Goal: Information Seeking & Learning: Learn about a topic

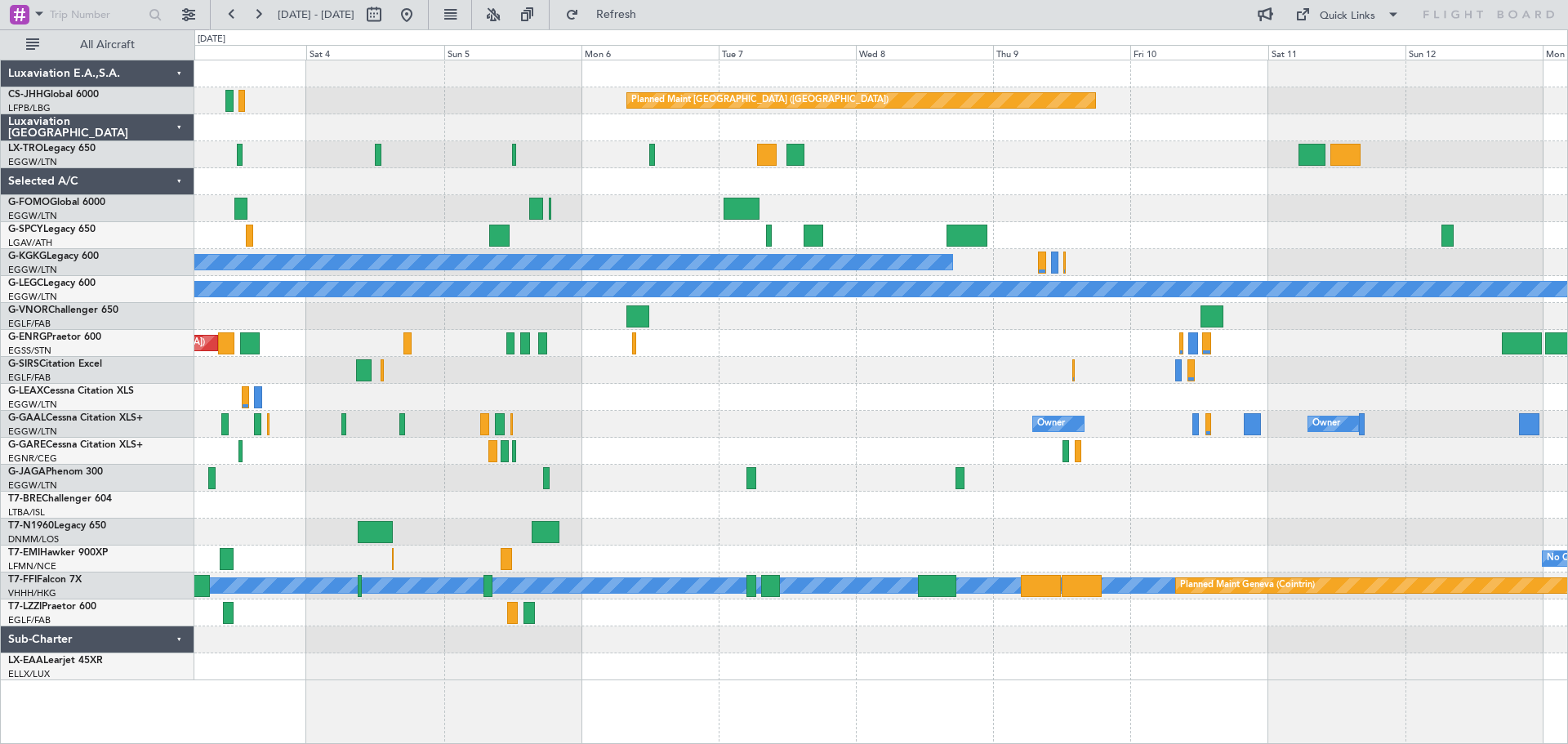
click at [1012, 517] on div "Planned Maint [GEOGRAPHIC_DATA] ([GEOGRAPHIC_DATA]) Planned Maint [GEOGRAPHIC_D…" at bounding box center [880, 370] width 1372 height 620
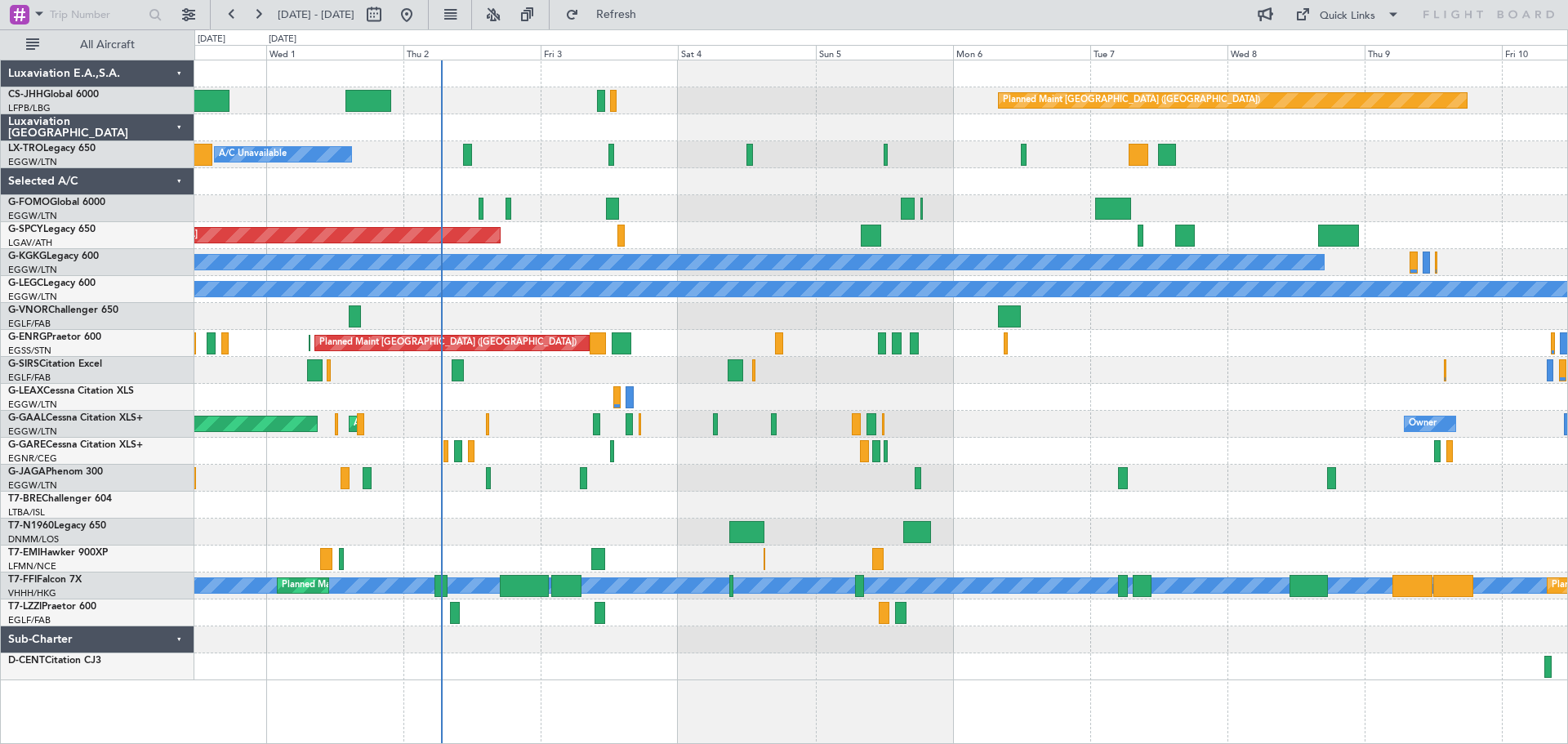
click at [1124, 411] on div "Owner AOG Maint [GEOGRAPHIC_DATA] Planned [GEOGRAPHIC_DATA] Owner" at bounding box center [880, 424] width 1372 height 27
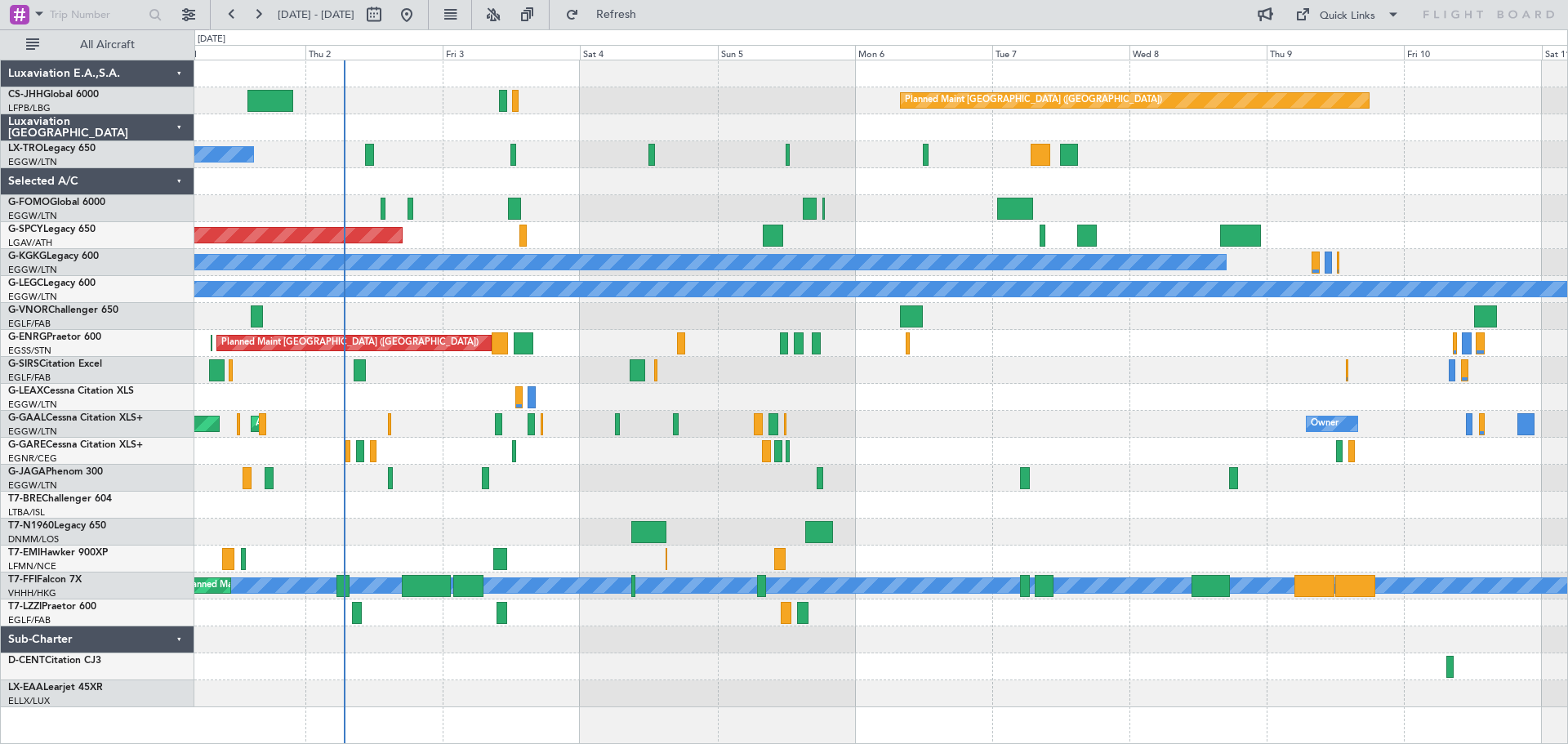
click at [802, 663] on div at bounding box center [880, 667] width 1372 height 27
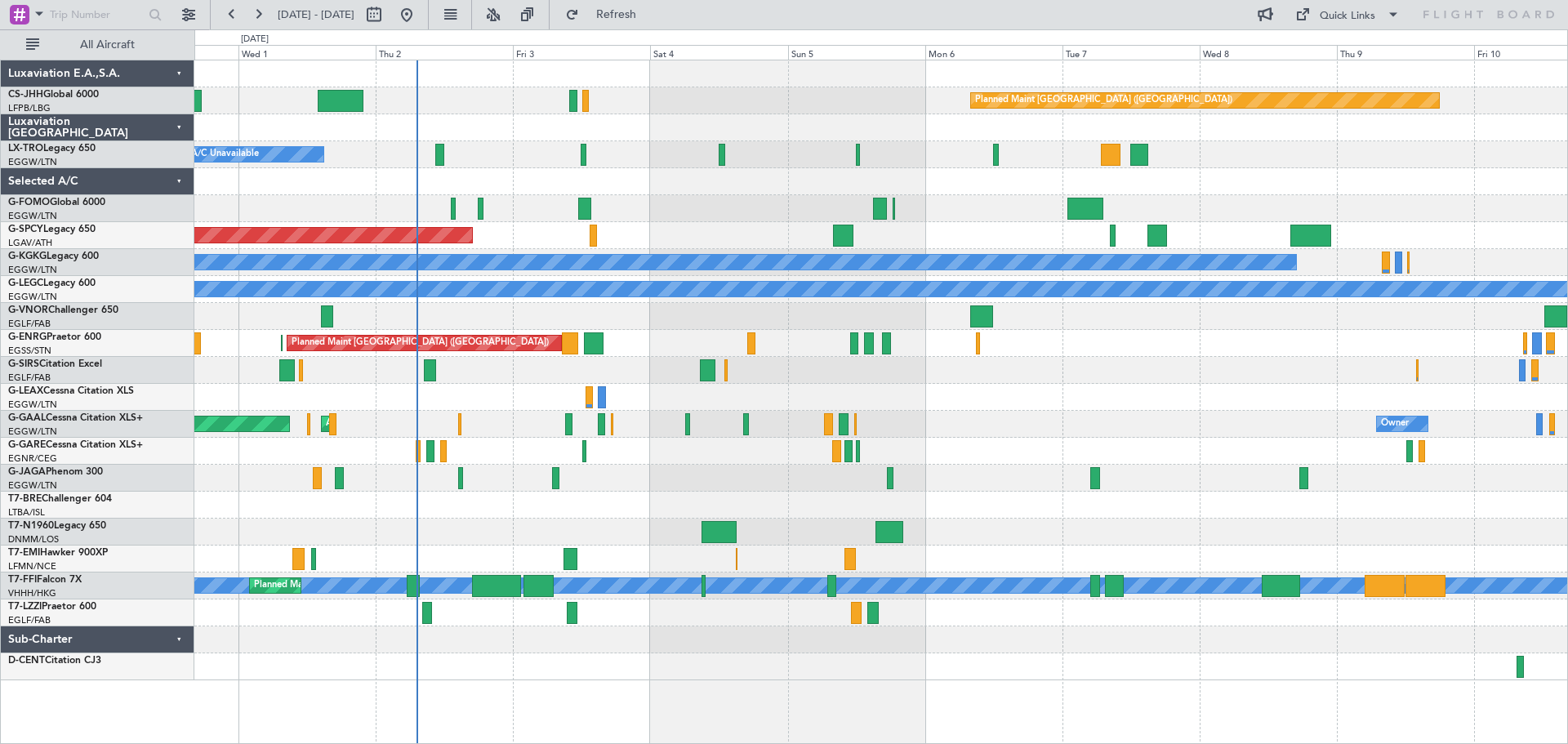
click at [727, 193] on div at bounding box center [880, 182] width 1372 height 27
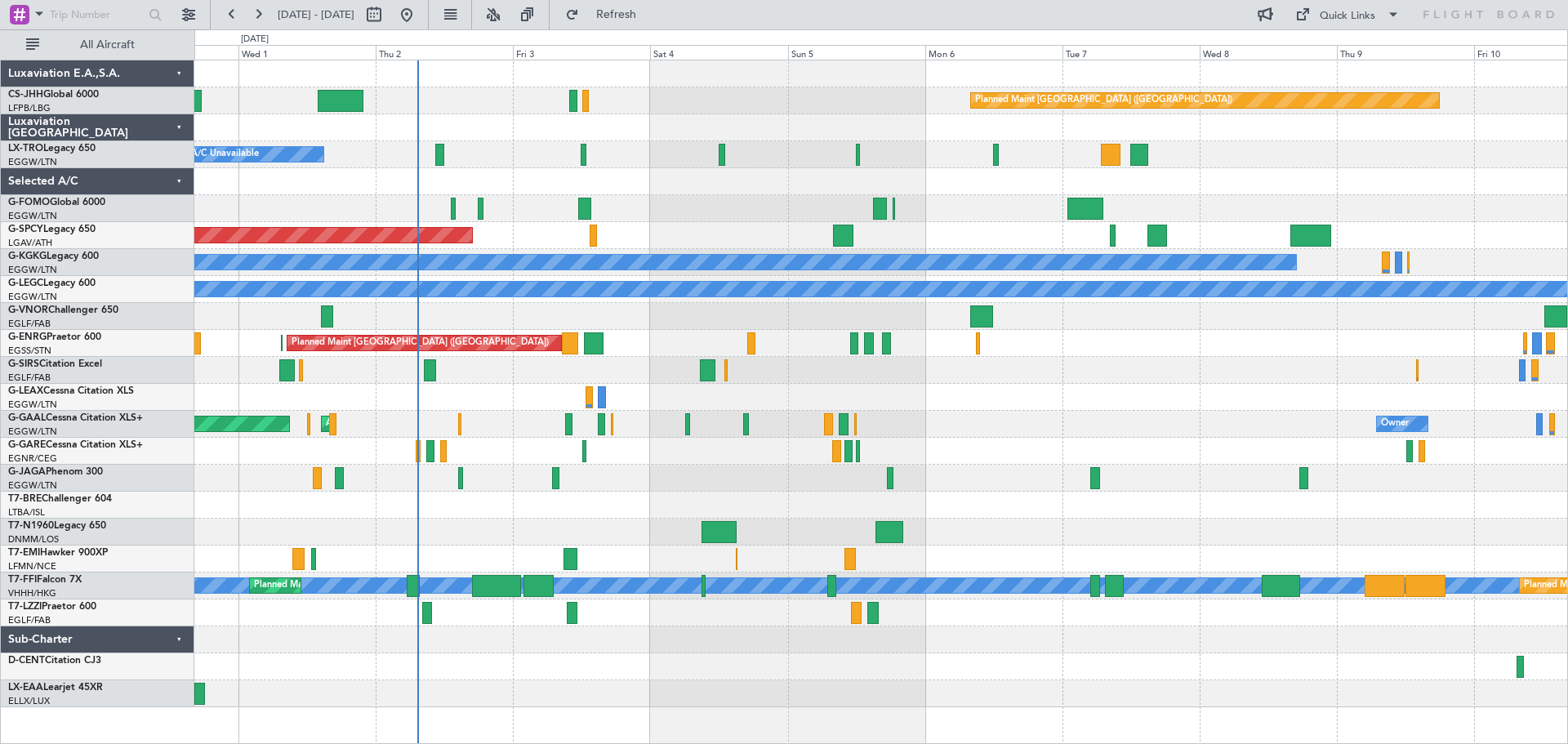
click at [730, 191] on div at bounding box center [880, 182] width 1372 height 27
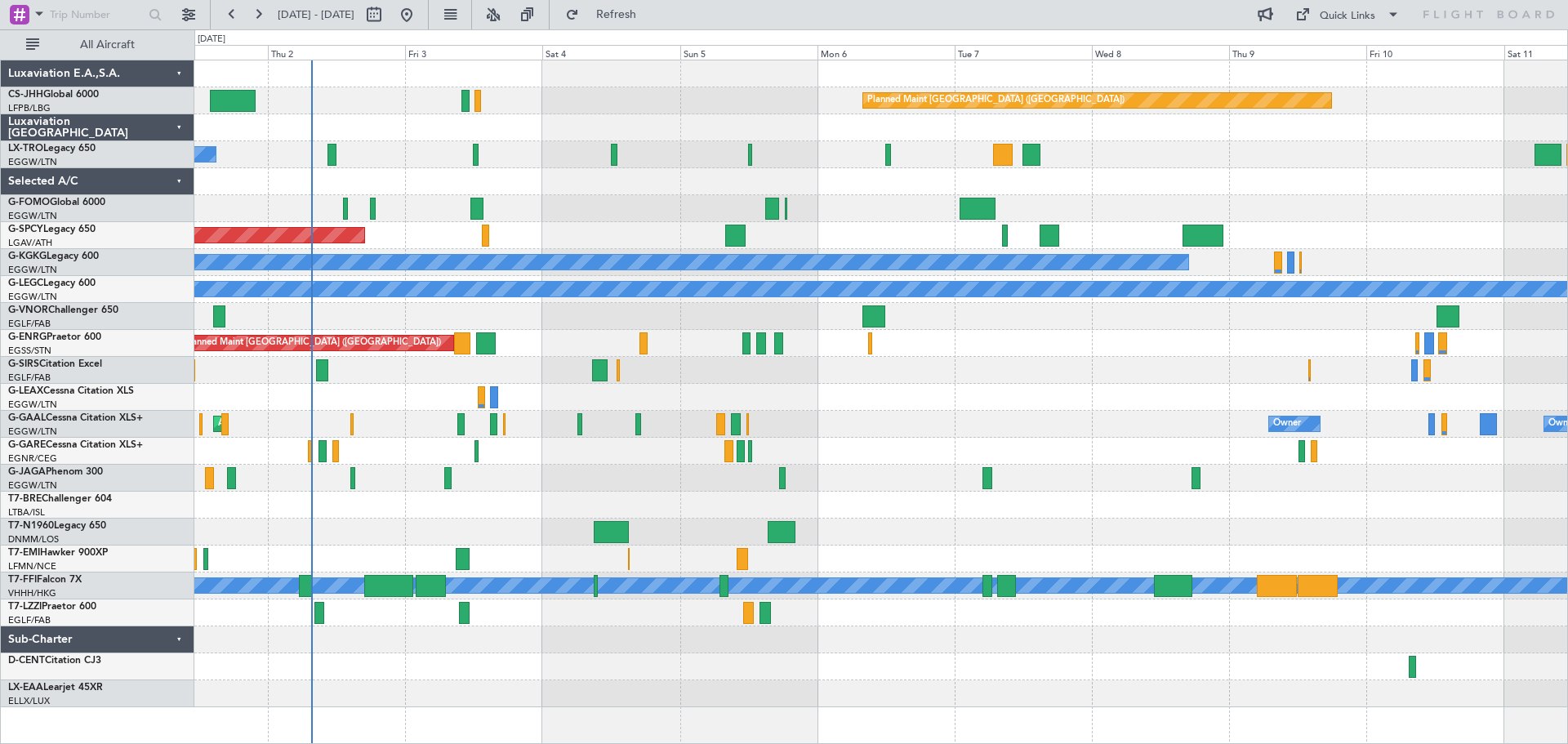
click at [404, 672] on div at bounding box center [880, 667] width 1372 height 27
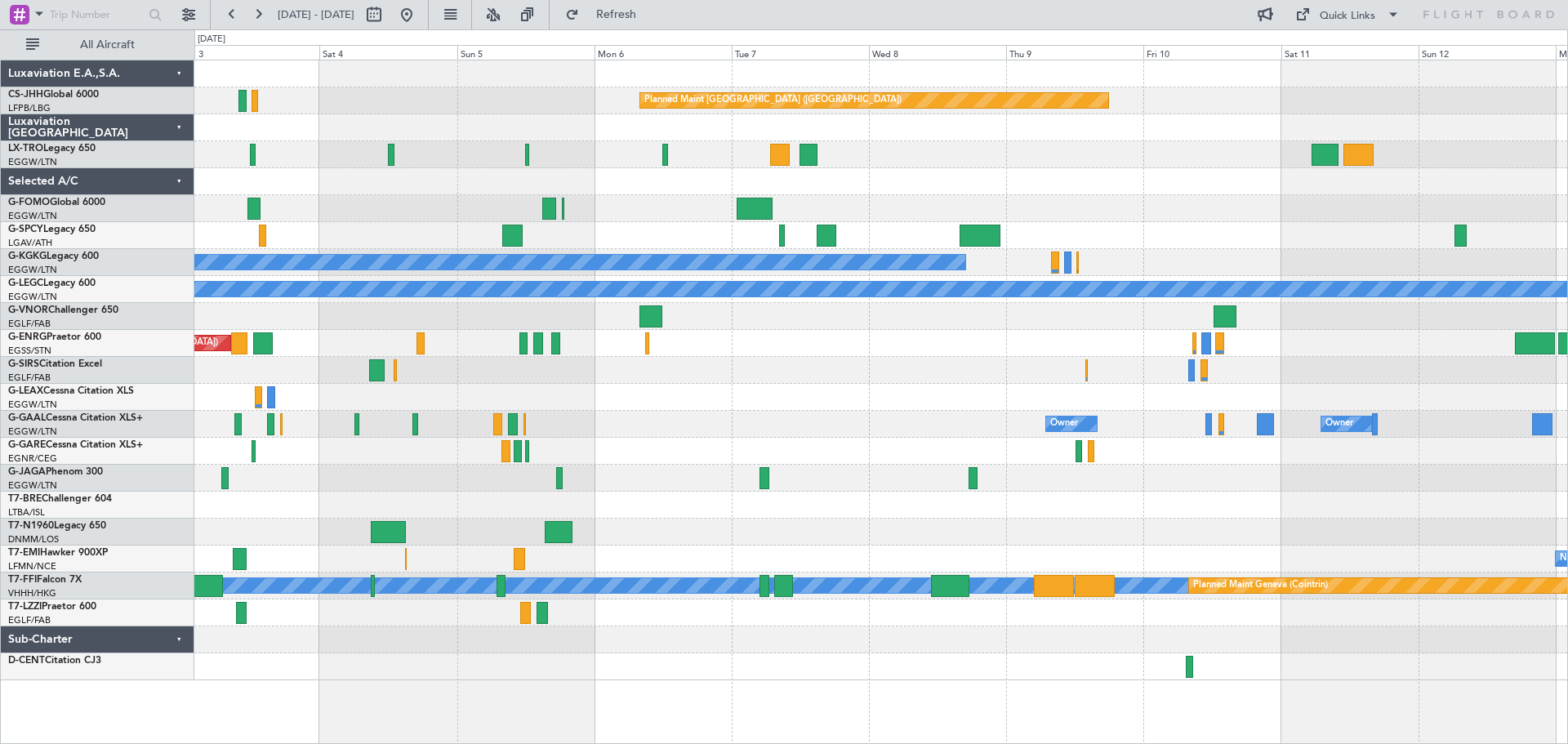
click at [1059, 174] on div "Planned Maint [GEOGRAPHIC_DATA] ([GEOGRAPHIC_DATA]) A/C Unavailable Planned Mai…" at bounding box center [880, 370] width 1372 height 620
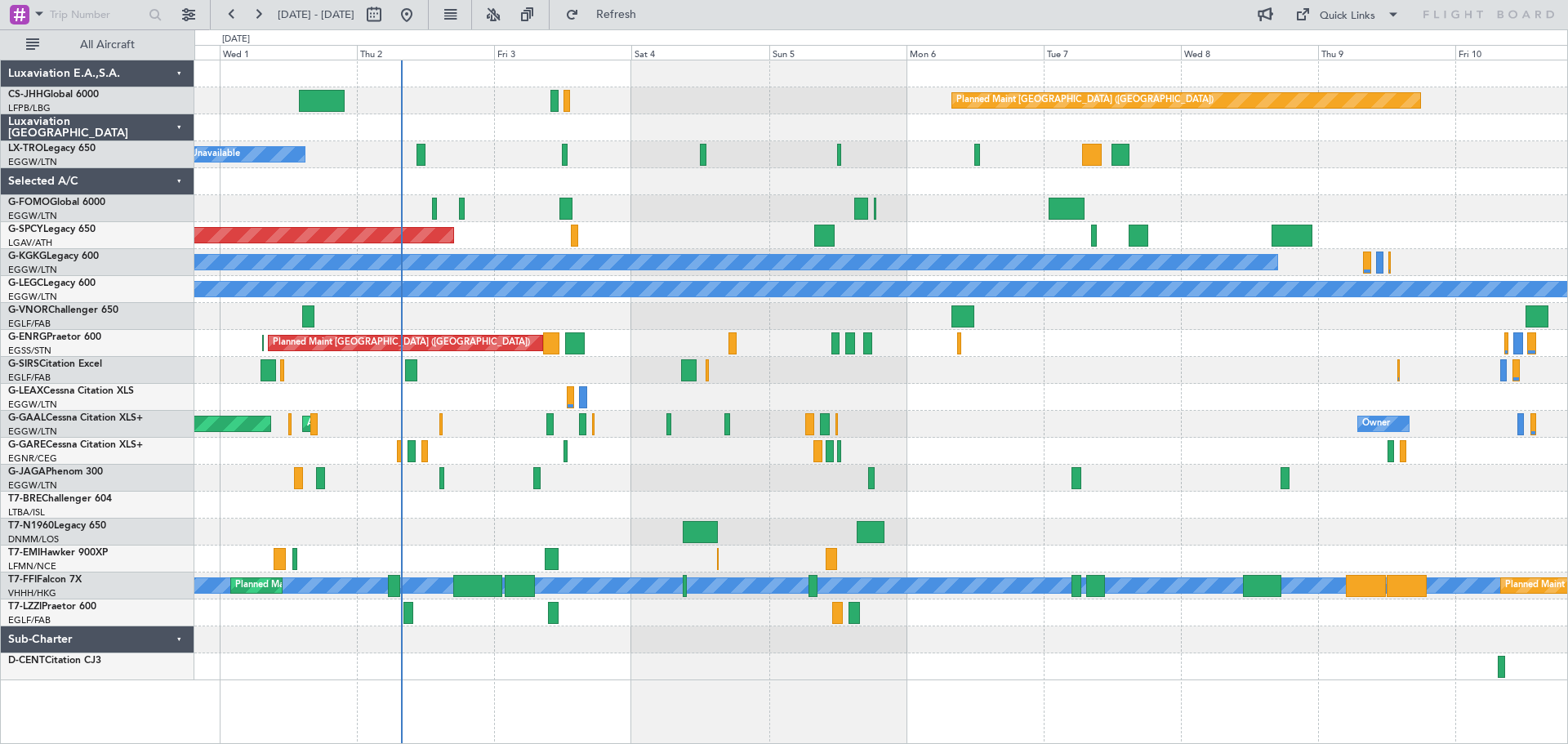
click at [703, 130] on div at bounding box center [880, 128] width 1372 height 27
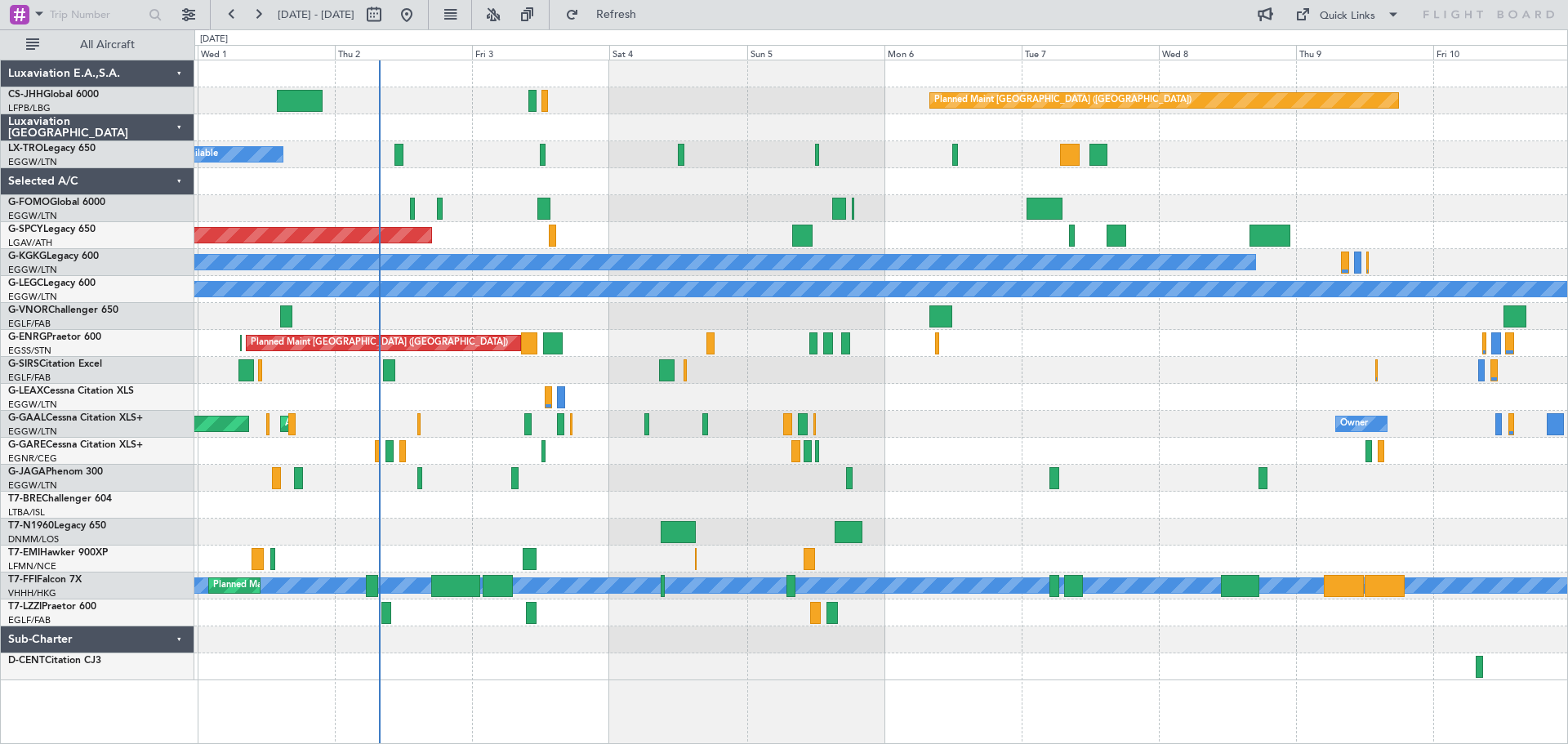
click at [1117, 412] on div "Planned Maint [GEOGRAPHIC_DATA] ([GEOGRAPHIC_DATA]) A/C Unavailable Planned Mai…" at bounding box center [880, 370] width 1372 height 620
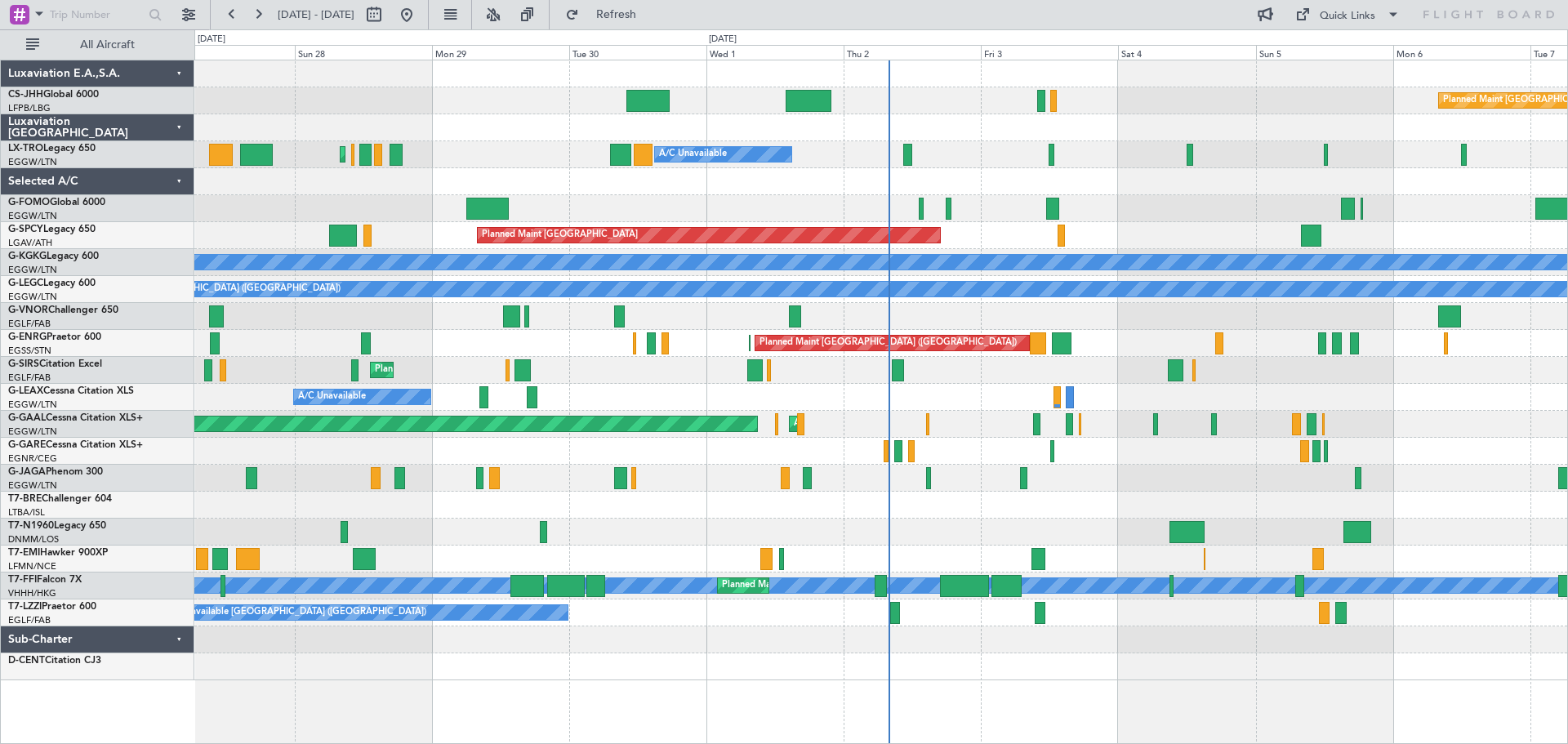
click at [927, 305] on div "Planned Maint [GEOGRAPHIC_DATA] ([GEOGRAPHIC_DATA]) Planned Maint [GEOGRAPHIC_D…" at bounding box center [880, 370] width 1372 height 620
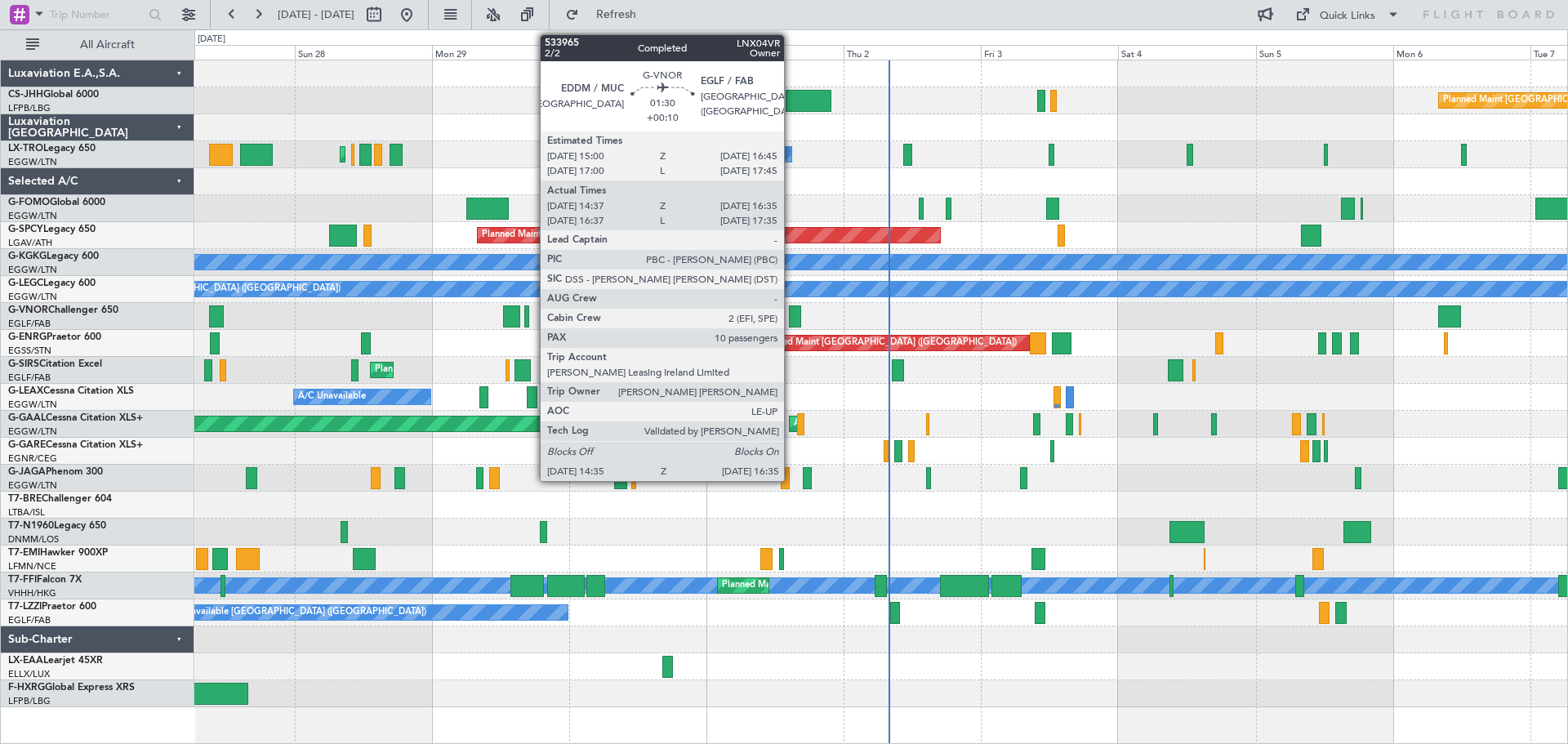
click at [792, 315] on div at bounding box center [795, 316] width 12 height 22
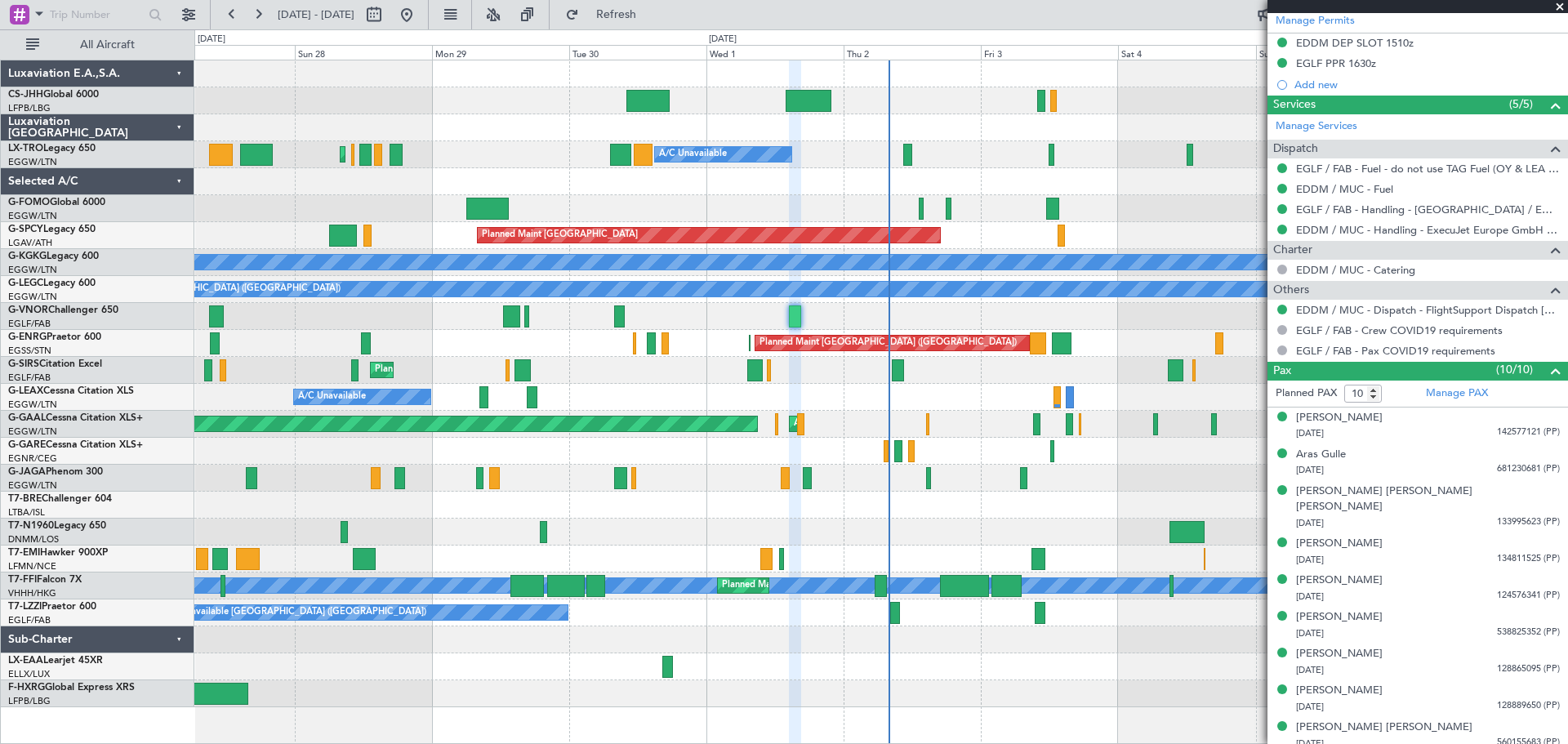
scroll to position [545, 0]
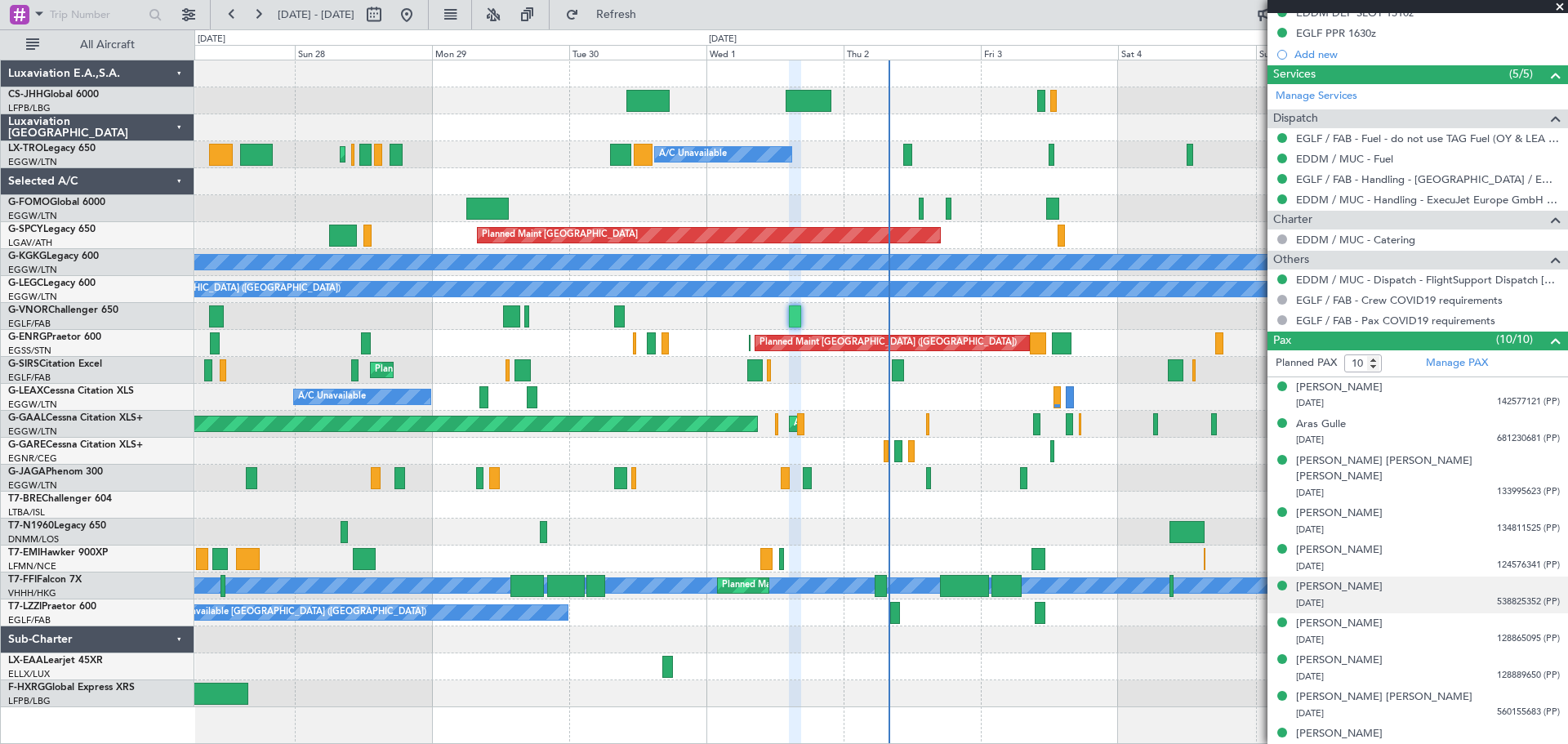
click at [1503, 595] on span "538825352 (PP)" at bounding box center [1527, 602] width 63 height 14
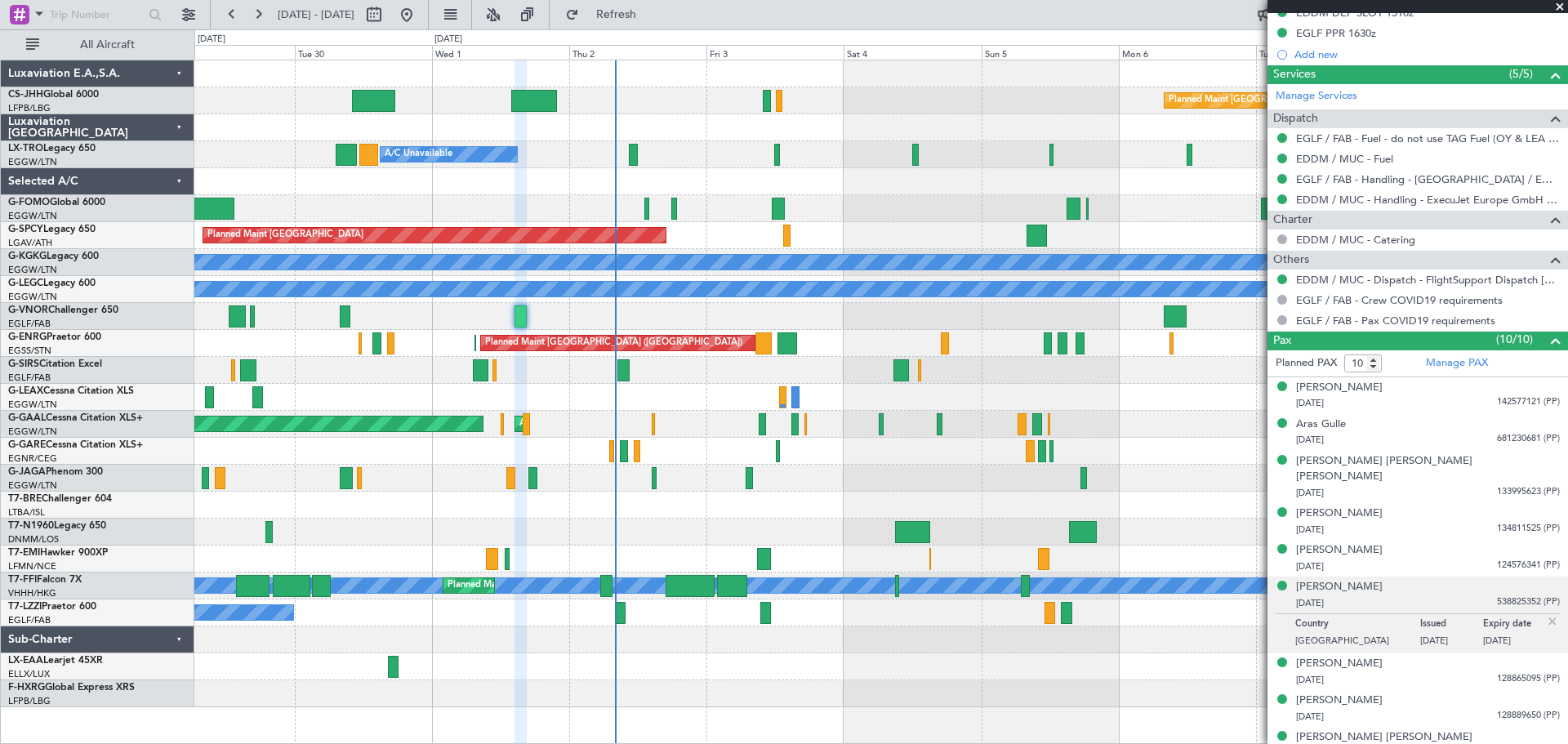
click at [898, 187] on div at bounding box center [880, 182] width 1372 height 27
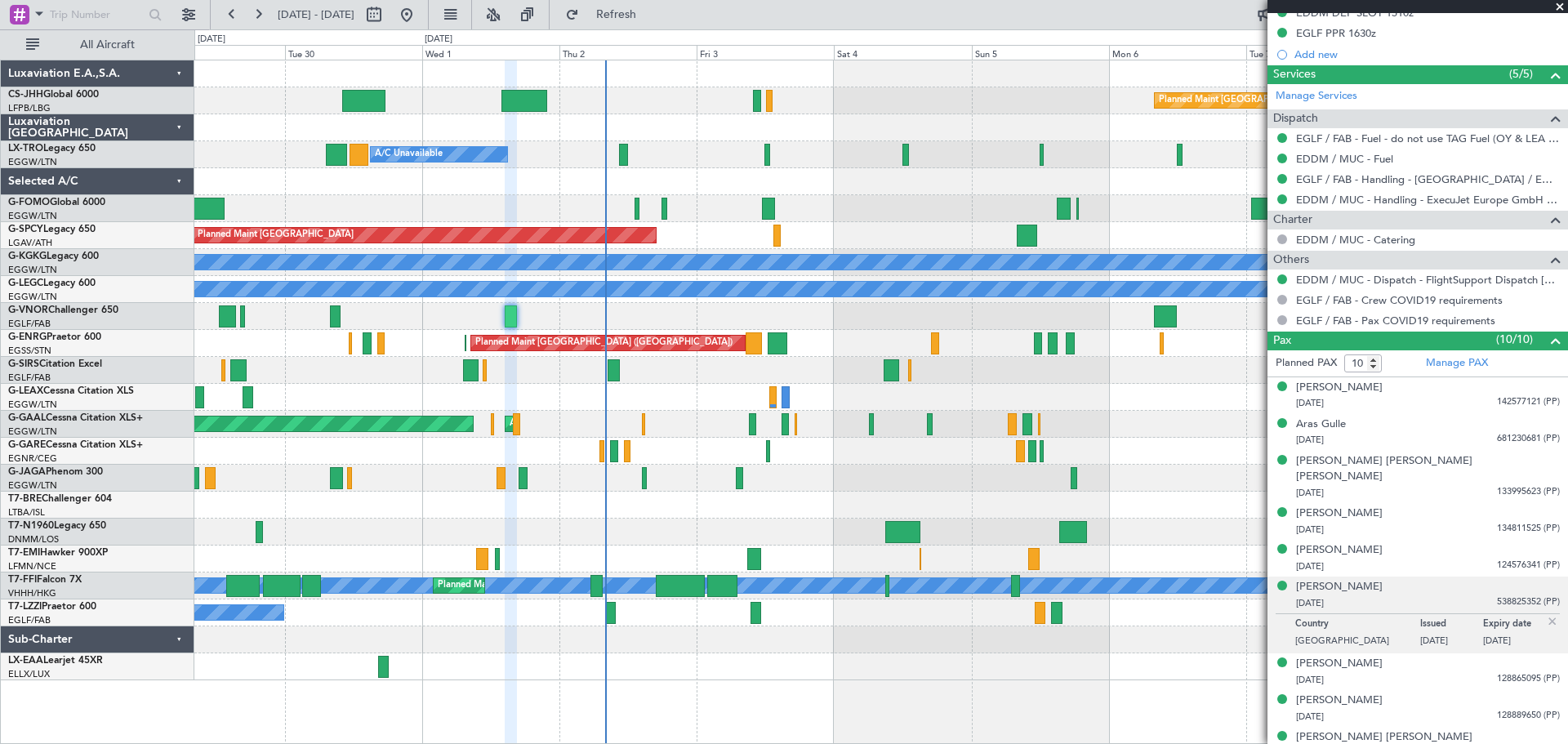
click at [1557, 4] on span at bounding box center [1559, 7] width 16 height 15
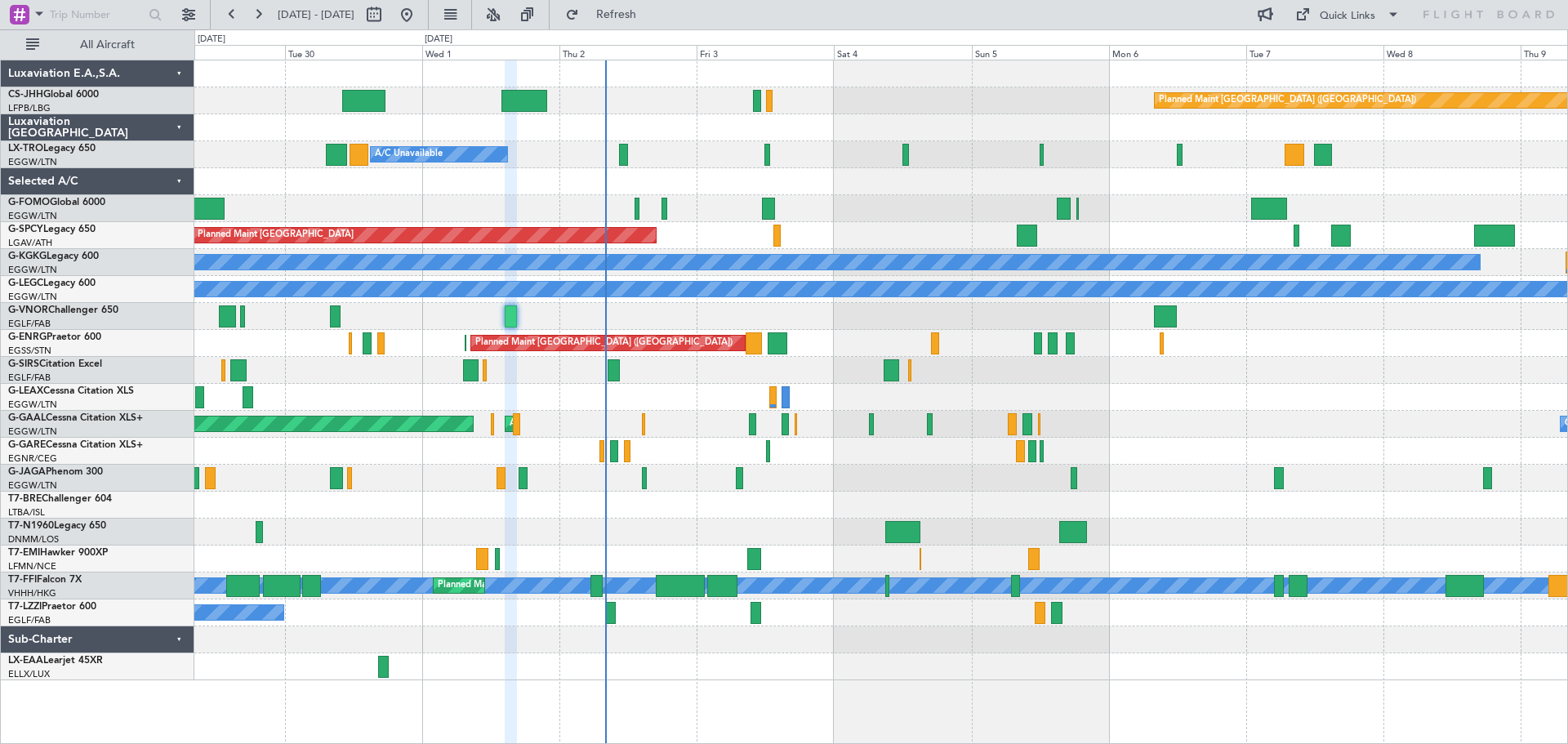
type input "0"
click at [901, 197] on div at bounding box center [880, 208] width 1372 height 27
click at [908, 87] on div at bounding box center [880, 74] width 1372 height 27
click at [1039, 89] on div "Planned Maint [GEOGRAPHIC_DATA] ([GEOGRAPHIC_DATA])" at bounding box center [880, 101] width 1372 height 27
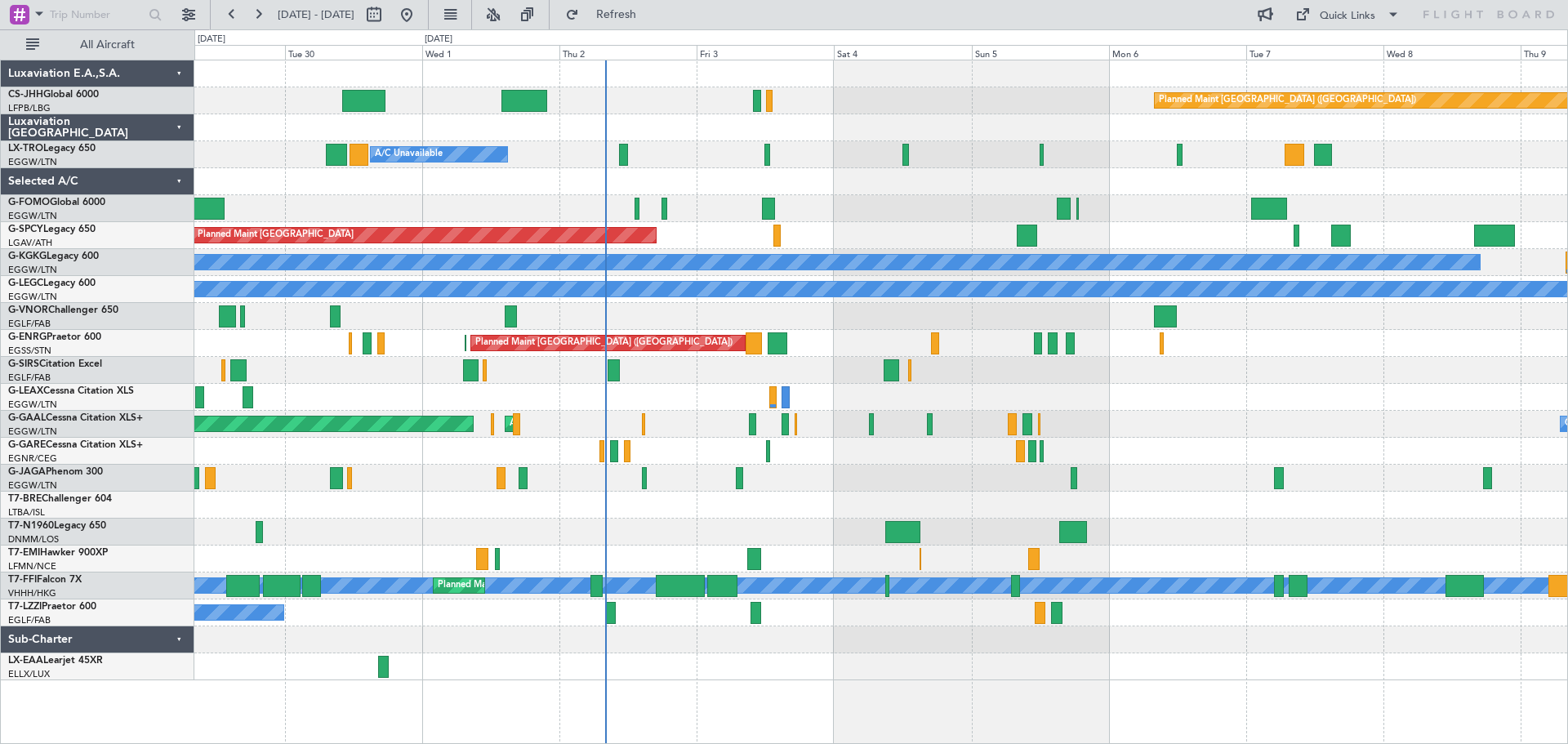
click at [1040, 89] on div "Planned Maint [GEOGRAPHIC_DATA] ([GEOGRAPHIC_DATA])" at bounding box center [880, 101] width 1372 height 27
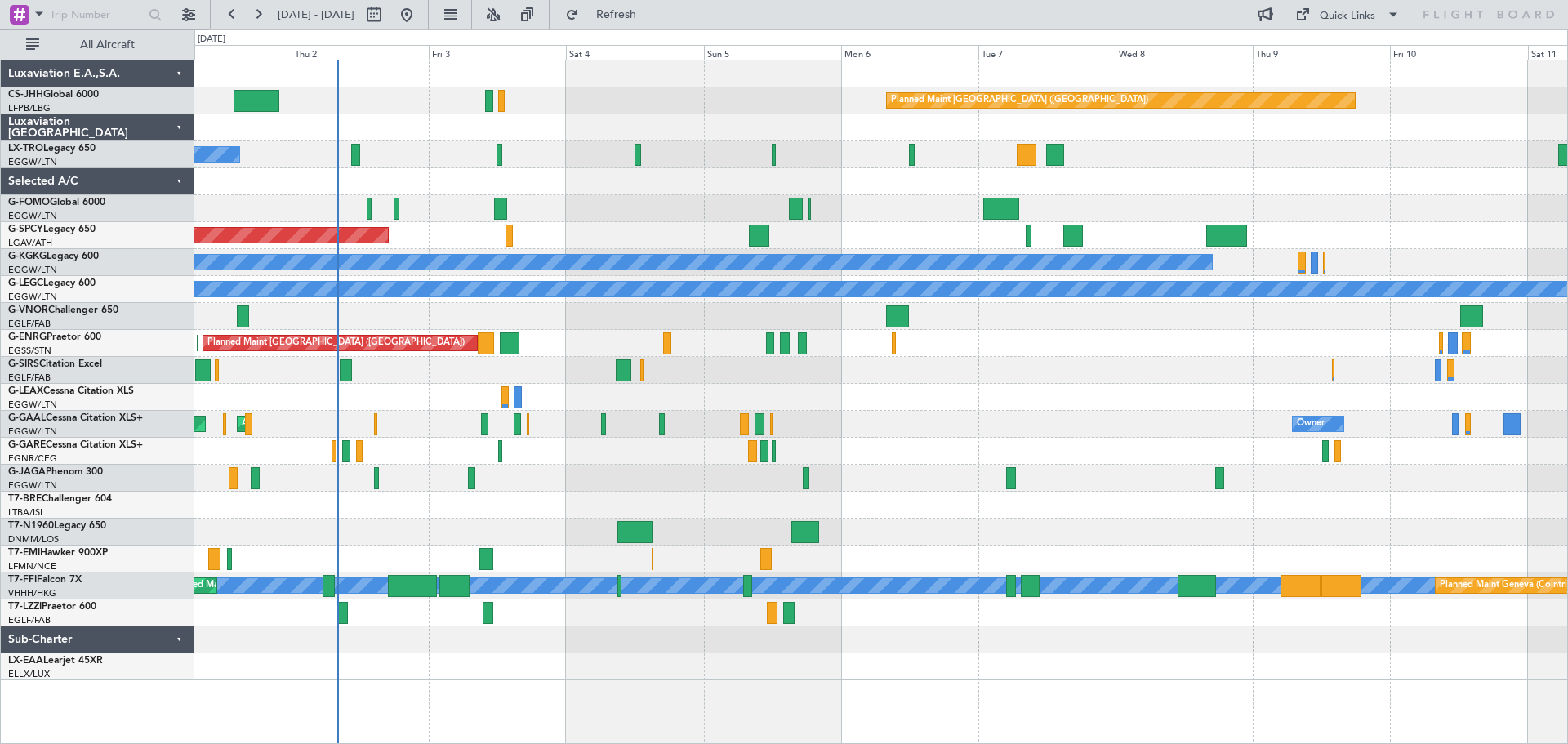
click at [934, 673] on div "Planned Maint Paris (Le Bourget) A/C Unavailable Planned Maint Riga (Riga Intl)…" at bounding box center [880, 370] width 1372 height 620
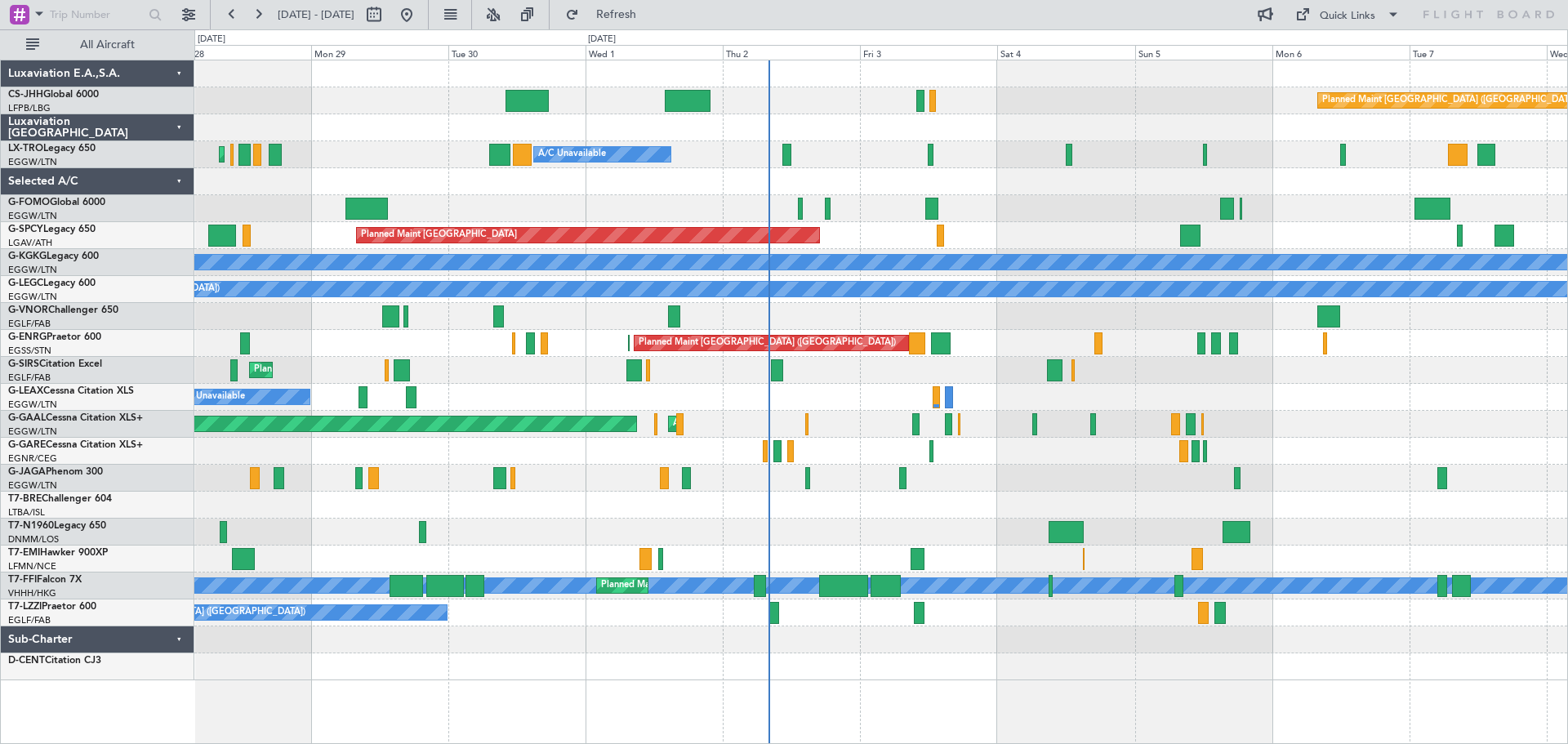
click at [1000, 204] on div "Planned Maint Paris (Le Bourget) A/C Unavailable Planned Maint London (Luton) P…" at bounding box center [880, 370] width 1372 height 620
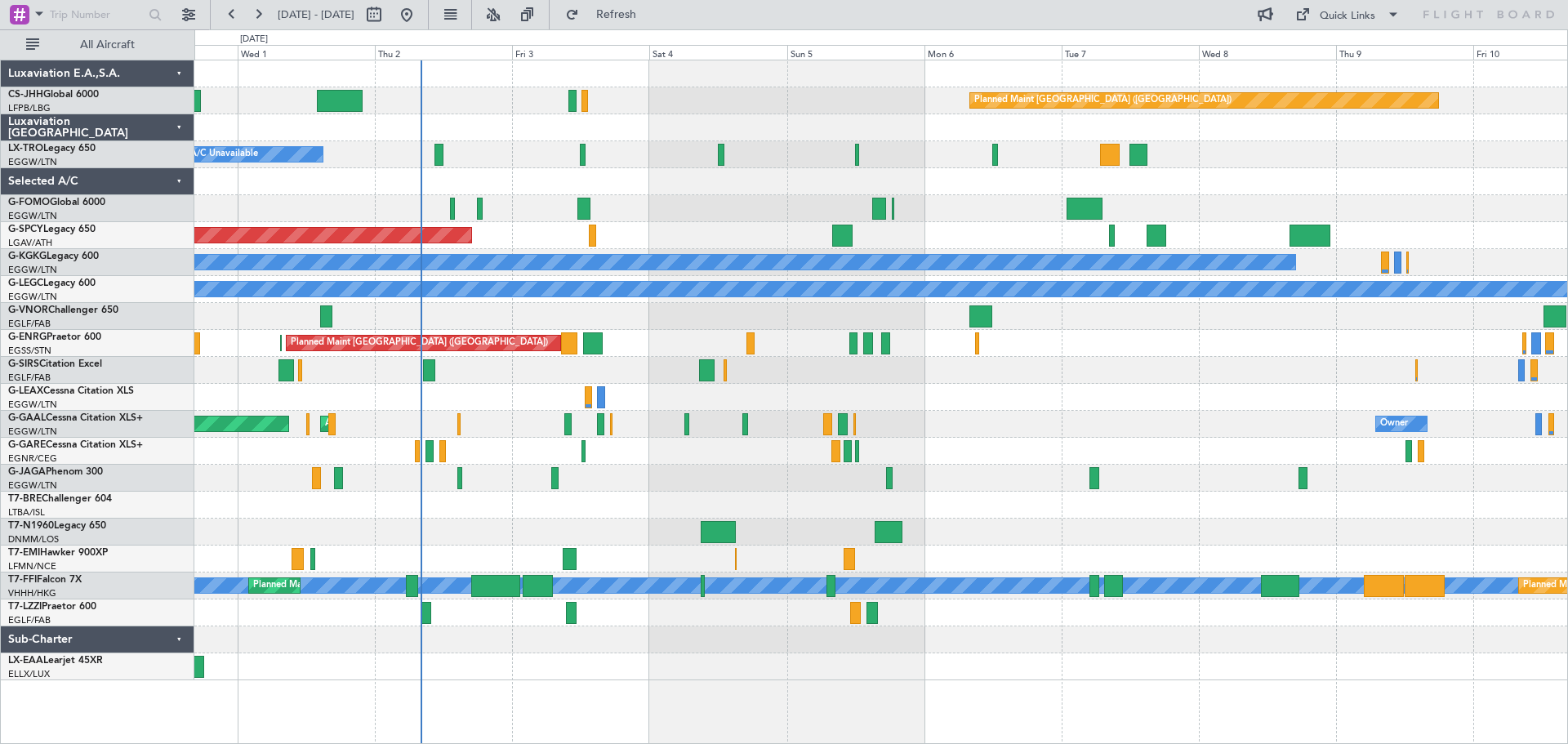
click at [726, 201] on div at bounding box center [880, 208] width 1372 height 27
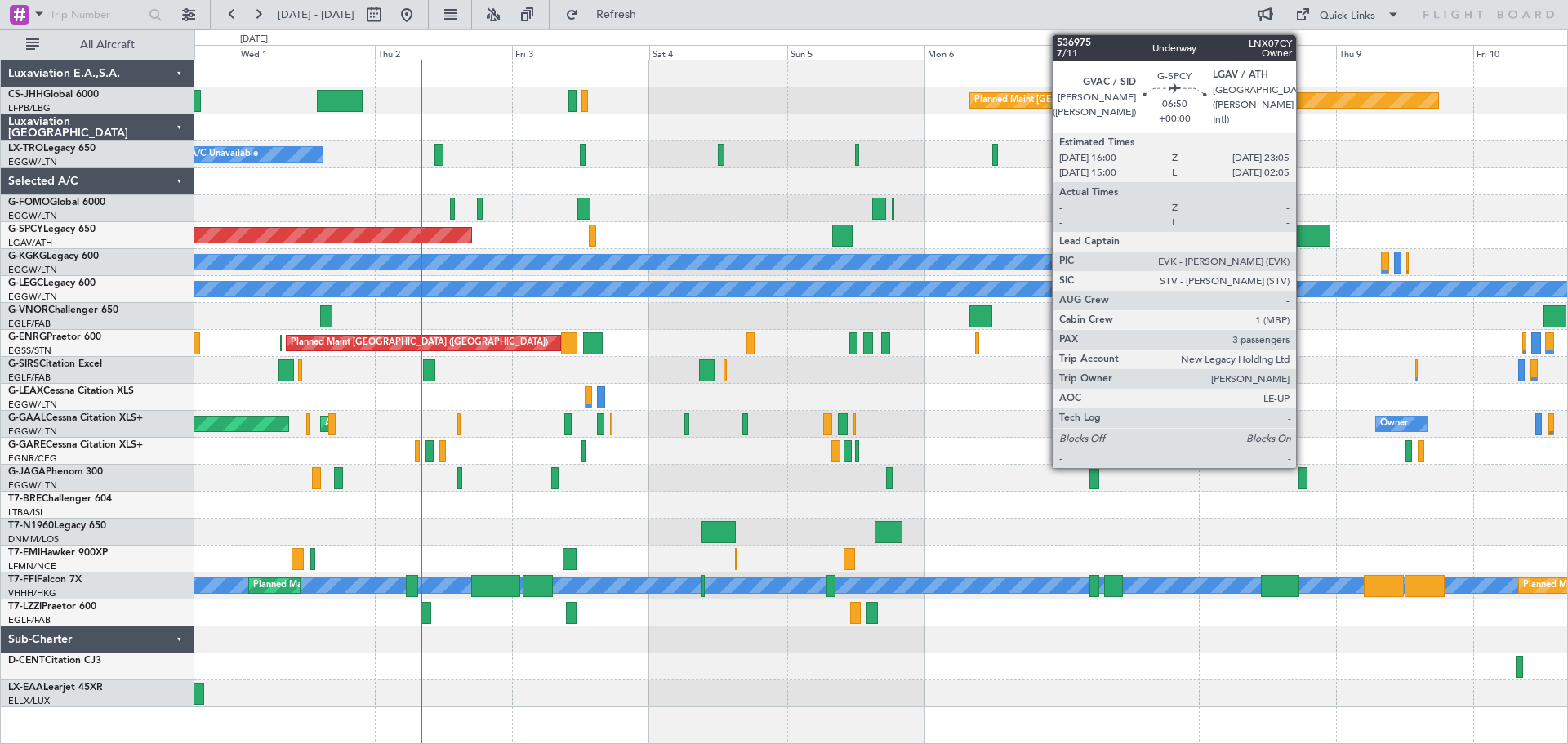
click at [1303, 232] on div at bounding box center [1309, 236] width 41 height 22
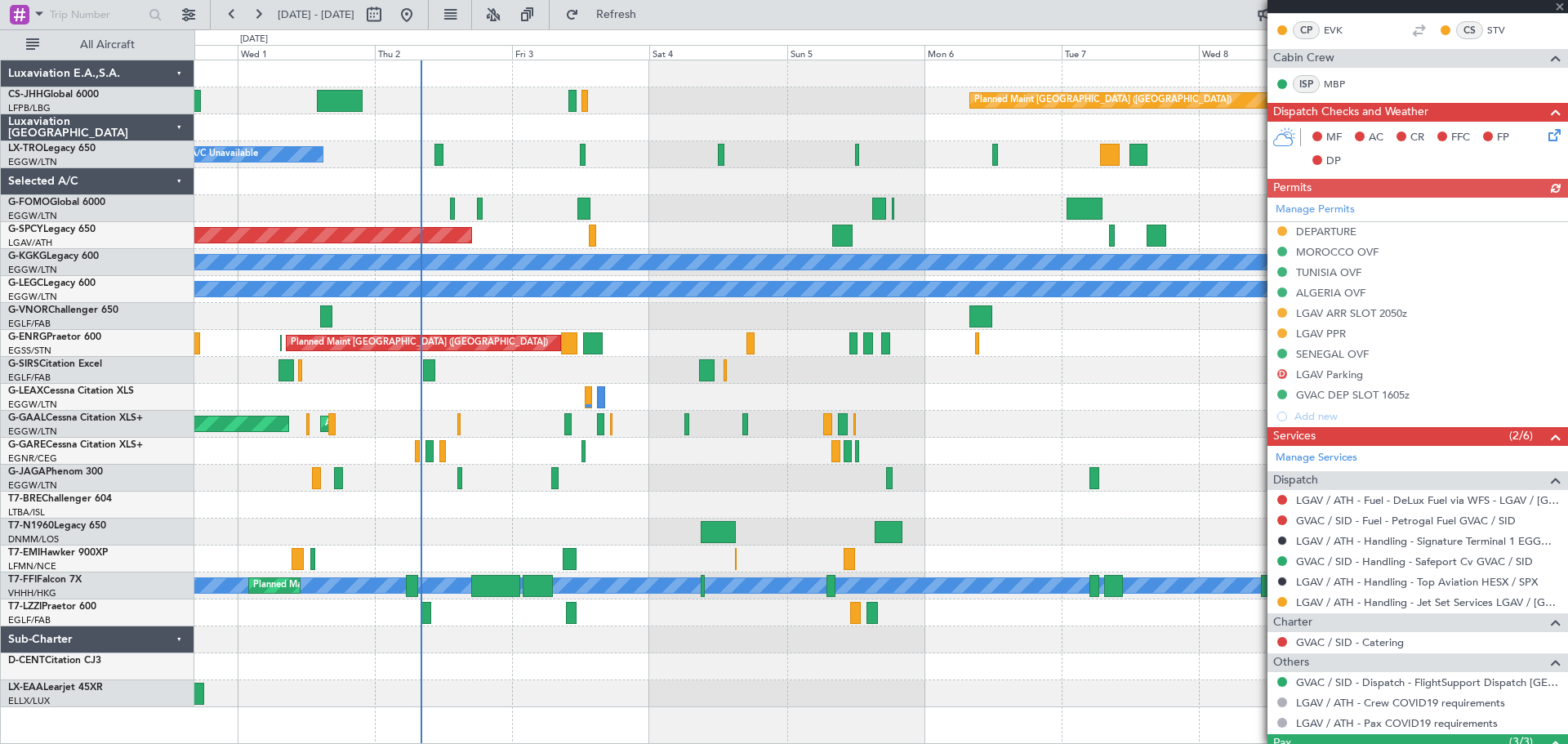
scroll to position [490, 0]
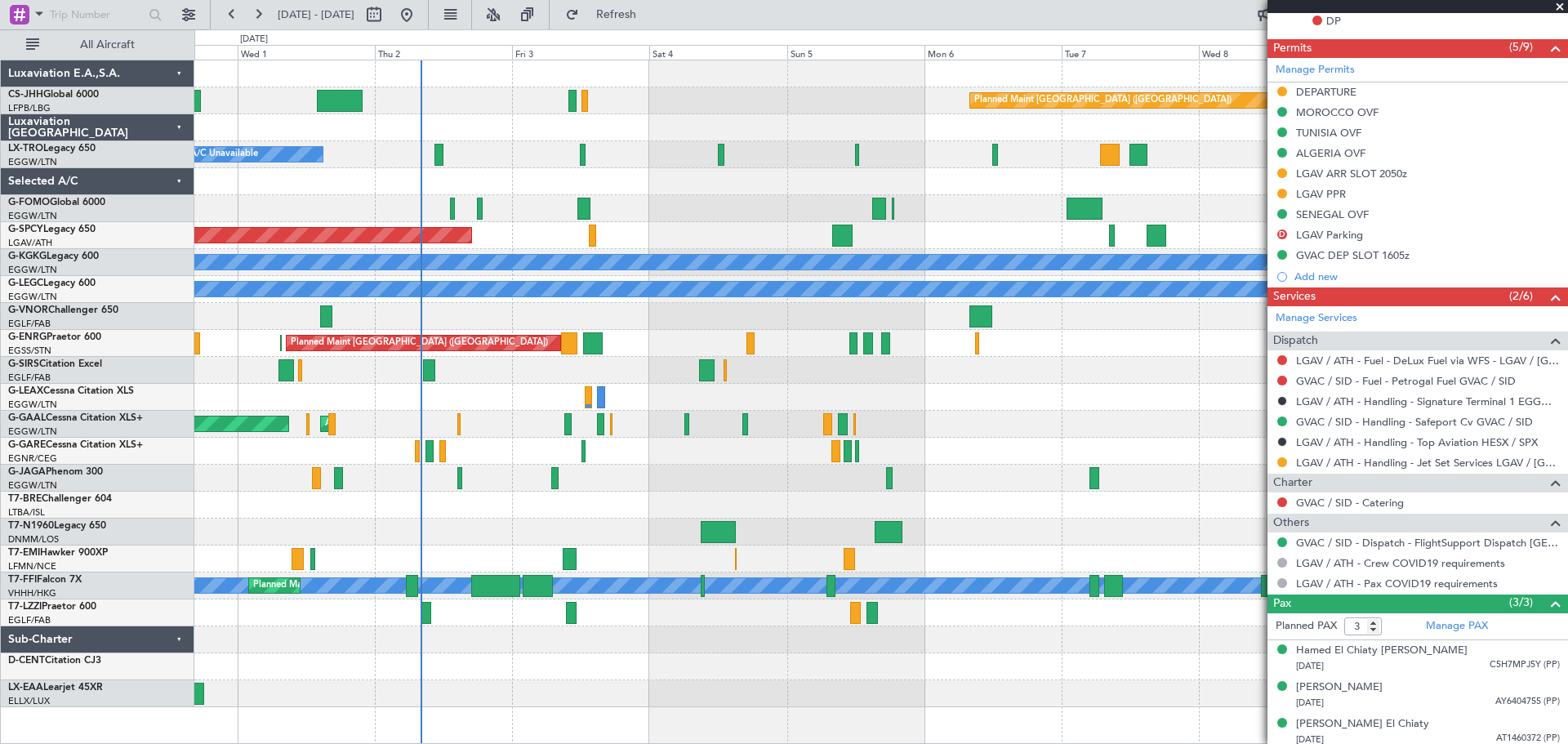
click at [1556, 3] on span at bounding box center [1559, 7] width 16 height 15
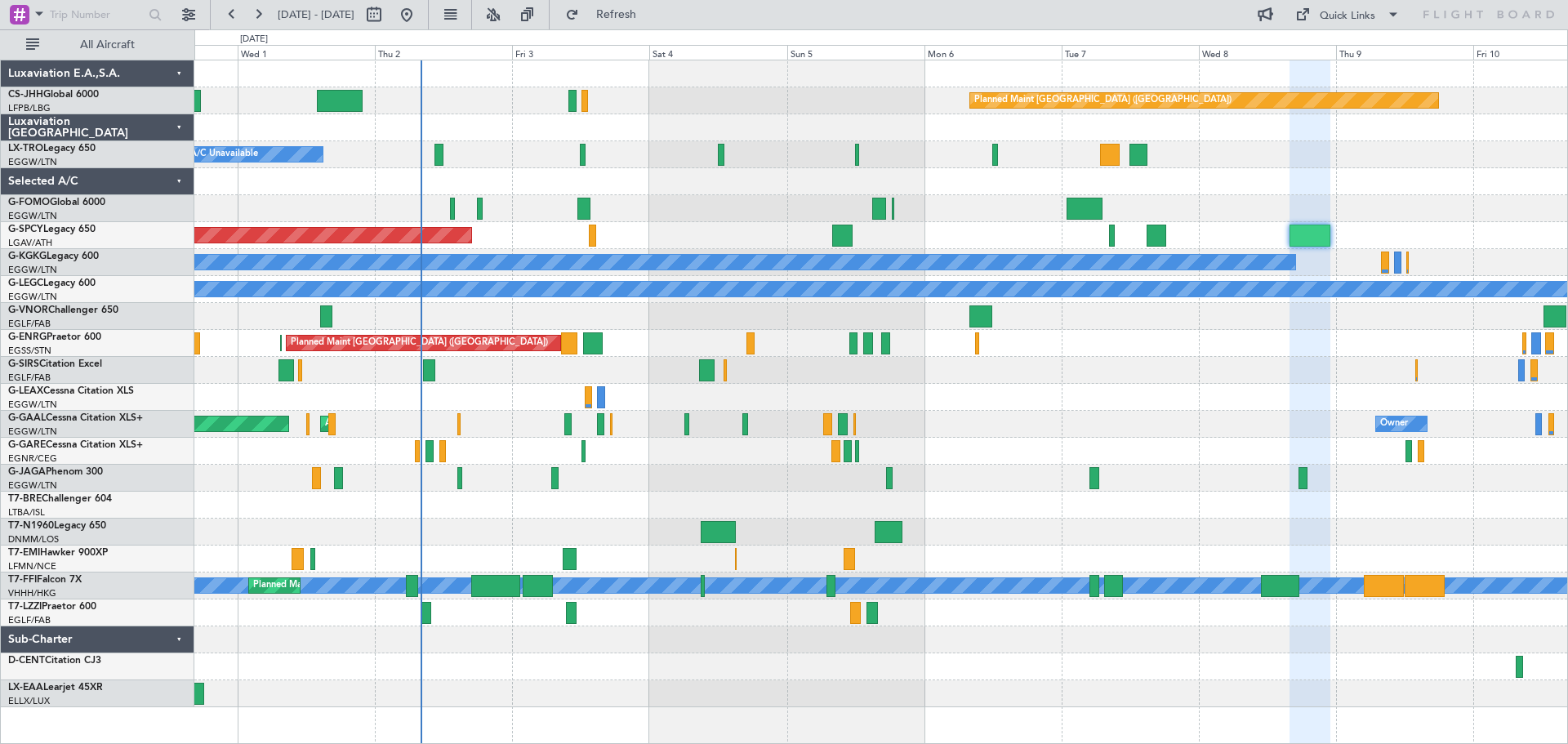
type input "0"
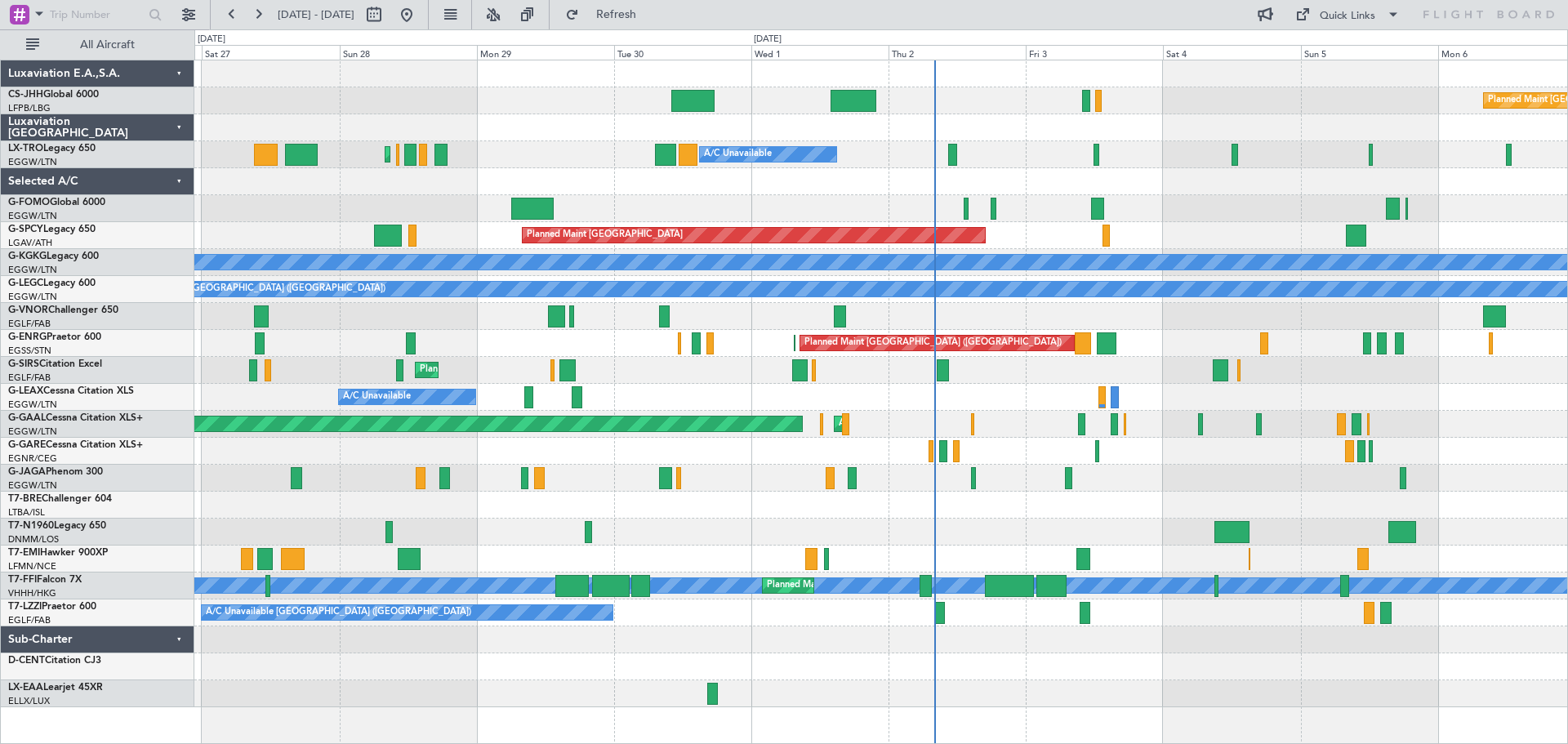
click at [1018, 196] on div "Planned Maint Paris (Le Bourget) Planned Maint Paris (Le Bourget) A/C Unavailab…" at bounding box center [880, 384] width 1372 height 647
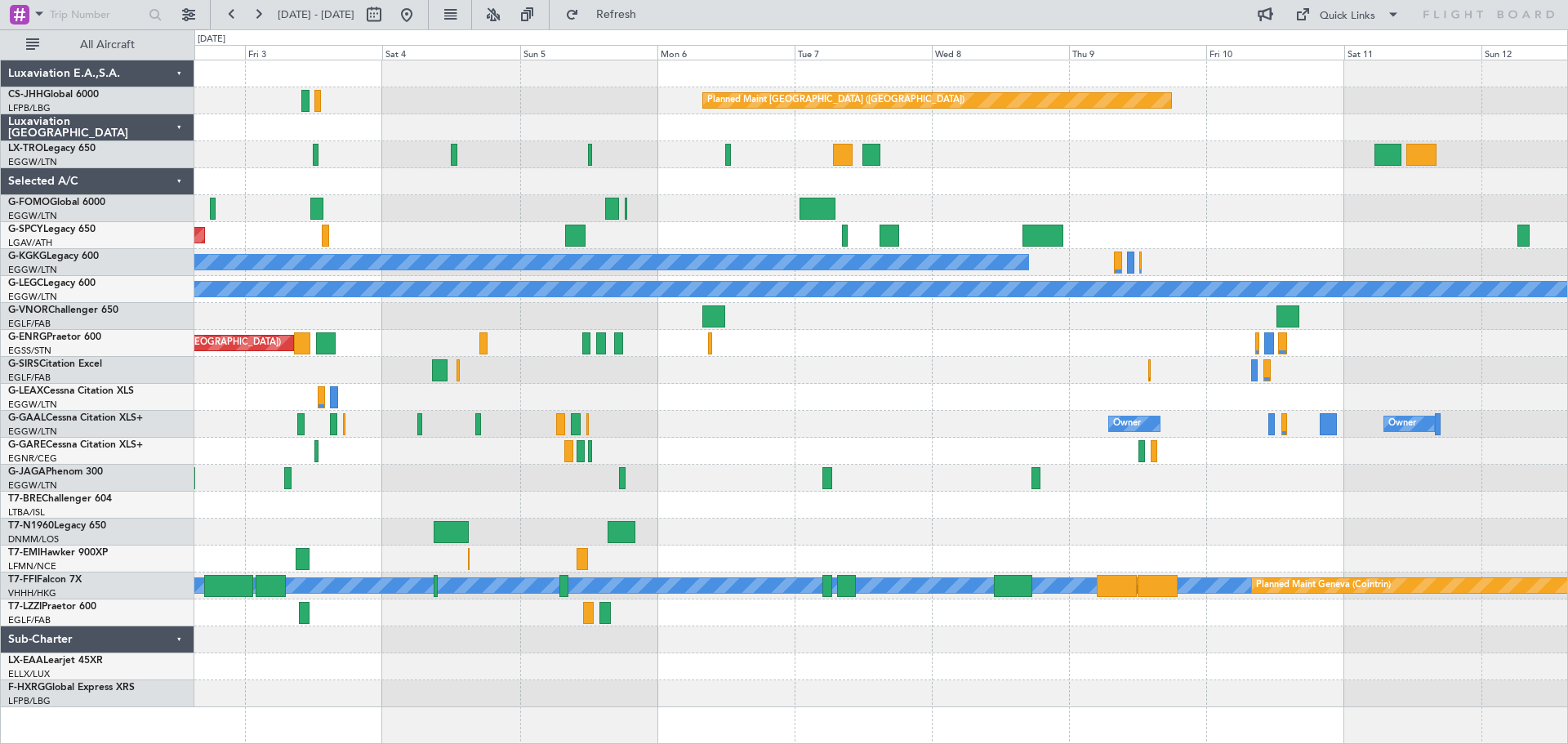
click at [471, 182] on div at bounding box center [880, 182] width 1372 height 27
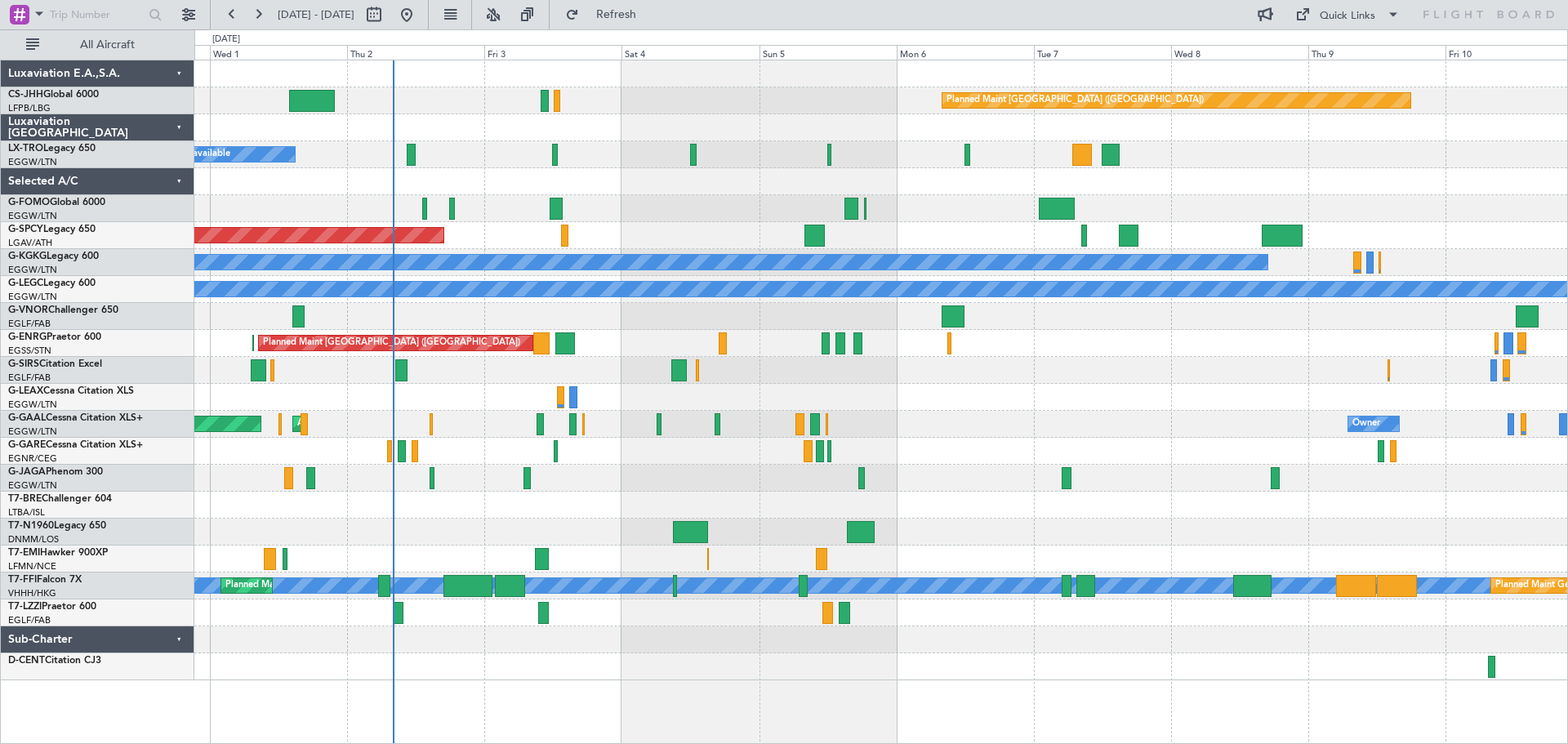
click at [1164, 177] on div at bounding box center [880, 182] width 1372 height 27
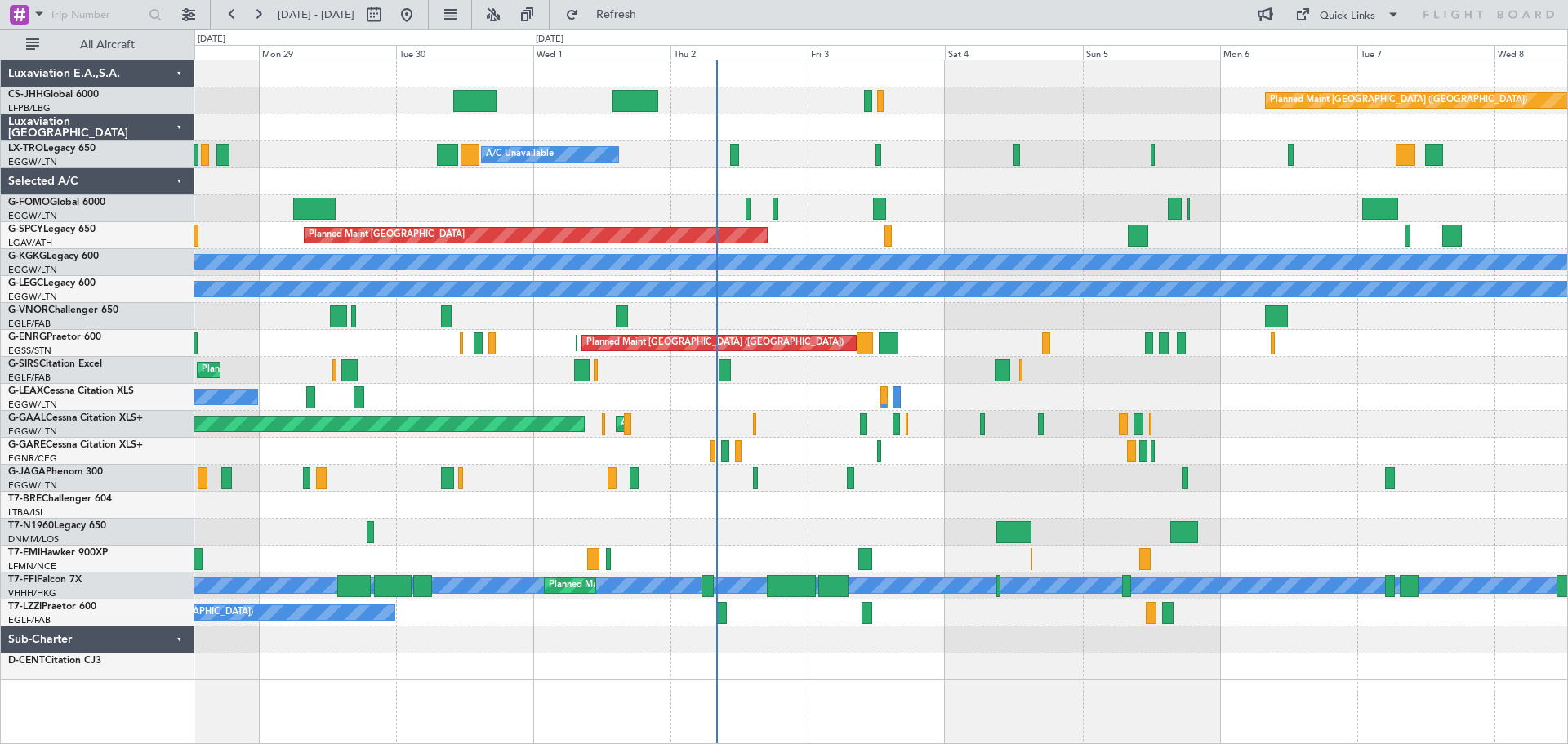
click at [1123, 176] on div at bounding box center [880, 182] width 1372 height 27
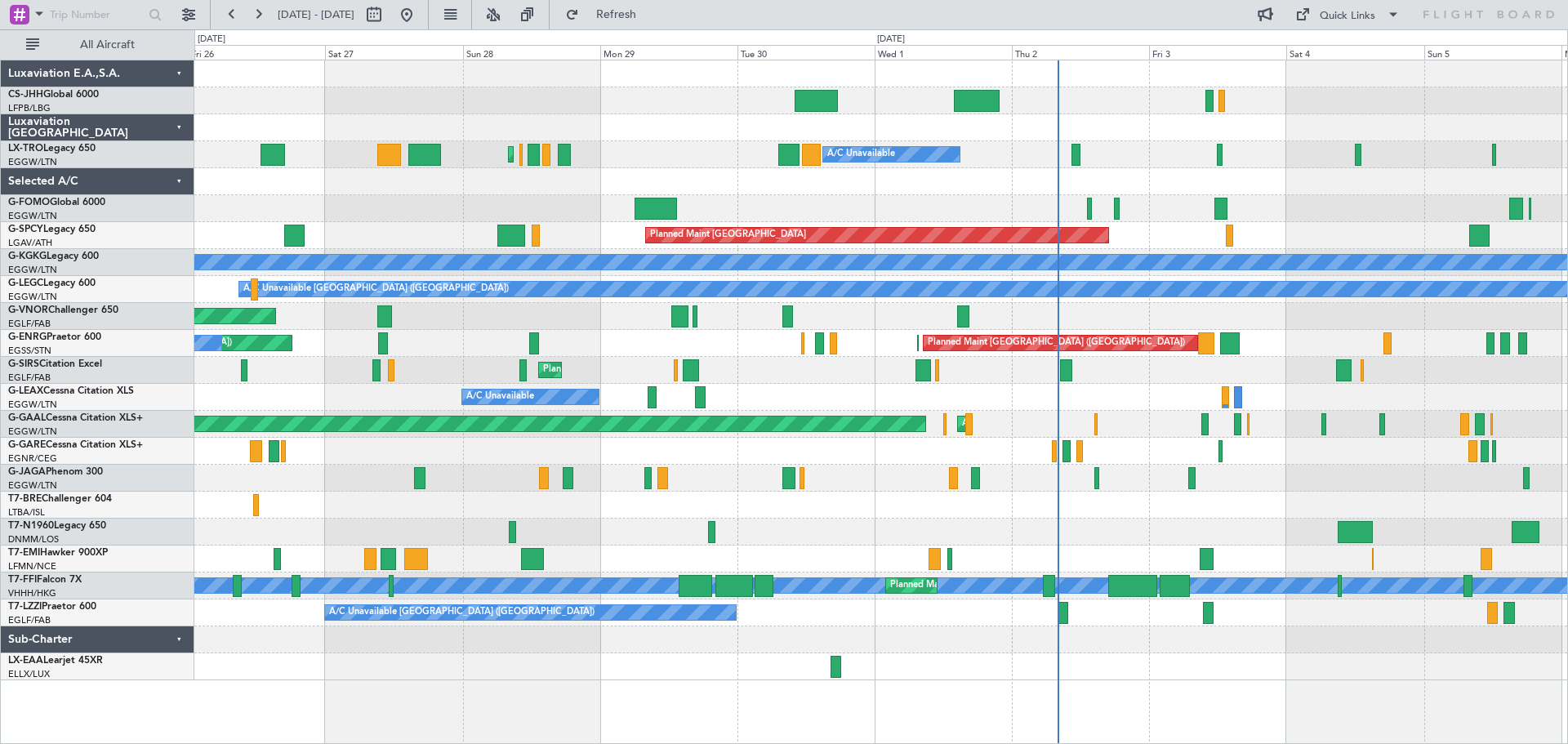
click at [1036, 197] on div "Planned Maint Paris (Le Bourget) Planned Maint Paris (Le Bourget) A/C Unavailab…" at bounding box center [880, 370] width 1372 height 620
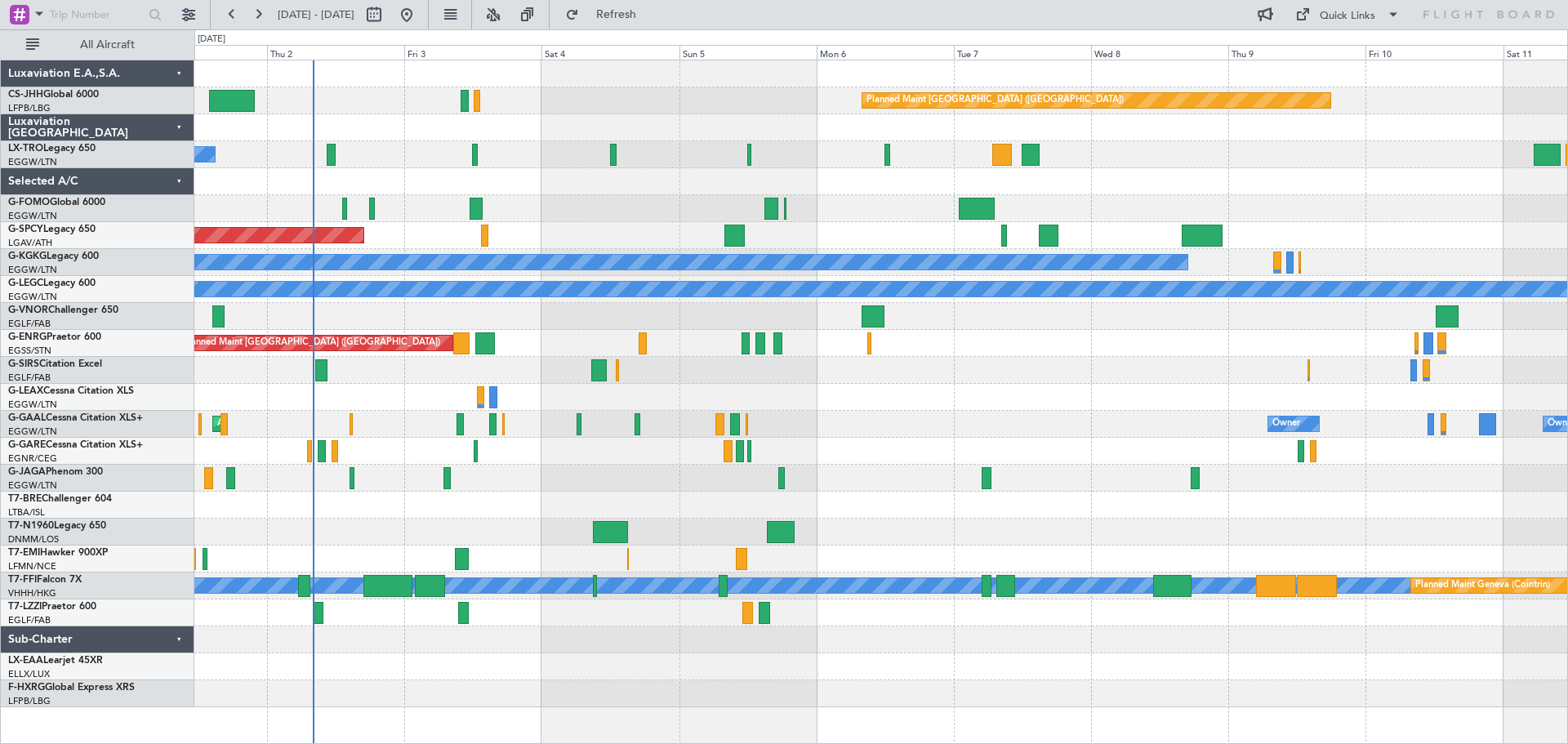
click at [348, 408] on div "A/C Unavailable" at bounding box center [880, 397] width 1372 height 27
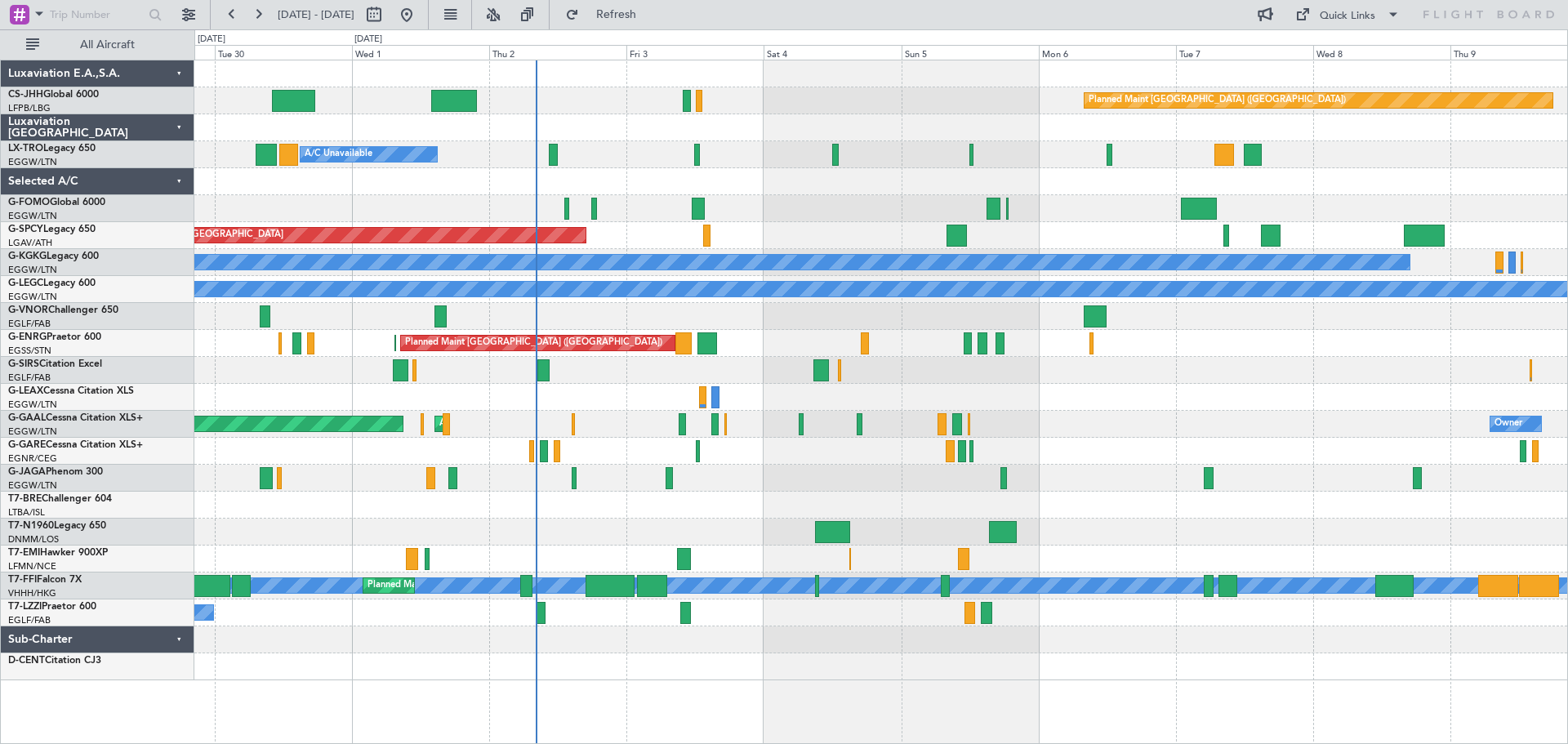
click at [527, 328] on div at bounding box center [880, 316] width 1372 height 27
click at [509, 325] on div at bounding box center [880, 316] width 1372 height 27
click at [833, 89] on div "Planned Maint [GEOGRAPHIC_DATA] ([GEOGRAPHIC_DATA])" at bounding box center [880, 101] width 1372 height 27
click at [835, 89] on div "Planned Maint [GEOGRAPHIC_DATA] ([GEOGRAPHIC_DATA])" at bounding box center [880, 101] width 1372 height 27
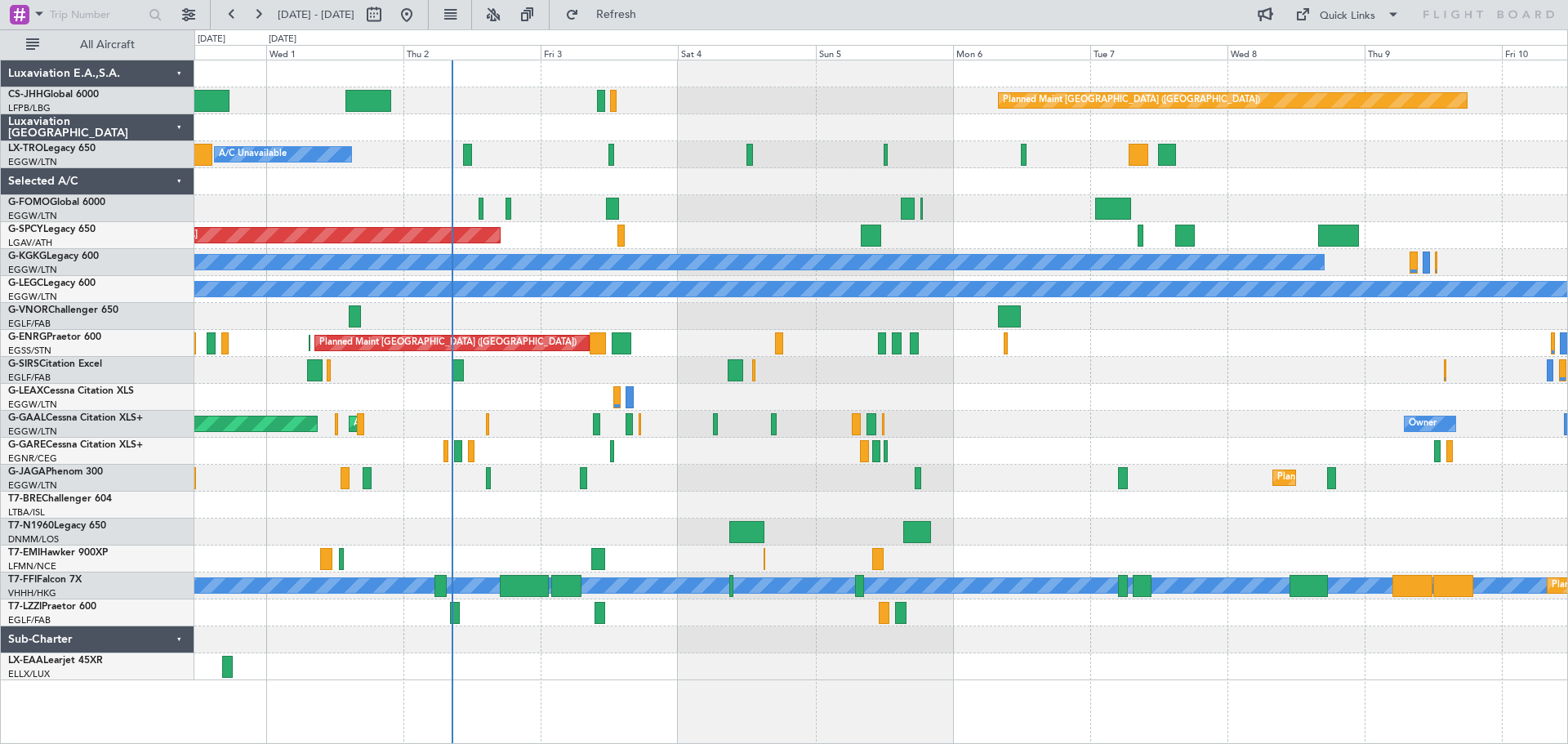
click at [950, 160] on div "A/C Unavailable Planned Maint London (Luton)" at bounding box center [880, 155] width 1372 height 27
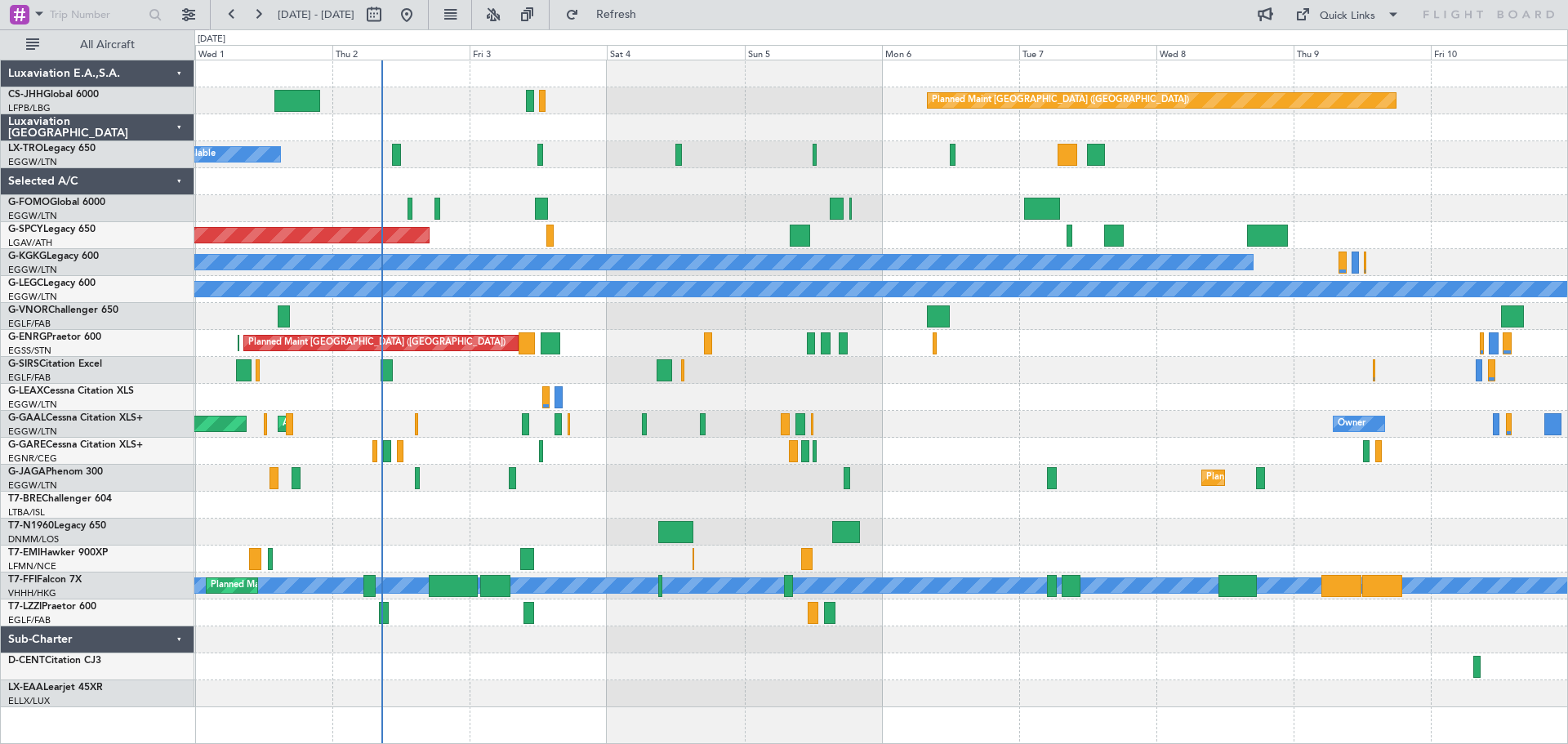
click at [1300, 236] on div "Planned Maint Paris (Le Bourget) A/C Unavailable Planned Maint Bremen A/C Unava…" at bounding box center [880, 384] width 1372 height 647
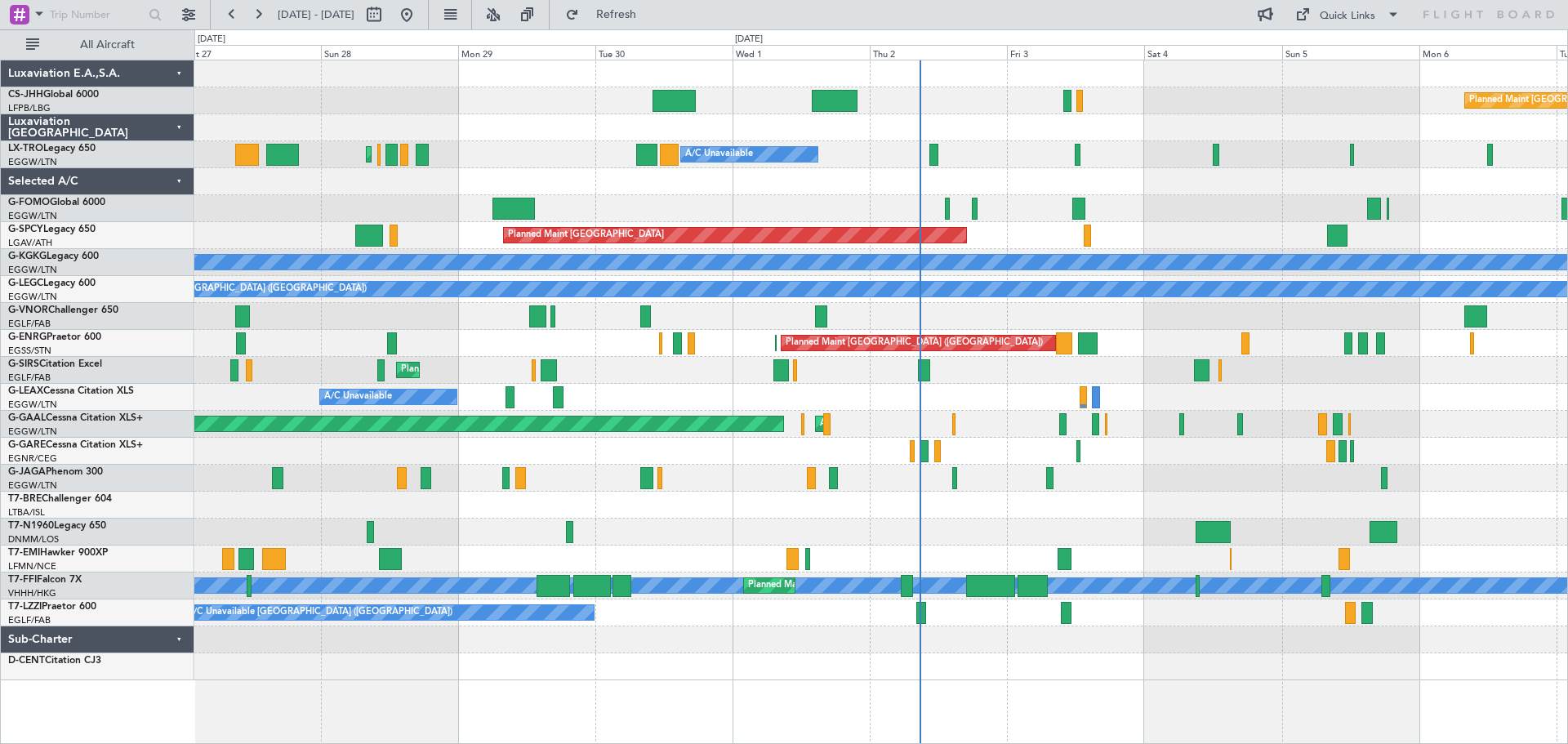
click at [1039, 229] on div "Planned Maint [GEOGRAPHIC_DATA]" at bounding box center [880, 236] width 1372 height 27
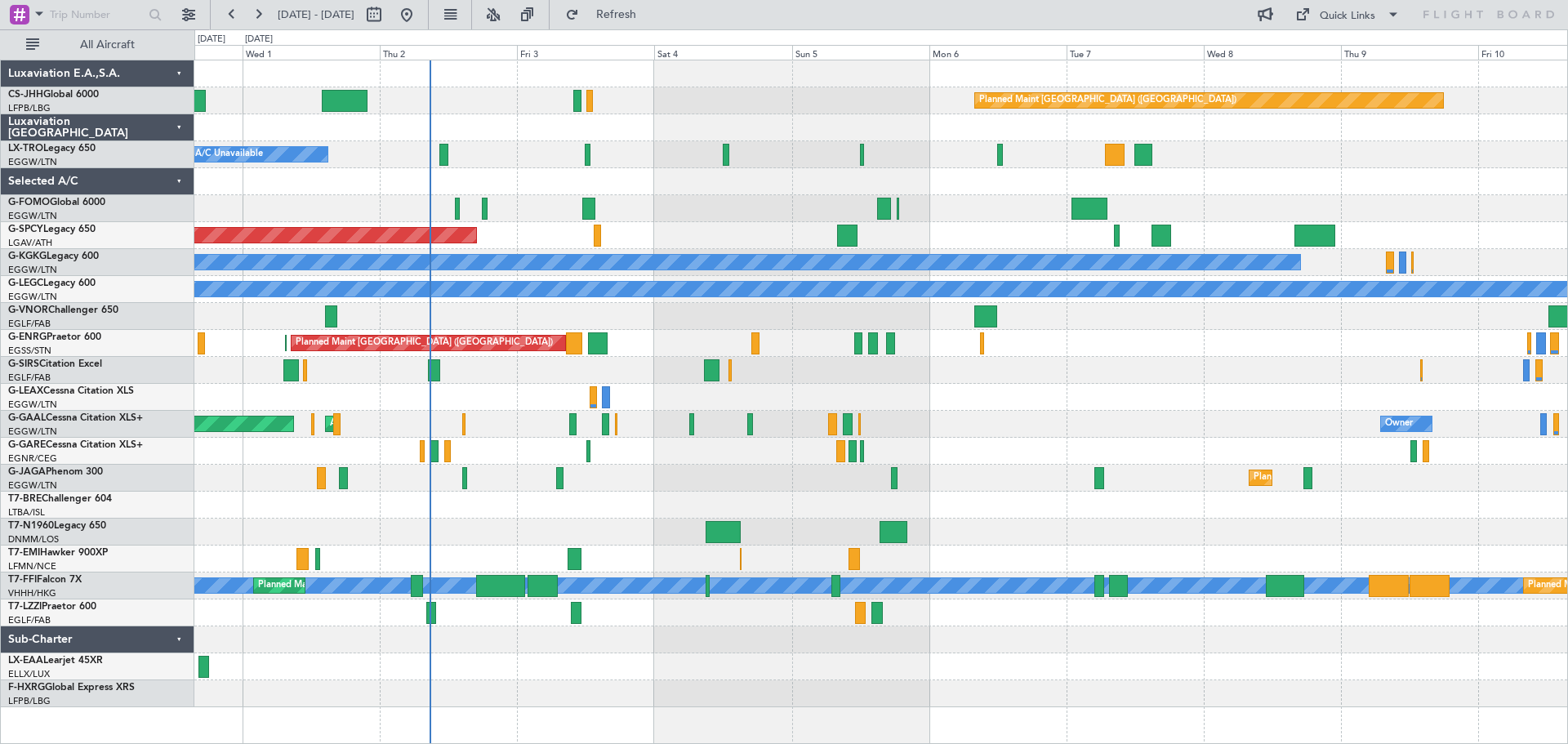
click at [950, 229] on div "Planned Maint [GEOGRAPHIC_DATA]" at bounding box center [880, 236] width 1372 height 27
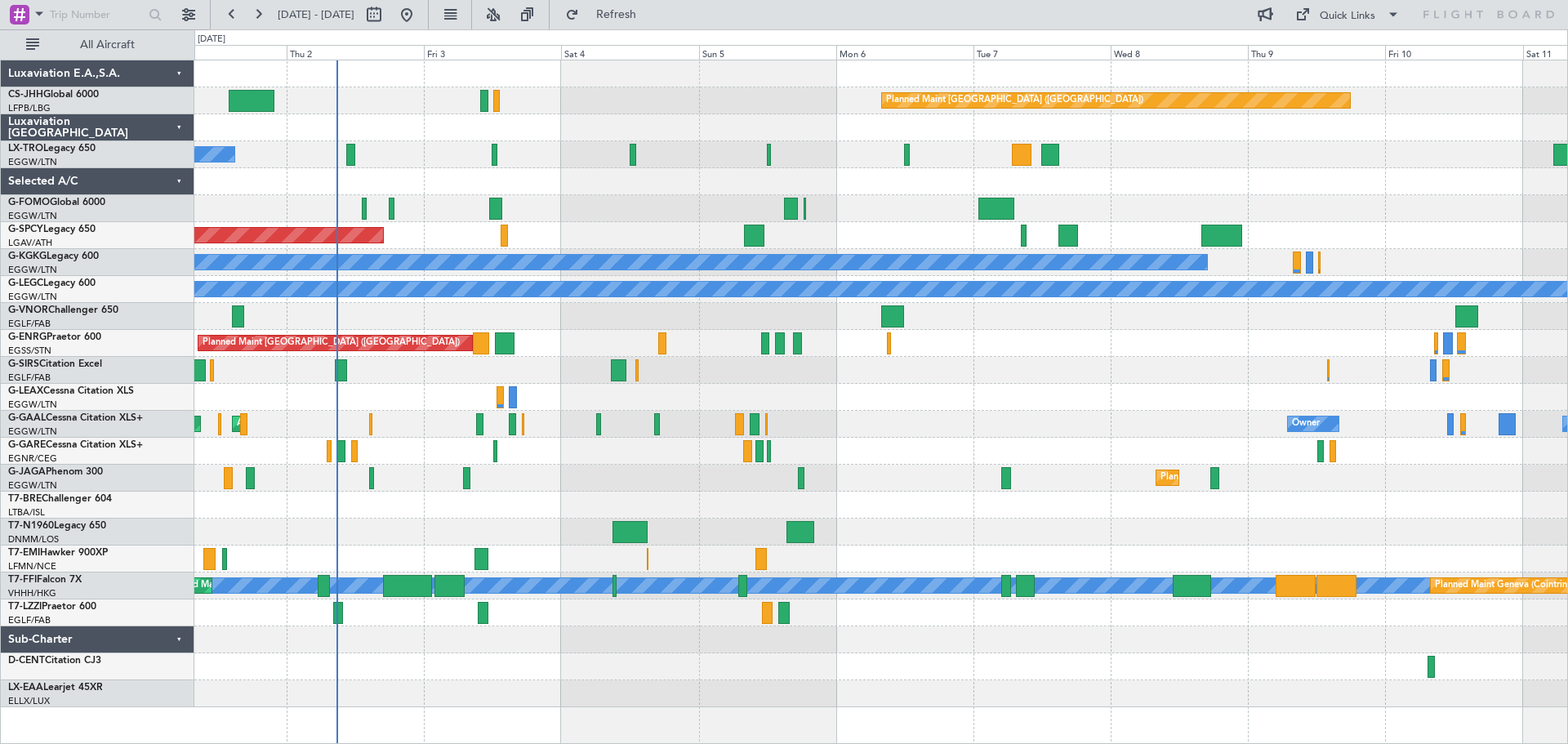
click at [855, 412] on div "Planned Maint Paris (Le Bourget) A/C Unavailable Planned Maint Riga (Riga Intl)…" at bounding box center [880, 384] width 1372 height 647
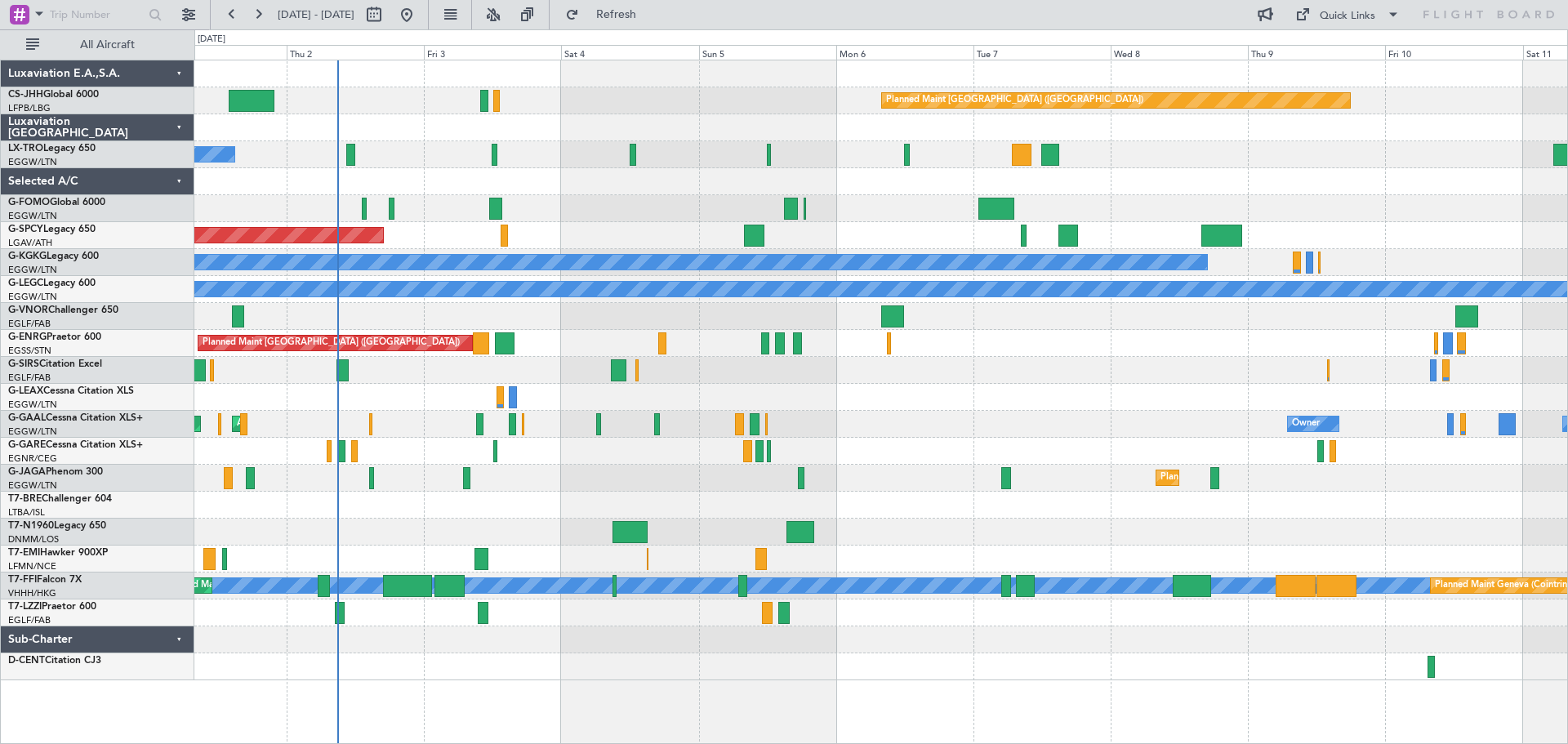
click at [631, 195] on div at bounding box center [880, 208] width 1372 height 27
click at [632, 88] on div "Planned Maint [GEOGRAPHIC_DATA] ([GEOGRAPHIC_DATA])" at bounding box center [880, 101] width 1372 height 27
click at [630, 87] on div at bounding box center [880, 74] width 1372 height 27
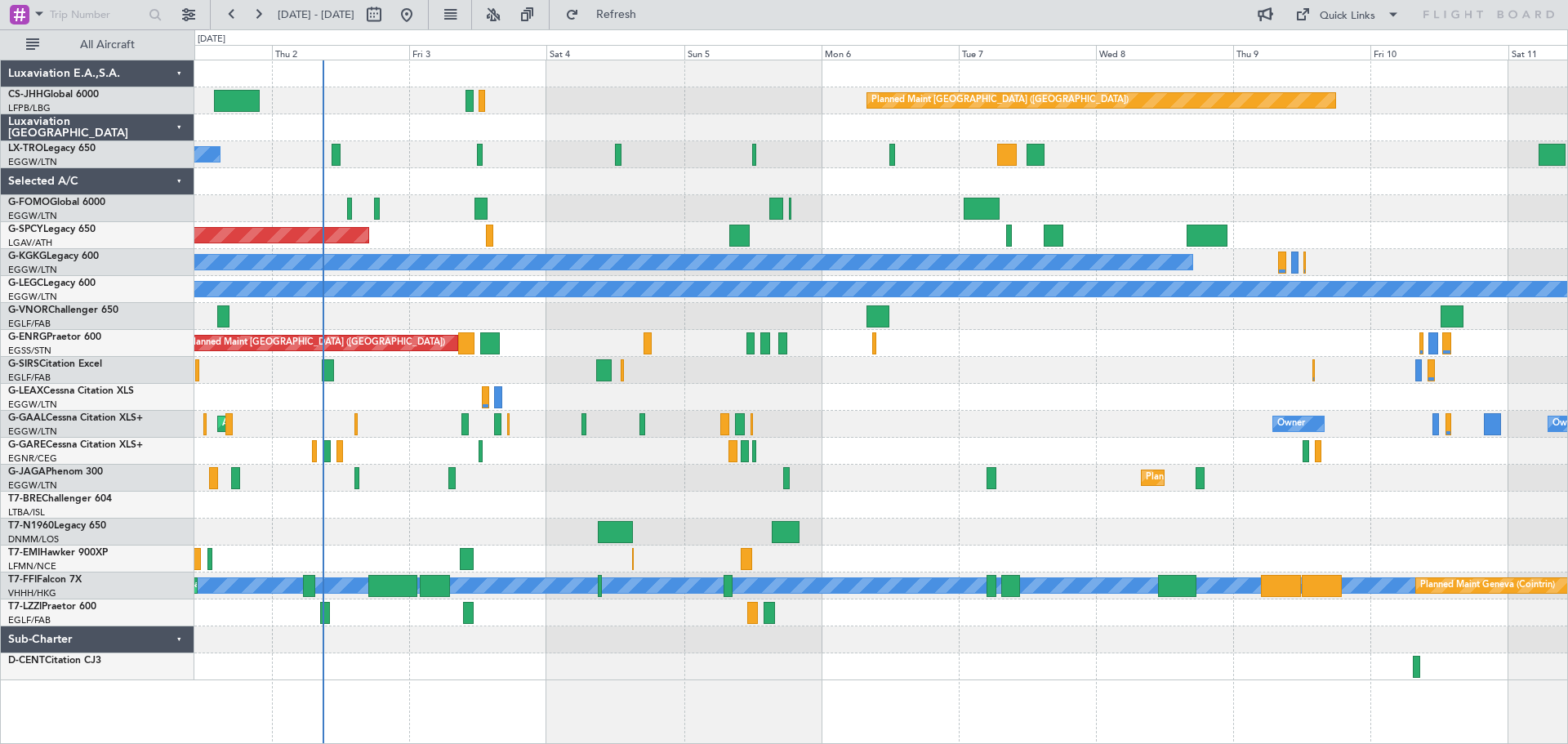
click at [457, 663] on div at bounding box center [880, 667] width 1372 height 27
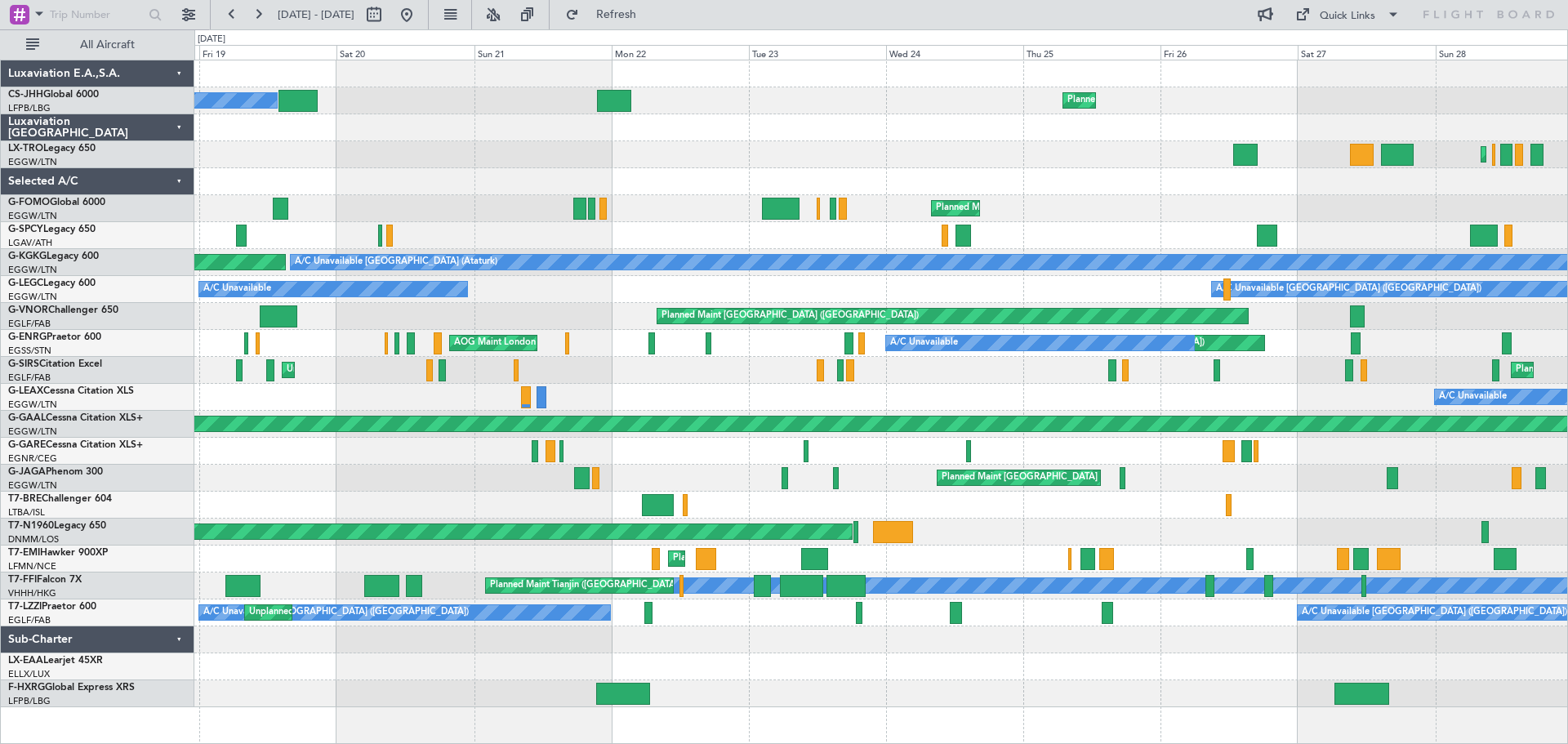
click at [1104, 224] on div "Planned Maint Paris (Le Bourget) Owner Planned Maint Paris (Le Bourget) Planned…" at bounding box center [880, 384] width 1372 height 647
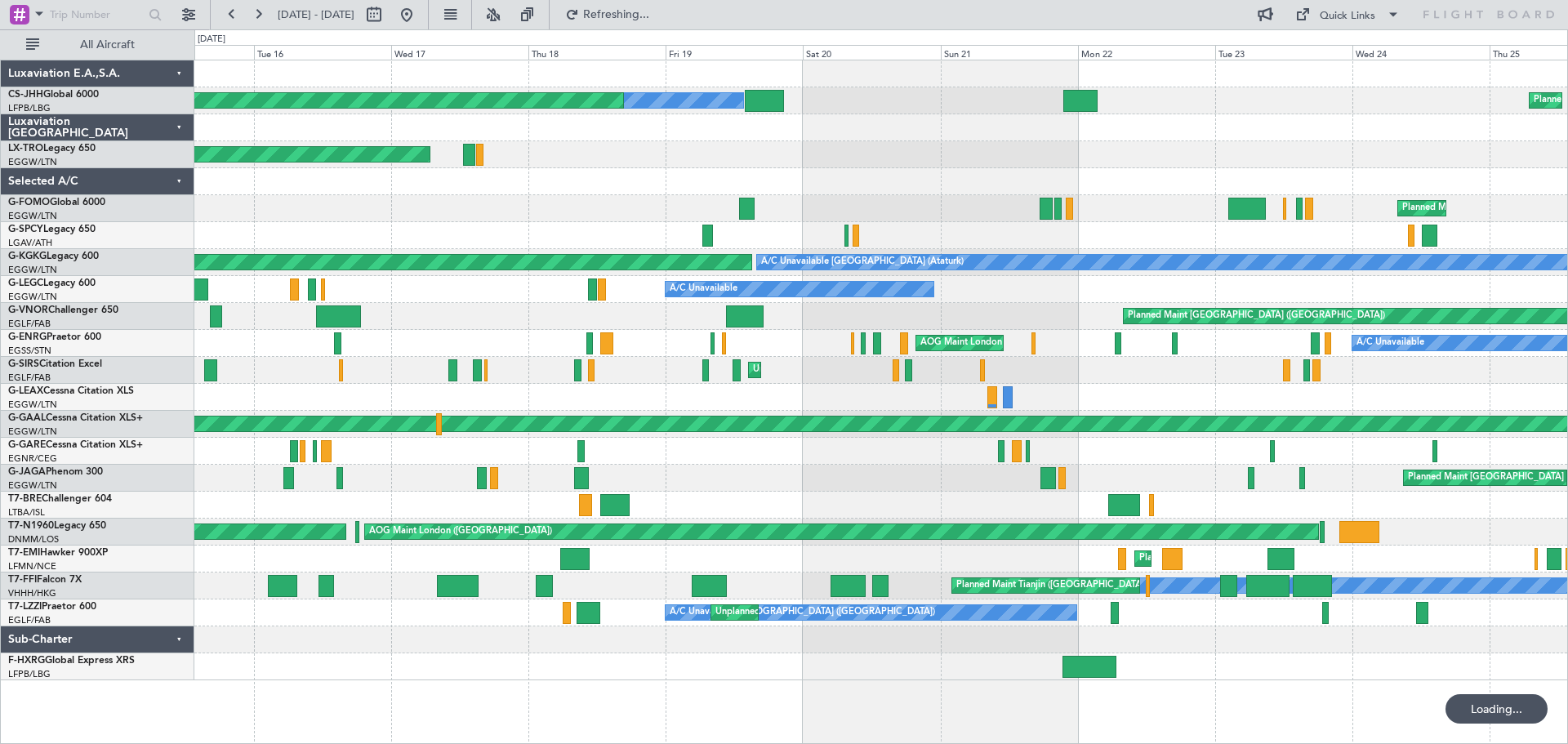
click at [896, 213] on div "Planned Maint Paris (Le Bourget) Owner Planned Maint Paris (Le Bourget) Unplann…" at bounding box center [880, 370] width 1372 height 620
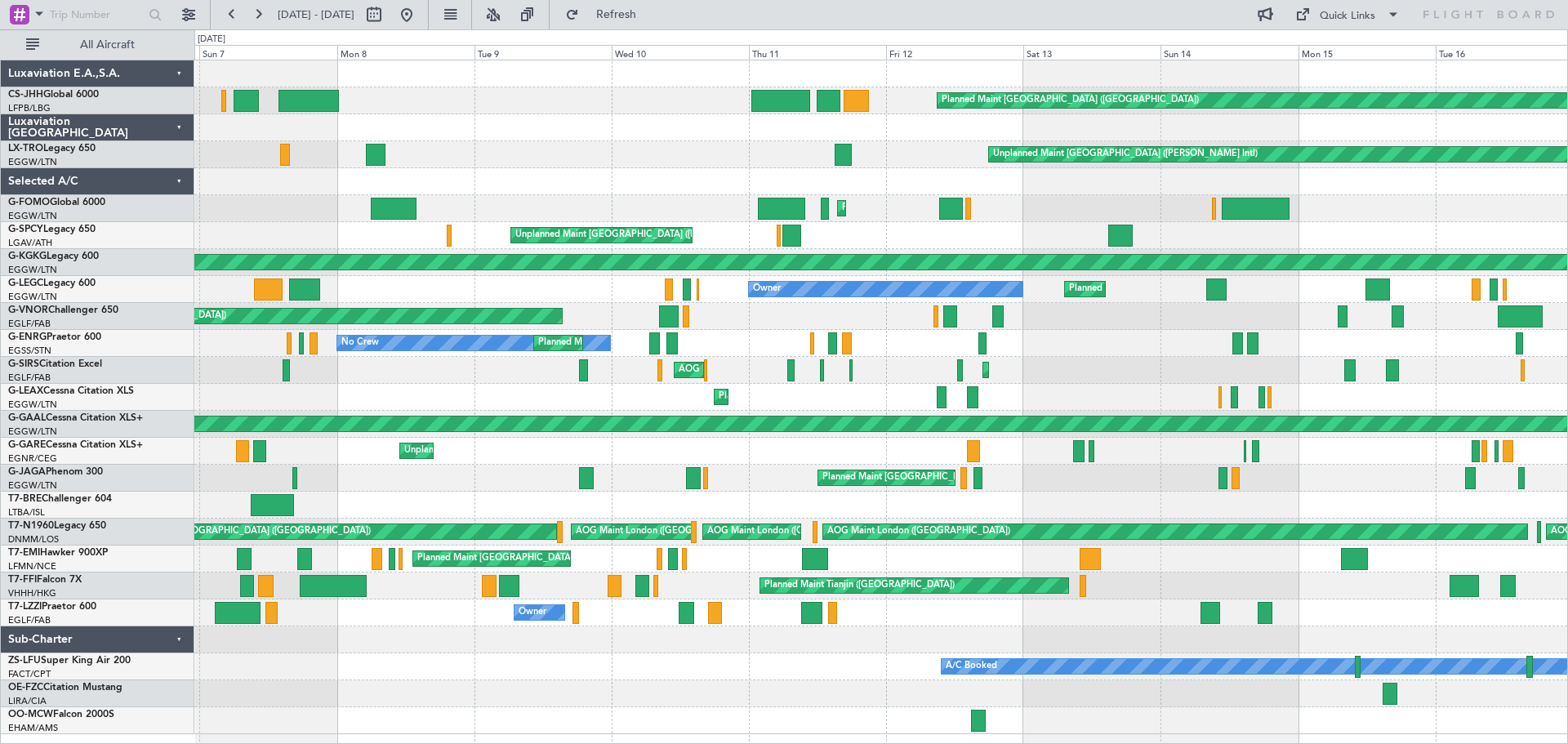
click at [1160, 348] on div "No Crew Planned Maint London (Stansted)" at bounding box center [880, 344] width 1372 height 27
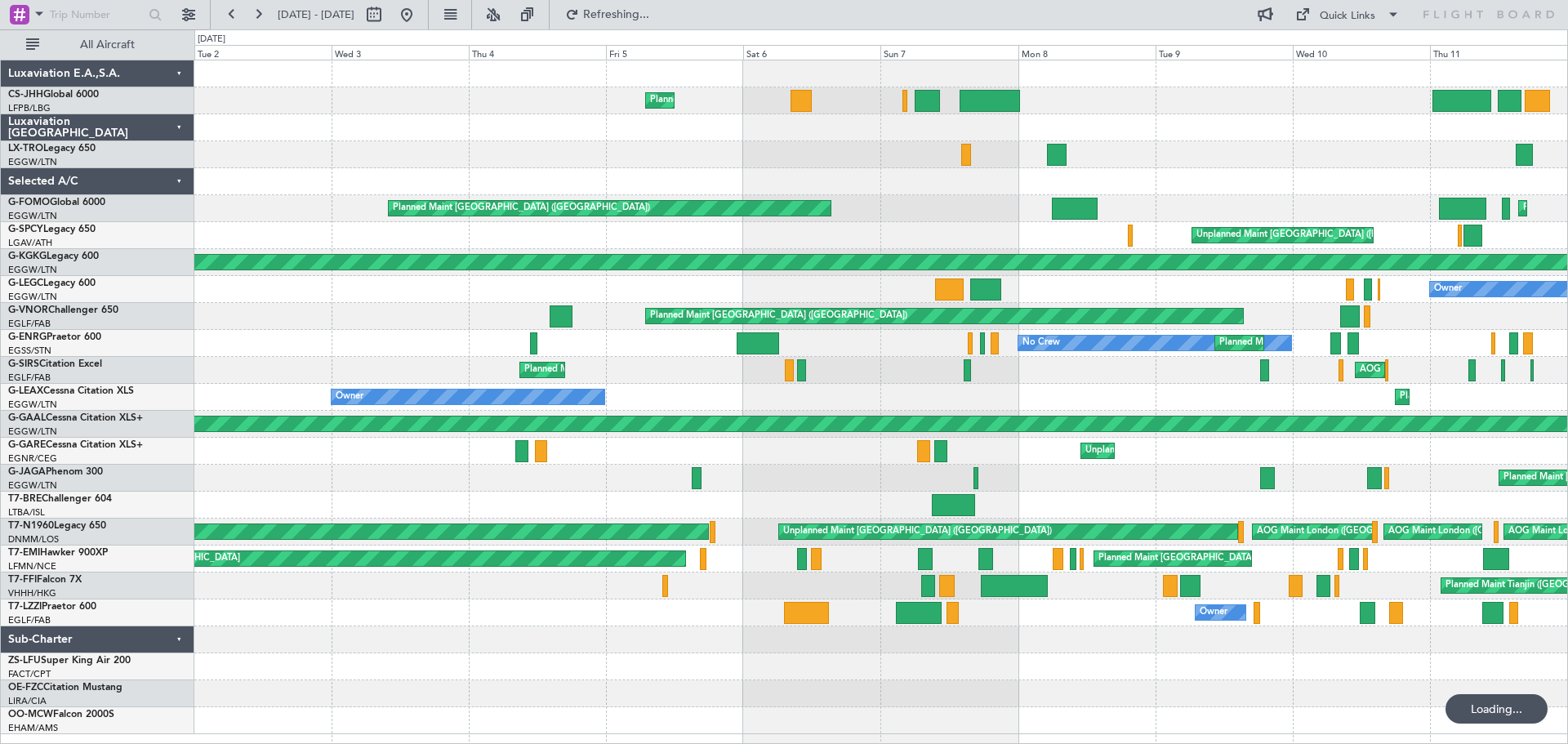
click at [1100, 394] on div "Planned Maint Paris (Le Bourget) Planned Maint Paris (Le Bourget) Owner Unplann…" at bounding box center [880, 397] width 1372 height 674
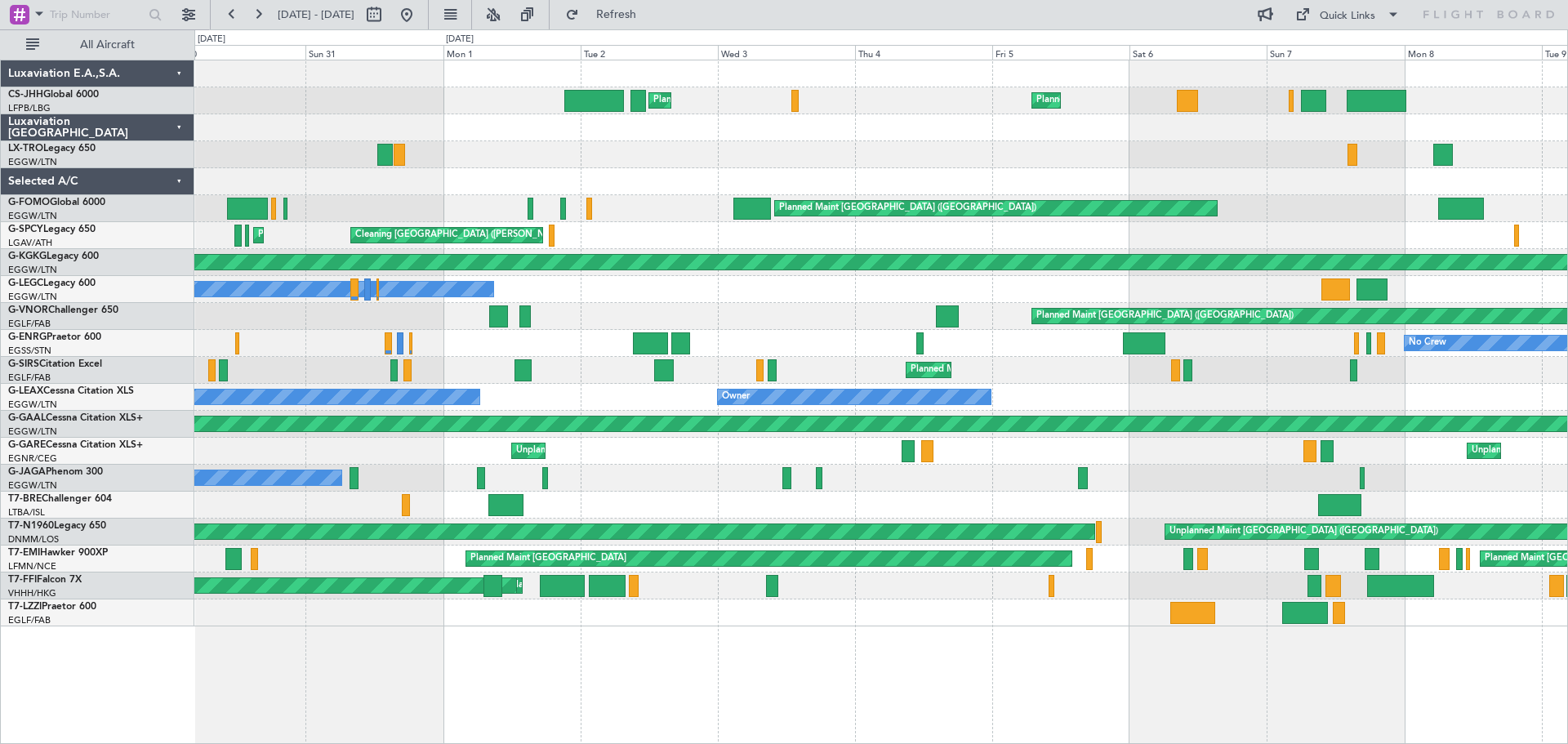
click at [870, 341] on div "No Crew Planned Maint London (Stansted)" at bounding box center [880, 344] width 1372 height 27
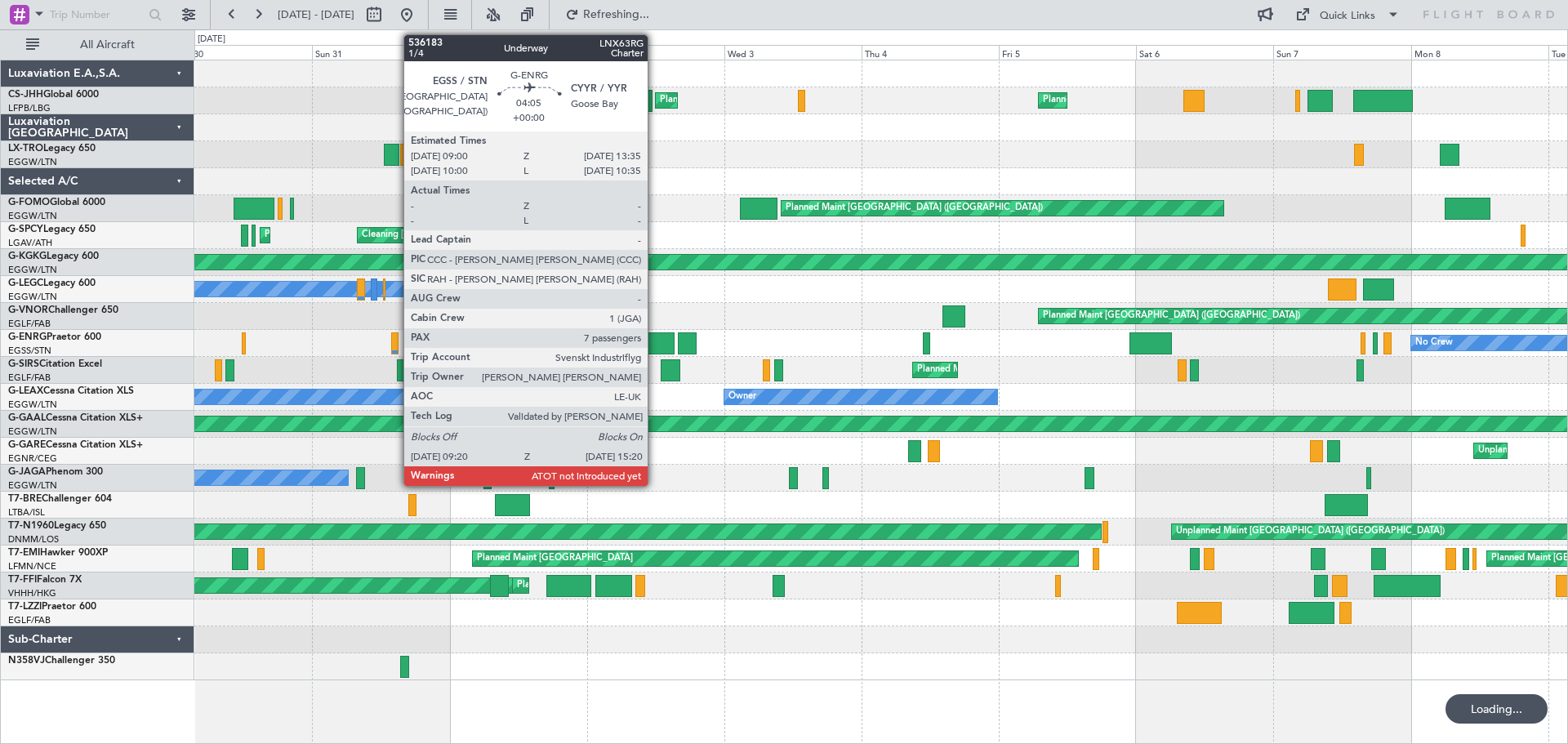
click at [655, 339] on div at bounding box center [657, 343] width 35 height 22
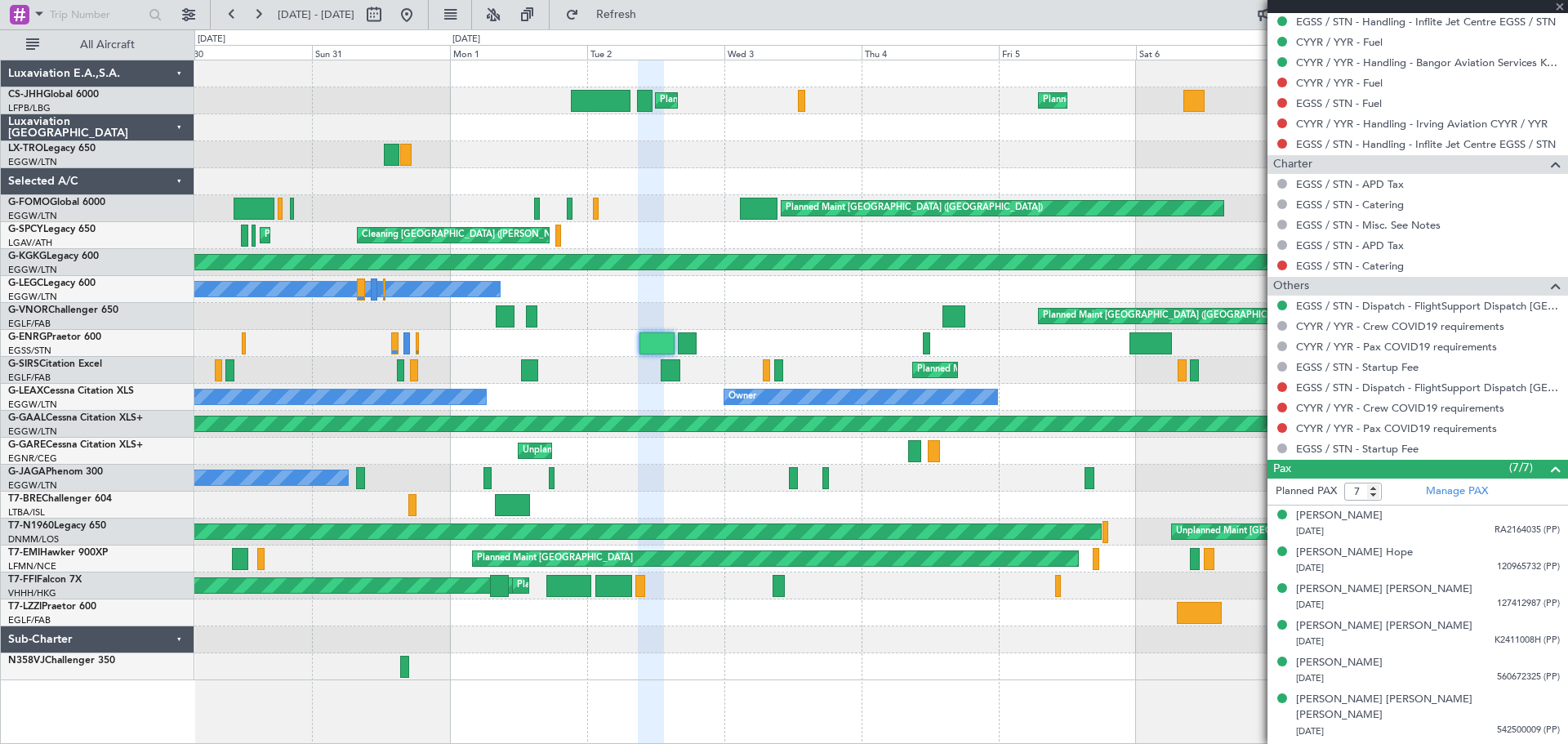
scroll to position [802, 0]
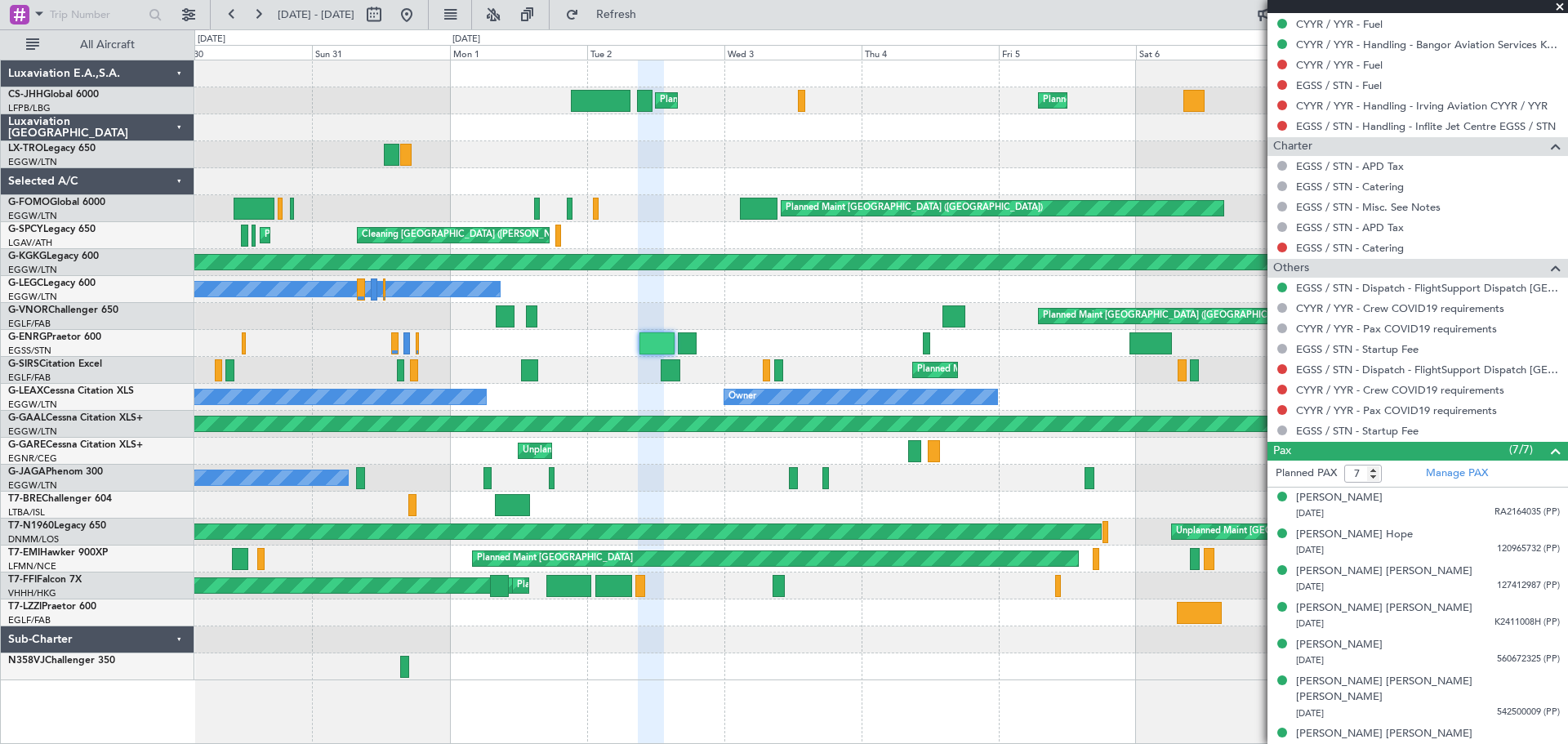
click at [1556, 5] on span at bounding box center [1559, 7] width 16 height 15
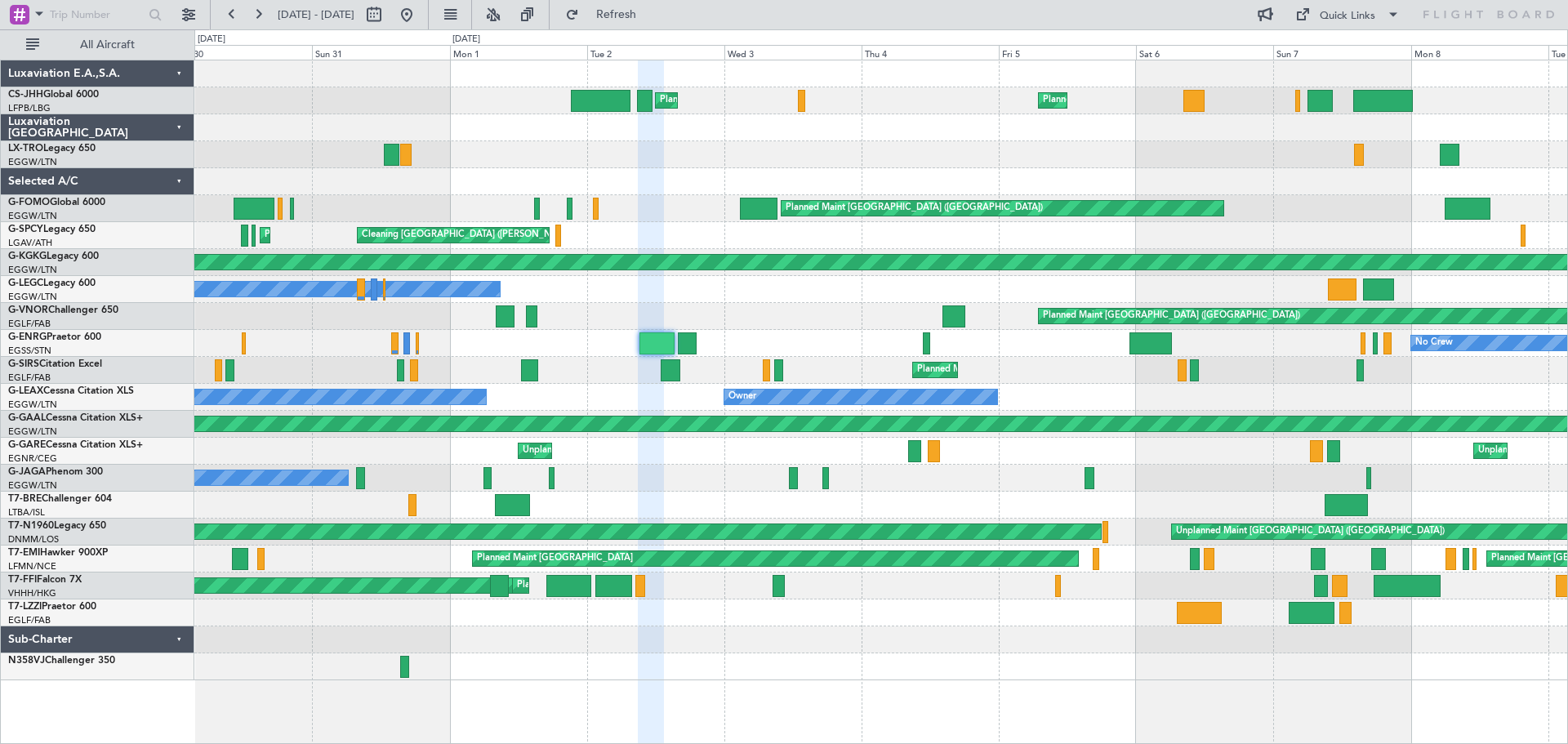
type input "0"
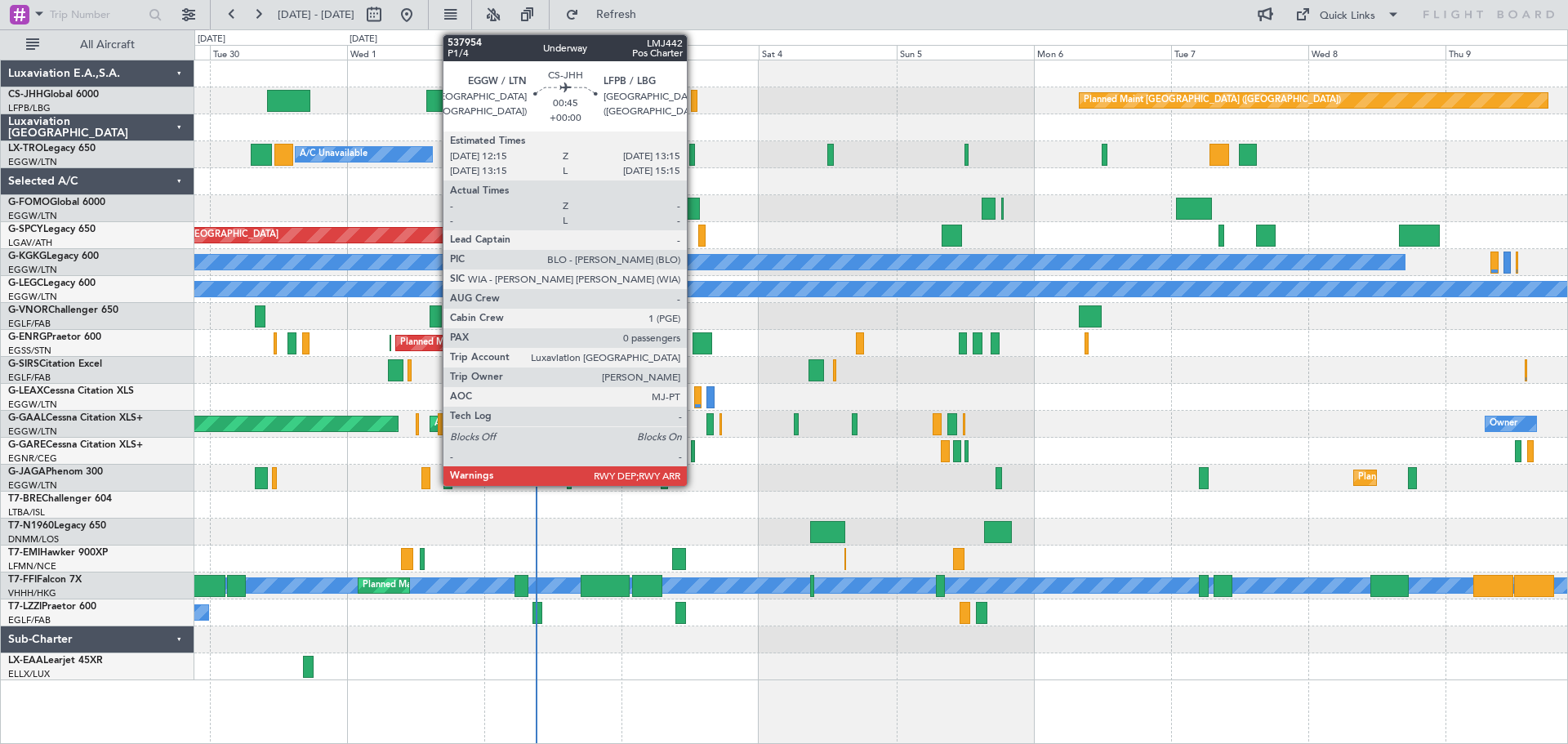
click at [694, 103] on div at bounding box center [693, 100] width 6 height 22
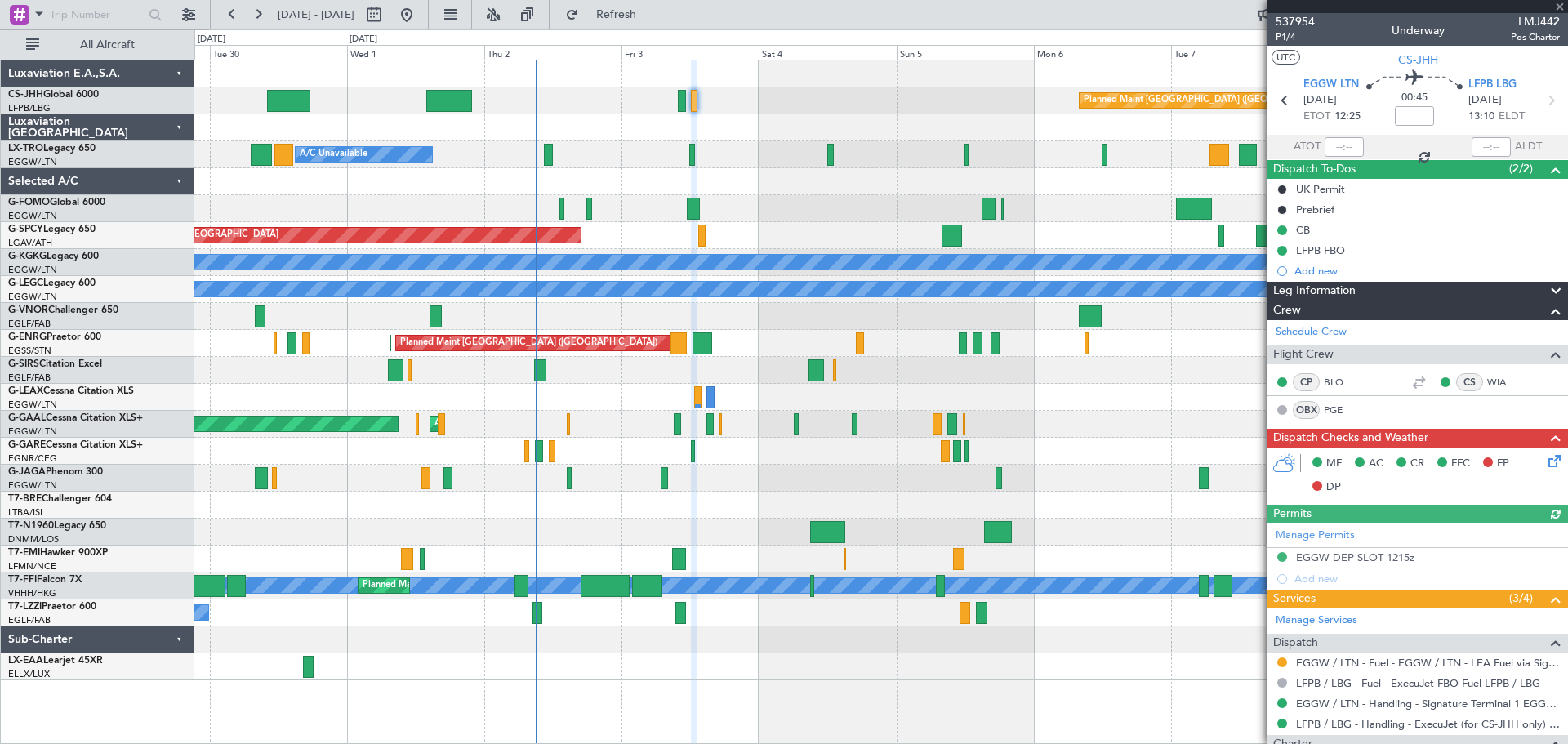
click at [1560, 6] on div at bounding box center [1417, 6] width 300 height 13
click at [1558, 5] on span at bounding box center [1559, 7] width 16 height 15
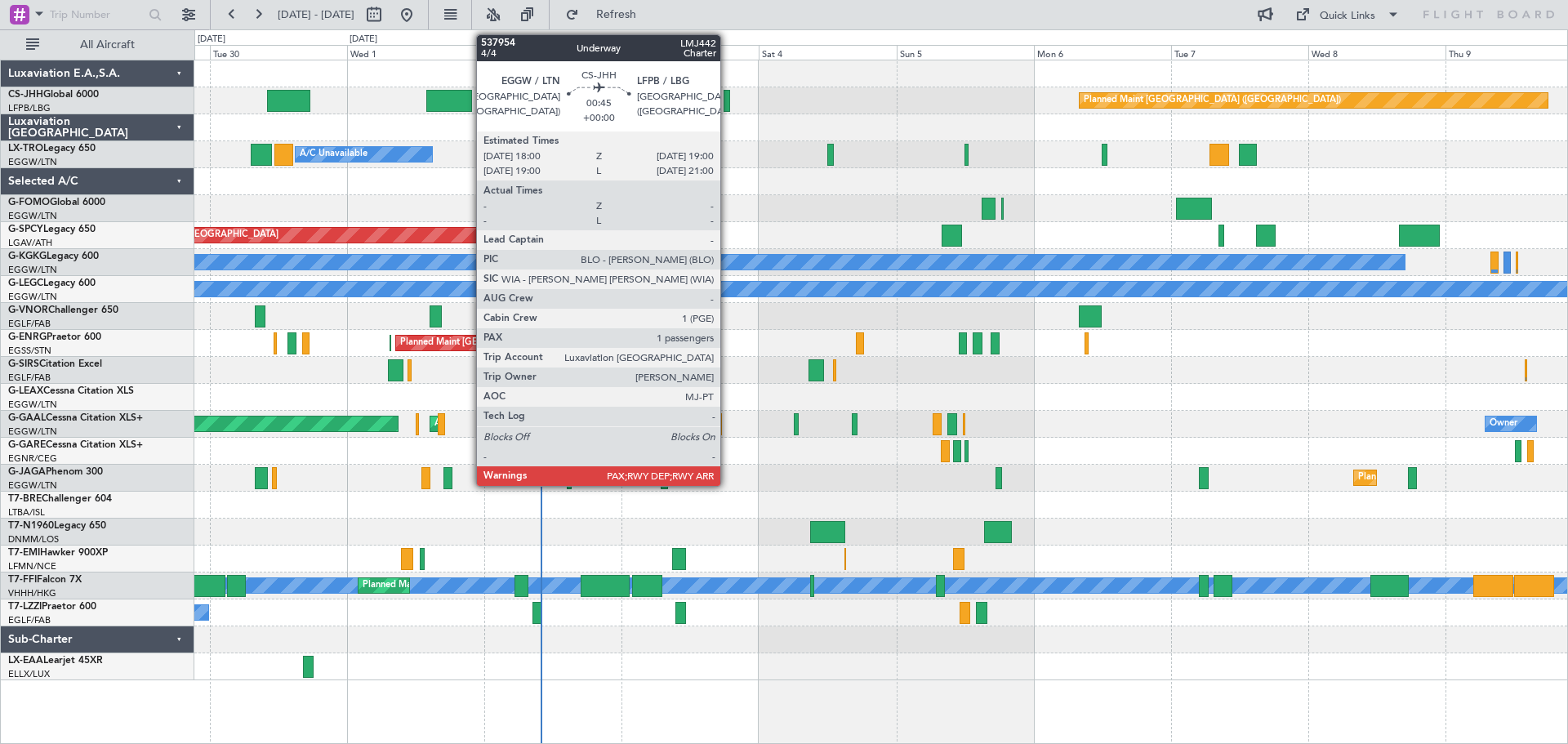
click at [728, 104] on div at bounding box center [726, 100] width 6 height 22
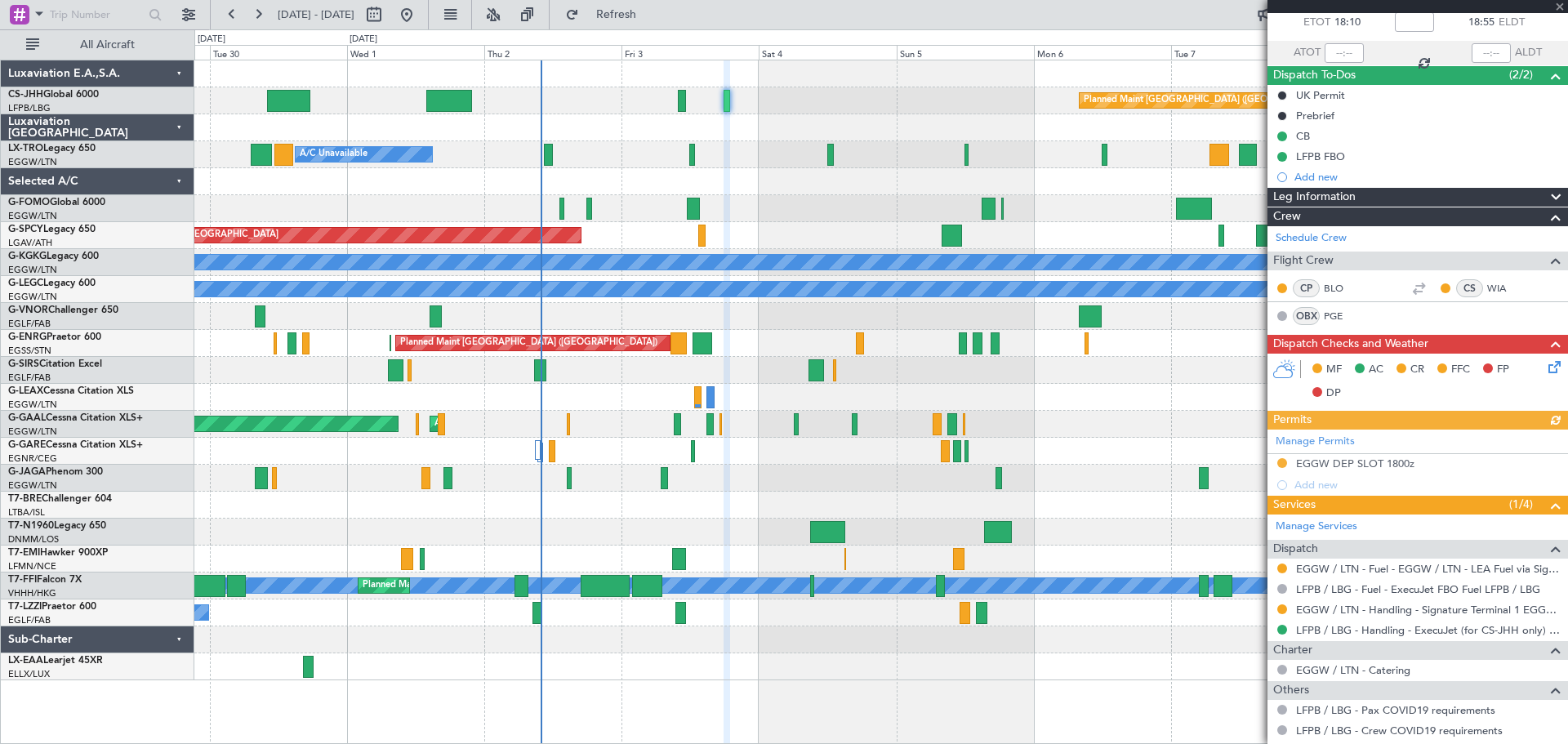
scroll to position [214, 0]
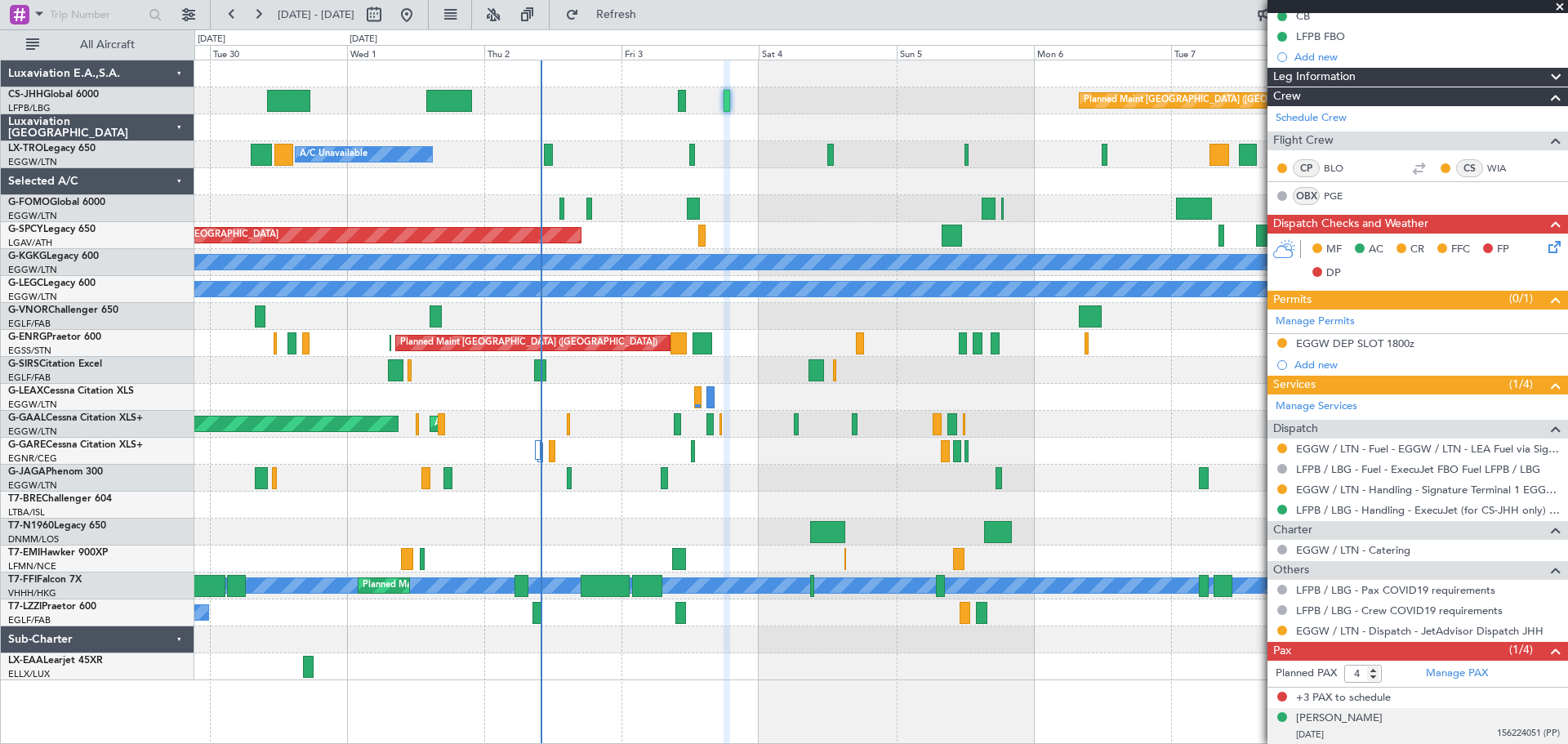
click at [1517, 737] on span "156224051 (PP)" at bounding box center [1527, 734] width 63 height 14
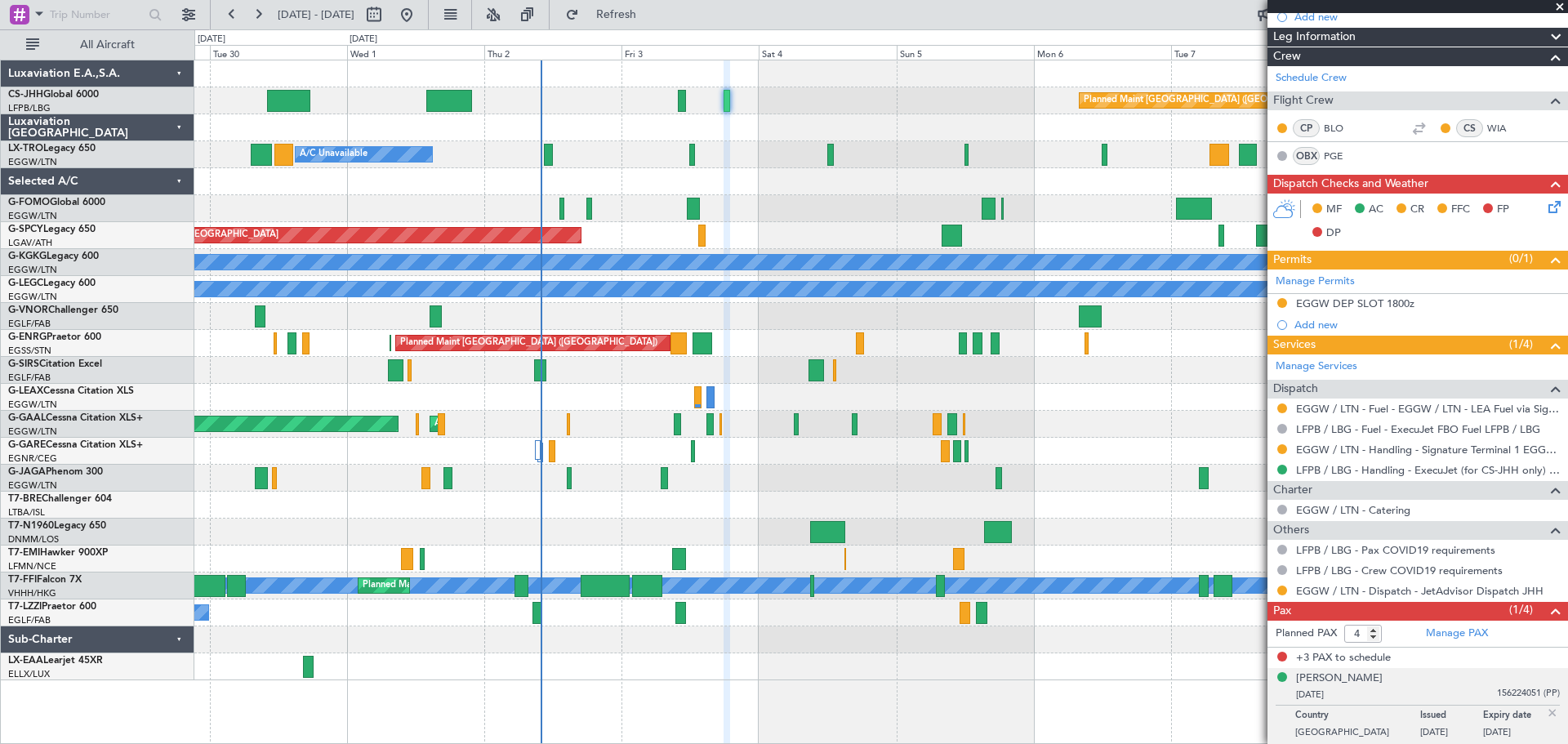
click at [1559, 4] on span at bounding box center [1559, 7] width 16 height 15
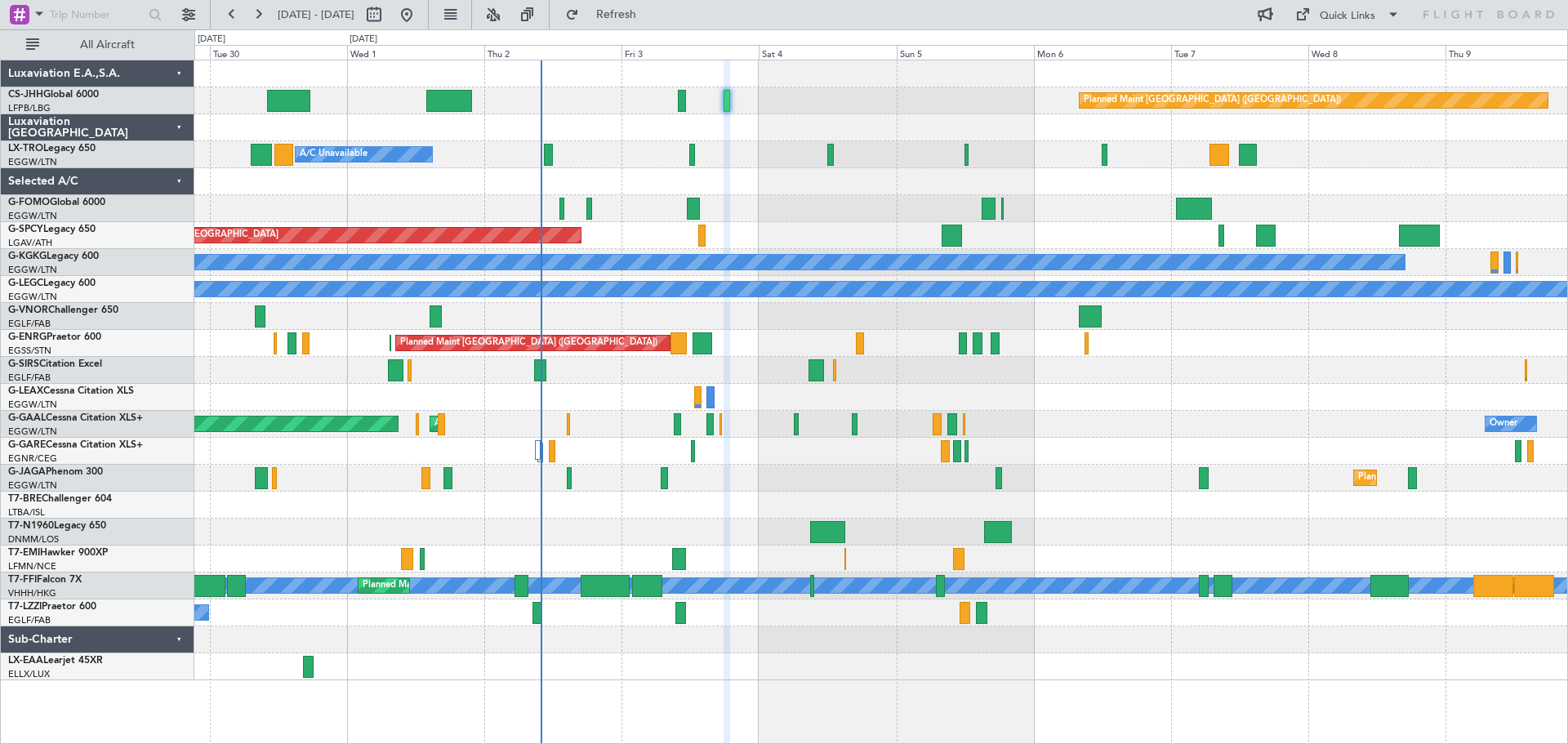
type input "0"
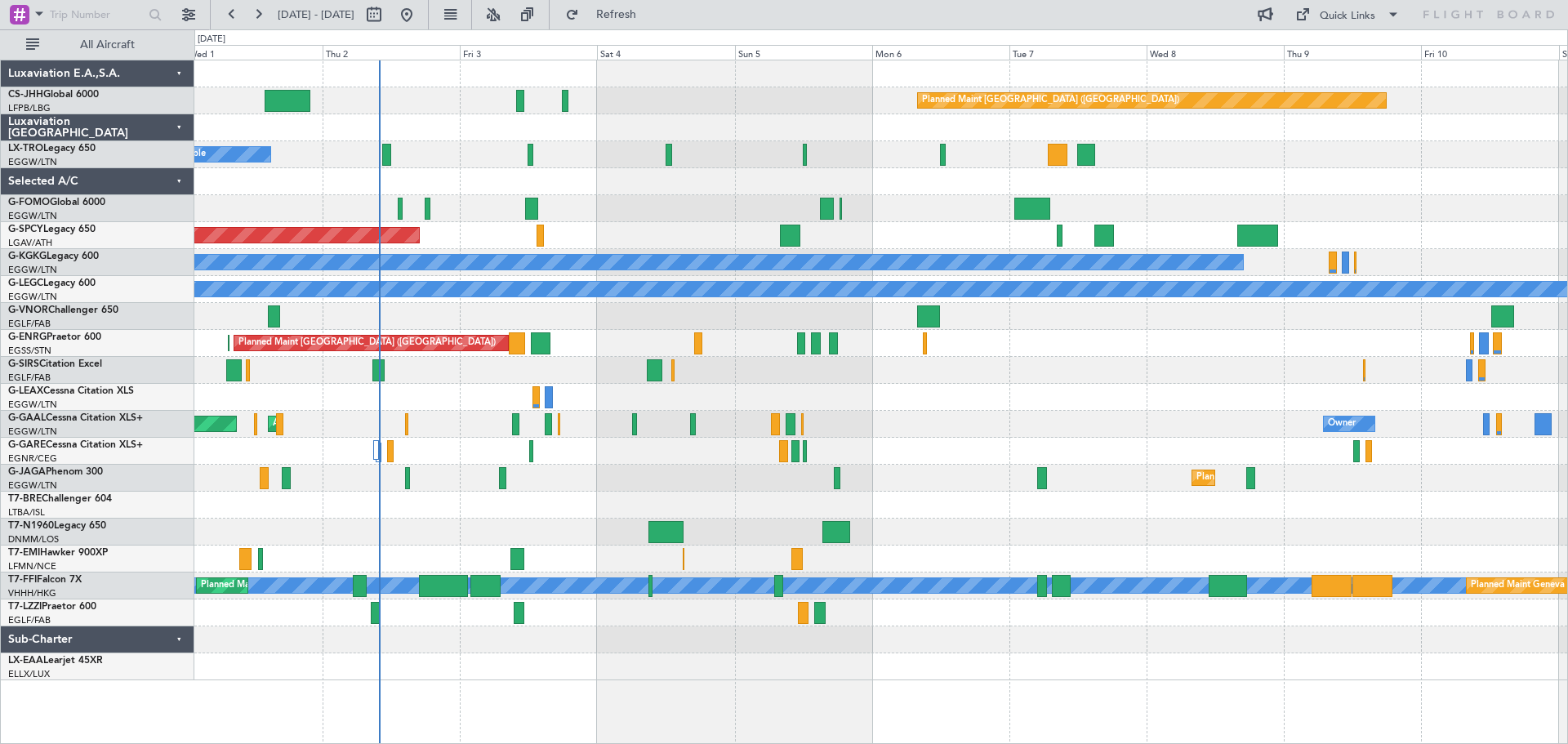
click at [679, 335] on div "Planned Maint [GEOGRAPHIC_DATA] ([GEOGRAPHIC_DATA]) A/C Unavailable Planned Mai…" at bounding box center [880, 370] width 1372 height 620
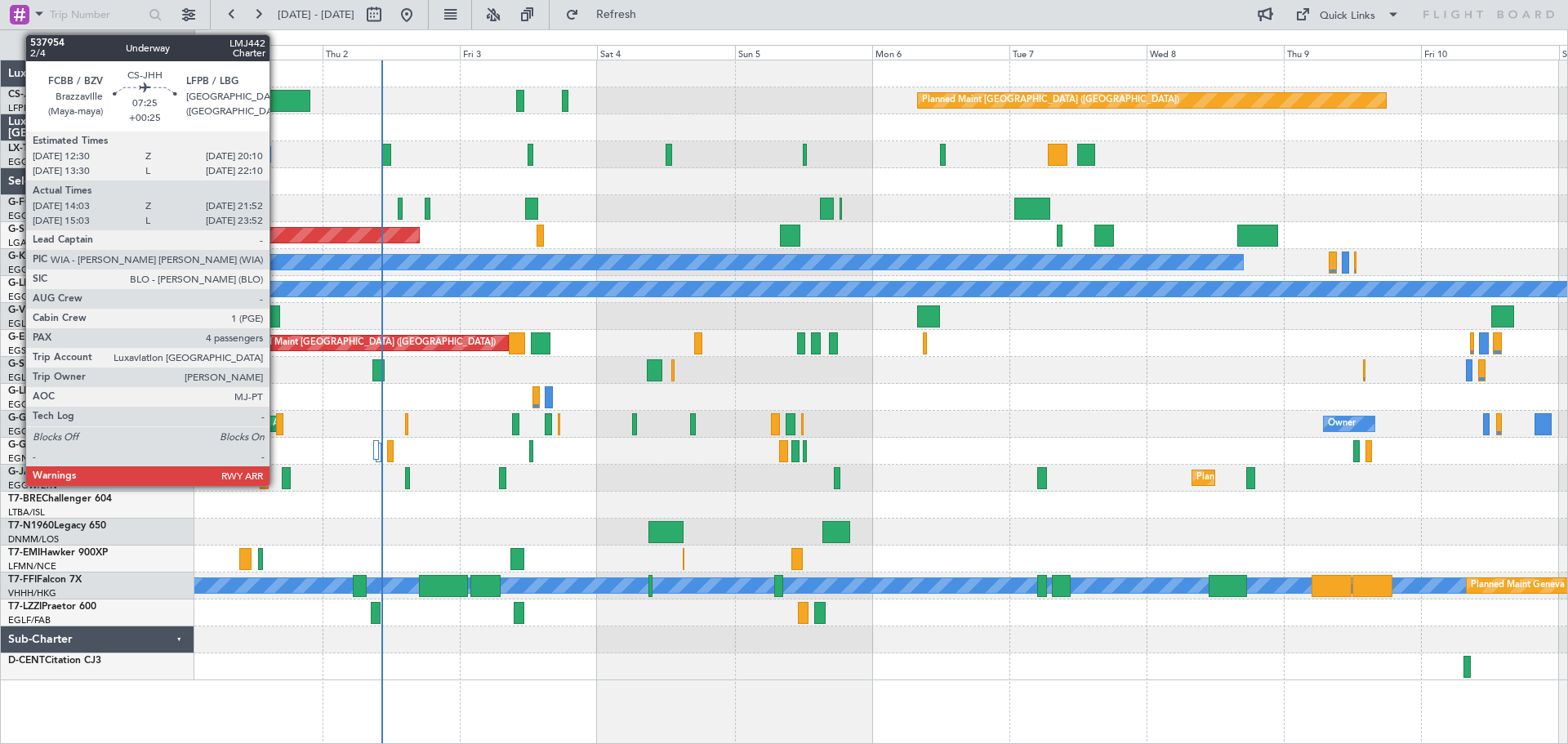
click at [277, 98] on div at bounding box center [287, 100] width 45 height 22
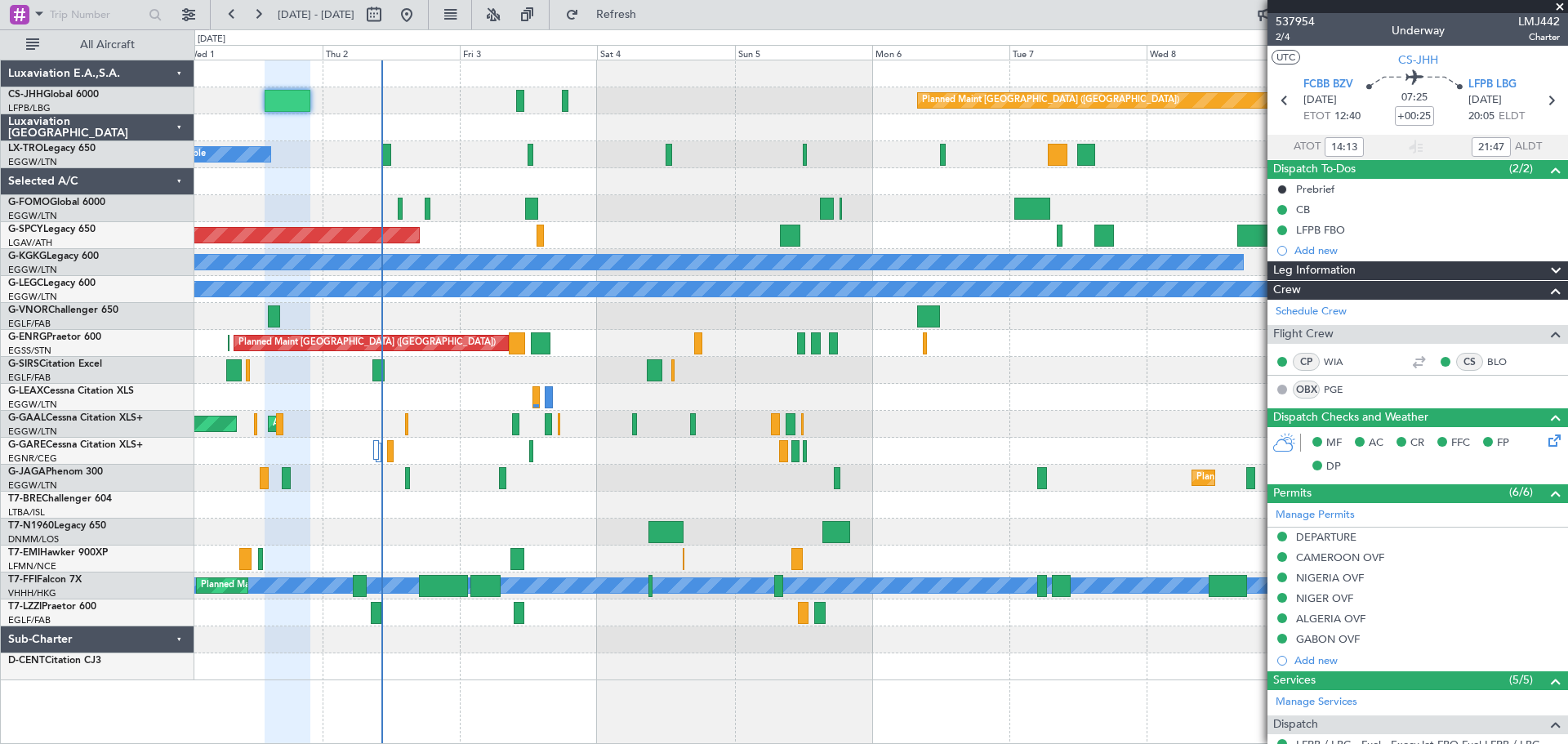
click at [1558, 4] on span at bounding box center [1559, 7] width 16 height 15
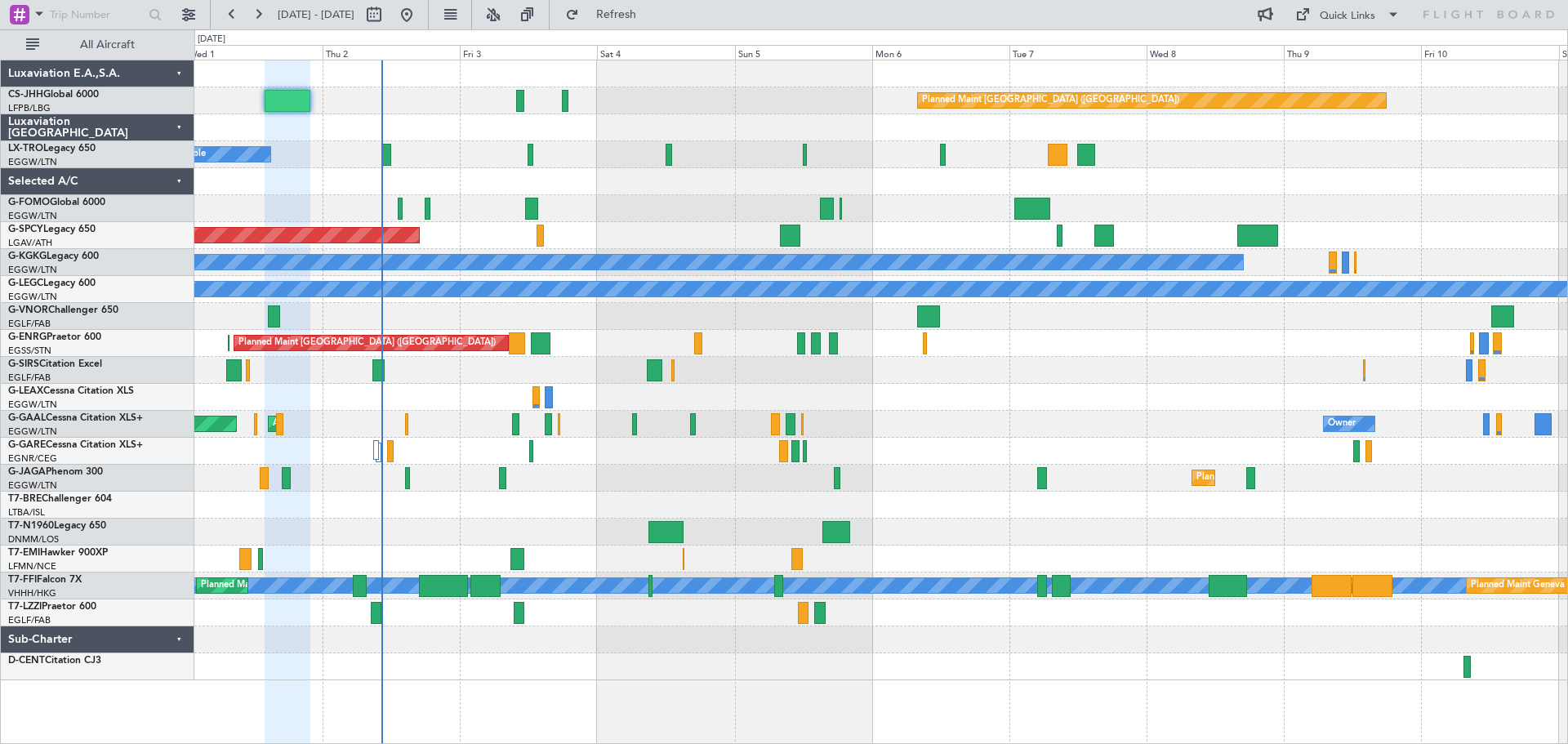
type input "0"
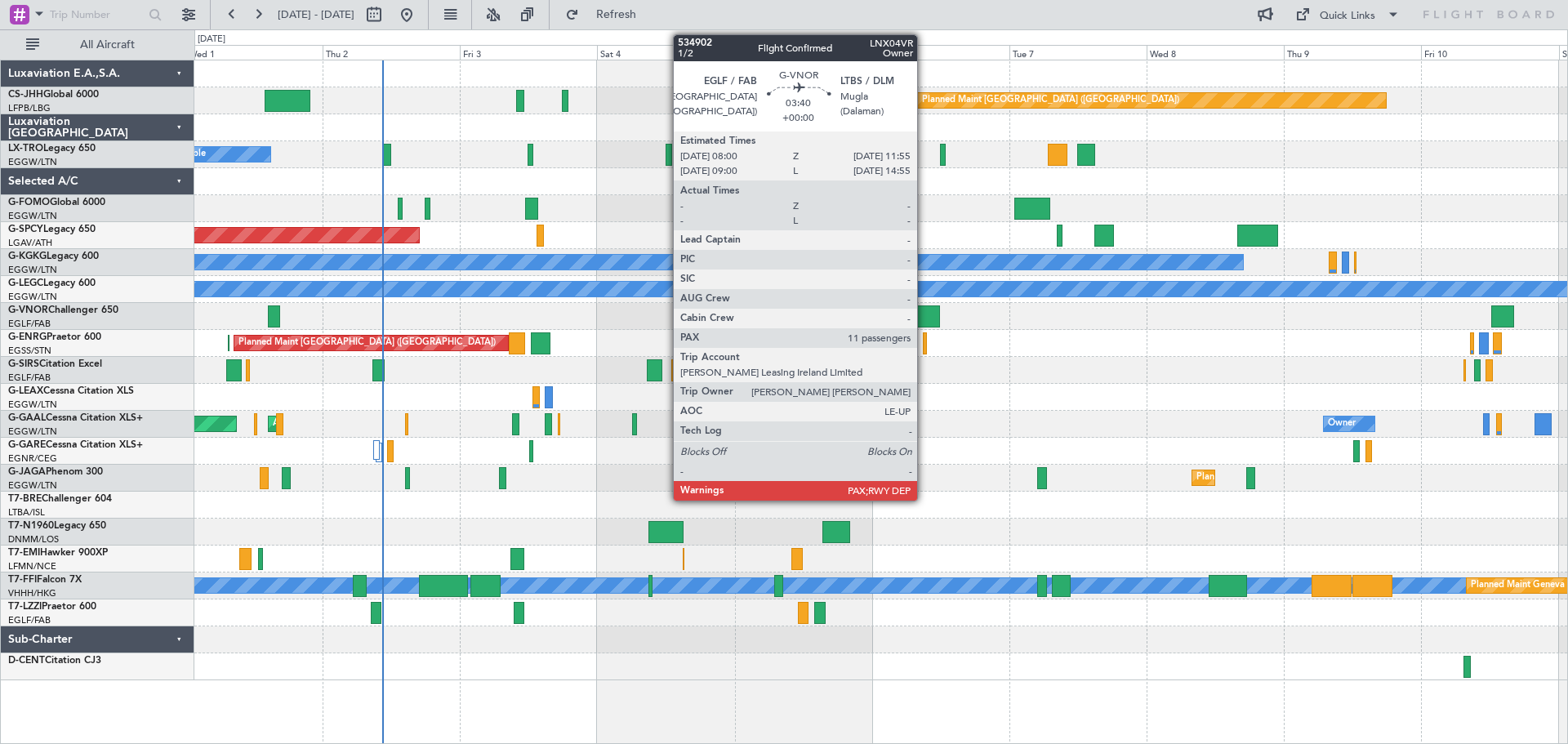
click at [924, 314] on div at bounding box center [929, 316] width 23 height 22
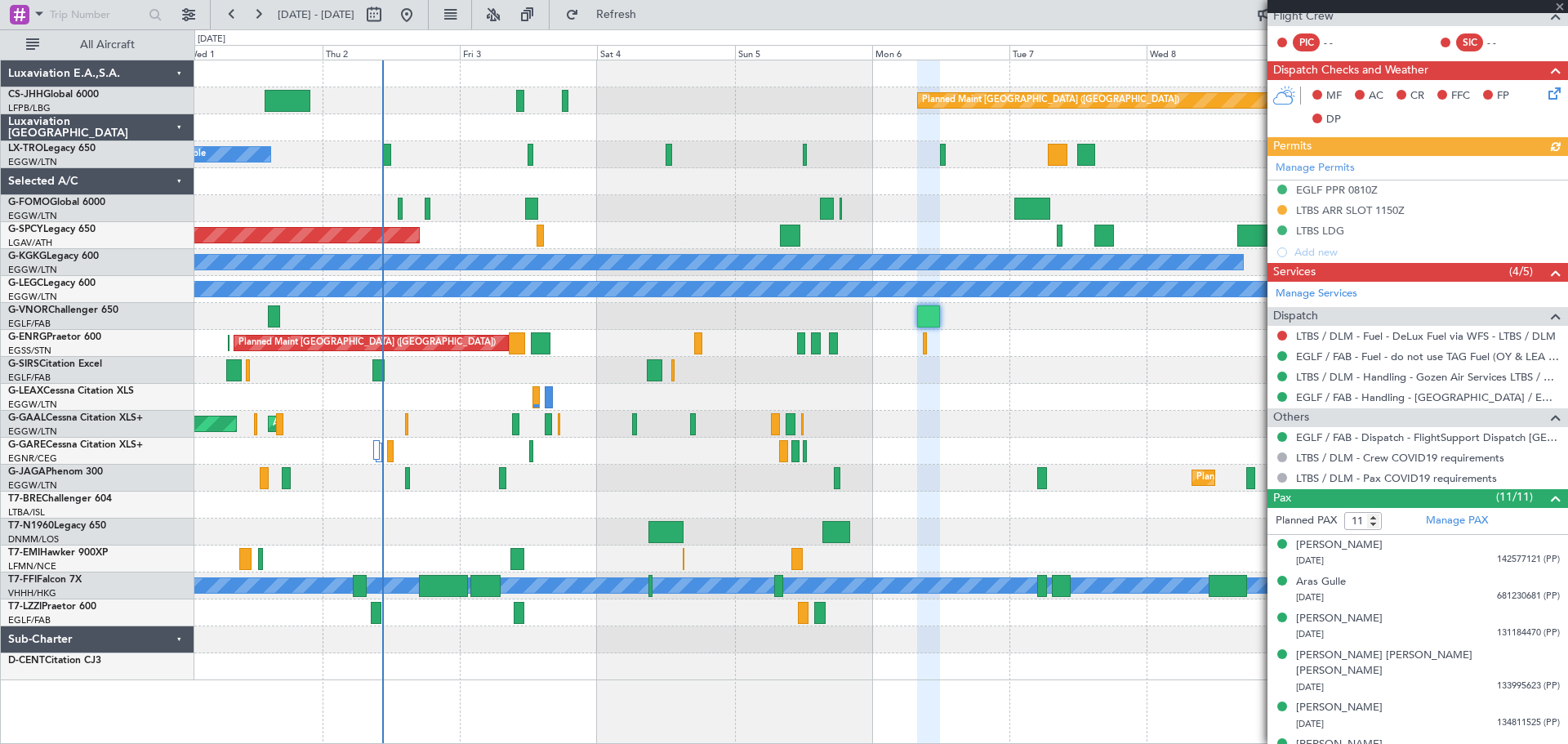
scroll to position [471, 0]
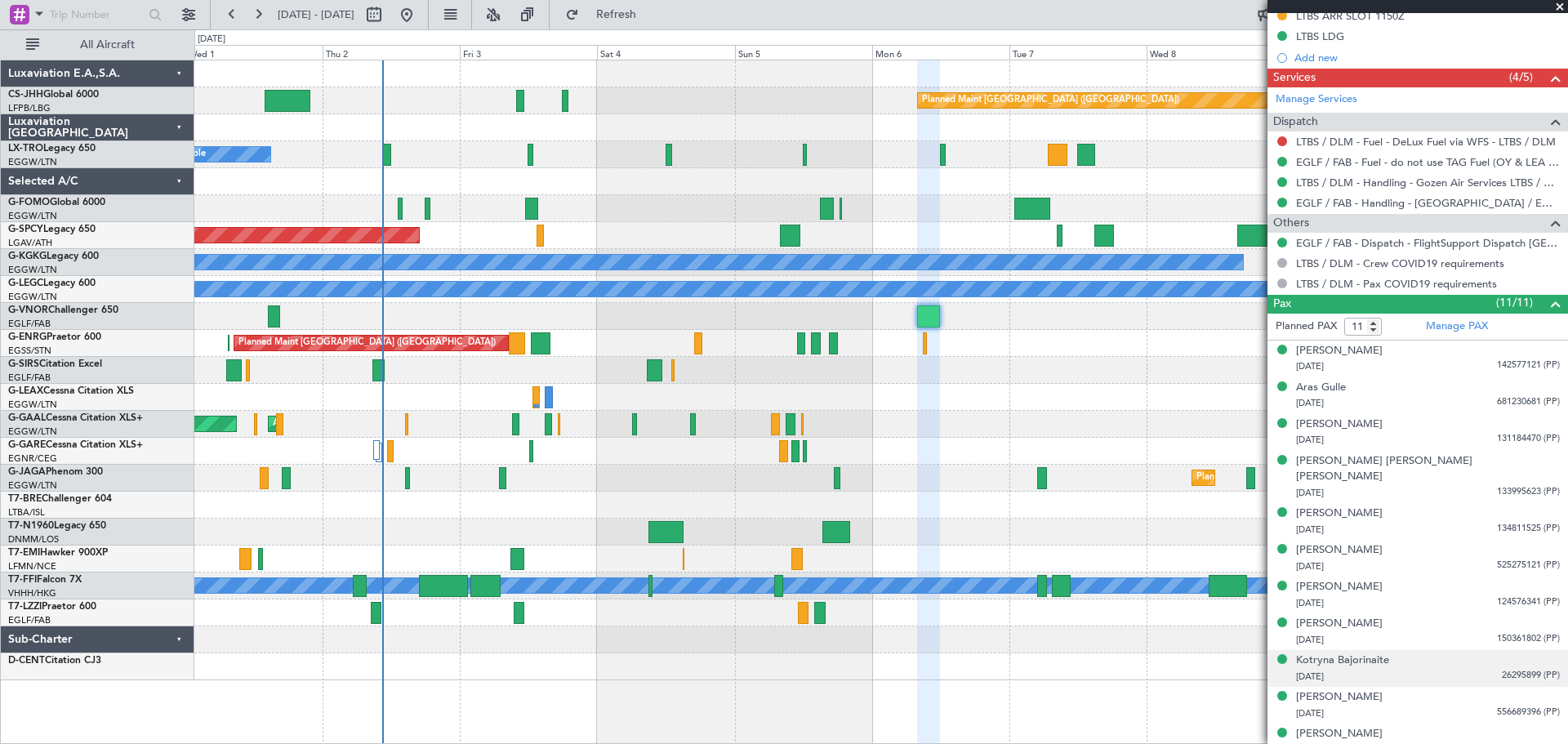
click at [1513, 669] on span "26295899 (PP)" at bounding box center [1530, 676] width 58 height 14
click at [1545, 687] on img at bounding box center [1552, 694] width 15 height 15
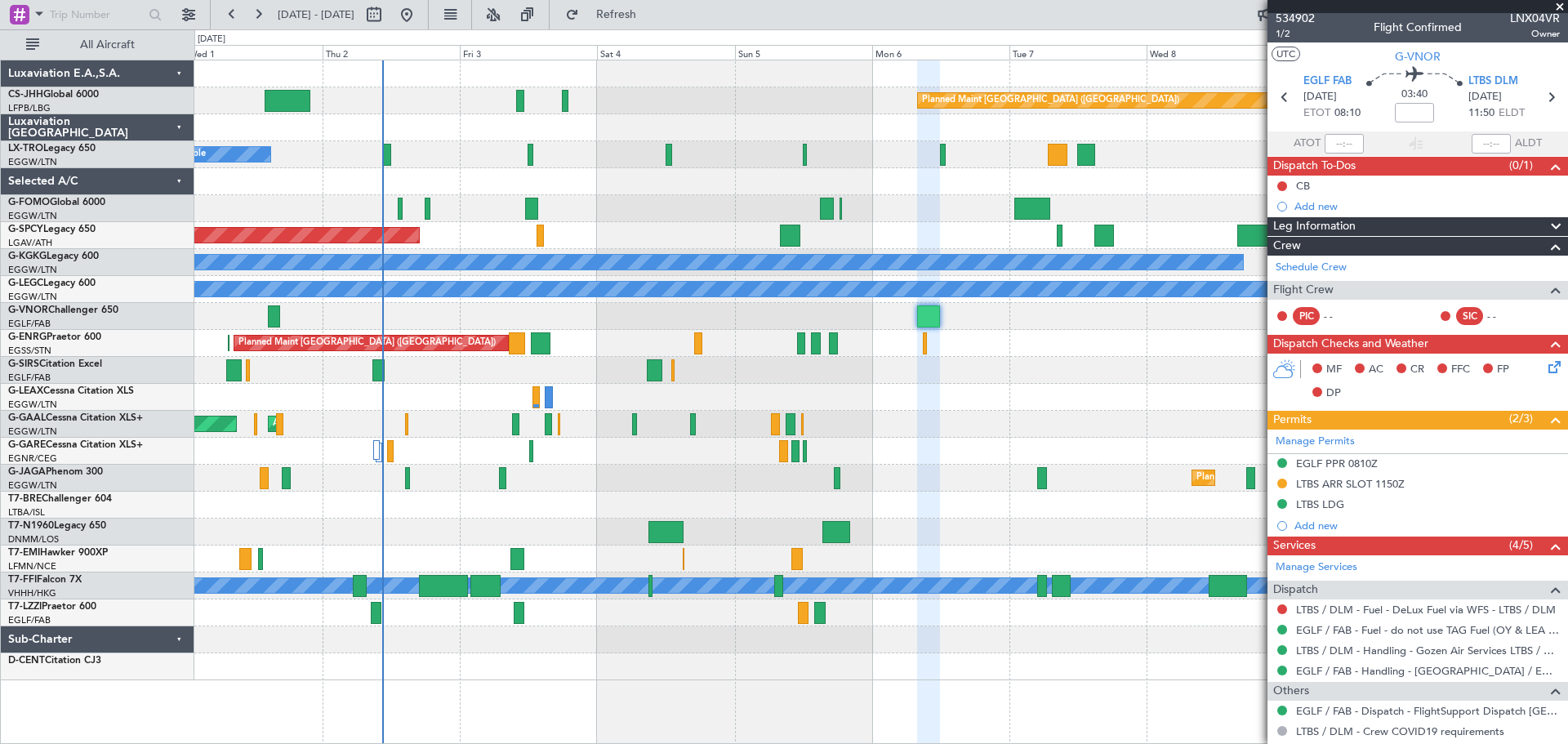
scroll to position [0, 0]
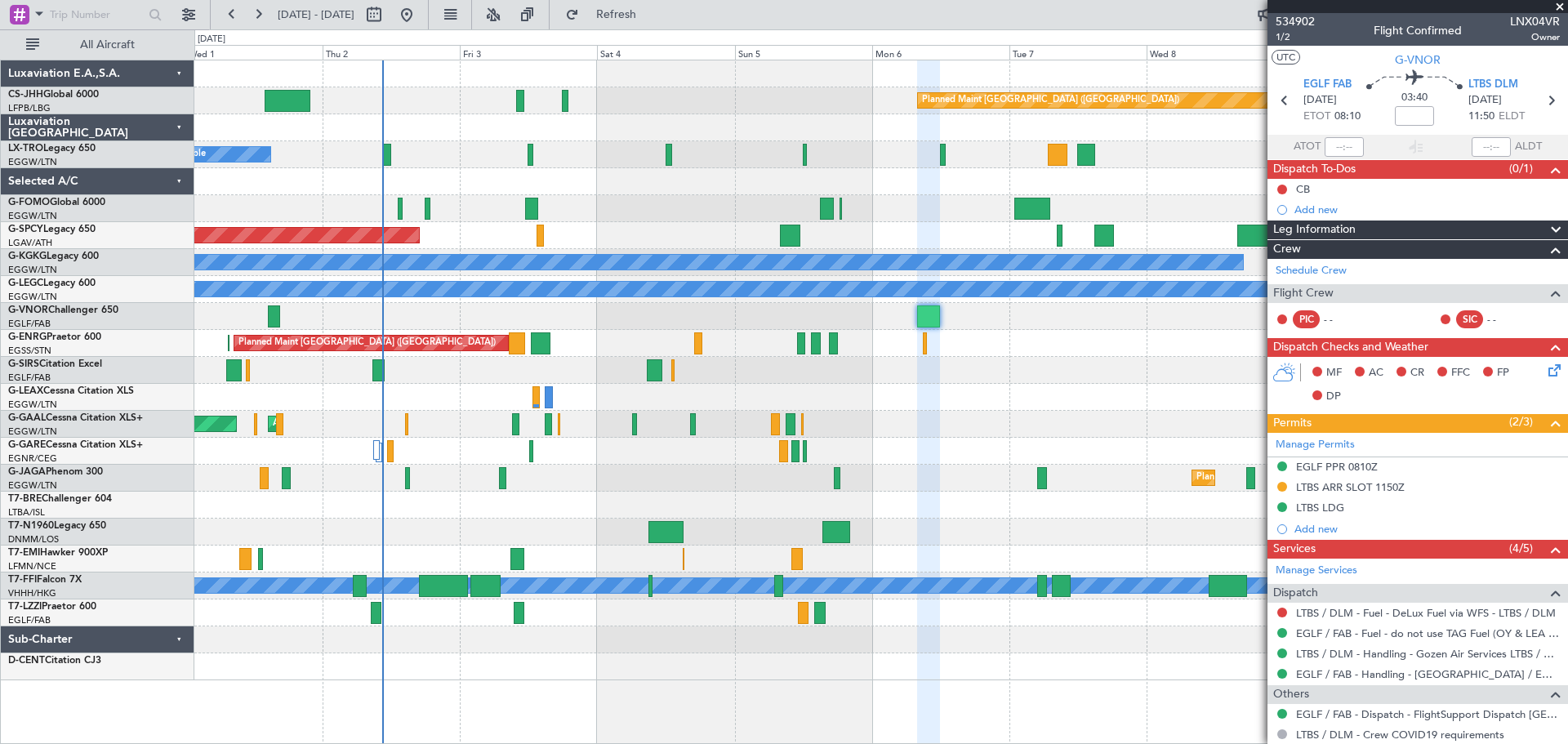
click at [1558, 5] on span at bounding box center [1559, 7] width 16 height 15
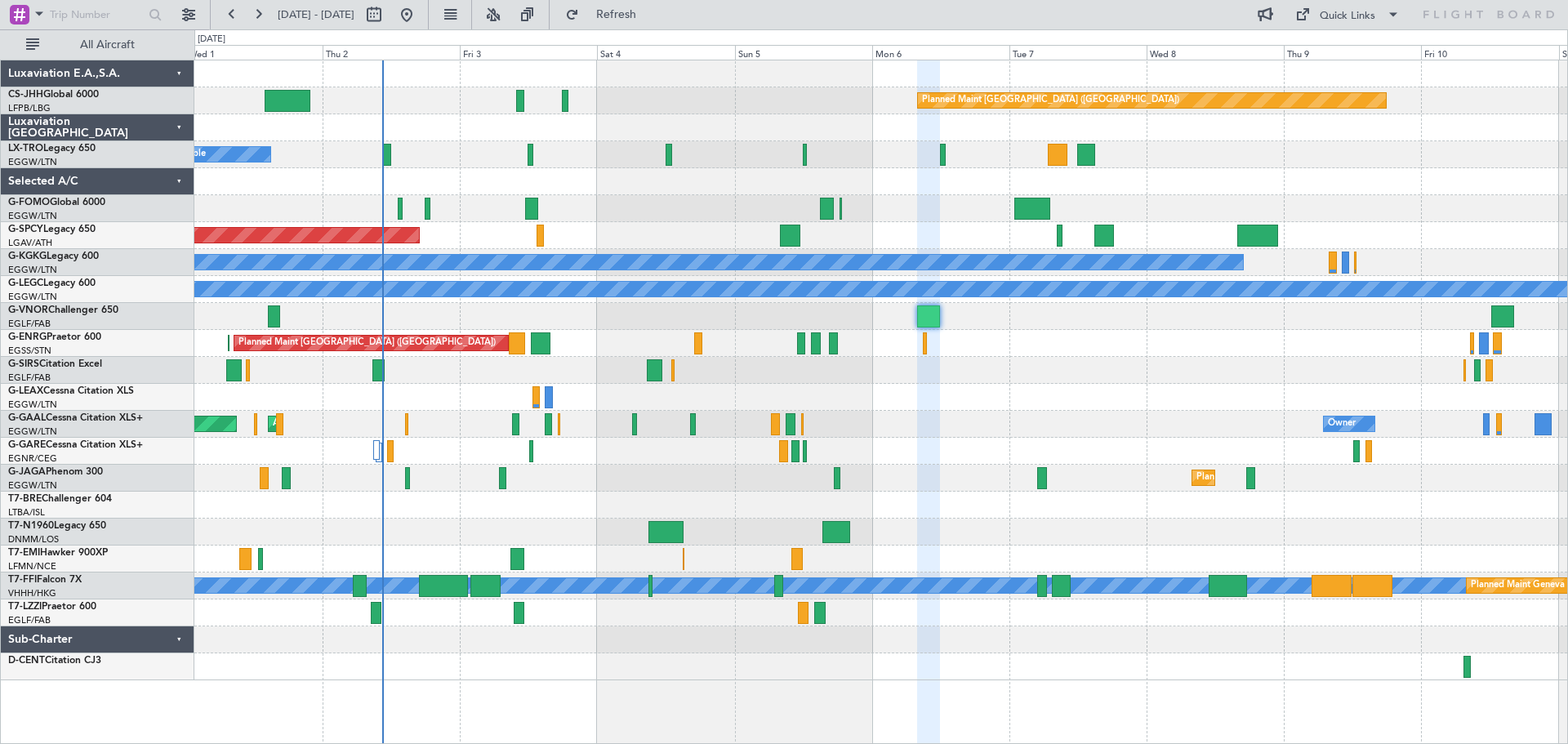
type input "0"
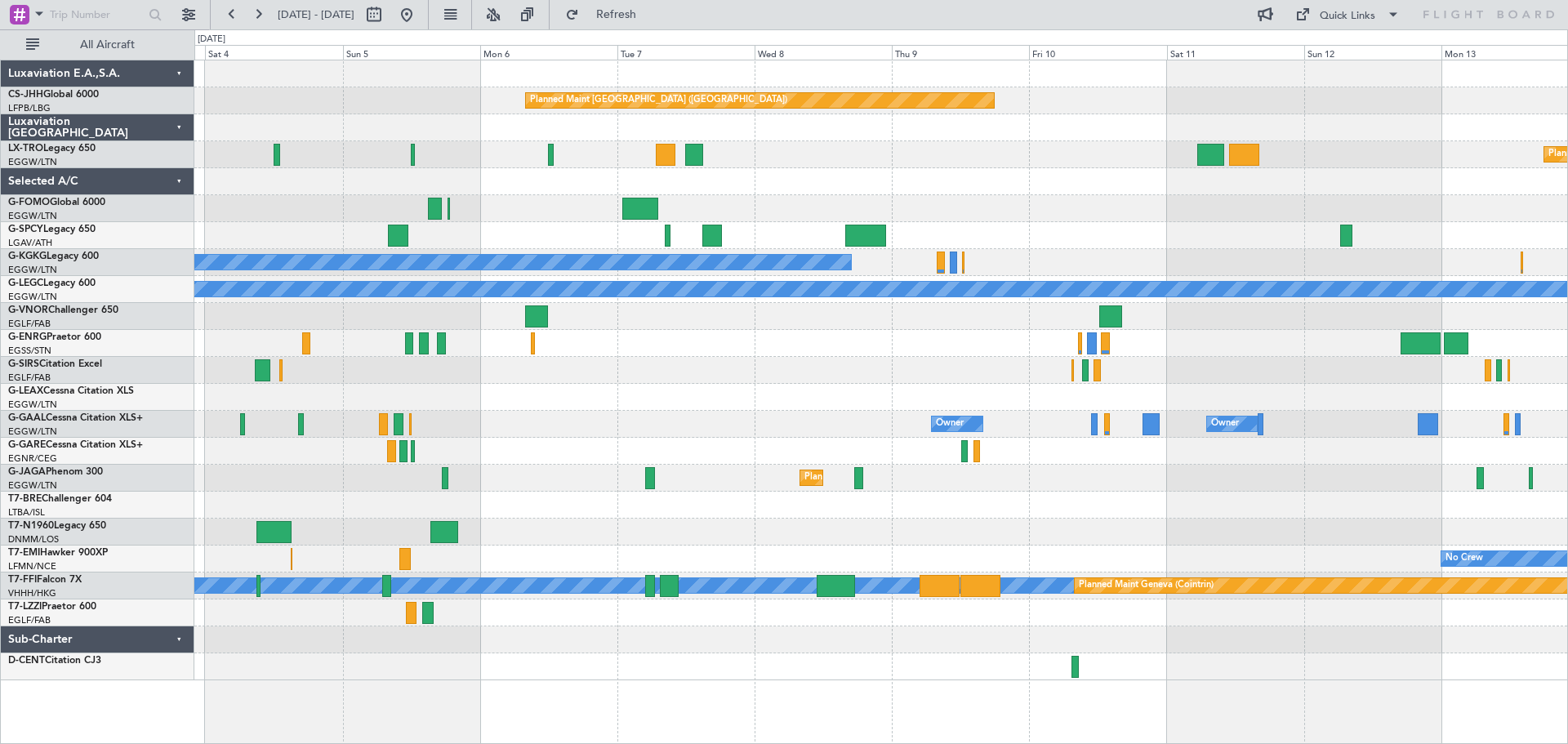
click at [783, 350] on div "Planned Maint [GEOGRAPHIC_DATA] ([GEOGRAPHIC_DATA])" at bounding box center [880, 344] width 1372 height 27
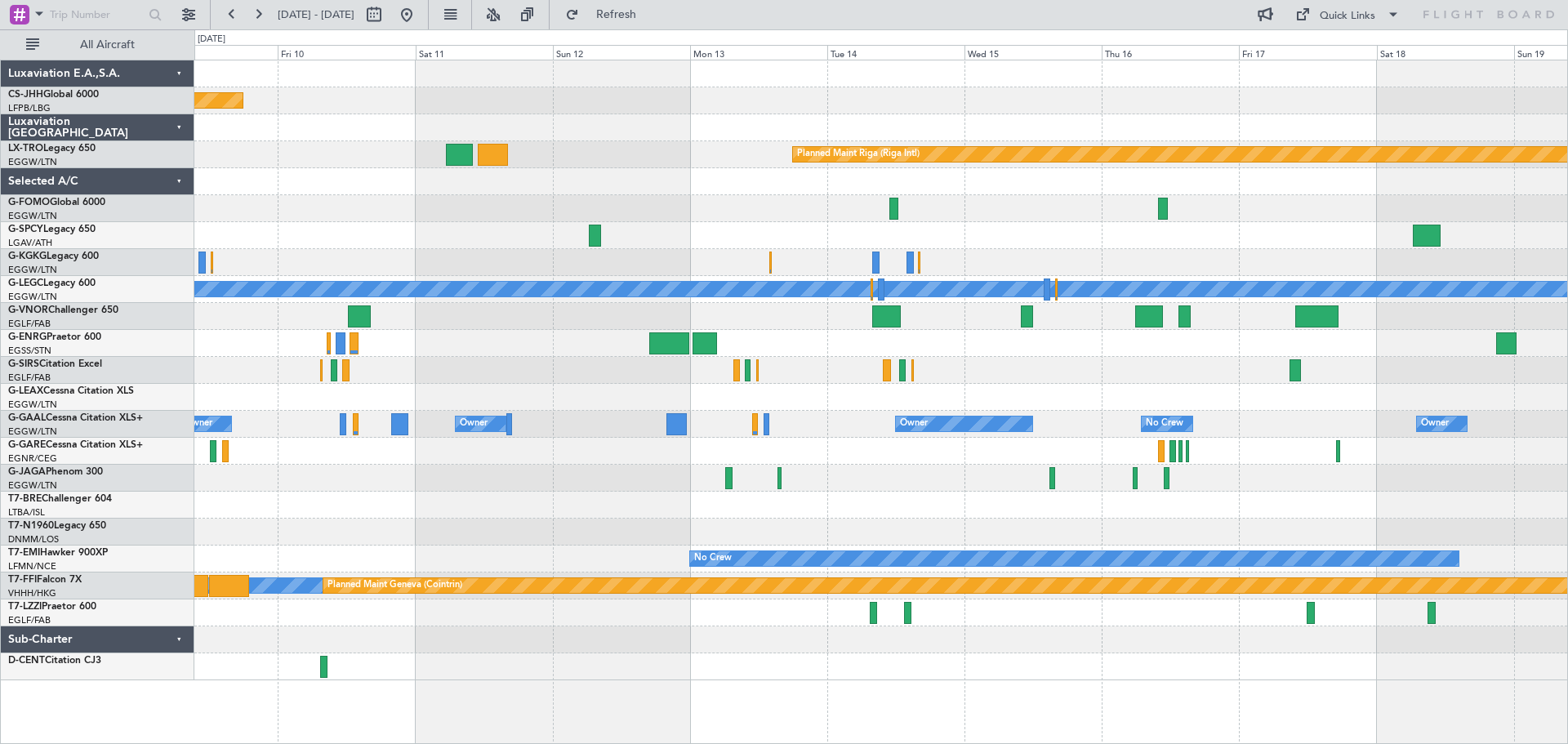
click at [199, 340] on div "Planned Maint [GEOGRAPHIC_DATA] ([GEOGRAPHIC_DATA]) Planned Maint [GEOGRAPHIC_D…" at bounding box center [880, 370] width 1372 height 620
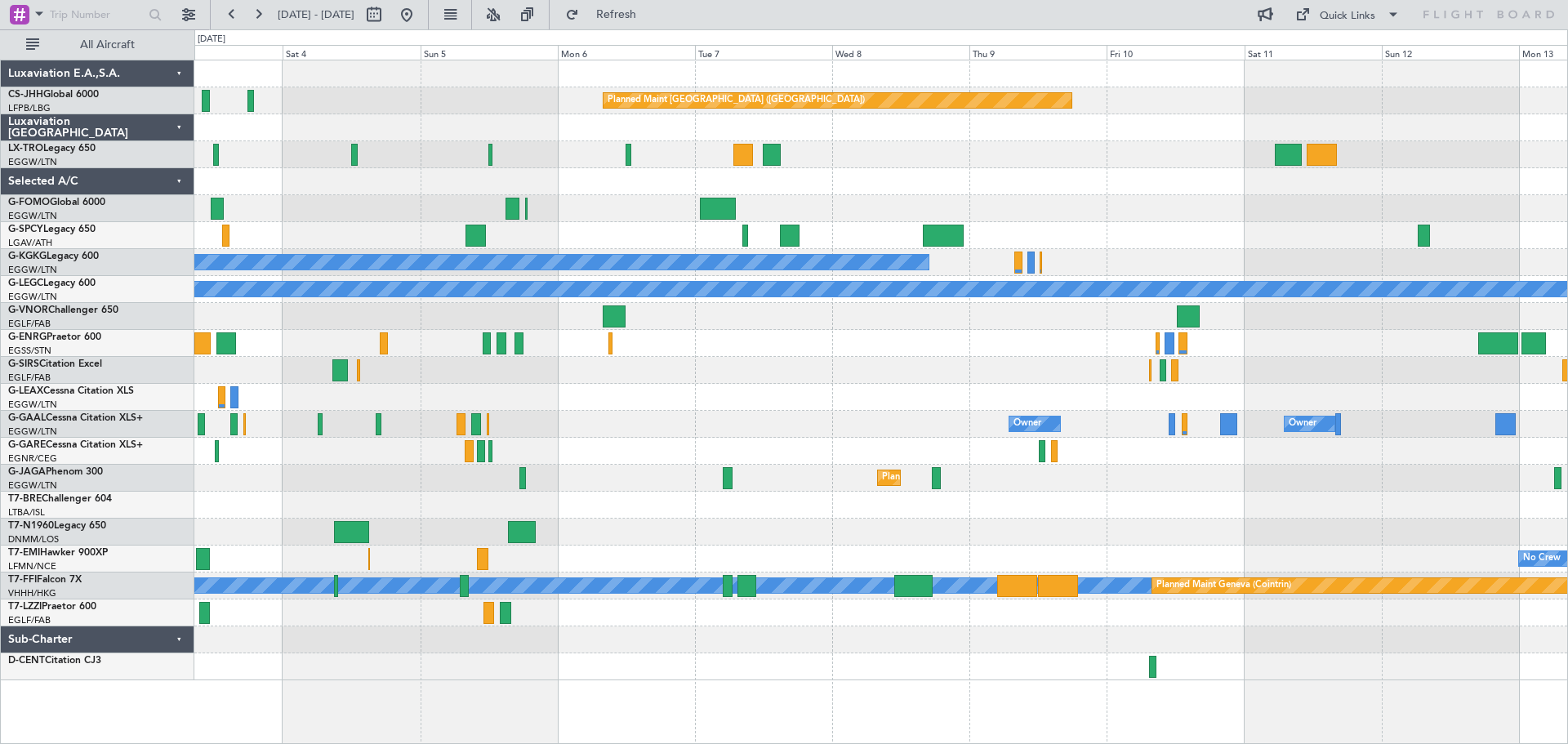
click at [1286, 337] on div "Planned Maint [GEOGRAPHIC_DATA] ([GEOGRAPHIC_DATA]) Planned Maint [GEOGRAPHIC_D…" at bounding box center [880, 370] width 1372 height 620
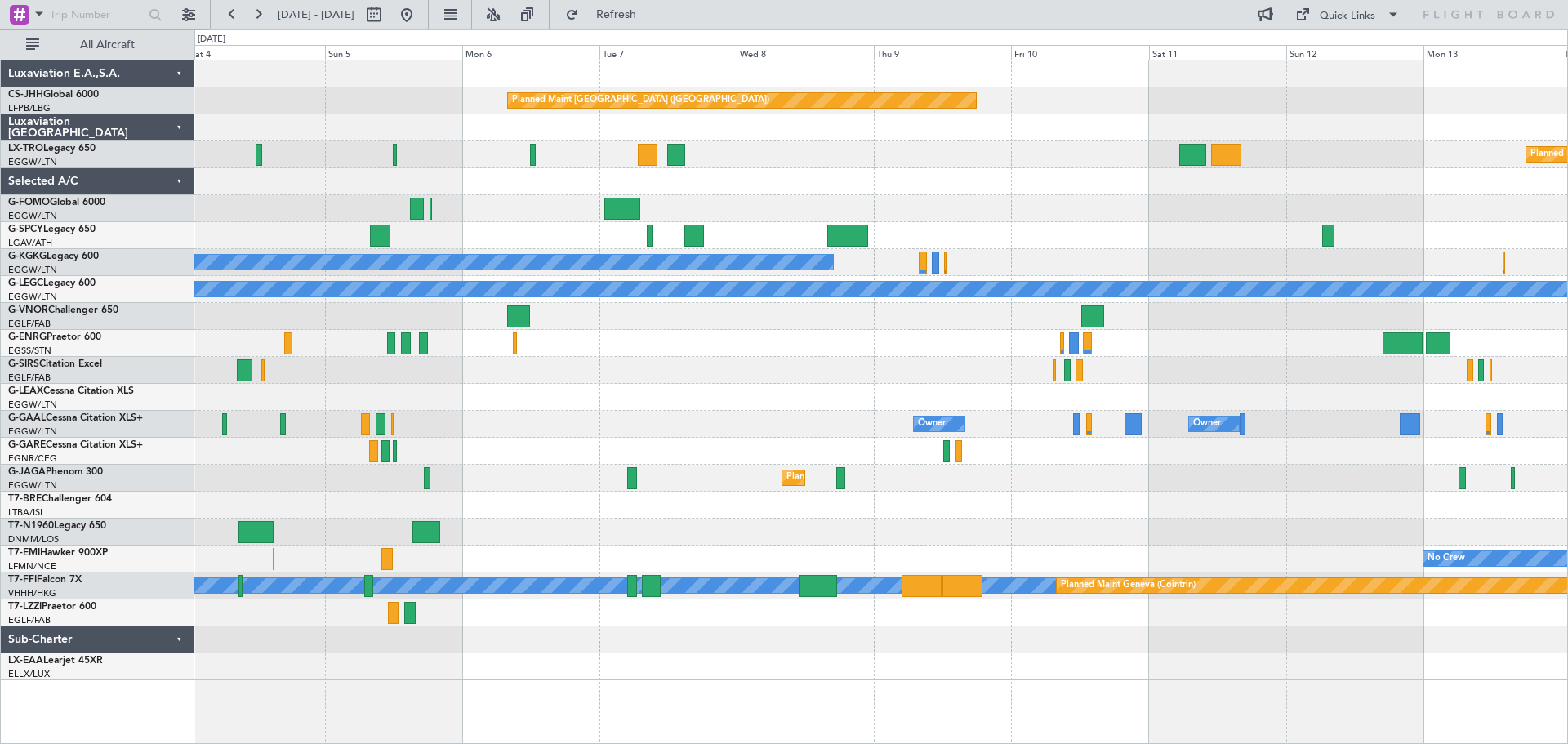
click at [773, 363] on div "Planned Maint [GEOGRAPHIC_DATA] ([GEOGRAPHIC_DATA]) Planned Maint [GEOGRAPHIC_D…" at bounding box center [880, 370] width 1372 height 620
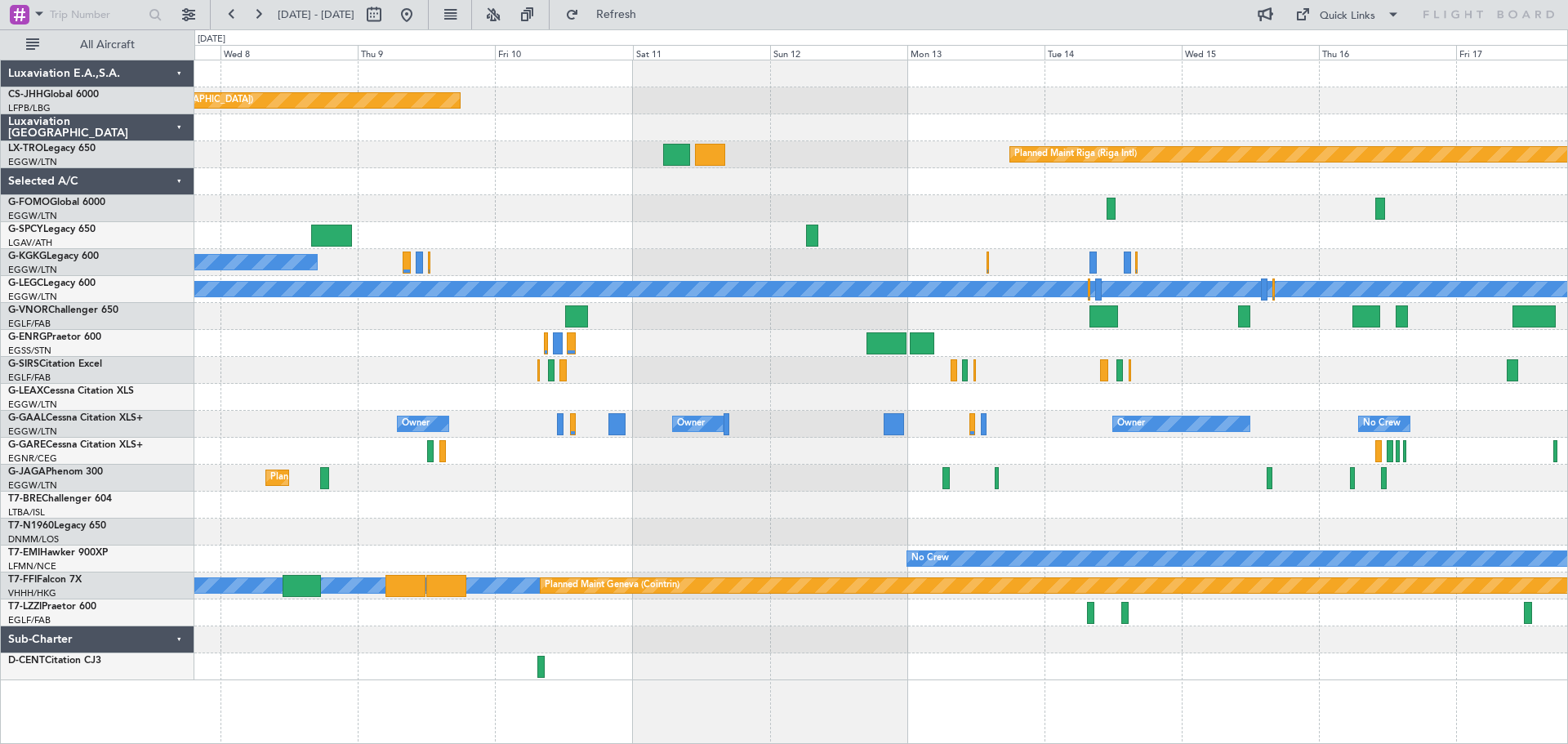
click at [758, 341] on div "Planned Maint [GEOGRAPHIC_DATA] ([GEOGRAPHIC_DATA]) Planned Maint [GEOGRAPHIC_D…" at bounding box center [880, 370] width 1372 height 620
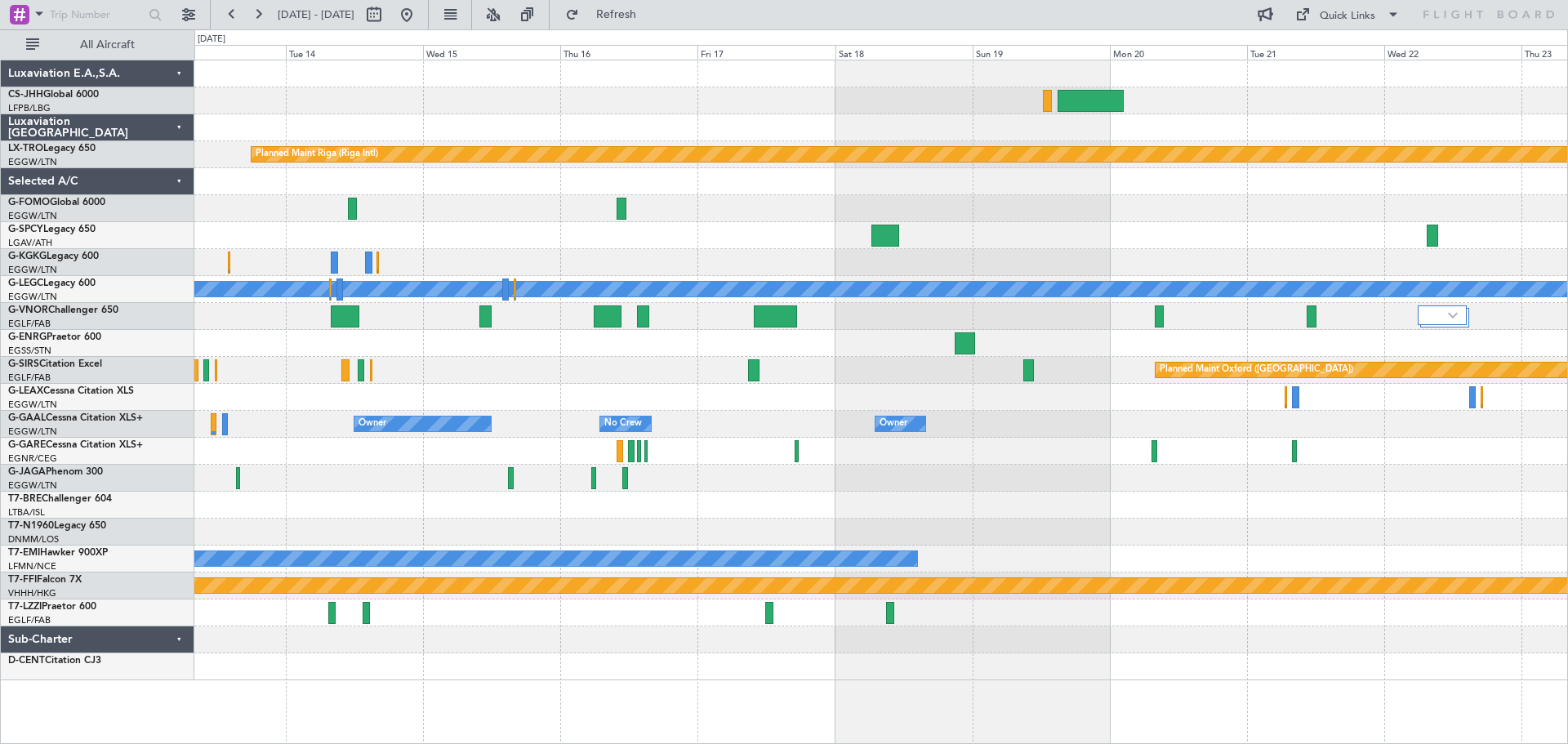
click at [591, 360] on div "Planned Maint Riga (Riga Intl) A/C Unavailable [GEOGRAPHIC_DATA] ([GEOGRAPHIC_D…" at bounding box center [880, 370] width 1372 height 620
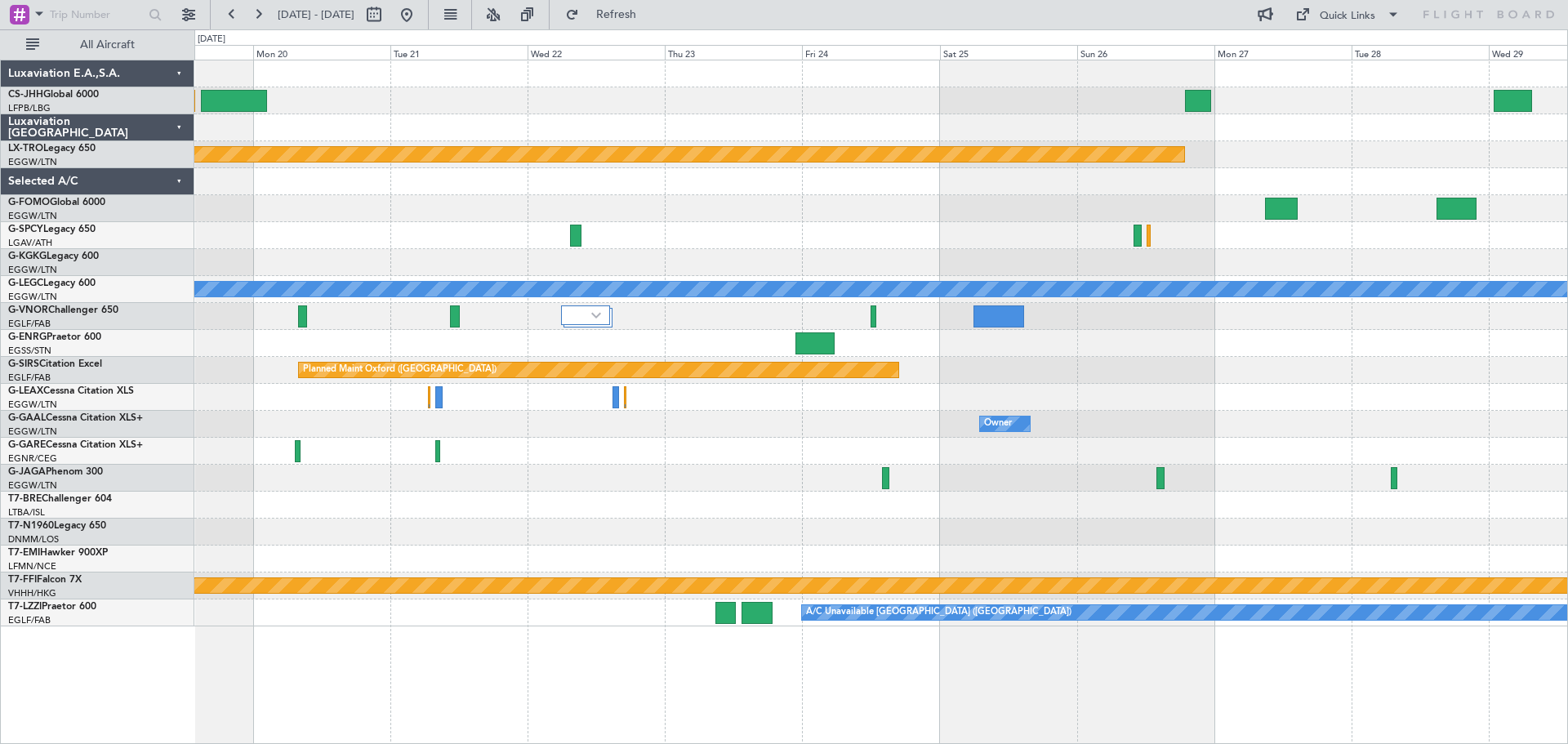
click at [684, 343] on div at bounding box center [880, 344] width 1372 height 27
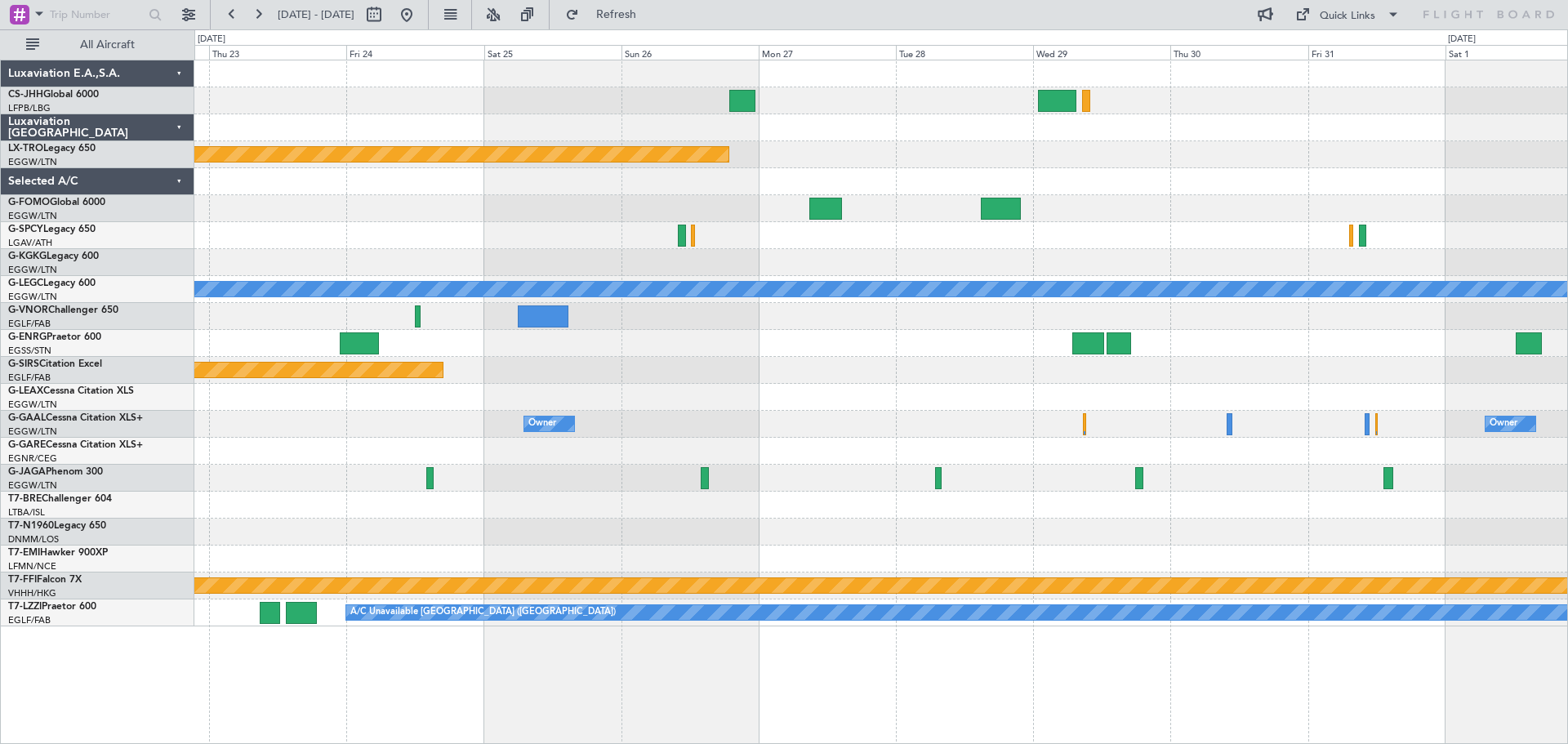
click at [691, 353] on div at bounding box center [880, 344] width 1372 height 27
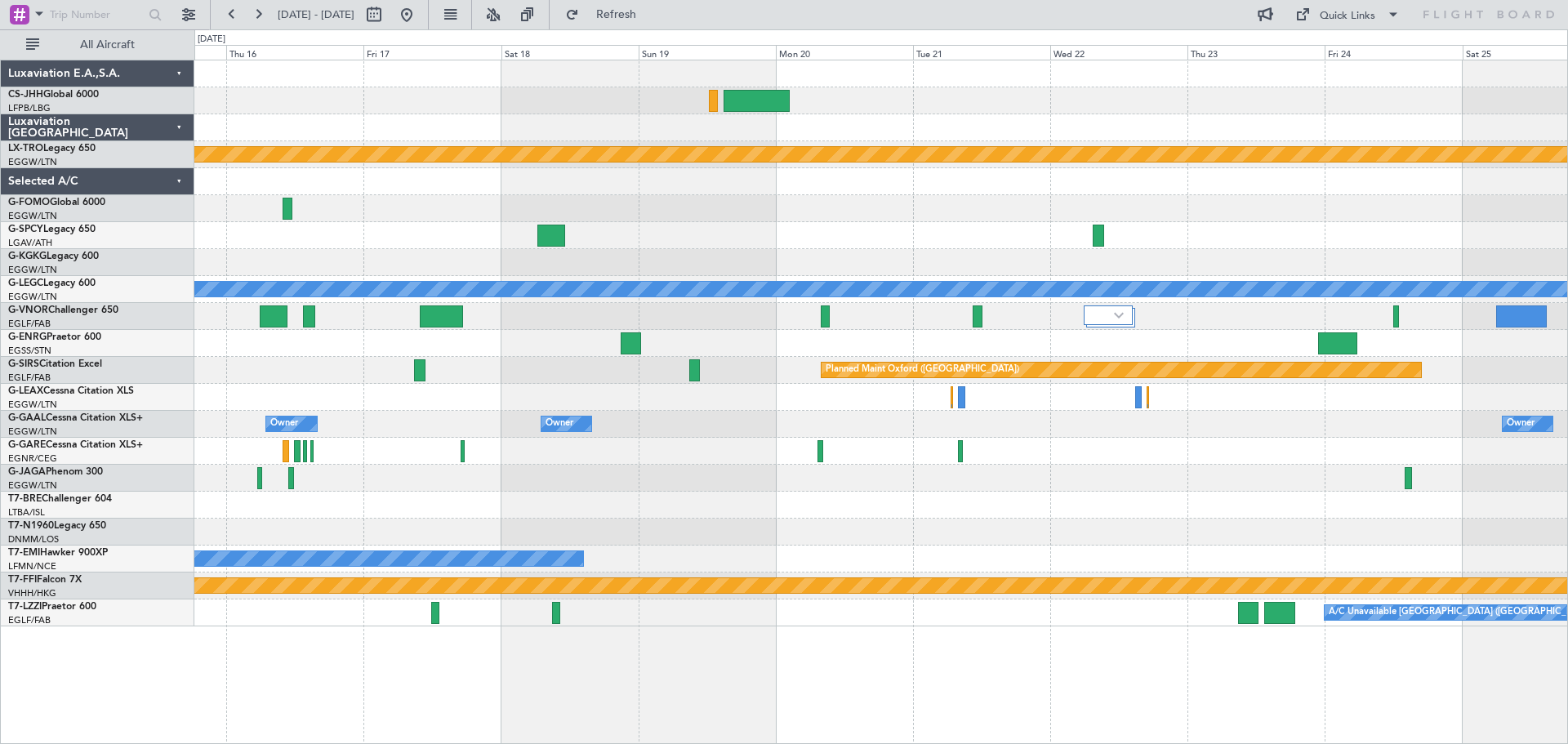
click at [1410, 357] on div "Planned Maint Riga (Riga Intl) A/C Unavailable [GEOGRAPHIC_DATA] ([GEOGRAPHIC_D…" at bounding box center [880, 343] width 1372 height 566
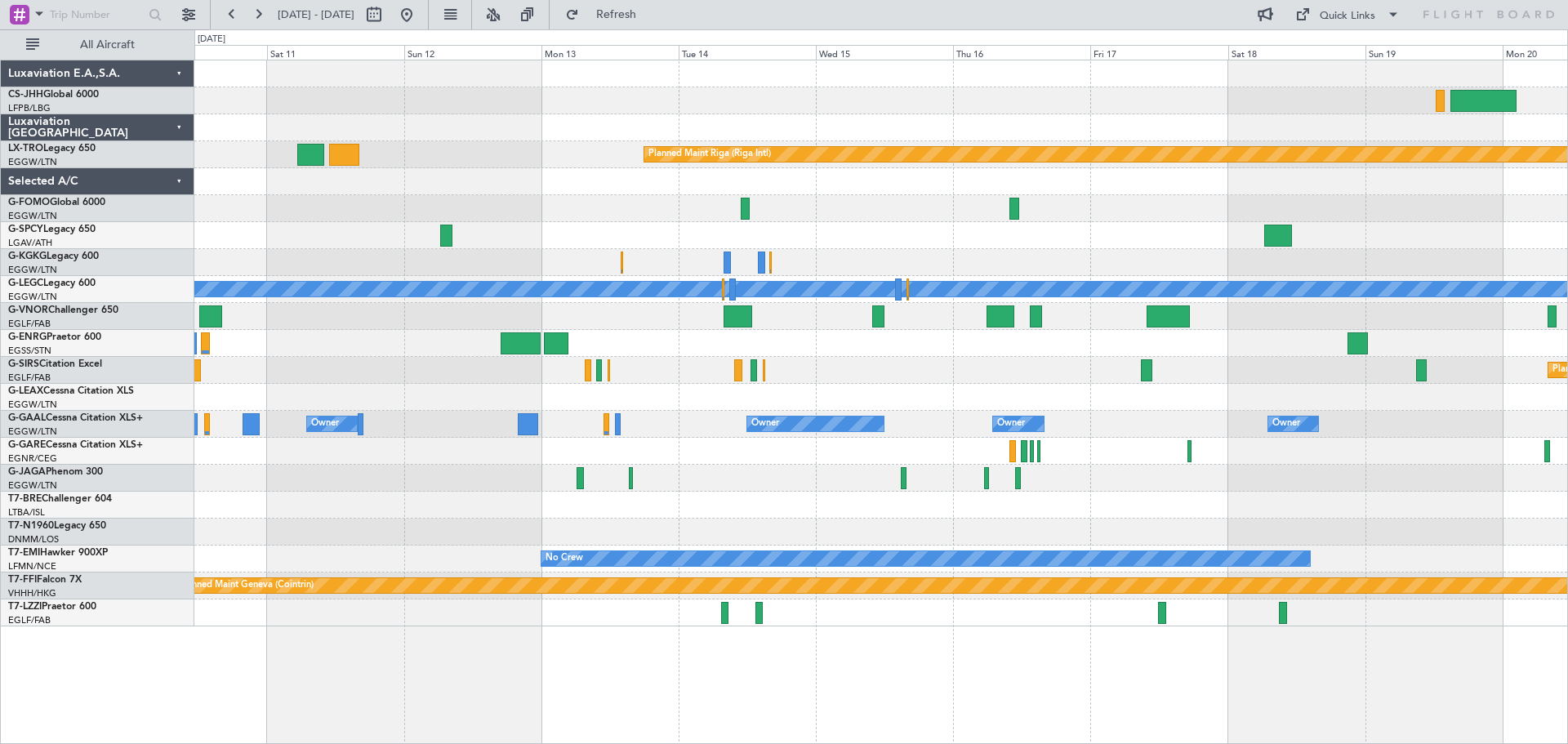
click at [1178, 337] on div at bounding box center [880, 344] width 1372 height 27
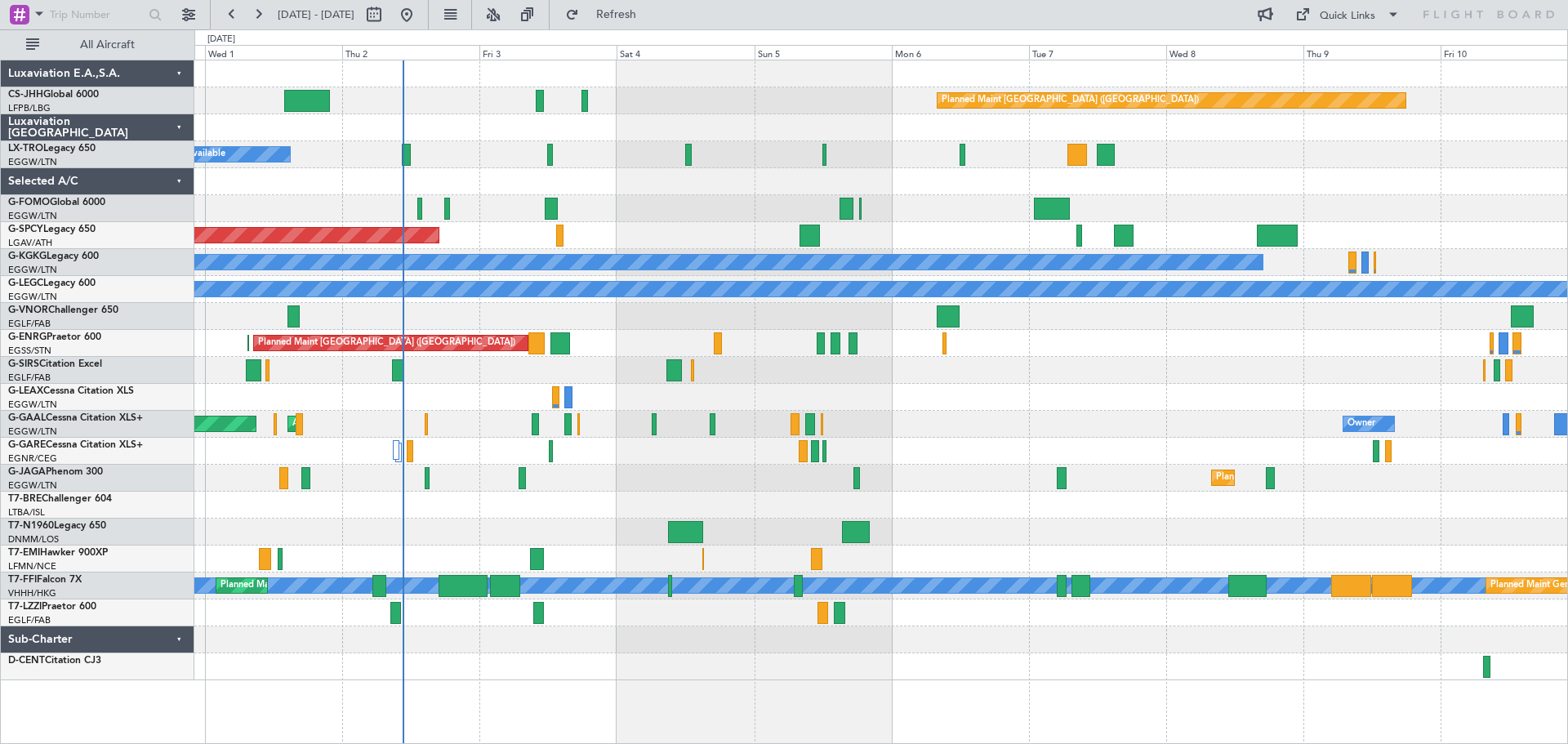
click at [1257, 332] on div "Planned Maint [GEOGRAPHIC_DATA] ([GEOGRAPHIC_DATA]) Planned Maint [GEOGRAPHIC_D…" at bounding box center [880, 344] width 1372 height 27
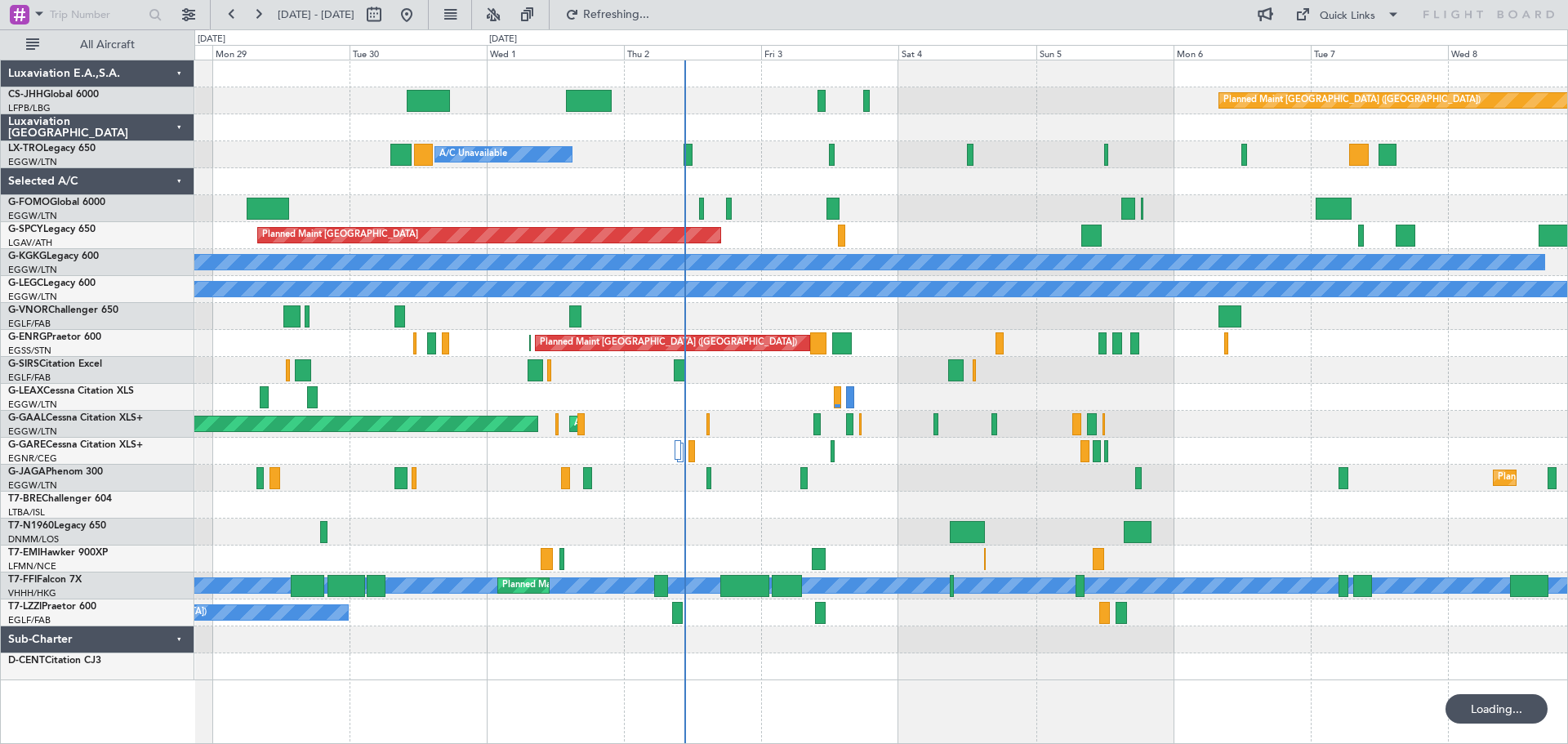
click at [1206, 352] on div "Planned Maint [GEOGRAPHIC_DATA] ([GEOGRAPHIC_DATA]) Planned Maint [GEOGRAPHIC_D…" at bounding box center [880, 344] width 1372 height 27
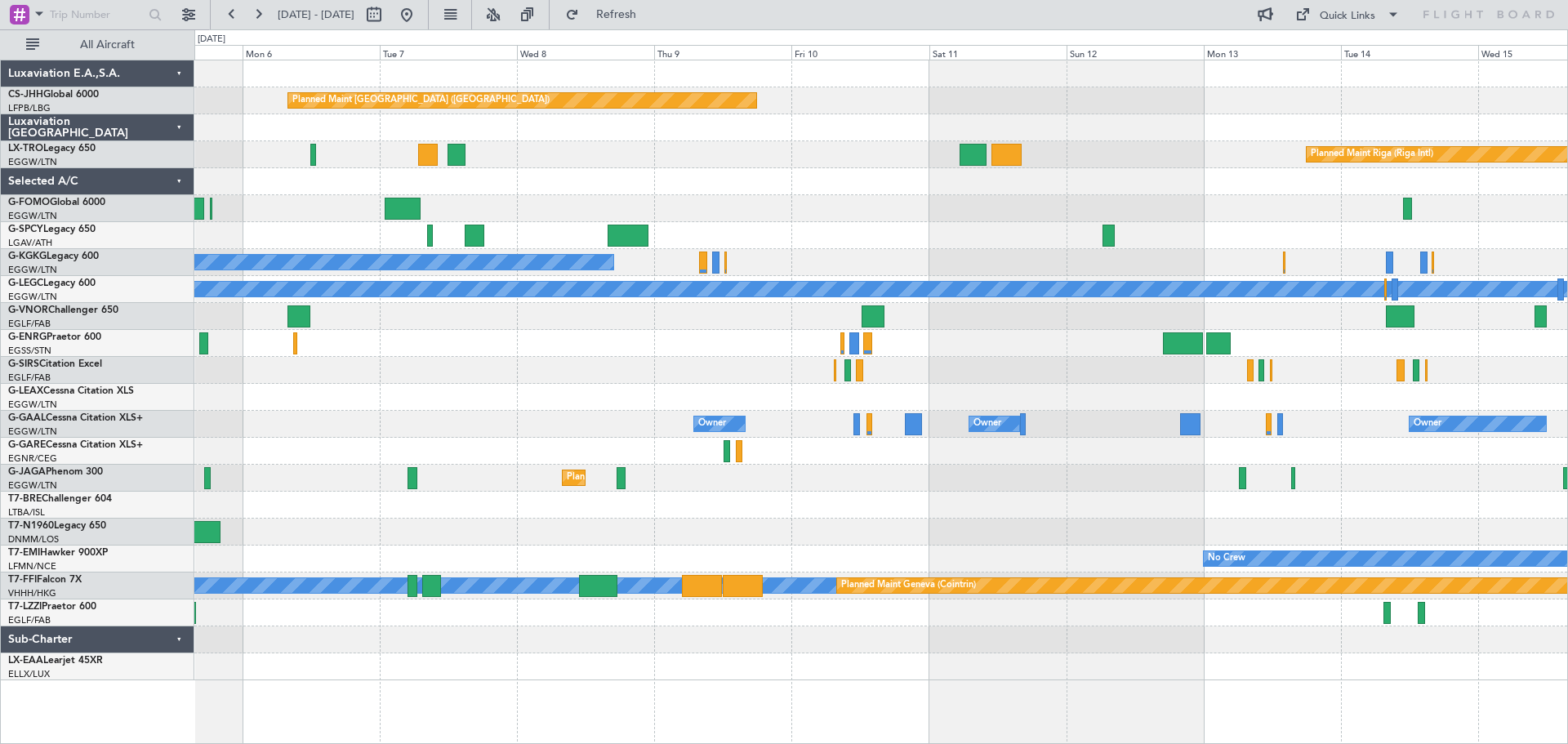
click at [635, 352] on div "Planned Maint [GEOGRAPHIC_DATA] ([GEOGRAPHIC_DATA]) Planned Maint [GEOGRAPHIC_D…" at bounding box center [880, 370] width 1372 height 620
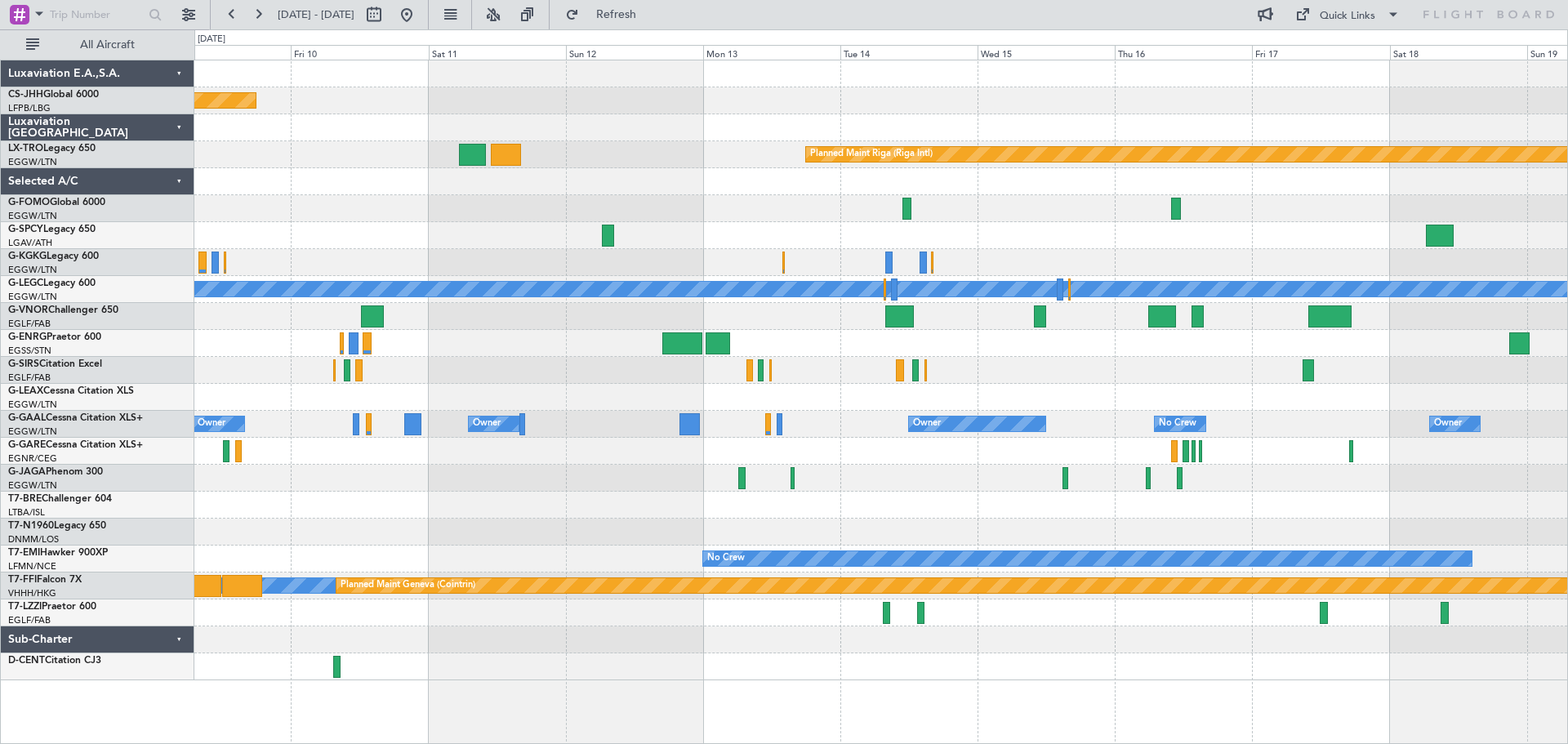
click at [421, 325] on div "Planned Maint [GEOGRAPHIC_DATA] ([GEOGRAPHIC_DATA]) Planned Maint [GEOGRAPHIC_D…" at bounding box center [880, 370] width 1372 height 620
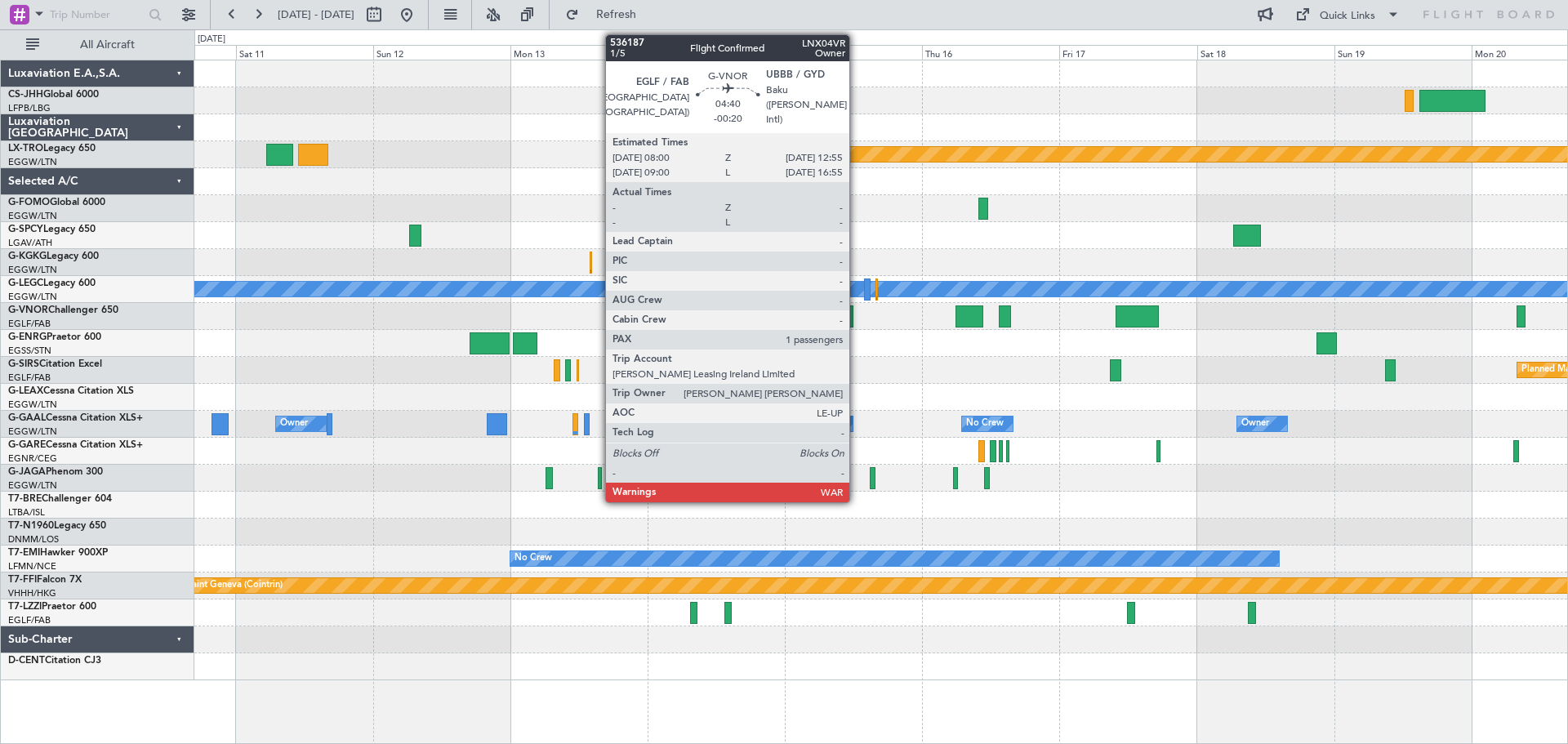
click at [722, 344] on div at bounding box center [880, 344] width 1372 height 27
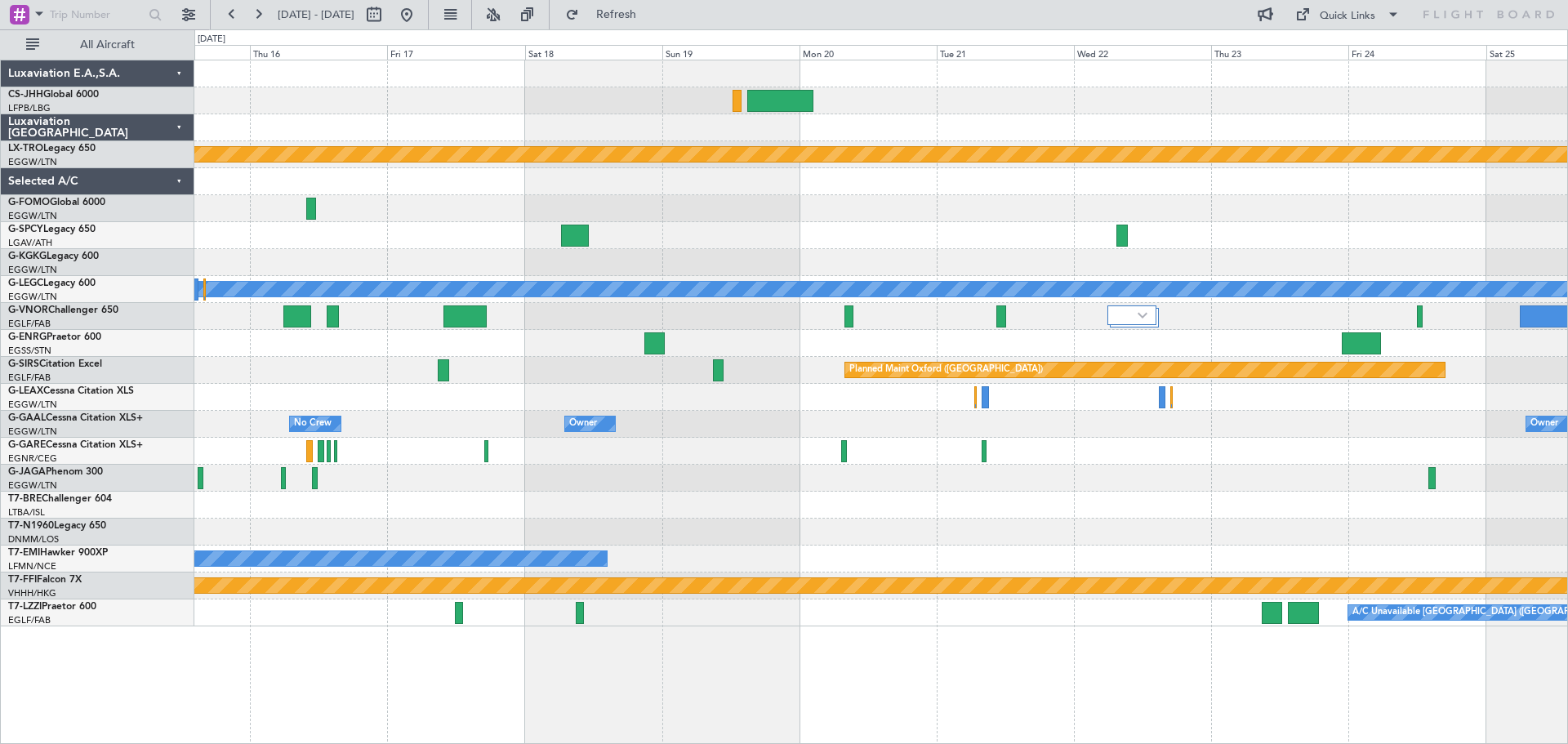
click at [590, 325] on div at bounding box center [880, 316] width 1372 height 27
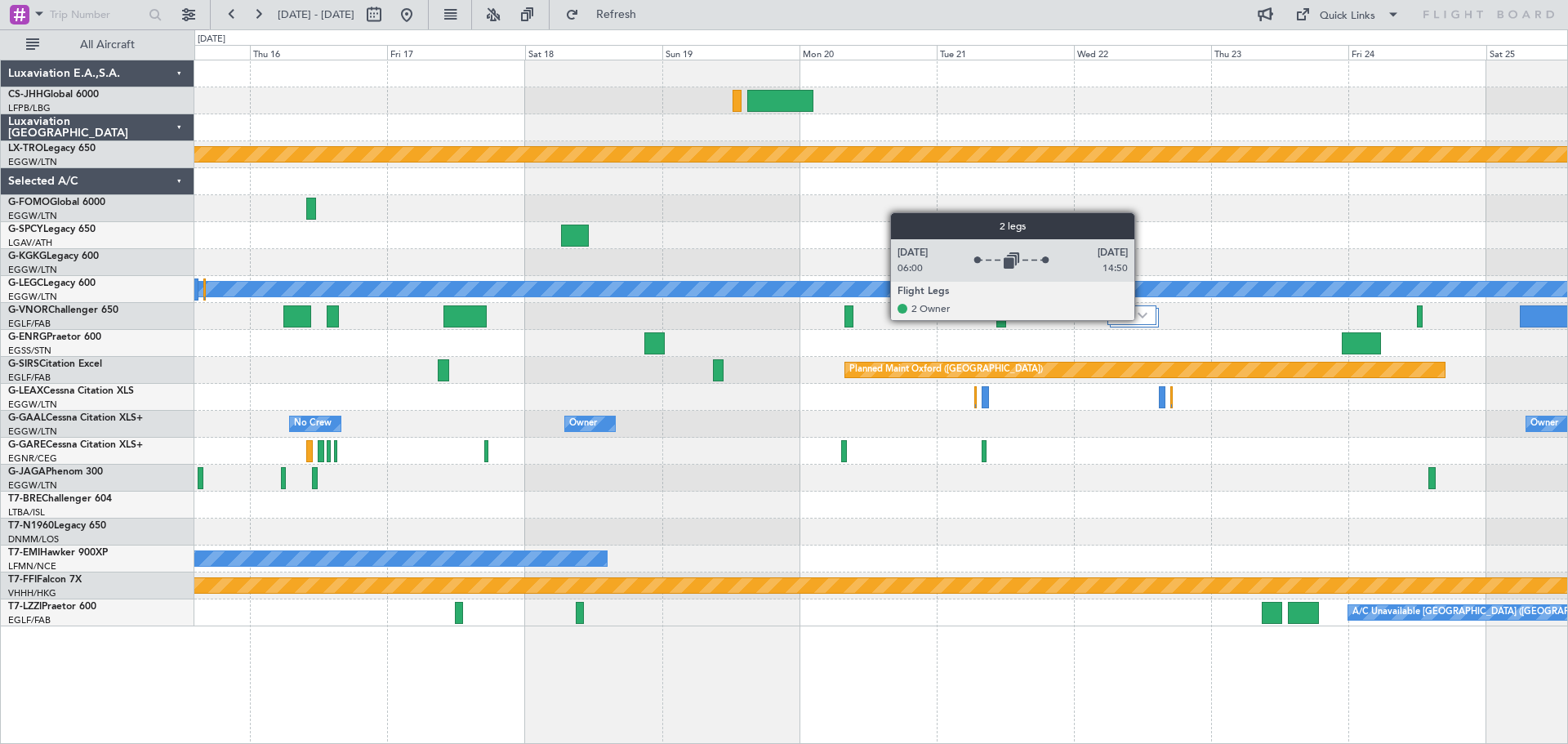
click at [1141, 320] on div at bounding box center [1132, 315] width 48 height 19
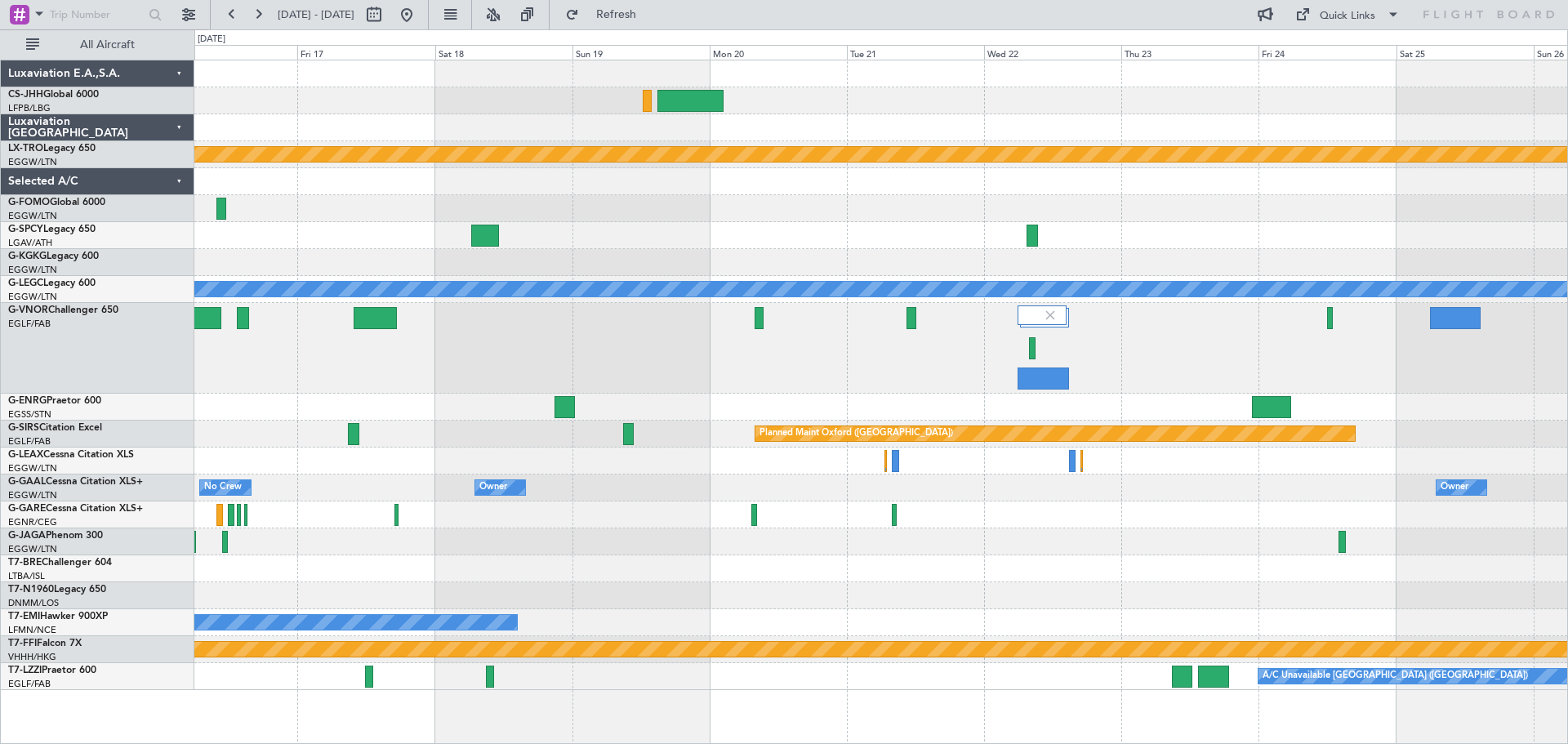
click at [1116, 358] on div at bounding box center [880, 348] width 1372 height 90
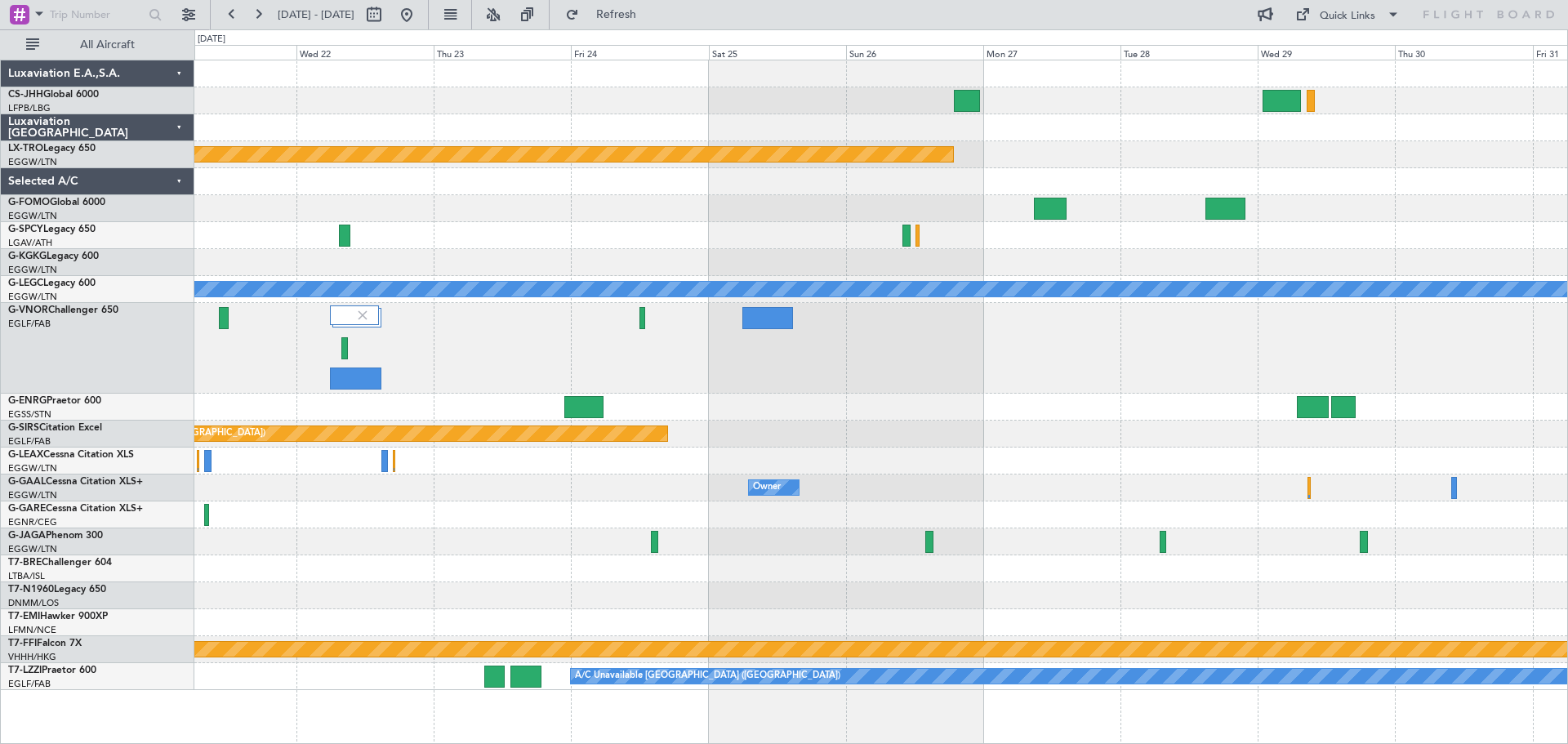
click at [616, 310] on div at bounding box center [880, 348] width 1372 height 90
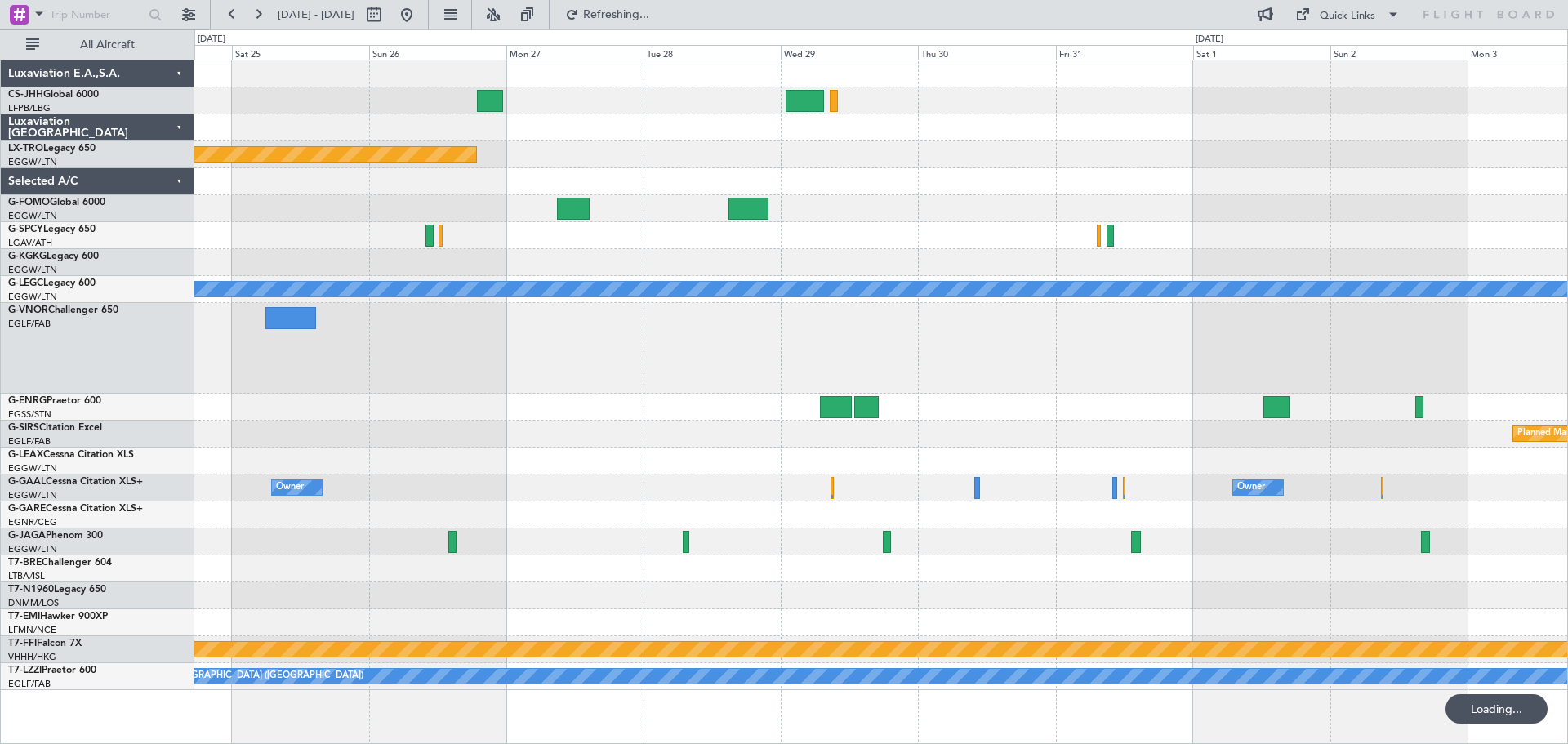
click at [637, 319] on div at bounding box center [880, 348] width 1372 height 90
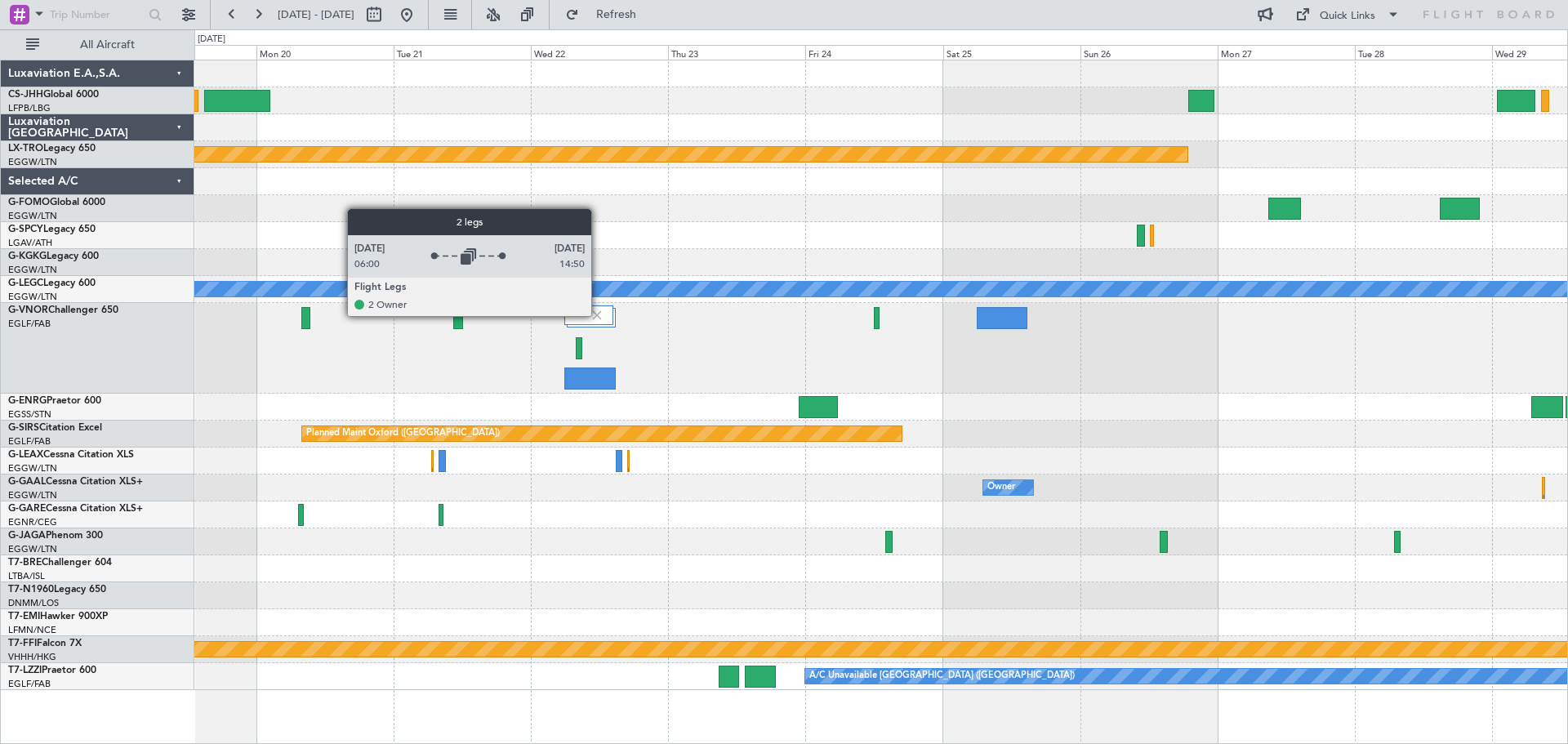
click at [599, 315] on img at bounding box center [597, 315] width 15 height 15
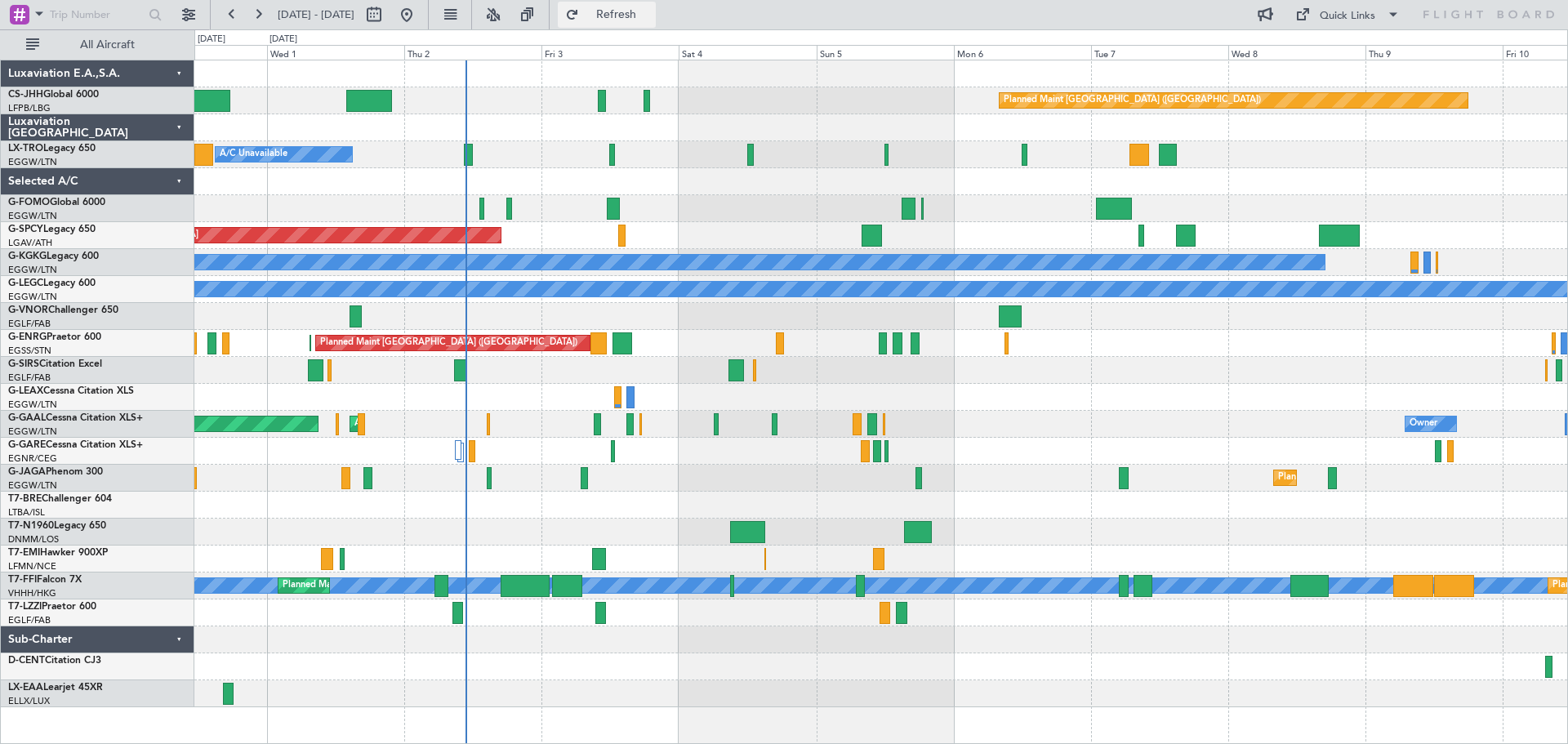
click at [651, 11] on span "Refresh" at bounding box center [616, 14] width 68 height 12
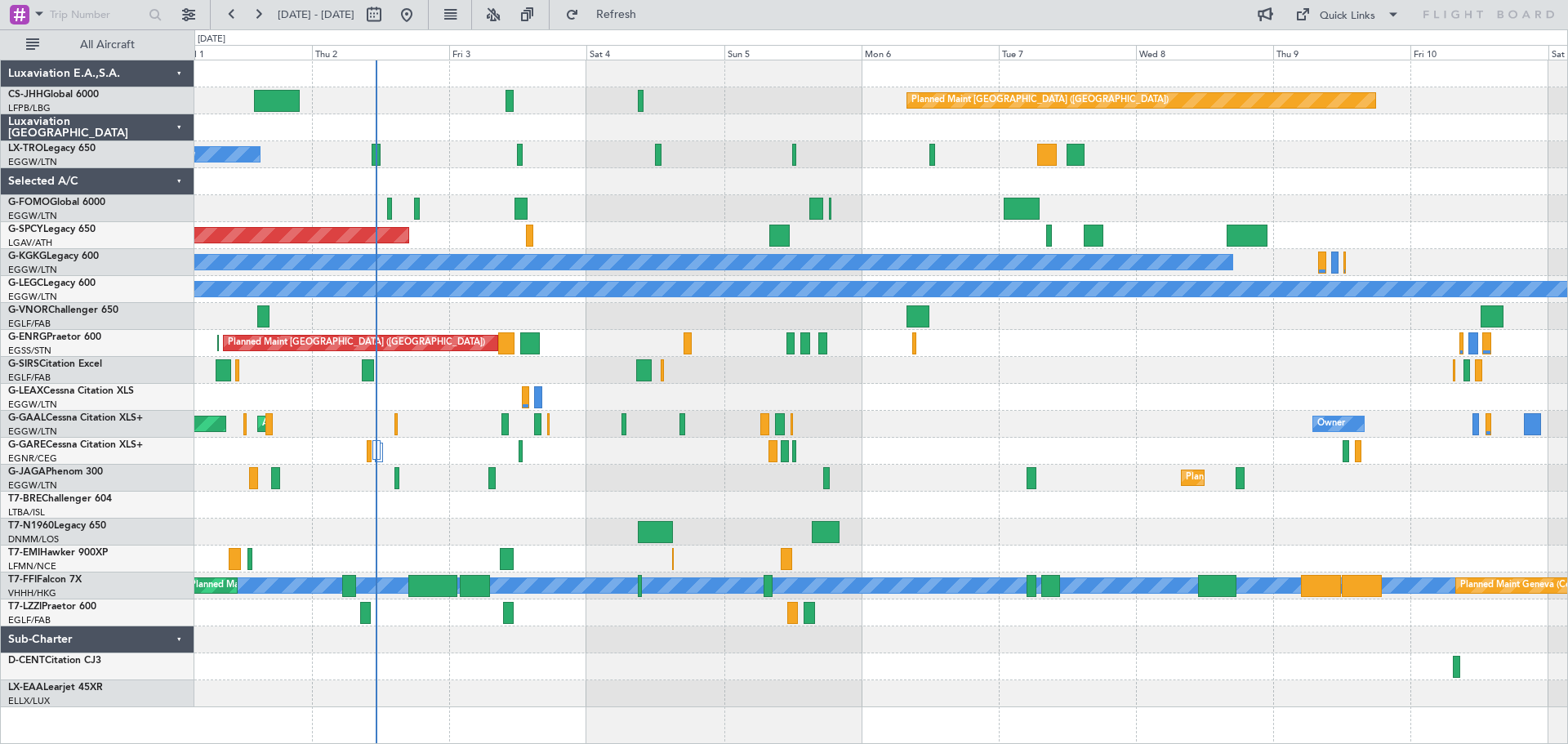
click at [677, 232] on div "Planned Maint [GEOGRAPHIC_DATA]" at bounding box center [880, 236] width 1372 height 27
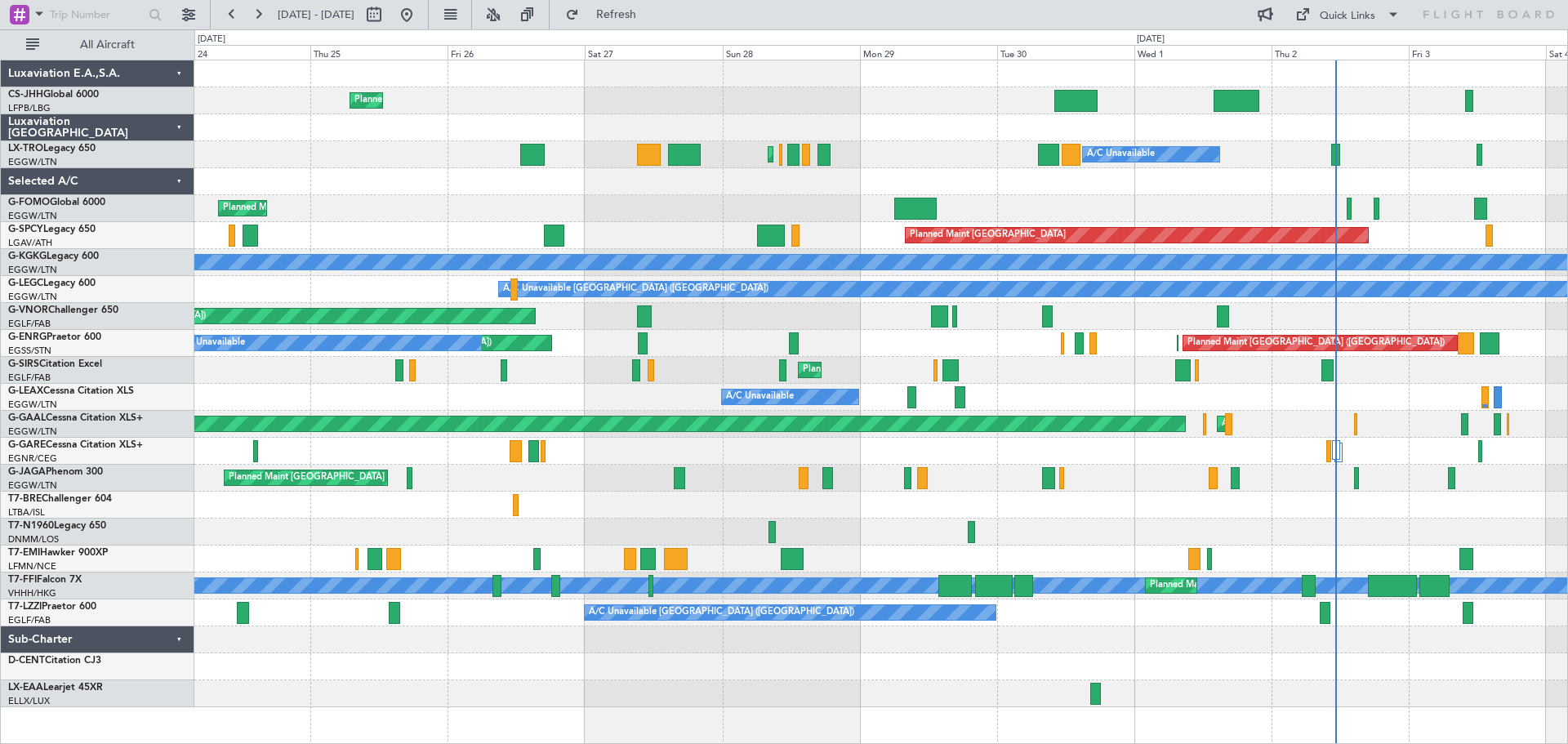
click at [1380, 448] on div "Planned Maint [GEOGRAPHIC_DATA] ([GEOGRAPHIC_DATA]) Planned Maint [GEOGRAPHIC_D…" at bounding box center [880, 384] width 1372 height 647
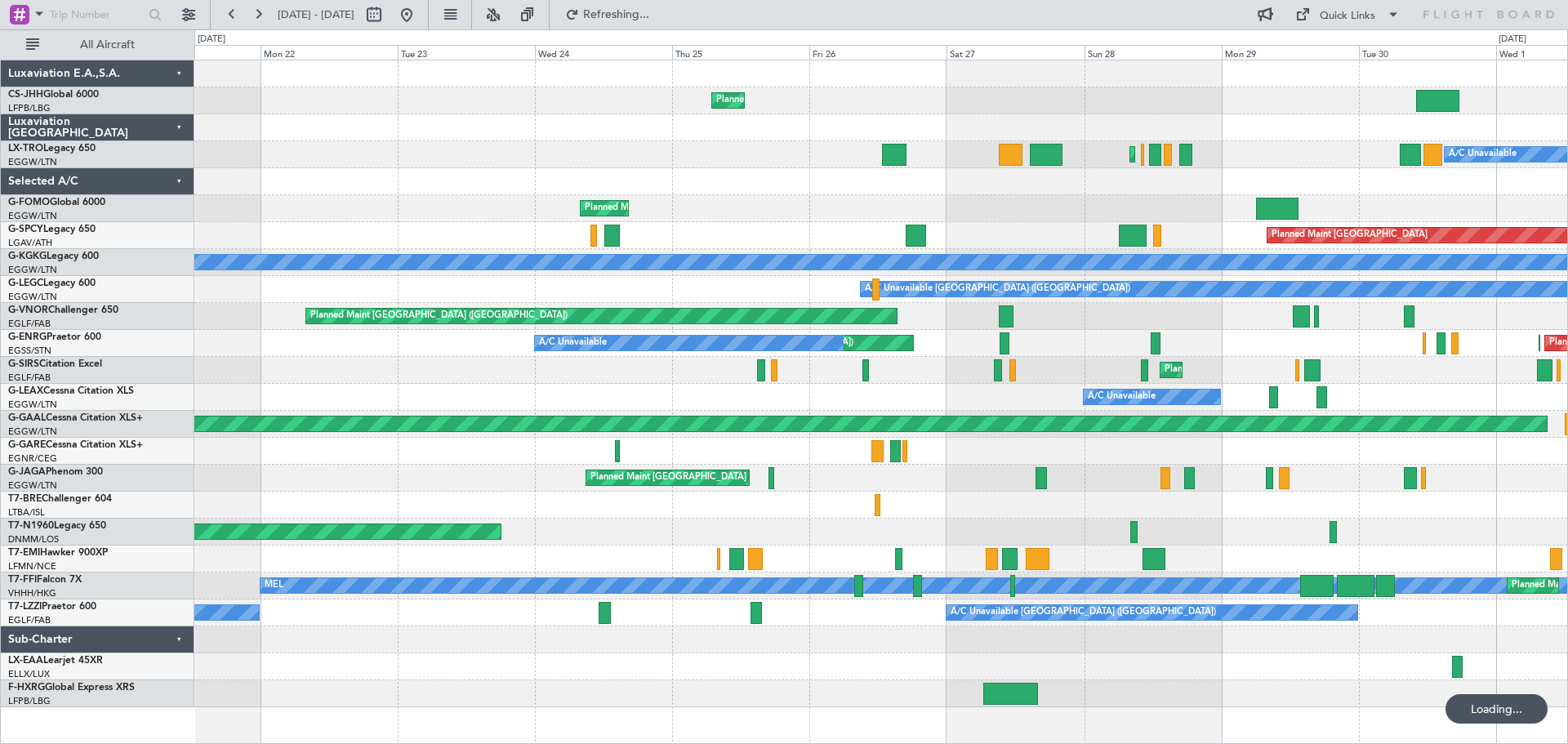
click at [1088, 329] on div "Planned Maint [GEOGRAPHIC_DATA] ([GEOGRAPHIC_DATA]) Owner A/C Unavailable Plann…" at bounding box center [880, 384] width 1372 height 647
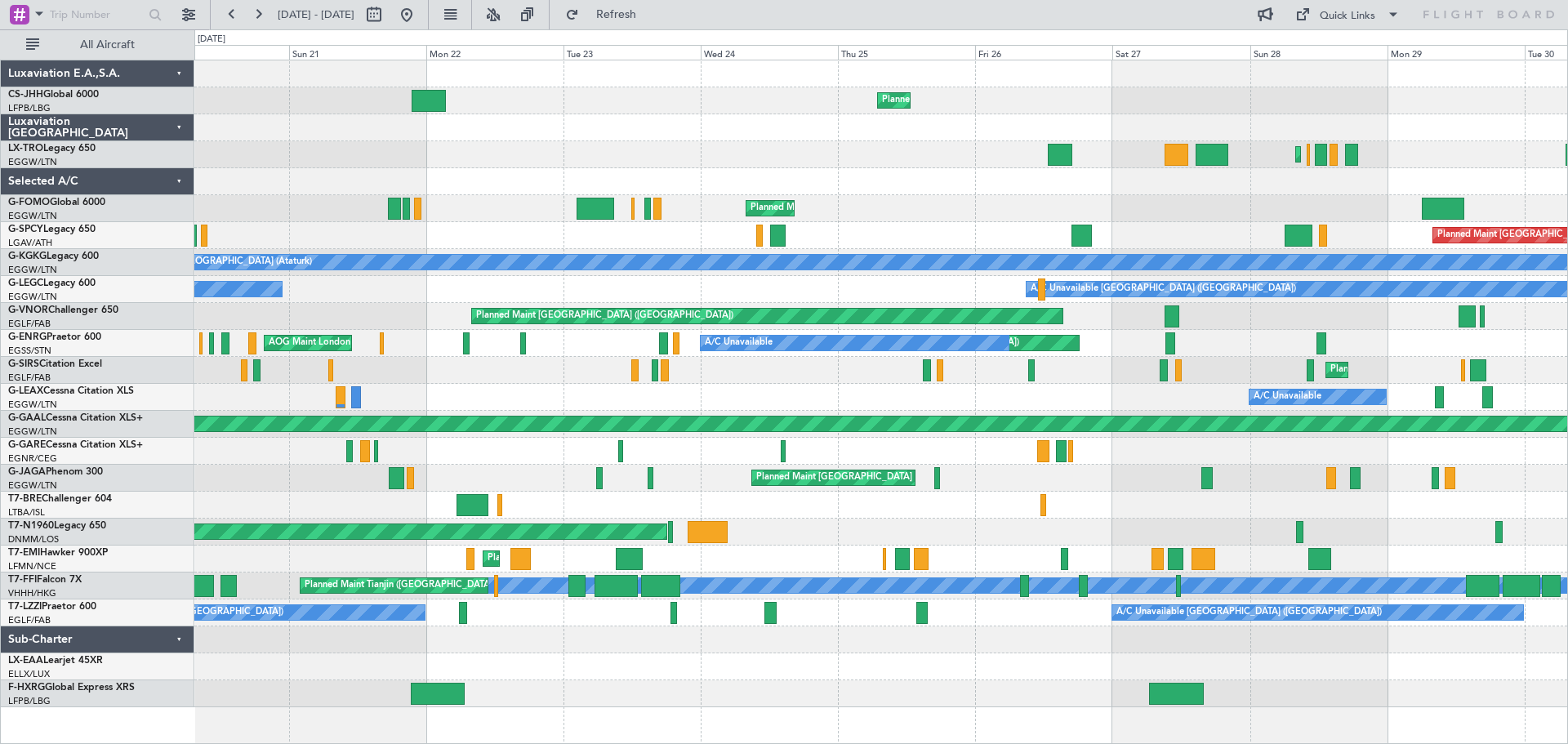
click at [1159, 463] on div at bounding box center [880, 451] width 1372 height 27
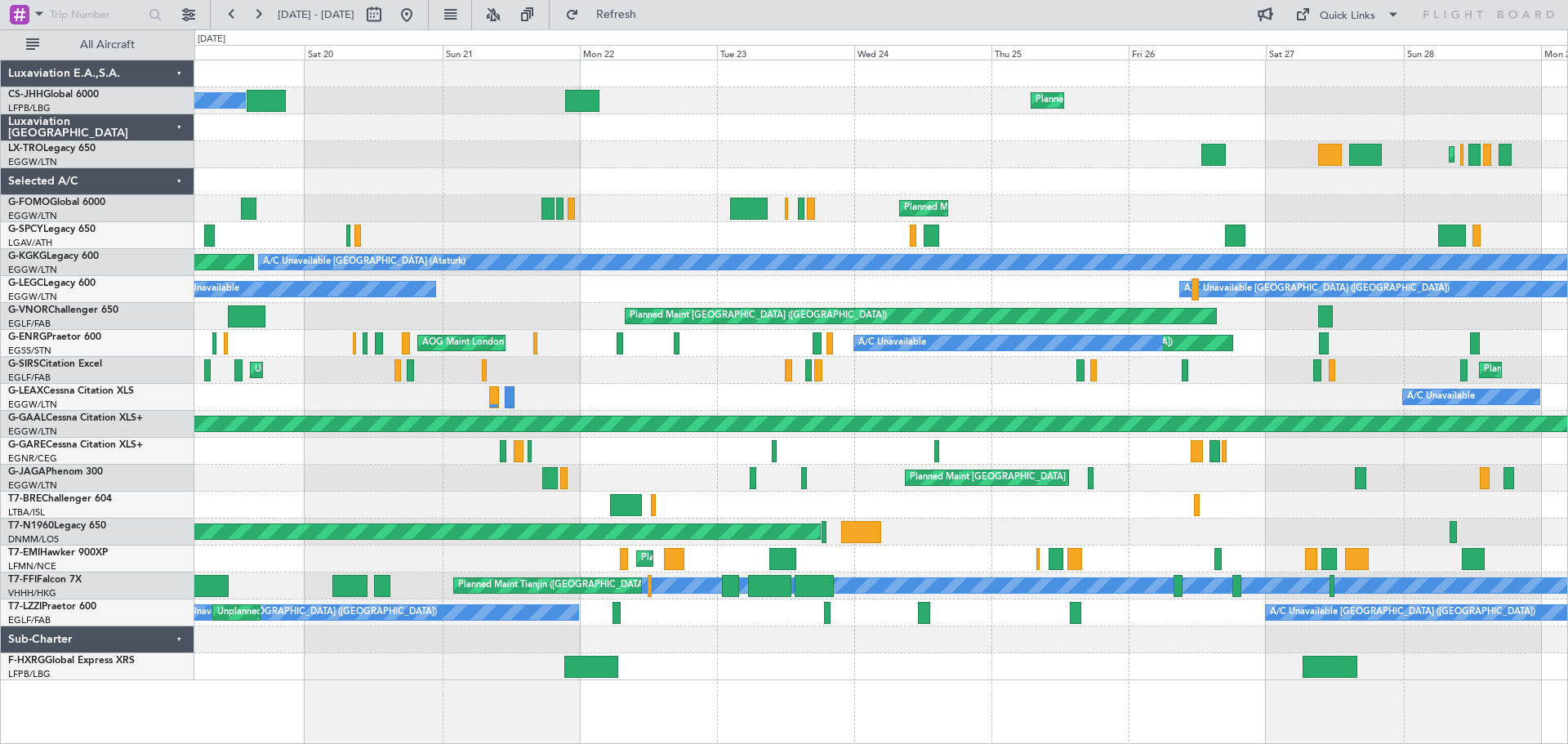
click at [640, 382] on div "Planned Maint [GEOGRAPHIC_DATA] ([GEOGRAPHIC_DATA]) Unplanned Maint [GEOGRAPHIC…" at bounding box center [880, 370] width 1372 height 27
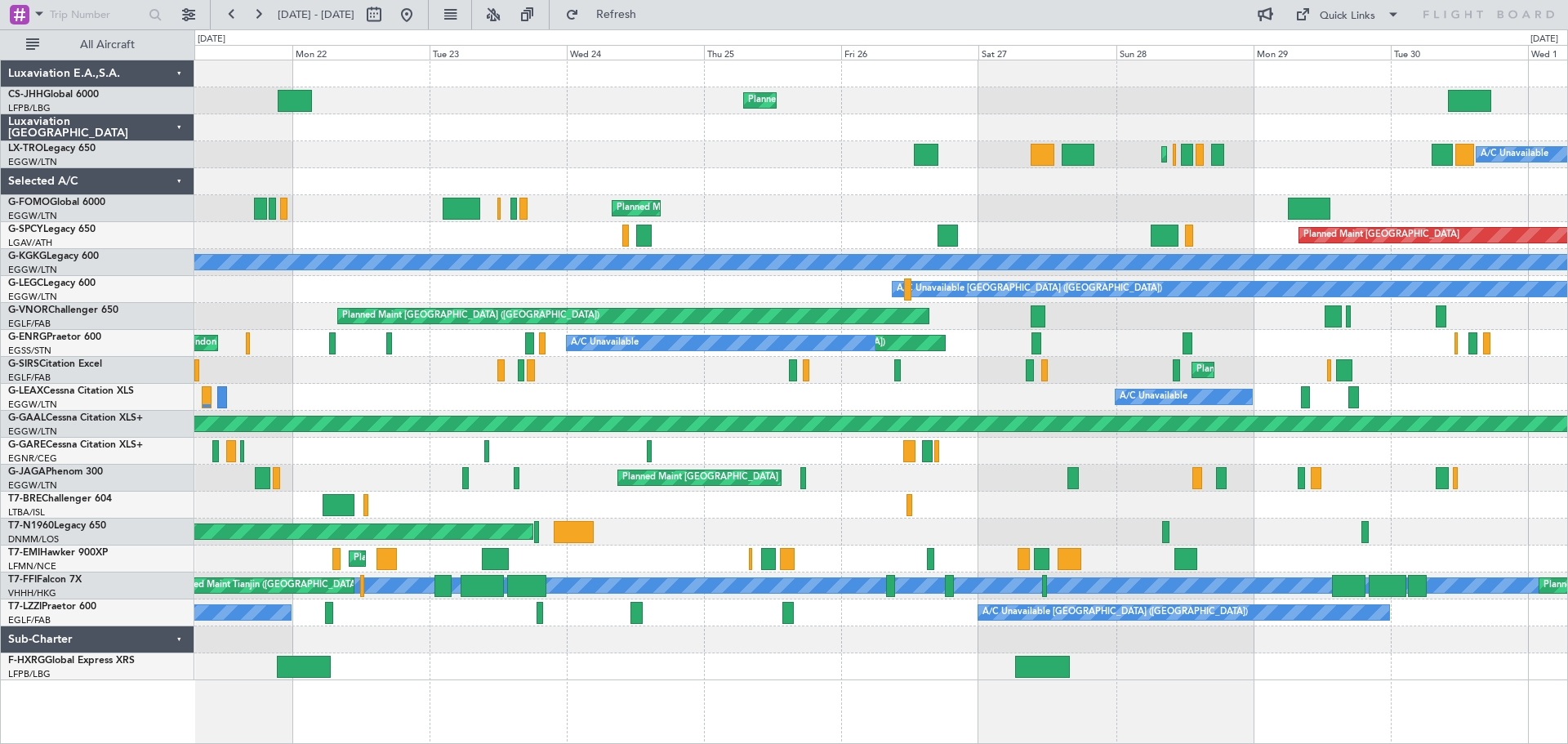
click at [784, 386] on div "Planned Maint [GEOGRAPHIC_DATA] ([GEOGRAPHIC_DATA]) Owner Planned Maint [GEOGRA…" at bounding box center [880, 370] width 1372 height 620
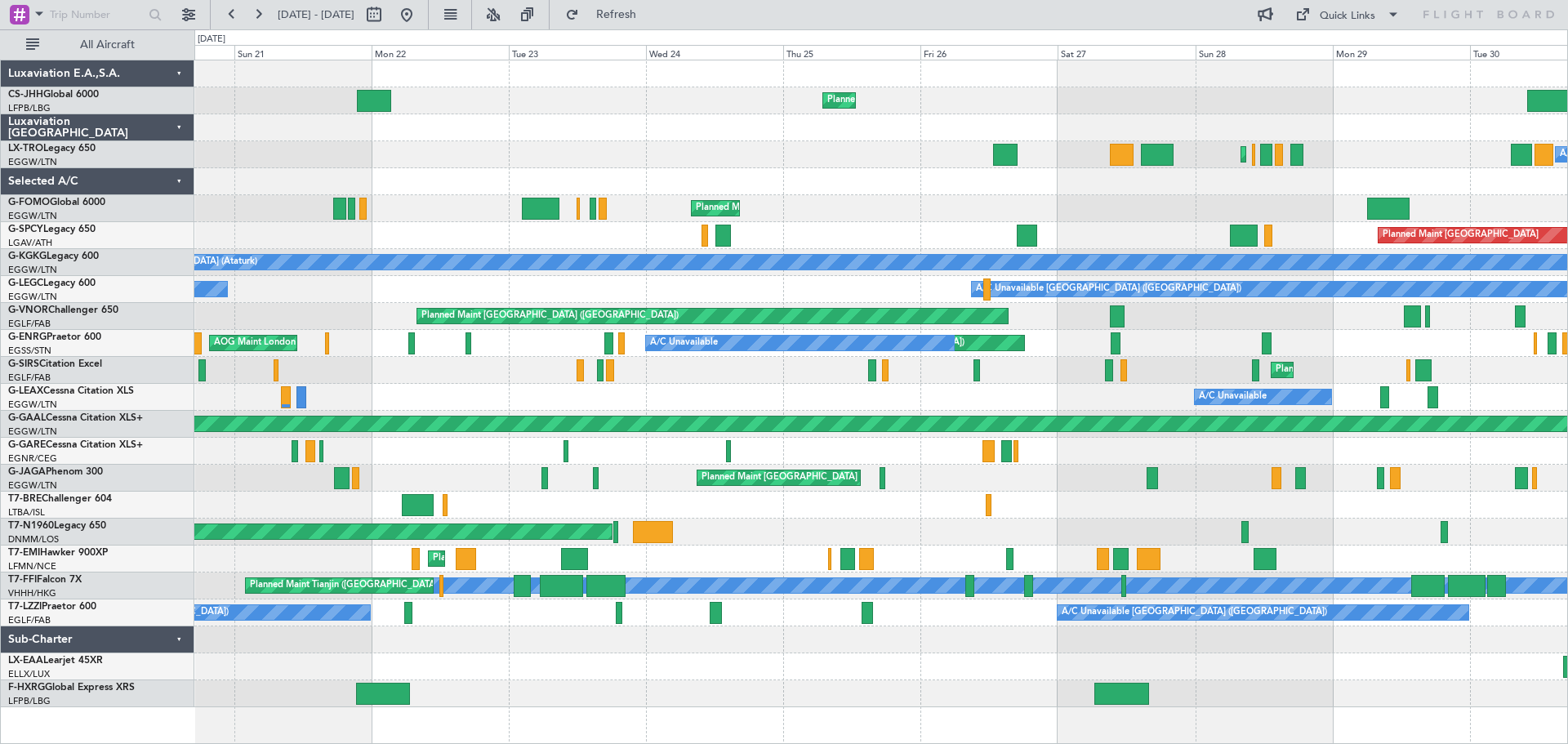
click at [950, 210] on div "Planned Maint [GEOGRAPHIC_DATA] ([GEOGRAPHIC_DATA])" at bounding box center [880, 208] width 1372 height 27
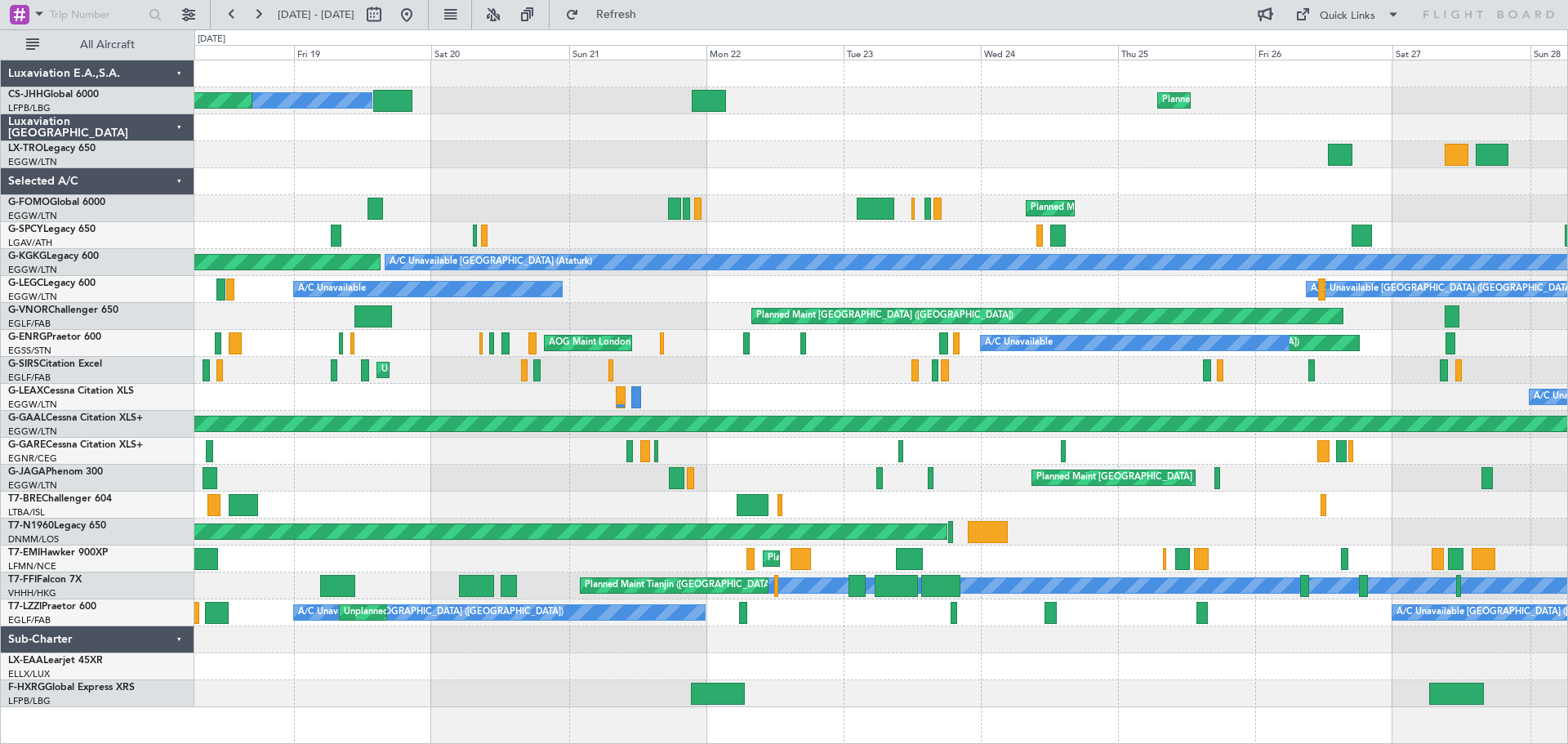
click at [885, 166] on div "Planned Maint [GEOGRAPHIC_DATA] ([GEOGRAPHIC_DATA]) Owner Planned Maint [GEOGRA…" at bounding box center [880, 384] width 1372 height 647
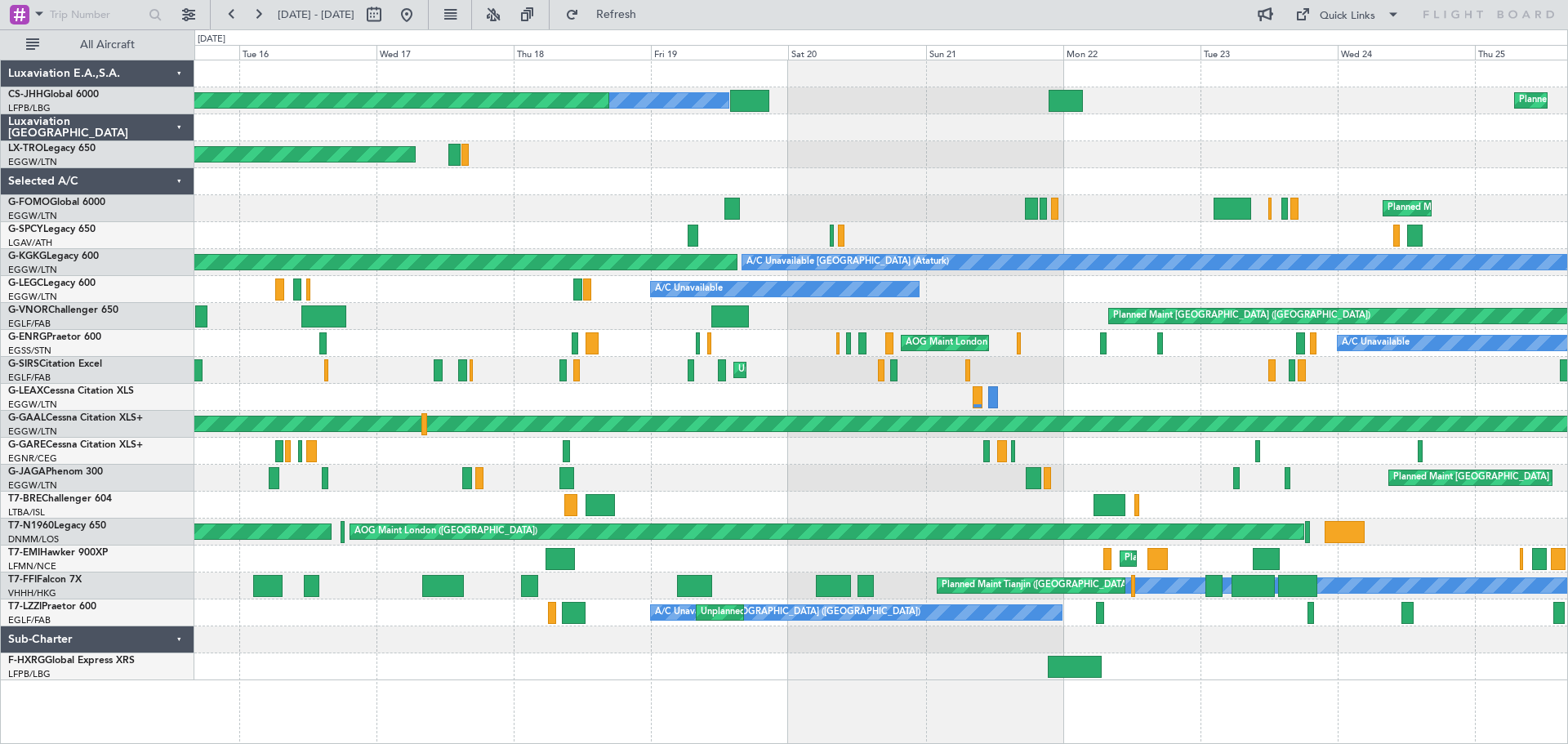
click at [838, 161] on div "Unplanned Maint [GEOGRAPHIC_DATA] ([PERSON_NAME] Intl)" at bounding box center [880, 155] width 1372 height 27
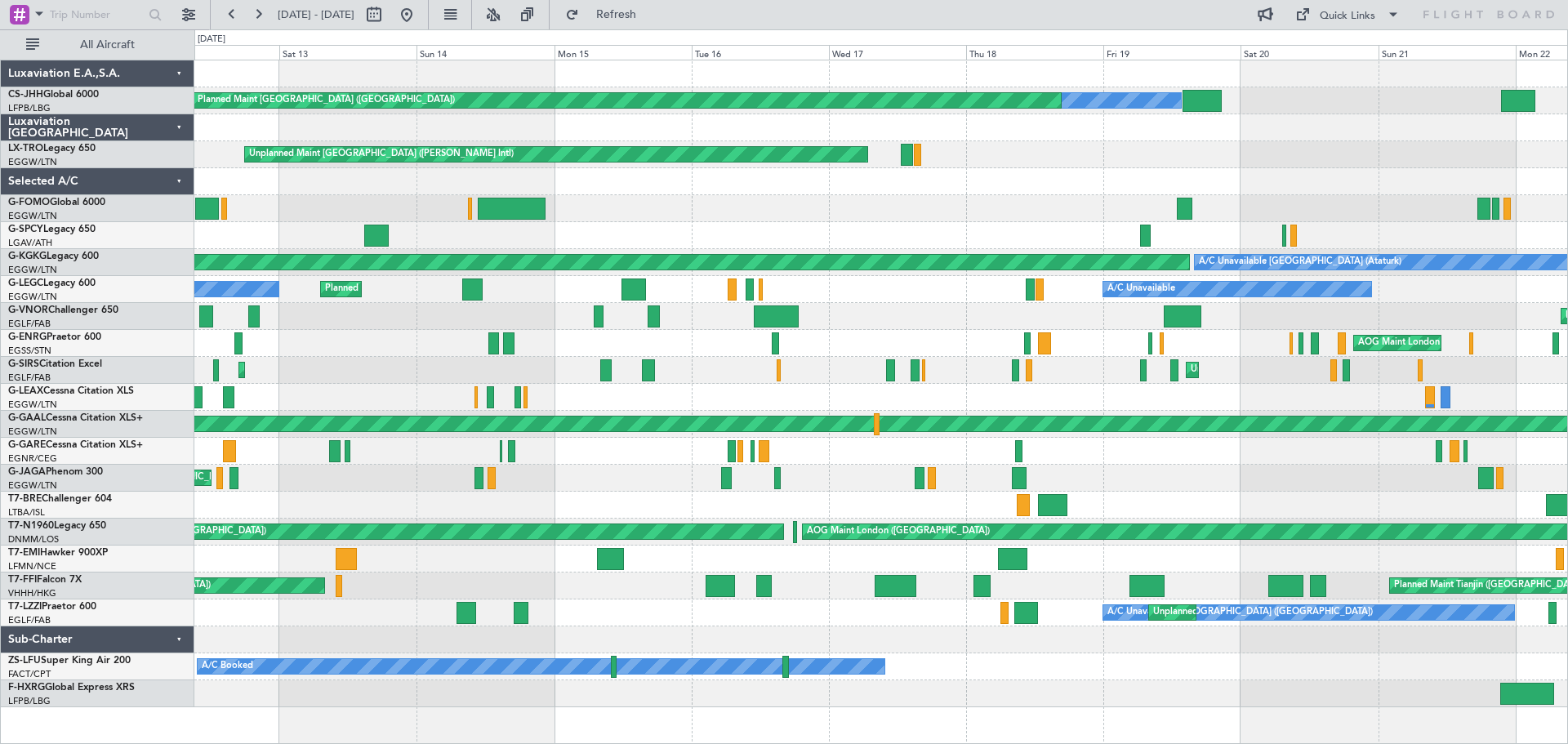
click at [936, 203] on div "Planned Maint [GEOGRAPHIC_DATA] ([GEOGRAPHIC_DATA]) Planned Maint [GEOGRAPHIC_D…" at bounding box center [880, 208] width 1372 height 27
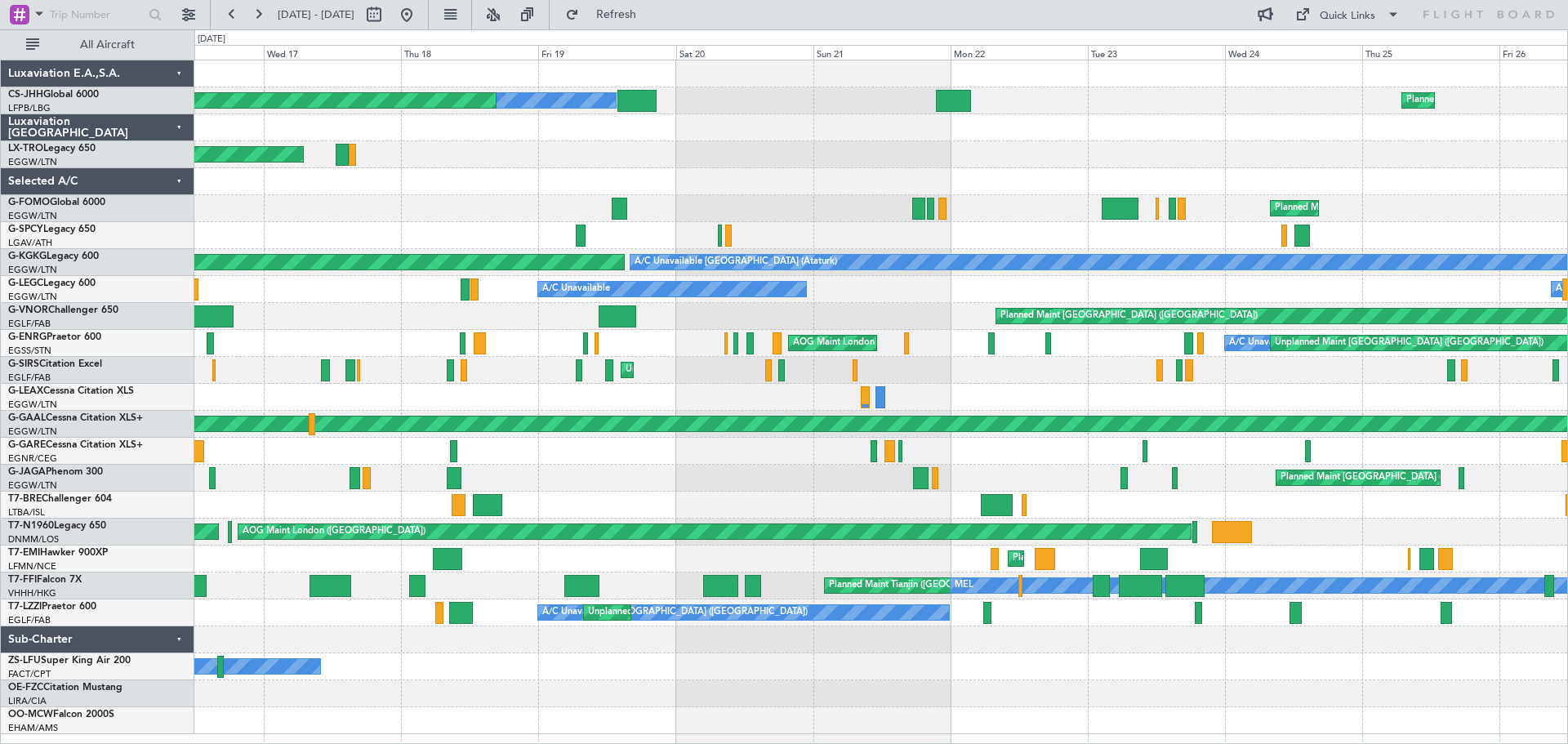
click at [410, 239] on div "Owner Planned Maint [GEOGRAPHIC_DATA] ([GEOGRAPHIC_DATA]) Planned Maint [GEOGRA…" at bounding box center [880, 397] width 1372 height 674
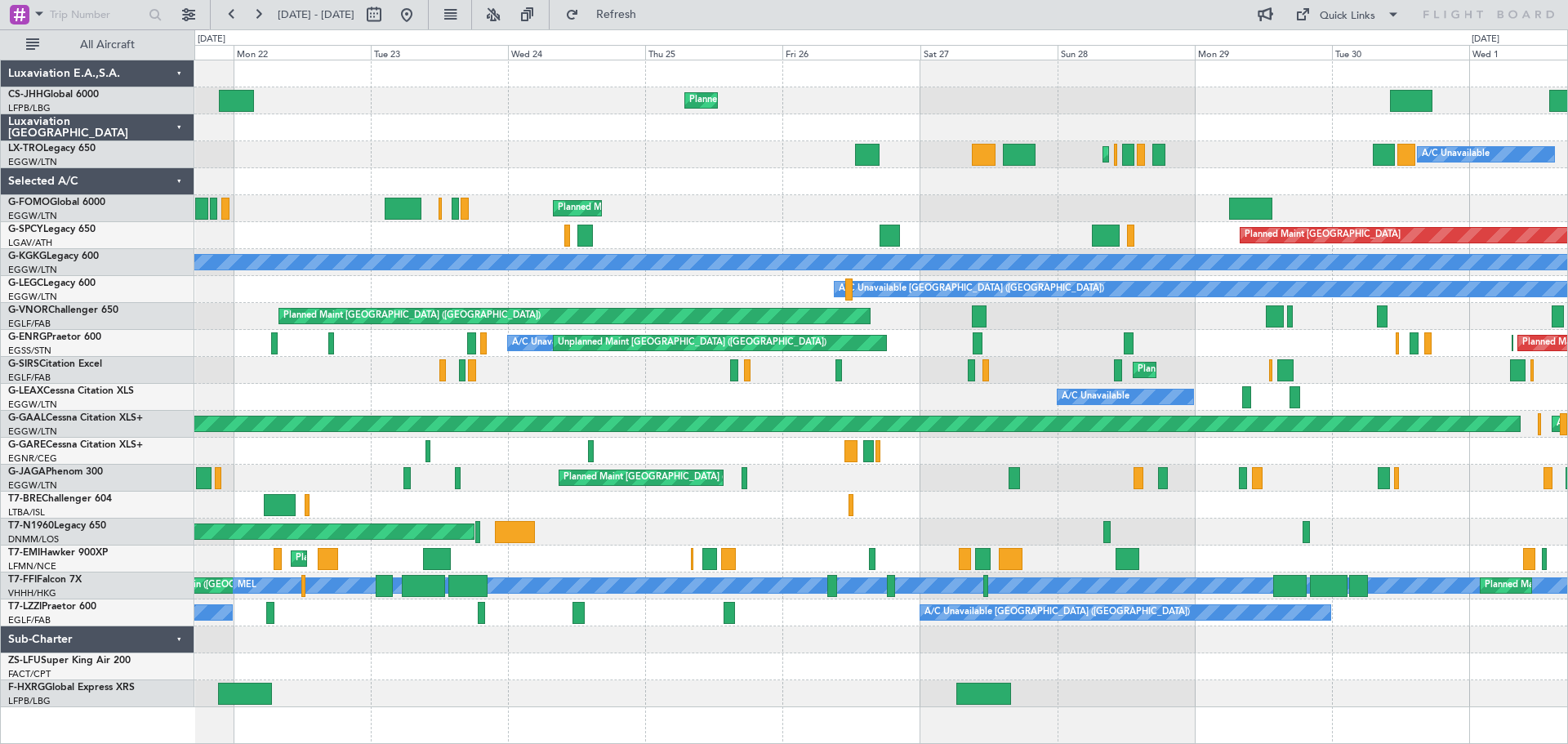
click at [670, 229] on div "Planned Maint [GEOGRAPHIC_DATA]" at bounding box center [880, 236] width 1372 height 27
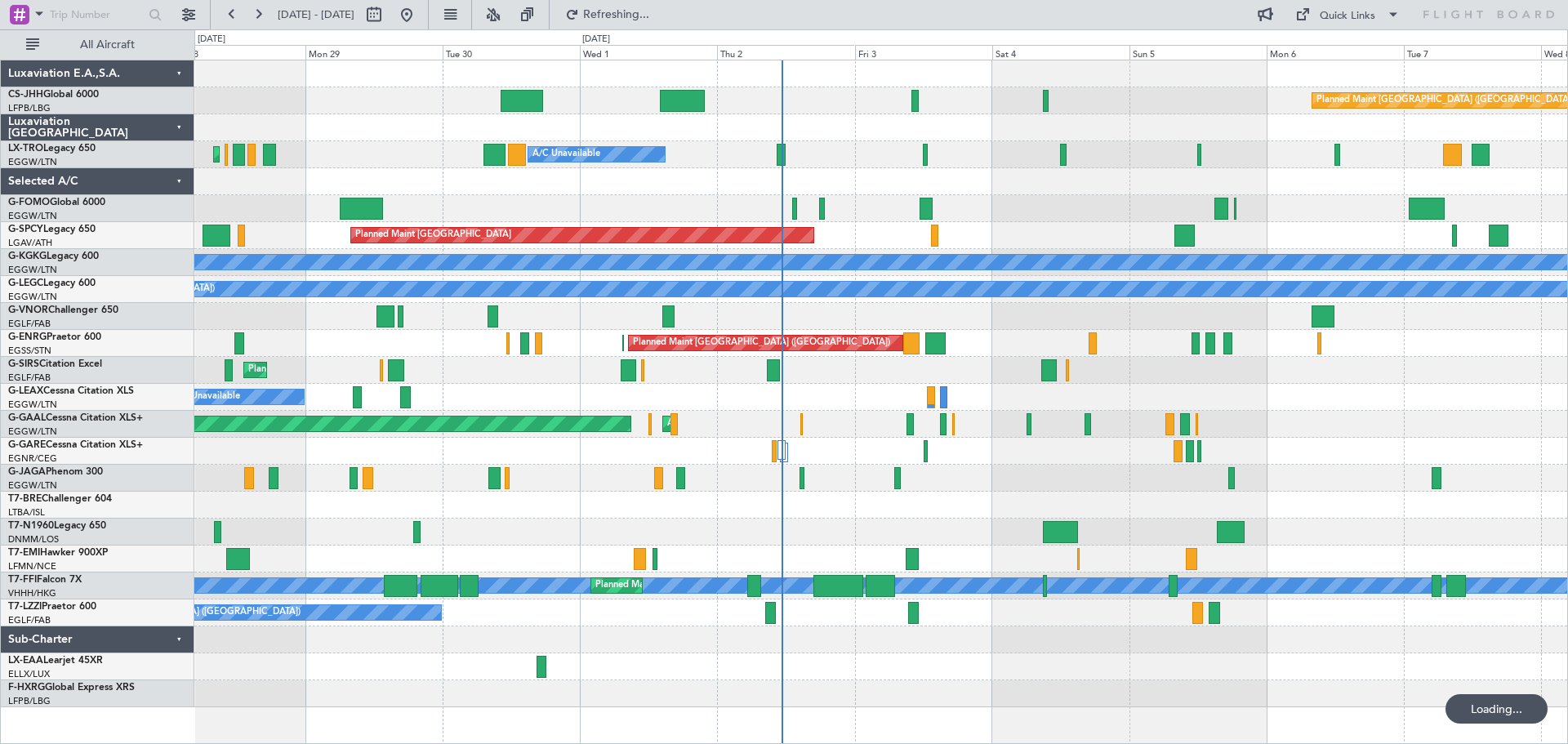
click at [517, 200] on div "Planned Maint [GEOGRAPHIC_DATA] ([GEOGRAPHIC_DATA]) Planned Maint [GEOGRAPHIC_D…" at bounding box center [880, 384] width 1372 height 647
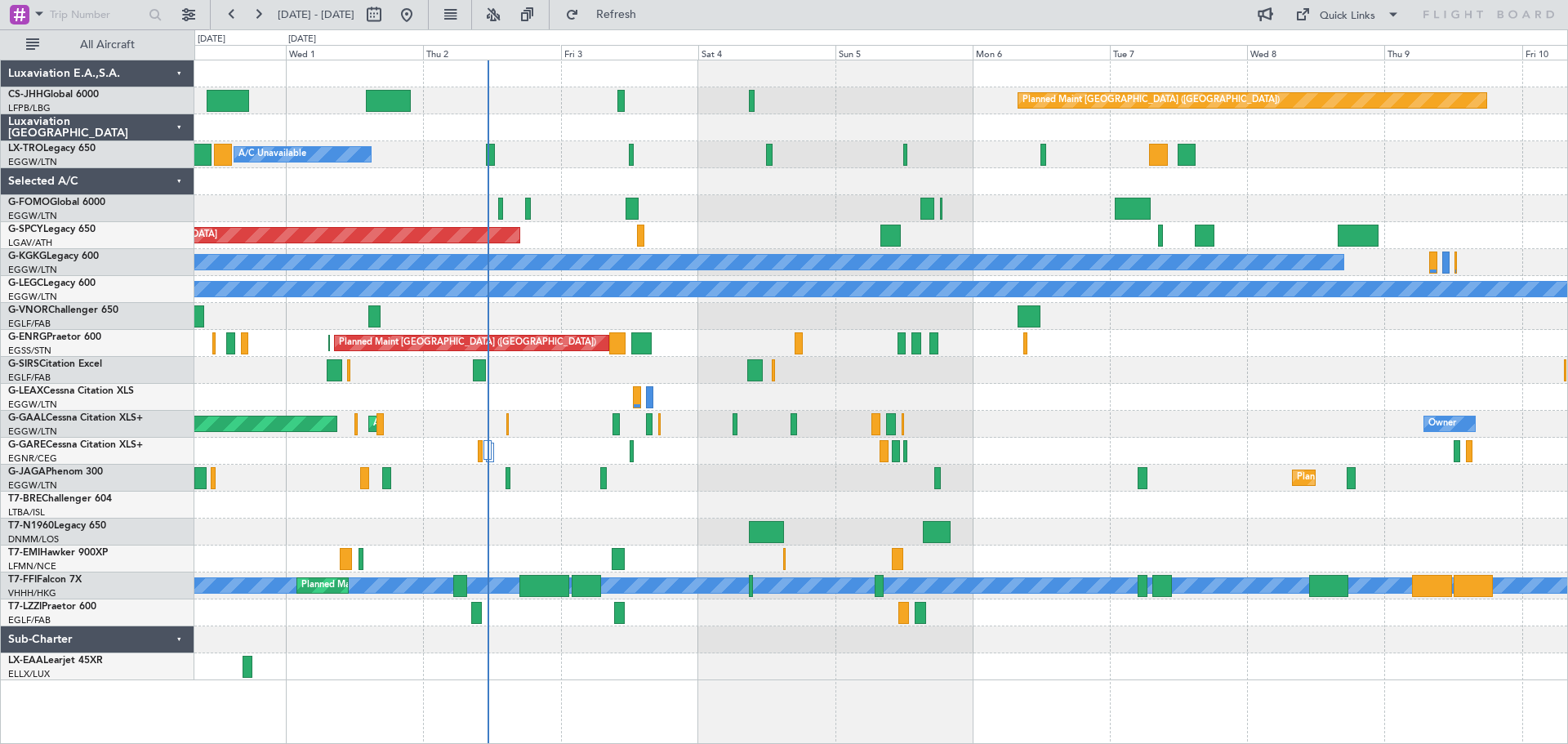
click at [786, 218] on div at bounding box center [880, 208] width 1372 height 27
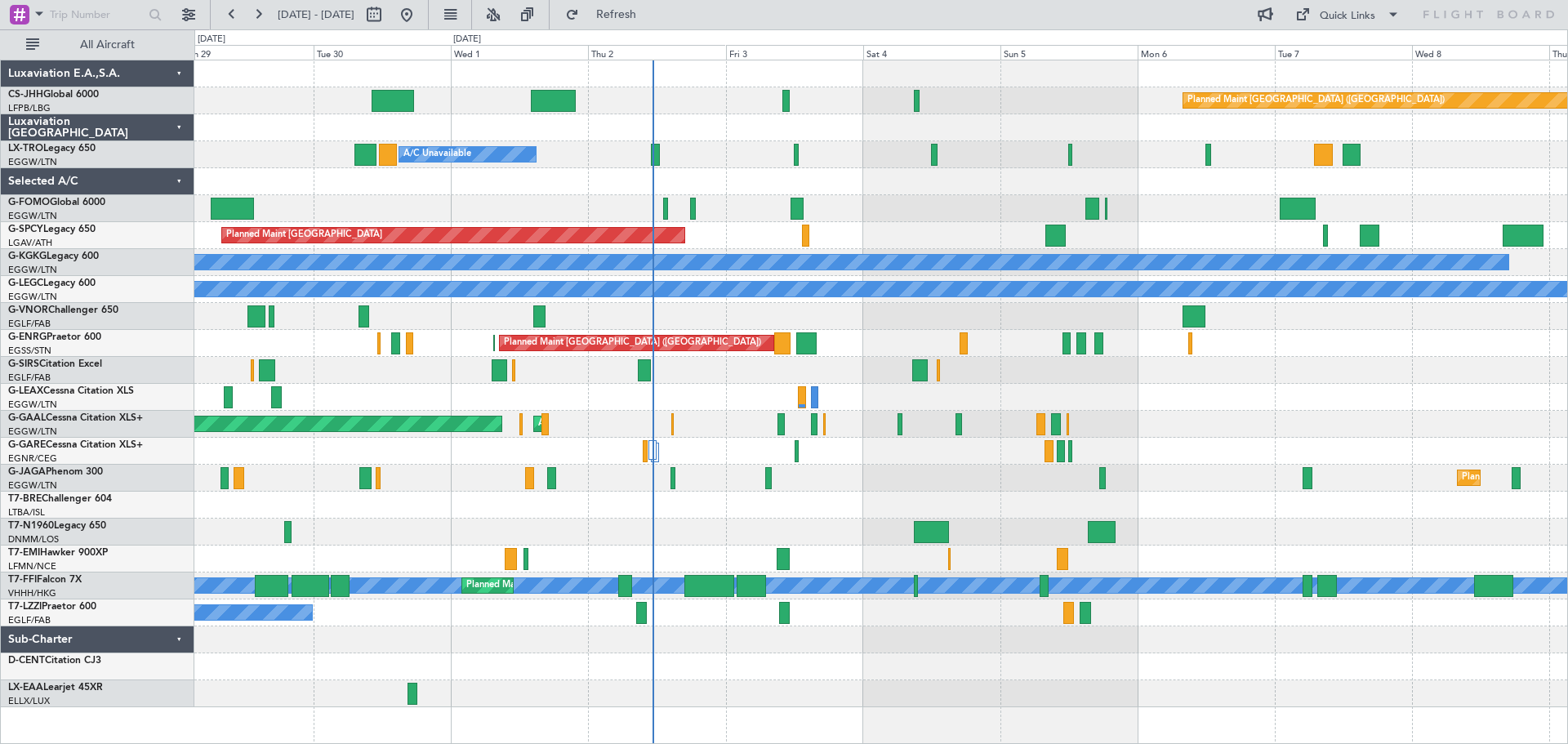
click at [524, 226] on div "Planned Maint Paris (Le Bourget) A/C Unavailable Planned Maint London (Luton) P…" at bounding box center [880, 384] width 1372 height 647
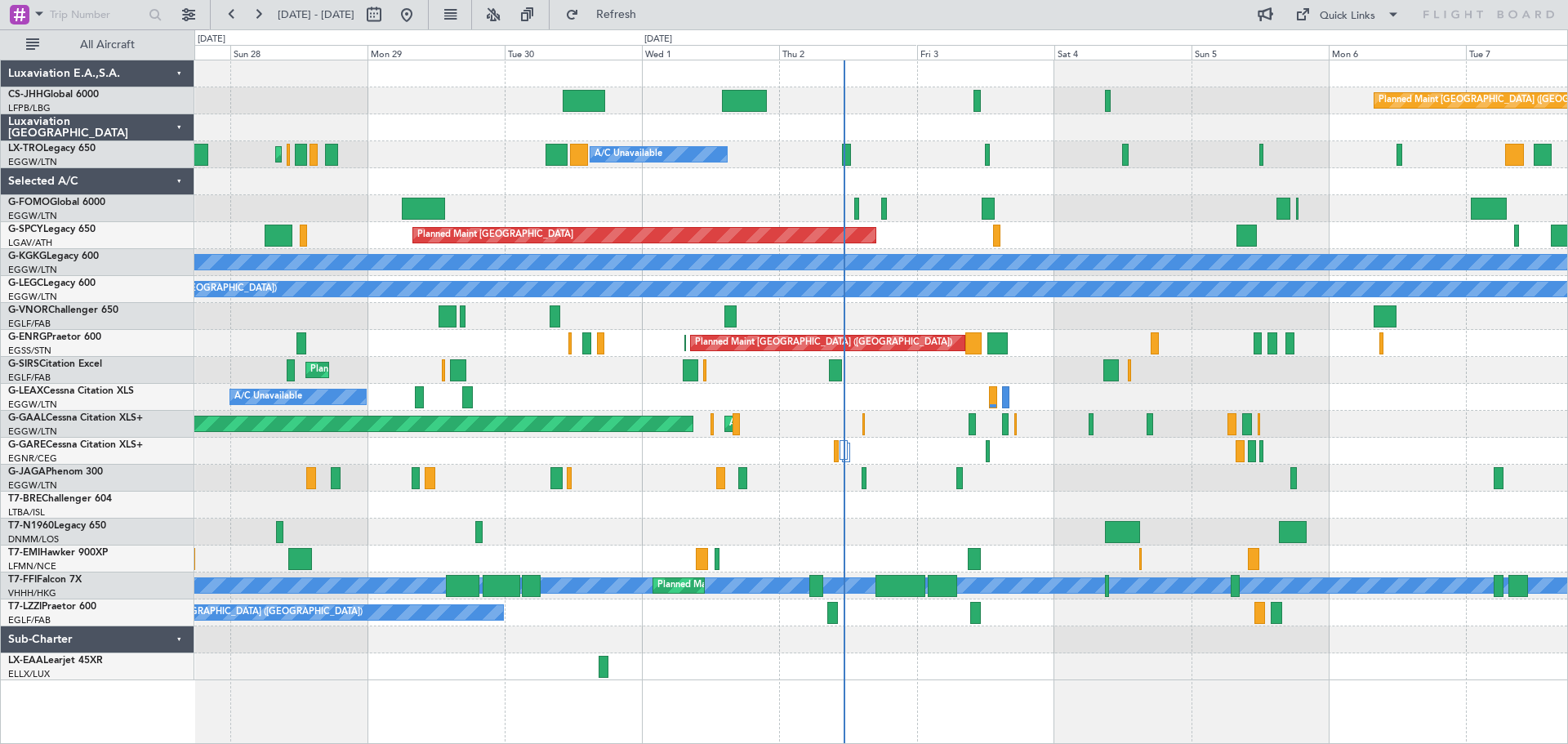
click at [869, 324] on div "Planned Maint [GEOGRAPHIC_DATA] ([GEOGRAPHIC_DATA])" at bounding box center [880, 316] width 1372 height 27
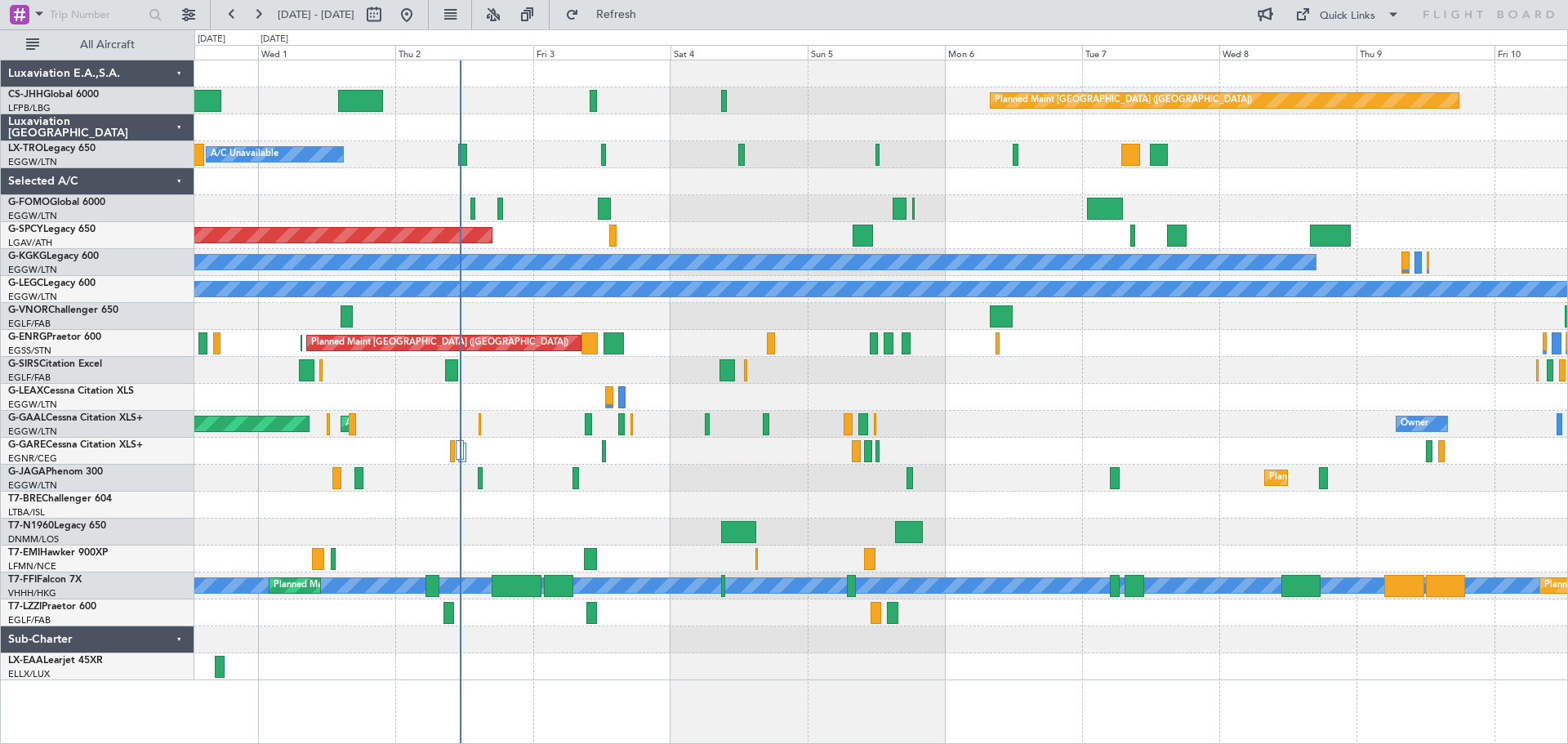
click at [794, 167] on div "A/C Unavailable Planned Maint London (Luton)" at bounding box center [880, 155] width 1372 height 27
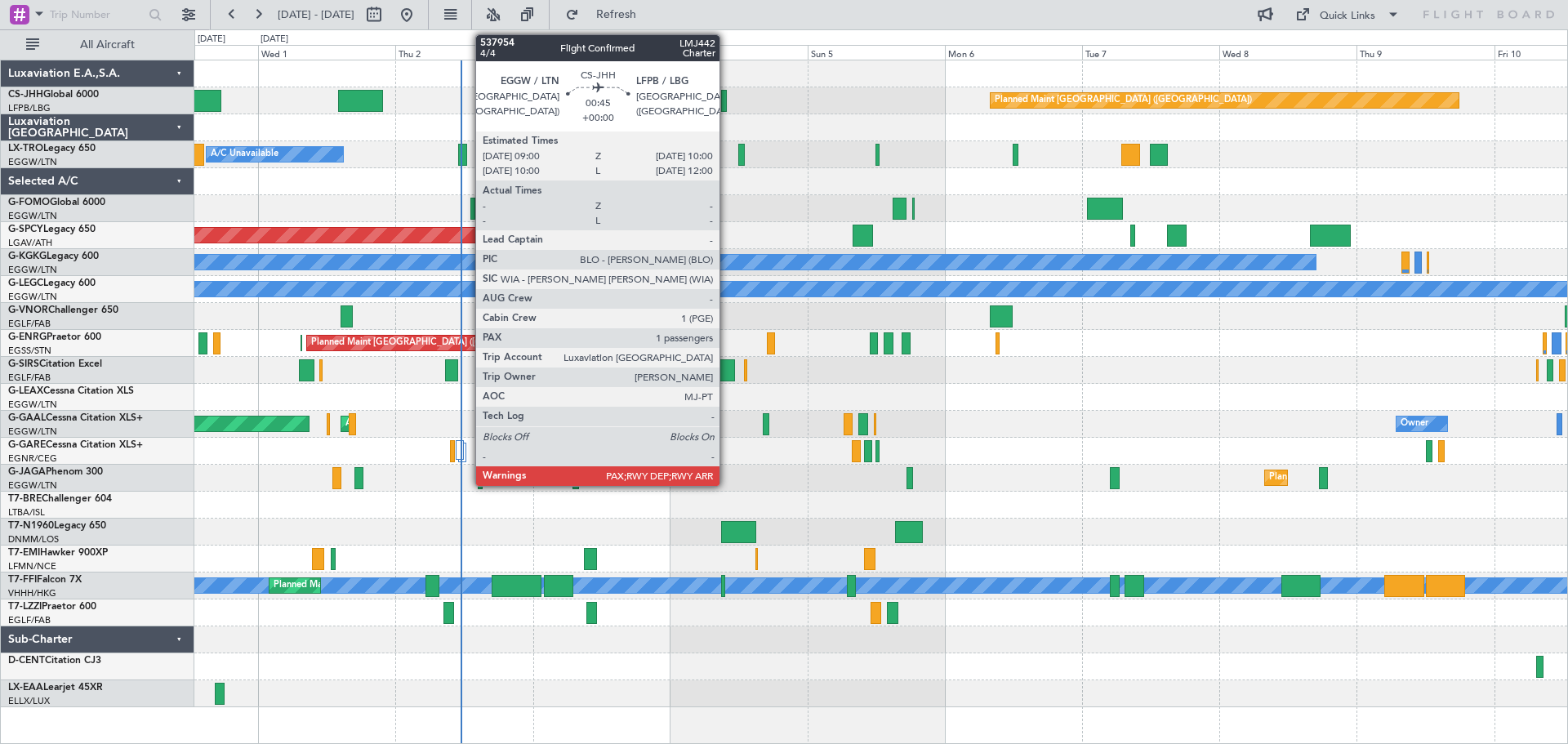
click at [727, 104] on div at bounding box center [723, 100] width 6 height 22
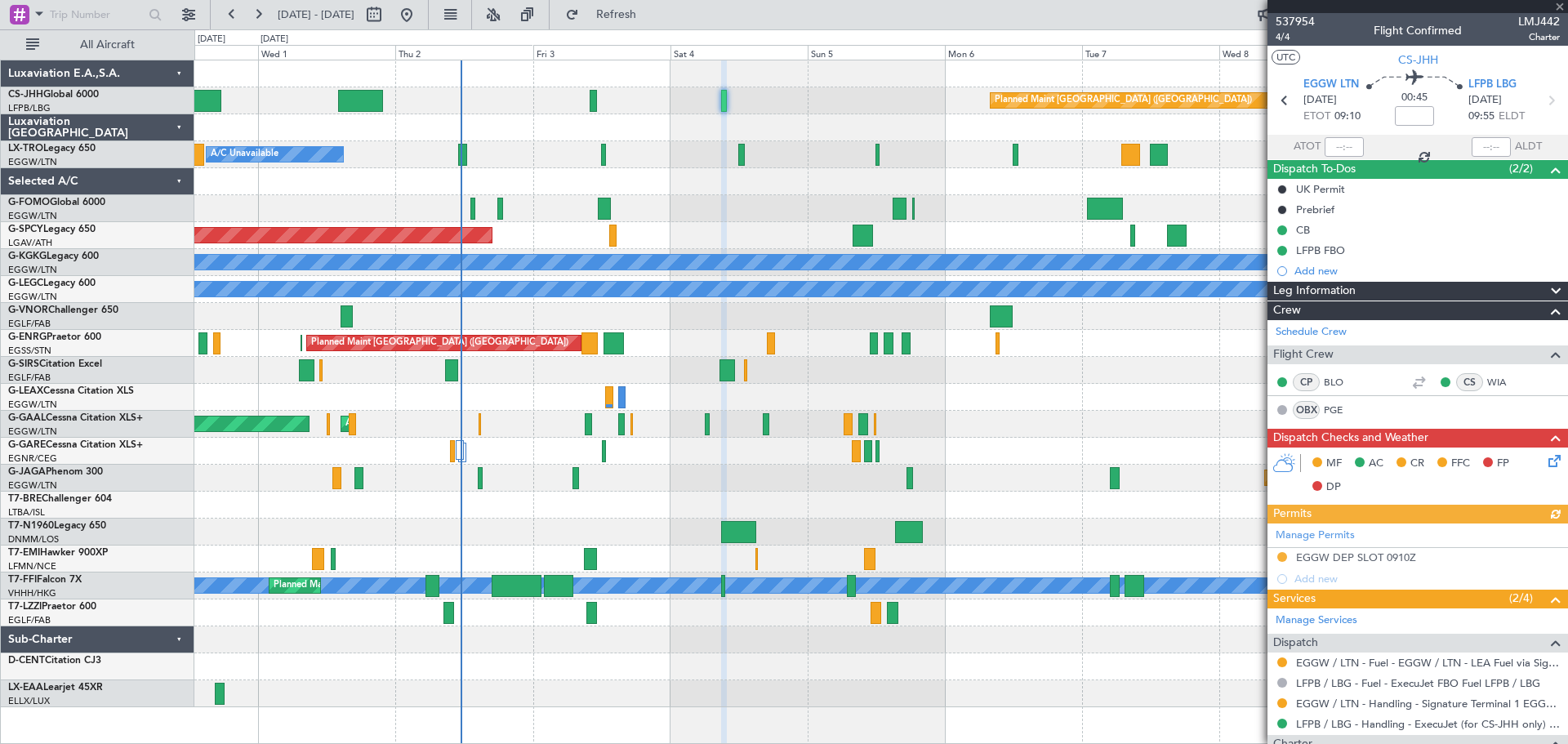
scroll to position [214, 0]
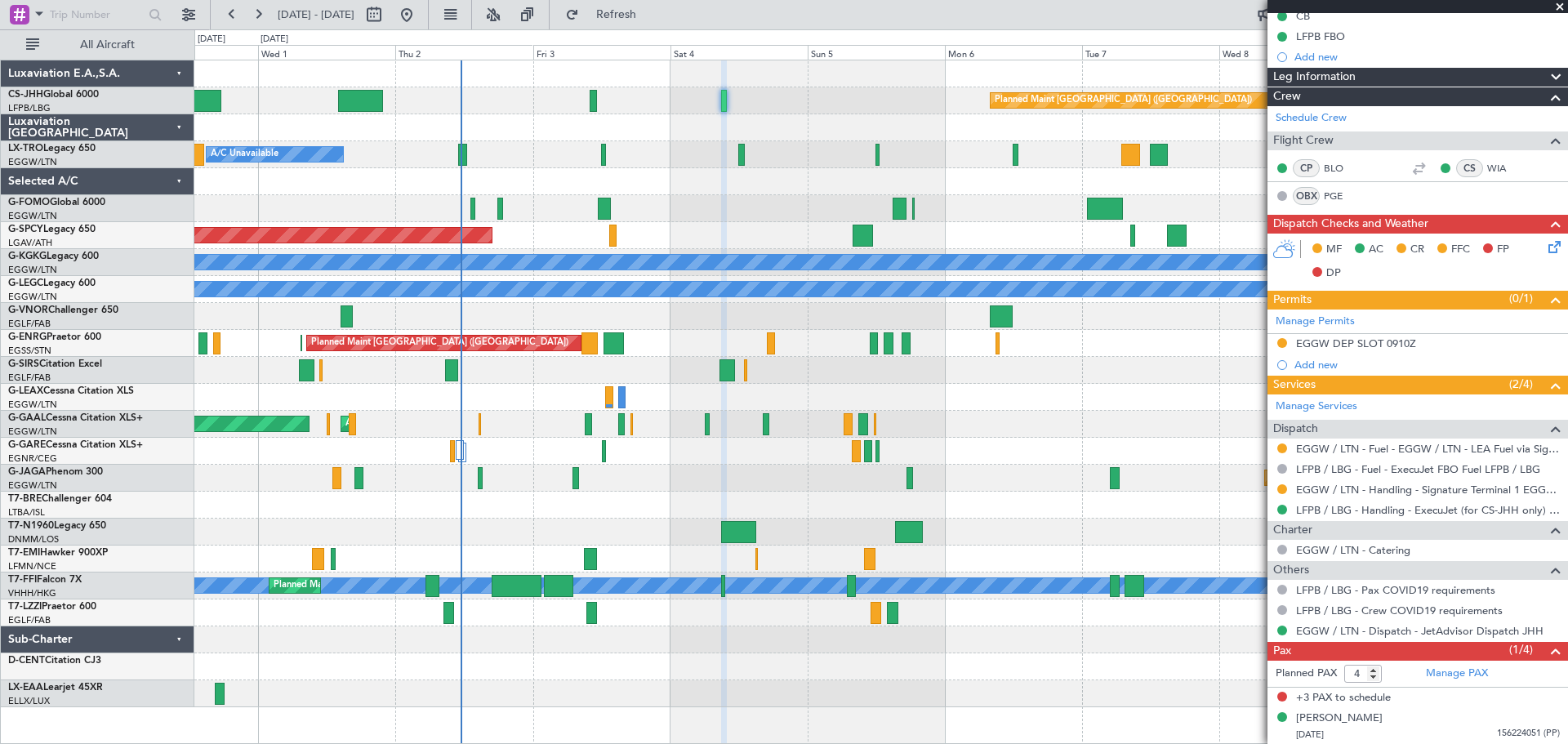
click at [1559, 6] on span at bounding box center [1559, 7] width 16 height 15
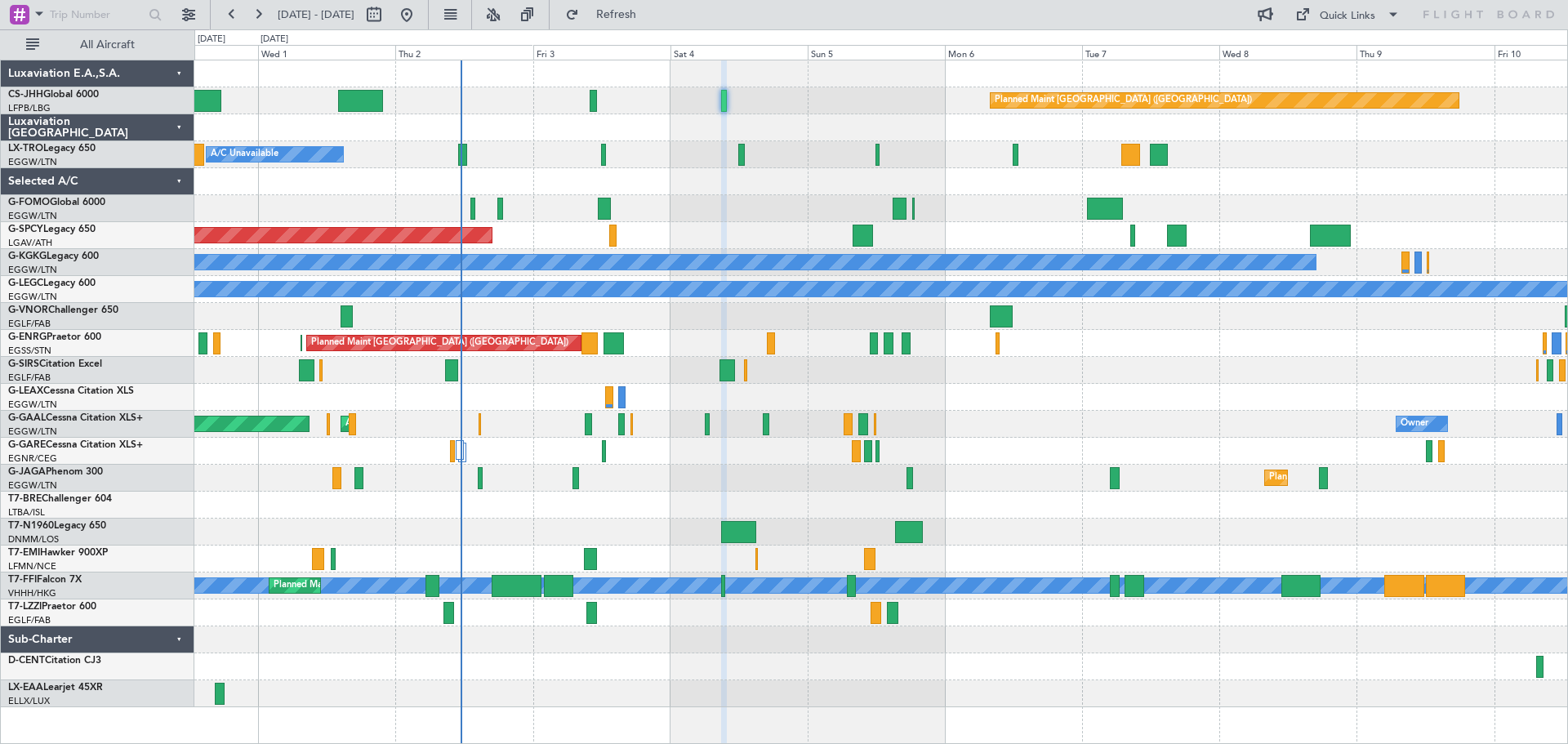
type input "0"
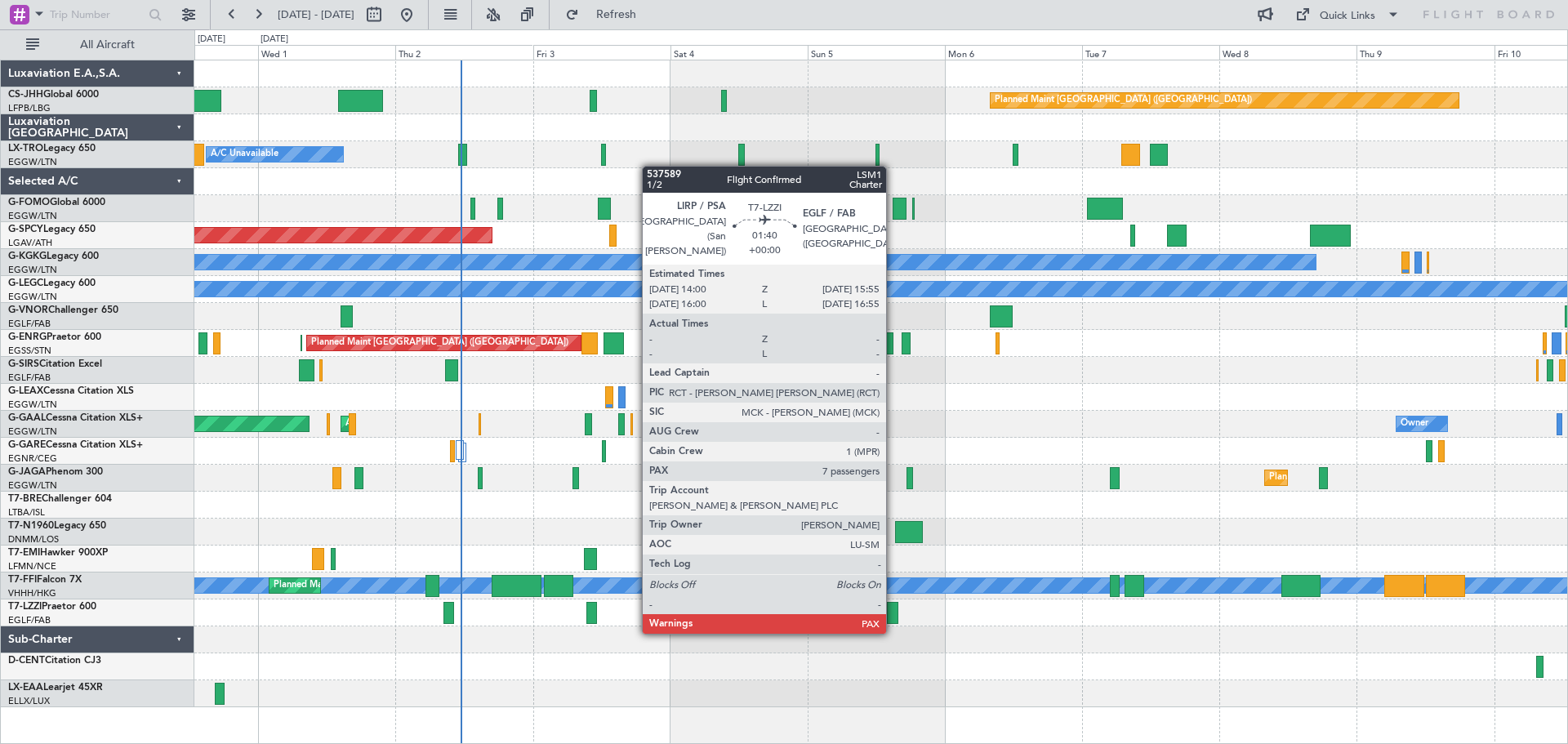
click at [893, 616] on div at bounding box center [892, 613] width 12 height 22
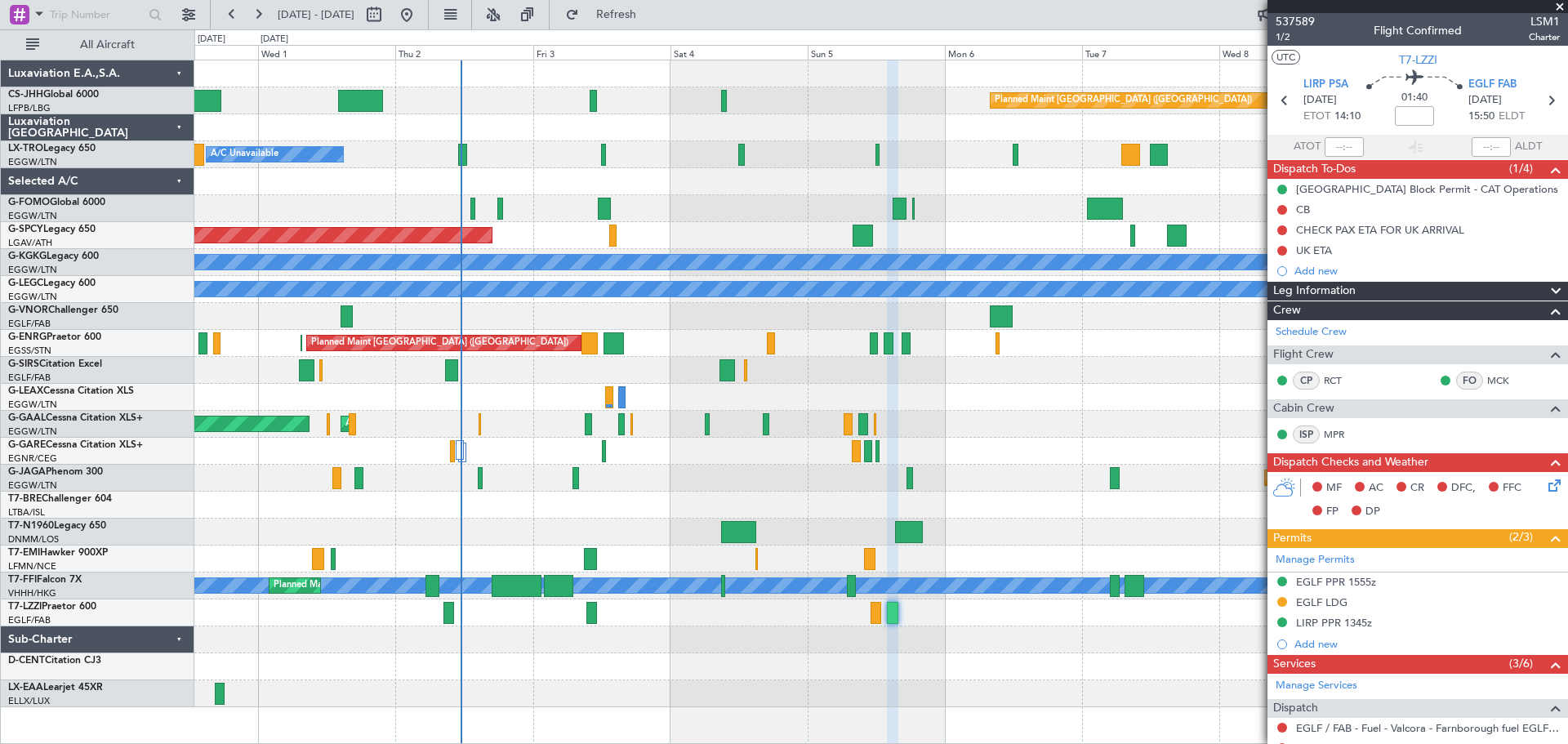
click at [1557, 7] on span at bounding box center [1559, 7] width 16 height 15
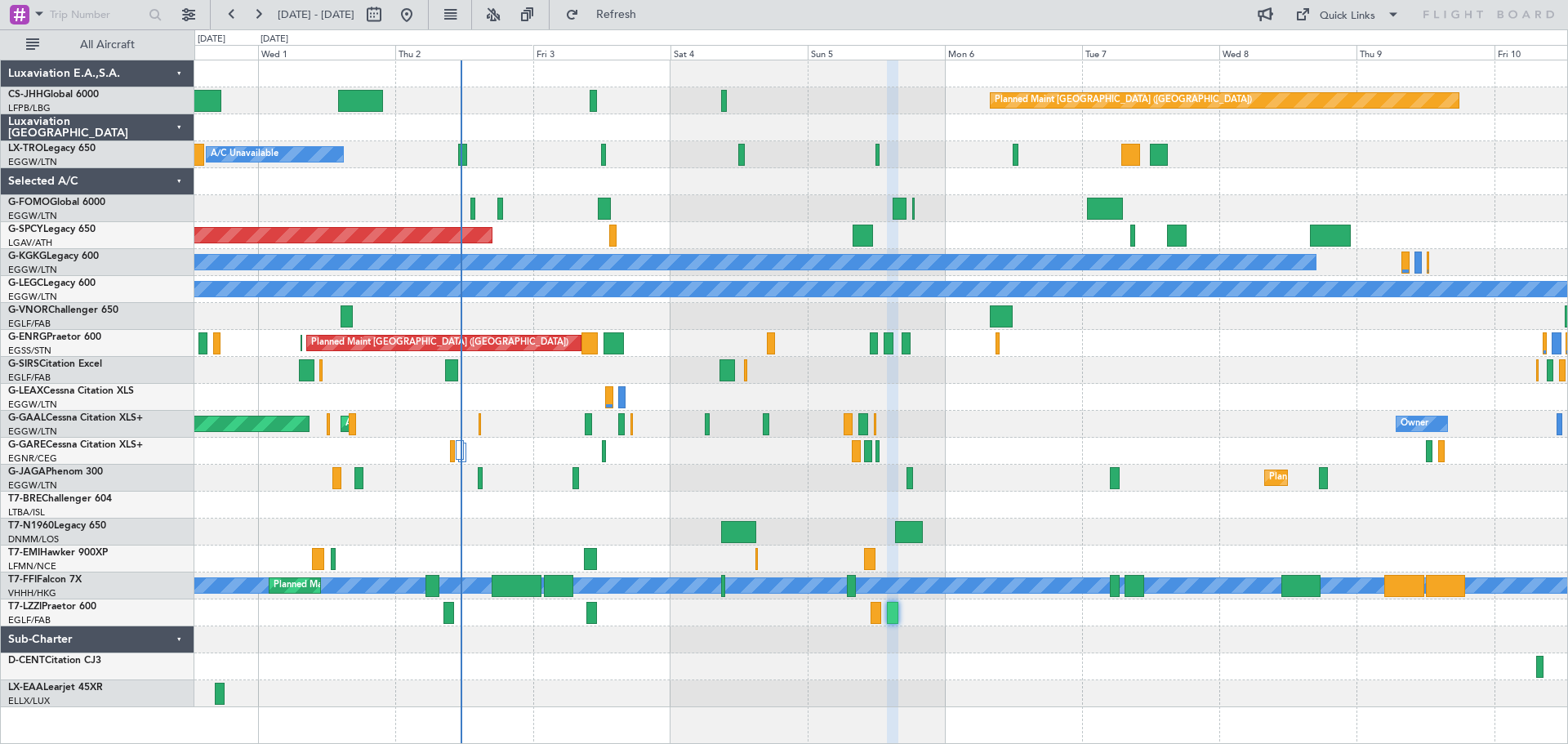
type input "0"
click at [742, 196] on div at bounding box center [880, 208] width 1372 height 27
click at [876, 89] on div "Planned Maint [GEOGRAPHIC_DATA] ([GEOGRAPHIC_DATA])" at bounding box center [880, 101] width 1372 height 27
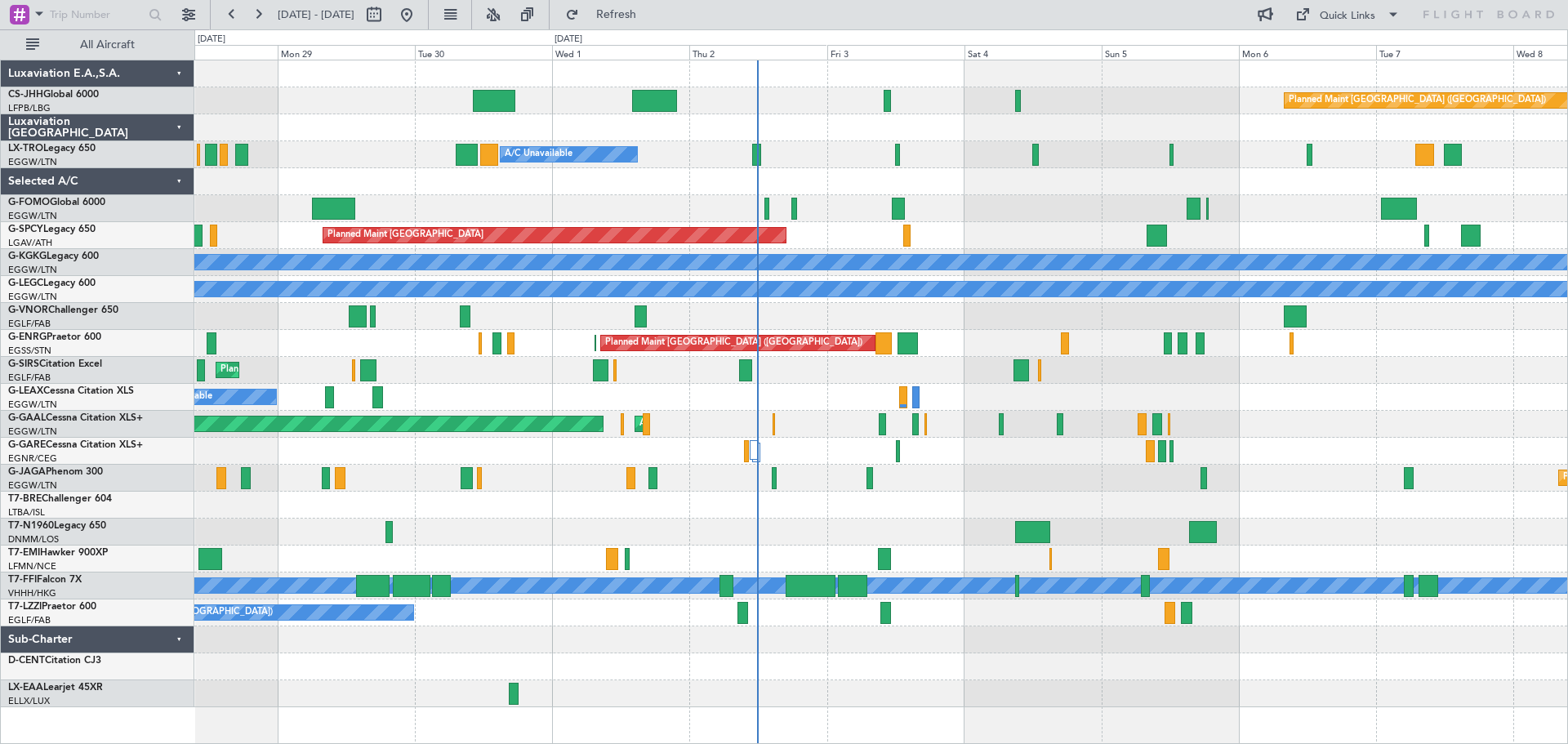
click at [654, 135] on div at bounding box center [880, 128] width 1372 height 27
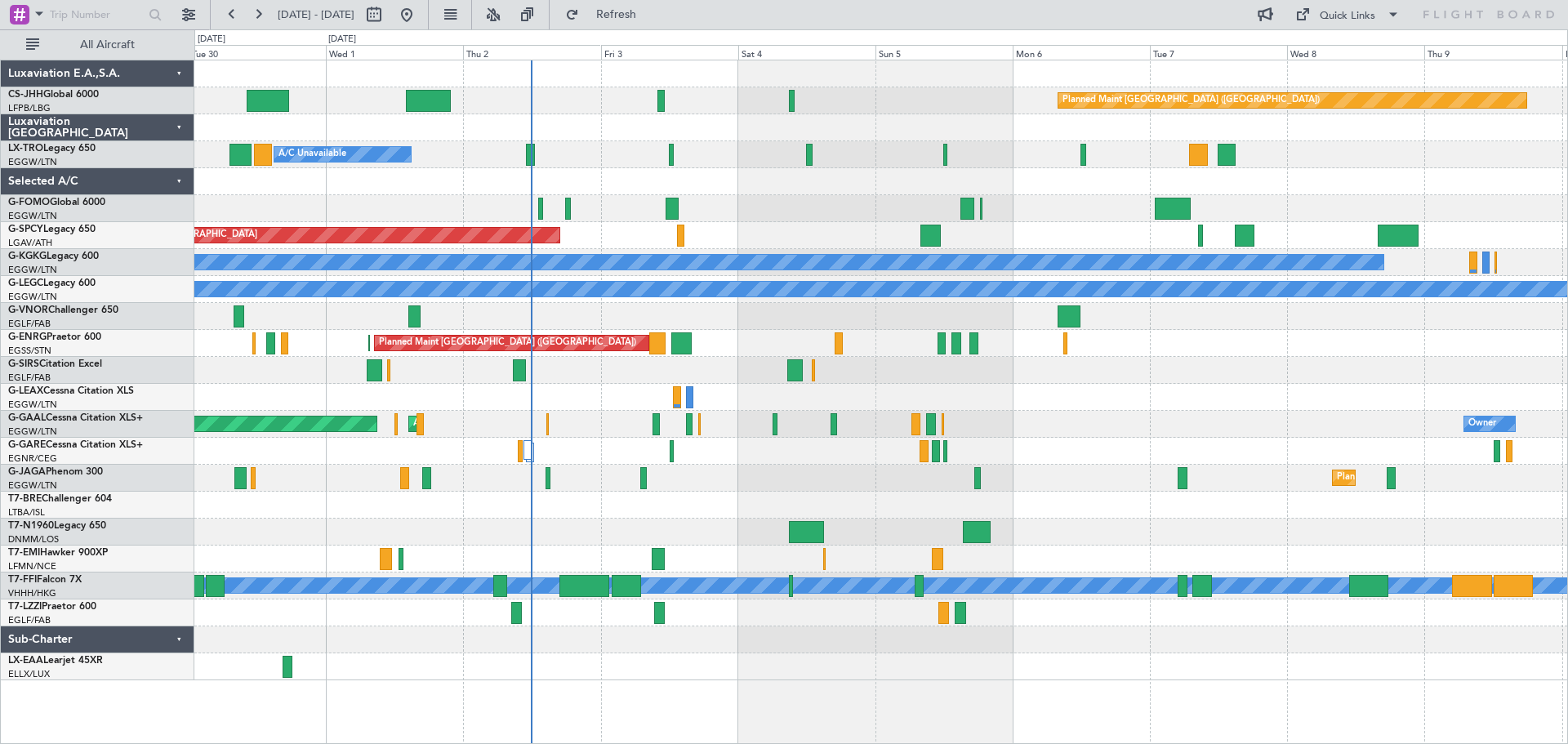
click at [950, 131] on div at bounding box center [880, 128] width 1372 height 27
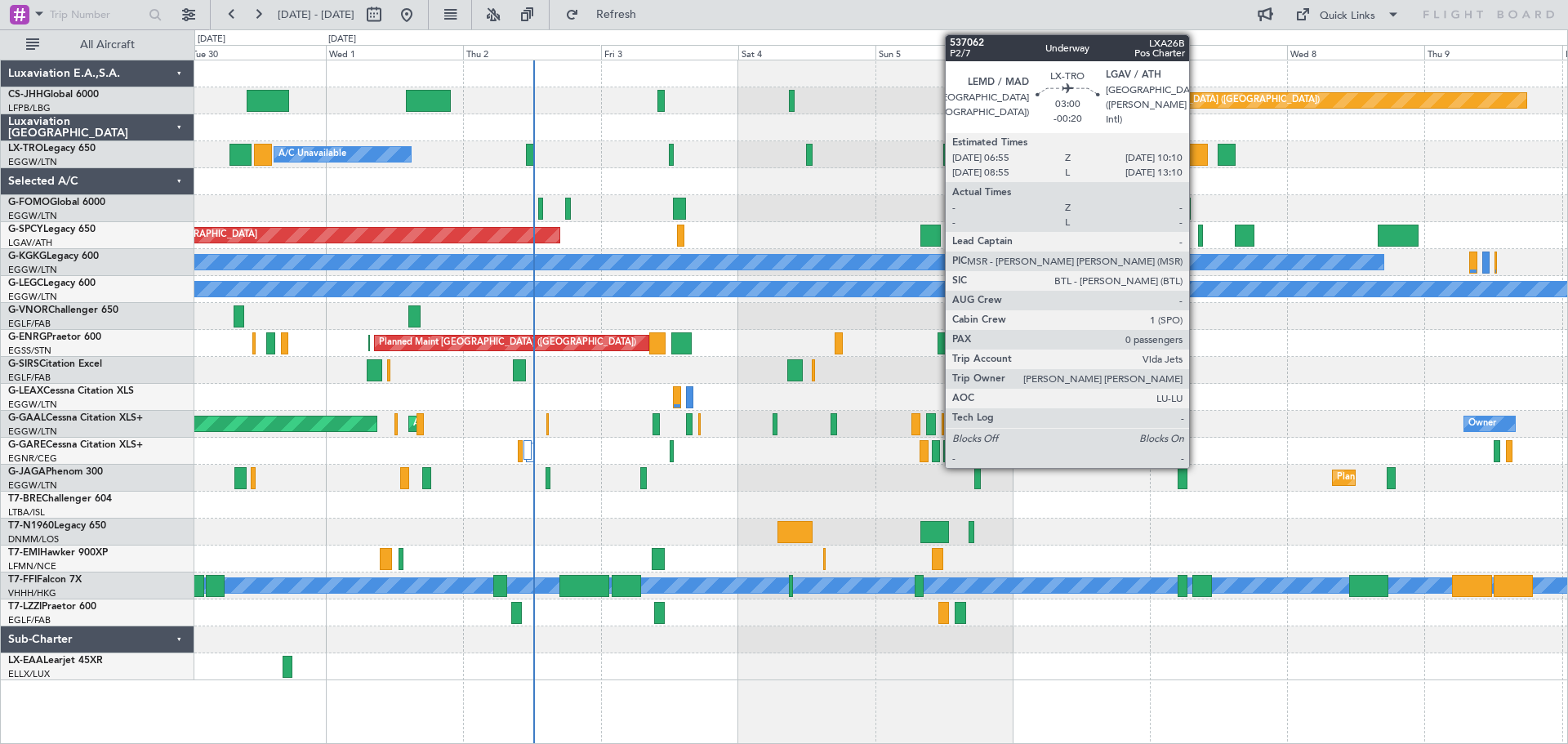
click at [1196, 157] on div at bounding box center [1198, 154] width 19 height 22
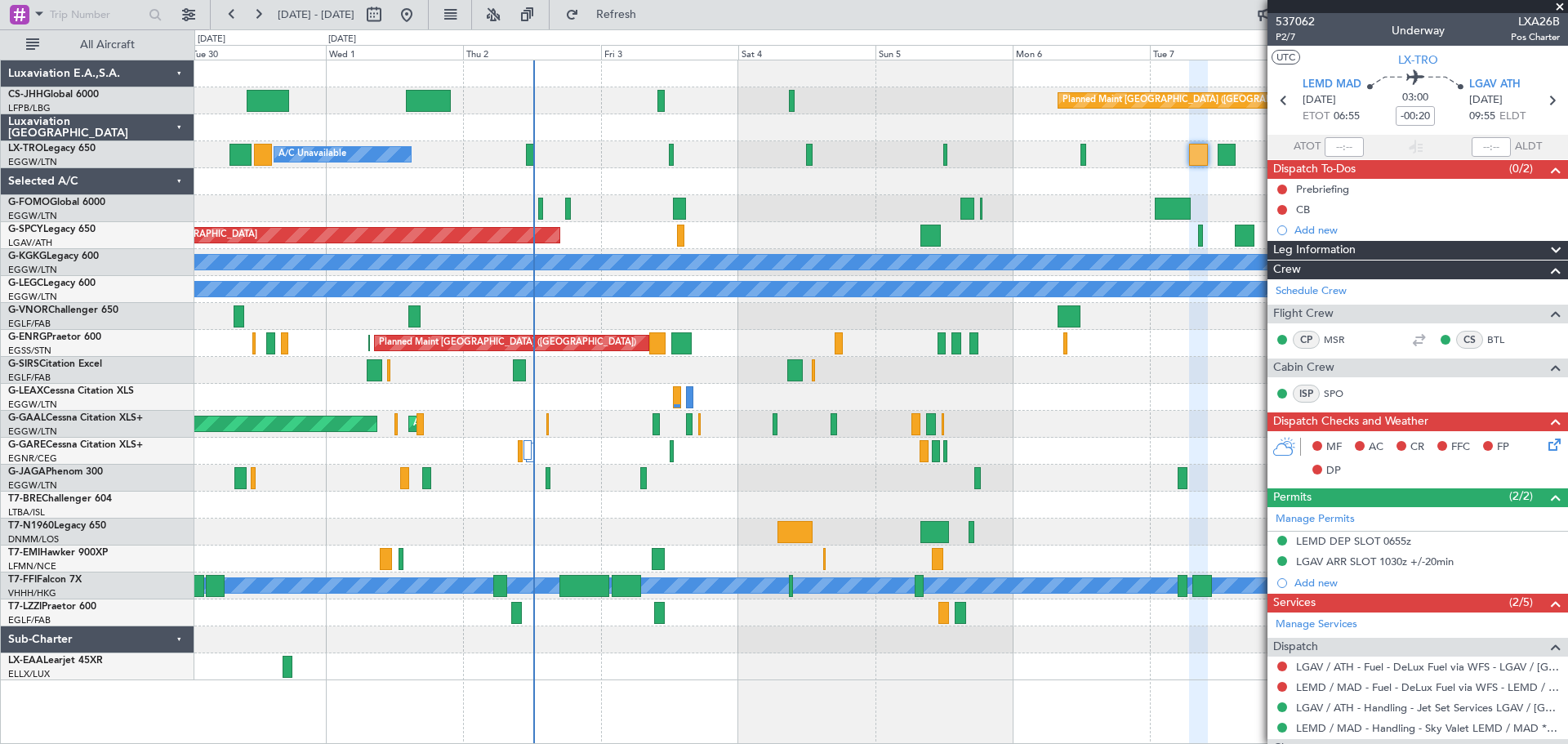
click at [1558, 4] on span at bounding box center [1559, 7] width 16 height 15
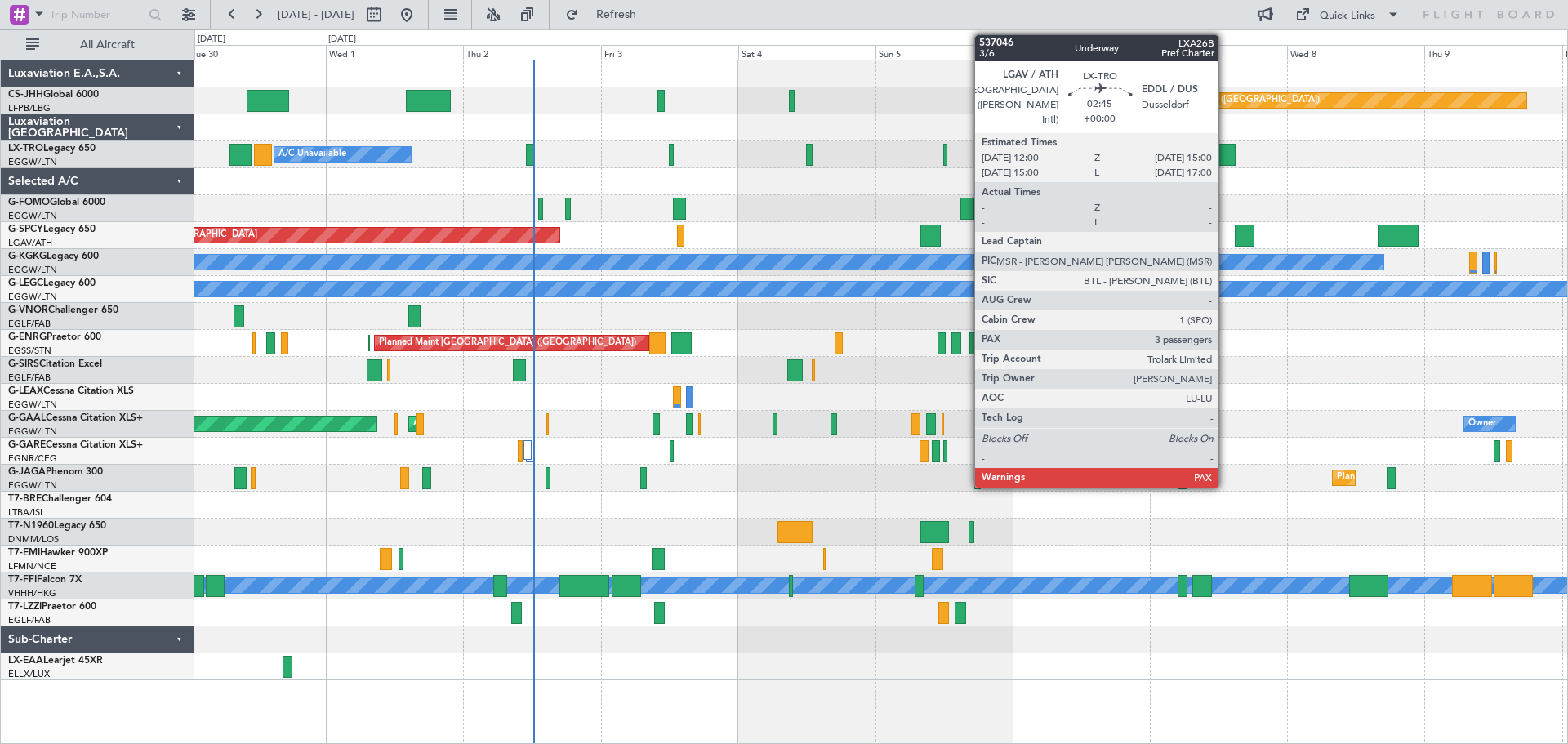
click at [1225, 148] on div at bounding box center [1226, 154] width 18 height 22
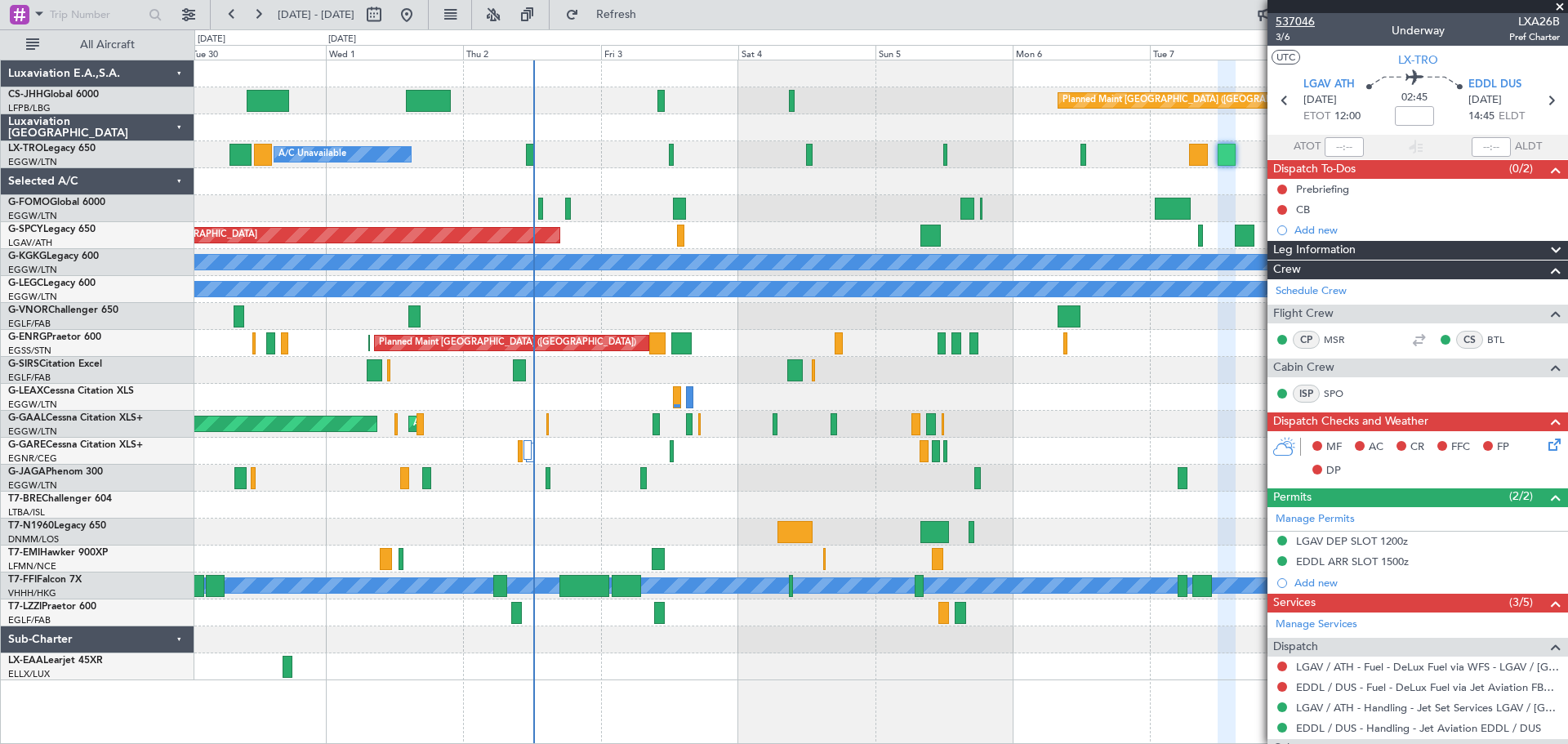
click at [1297, 20] on span "537046" at bounding box center [1294, 21] width 39 height 17
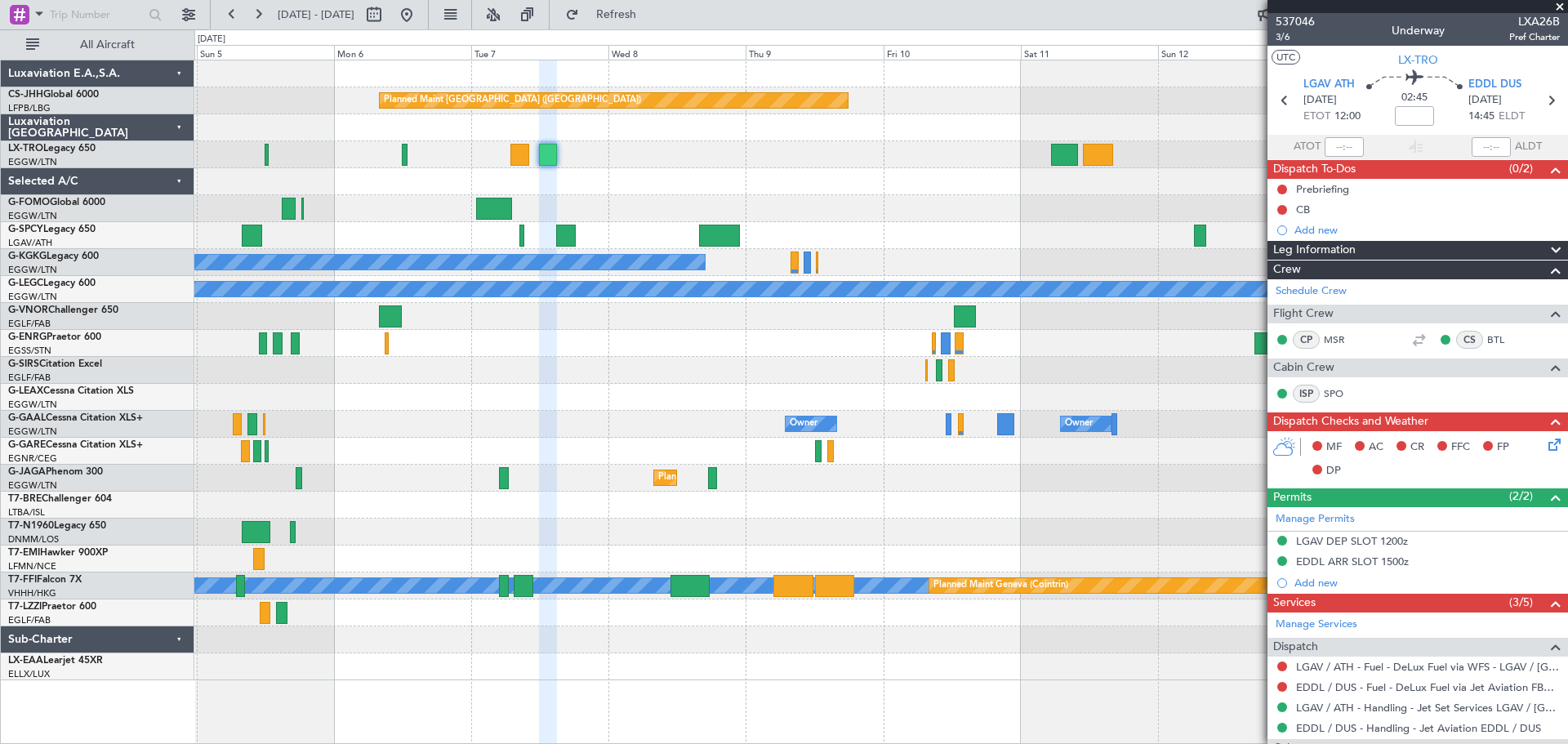
click at [446, 192] on div at bounding box center [880, 182] width 1372 height 27
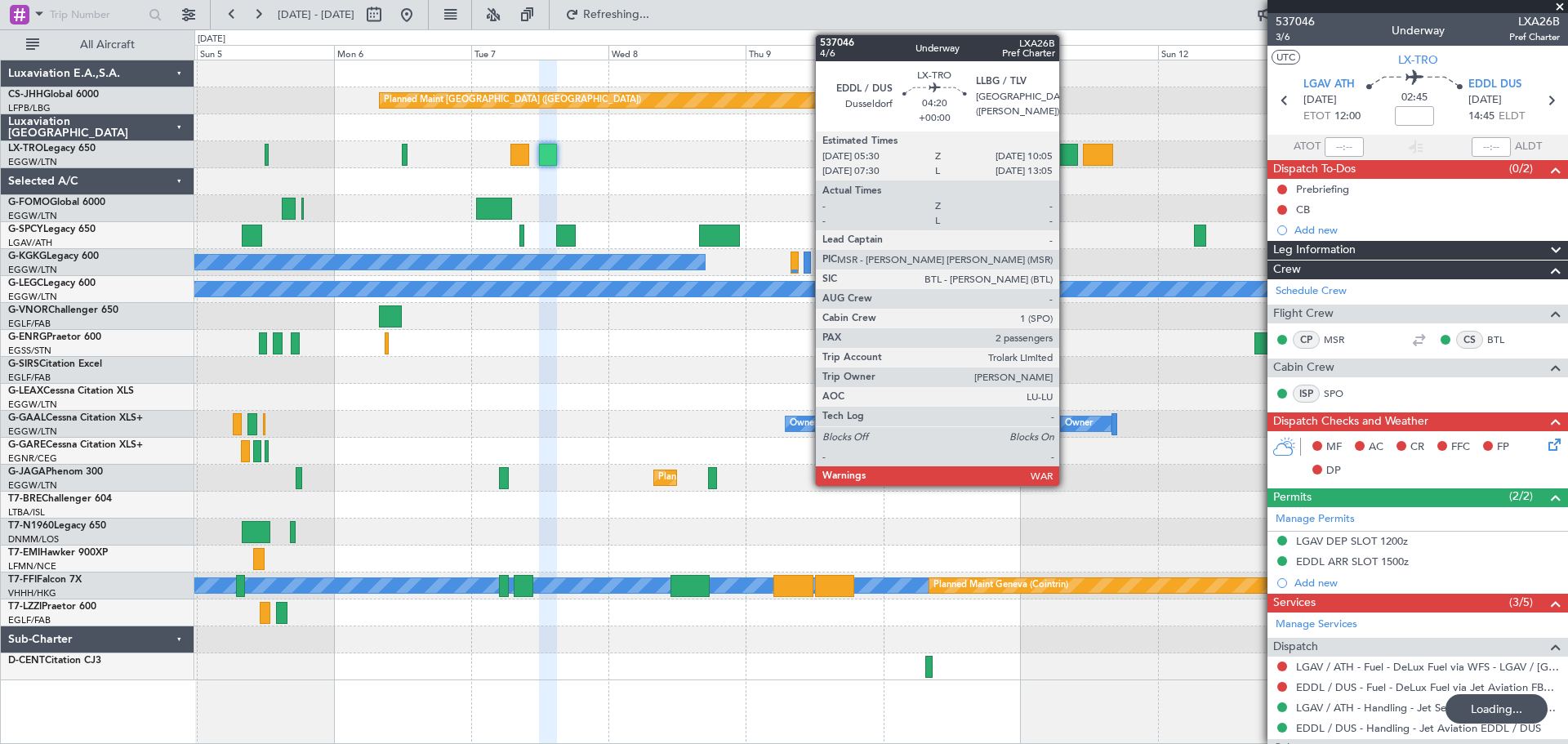
click at [1066, 156] on div at bounding box center [1064, 154] width 27 height 22
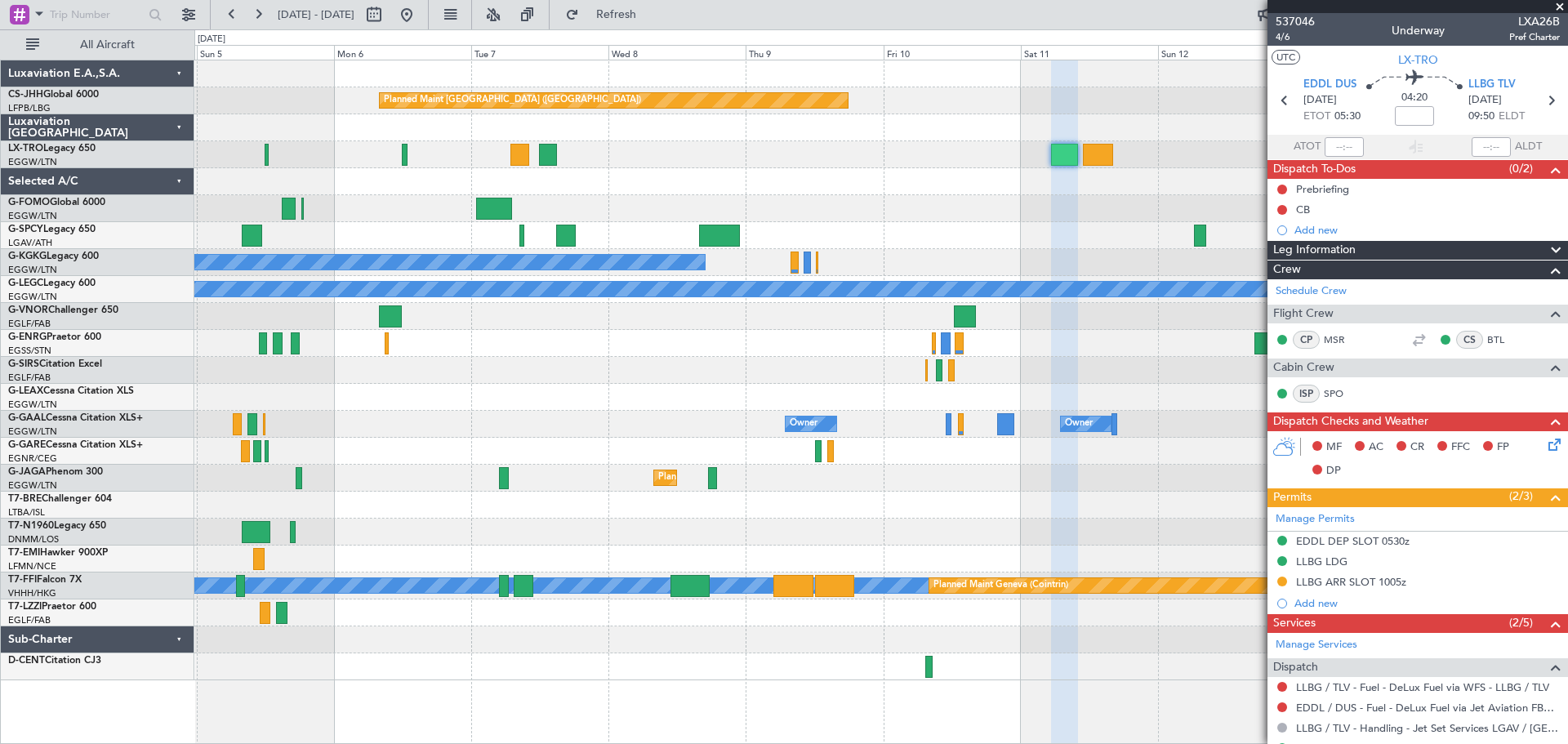
click at [1558, 4] on span at bounding box center [1559, 7] width 16 height 15
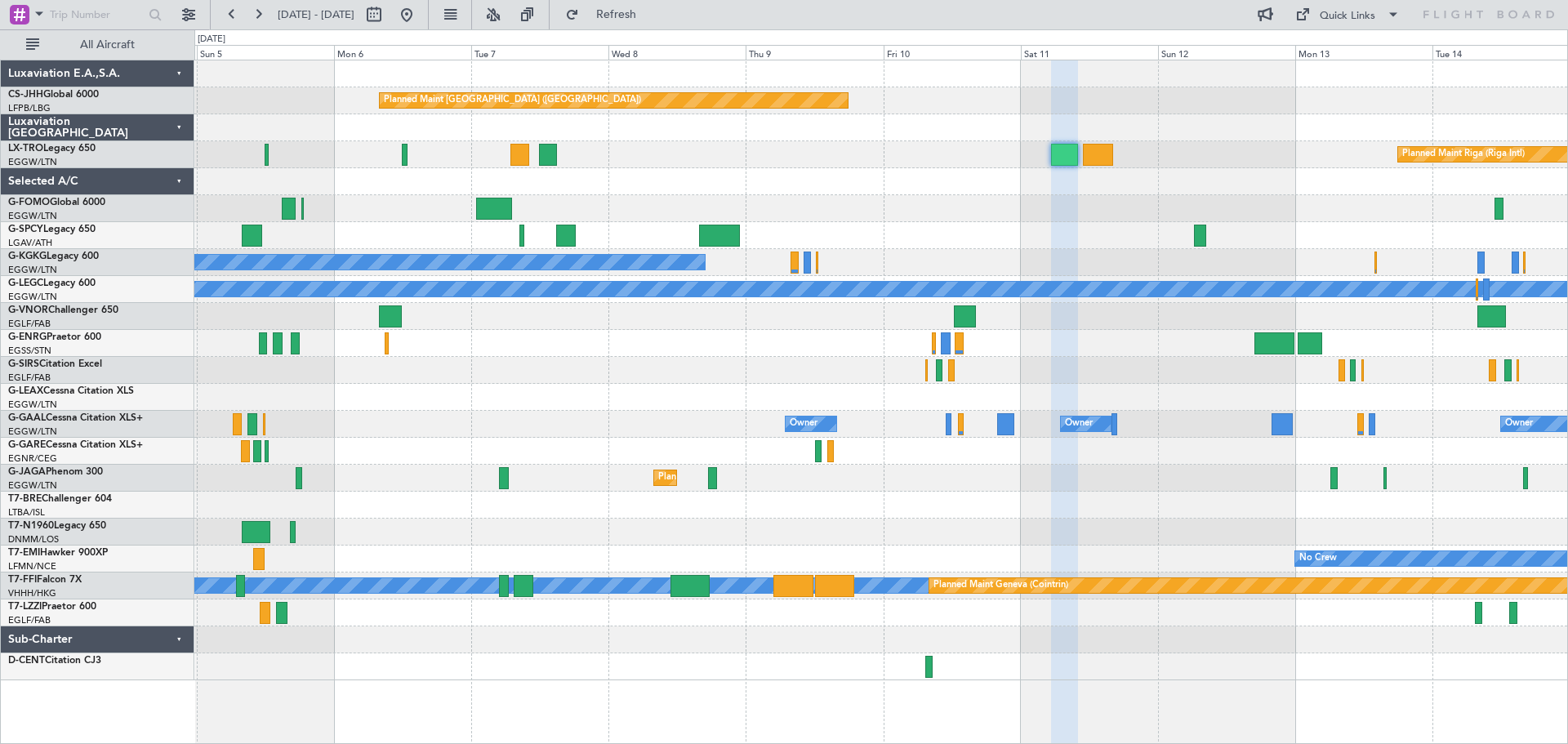
type input "0"
